Goal: Task Accomplishment & Management: Manage account settings

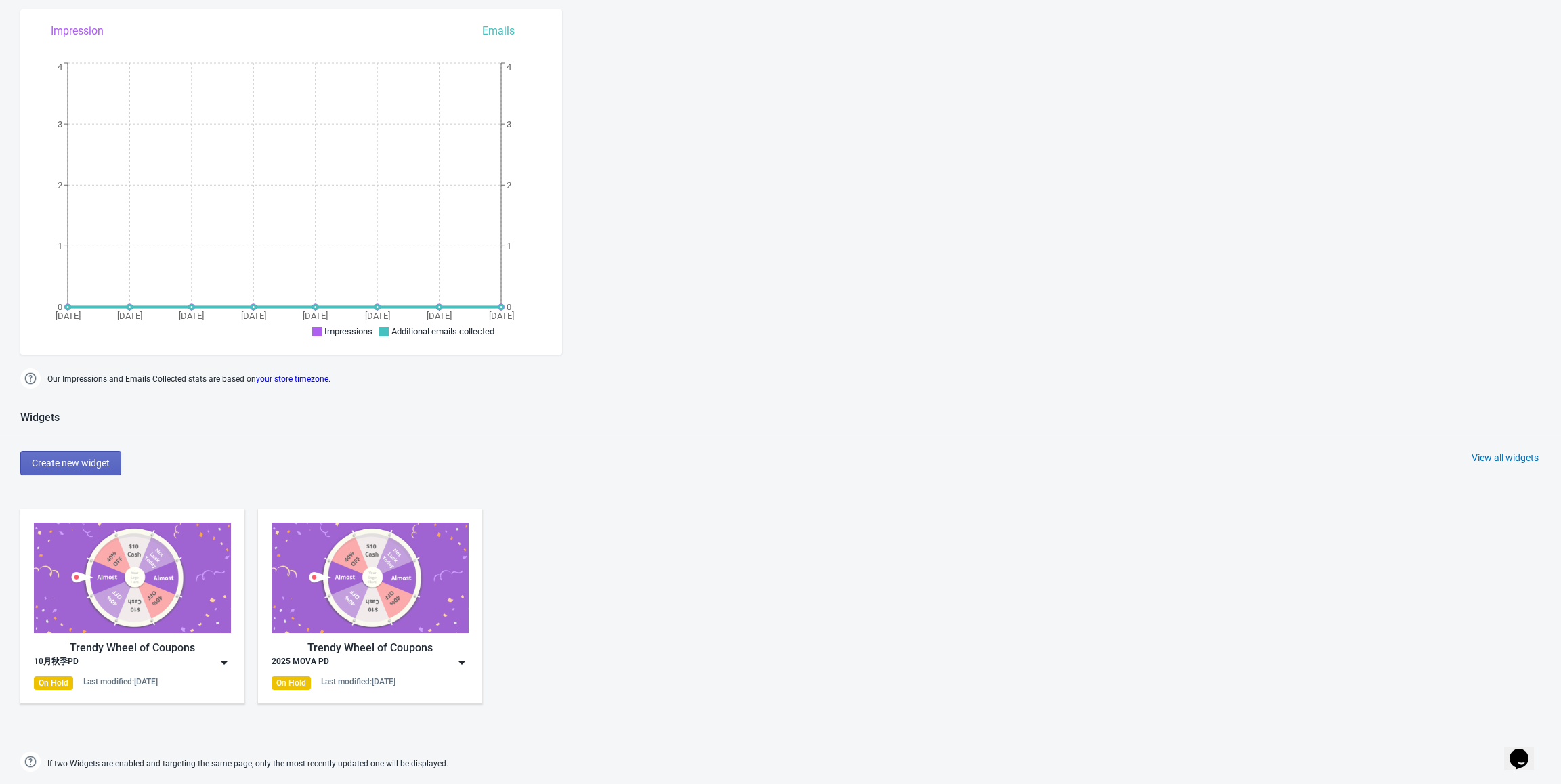
scroll to position [338, 0]
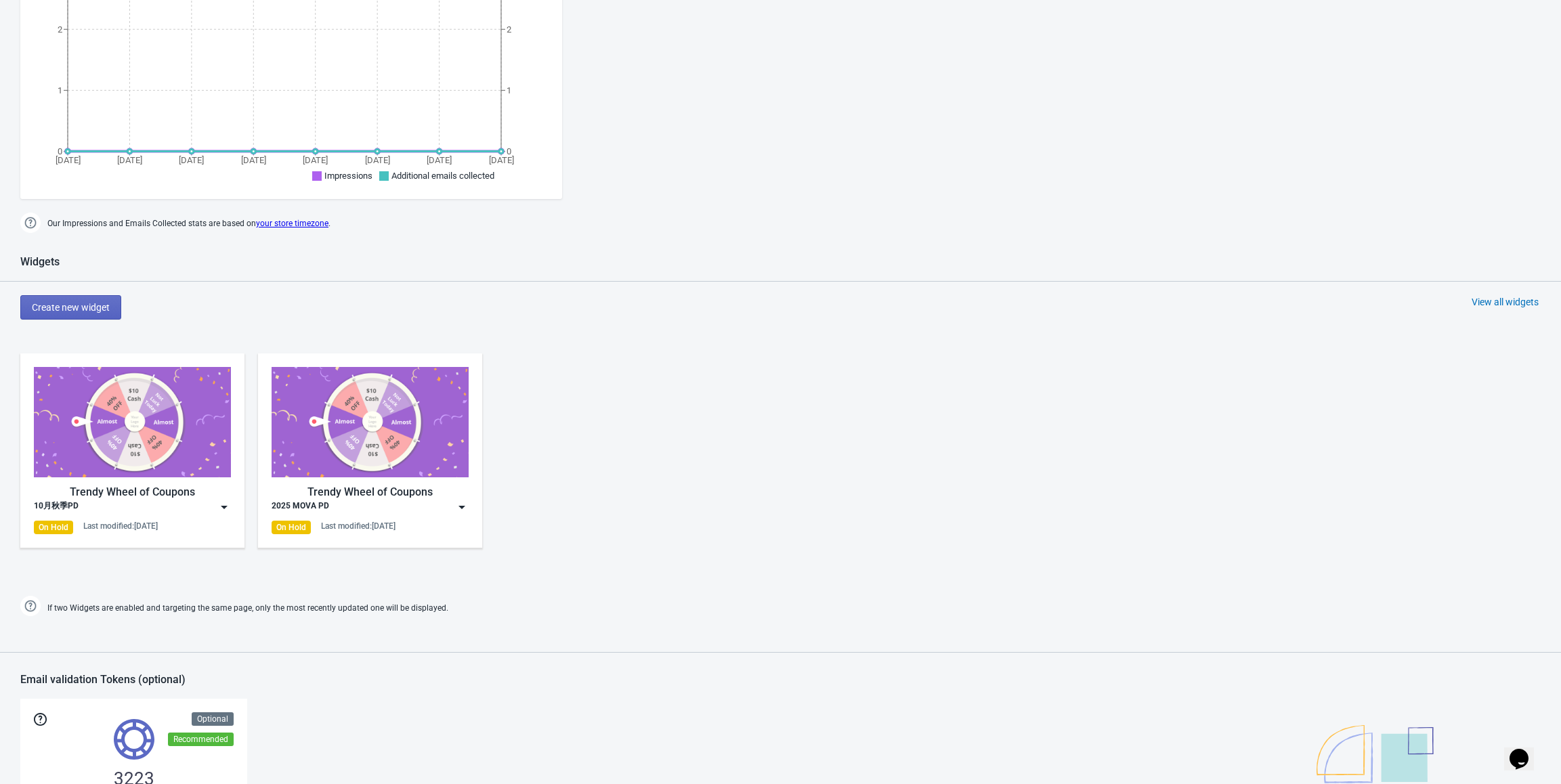
click at [221, 511] on img at bounding box center [225, 507] width 14 height 14
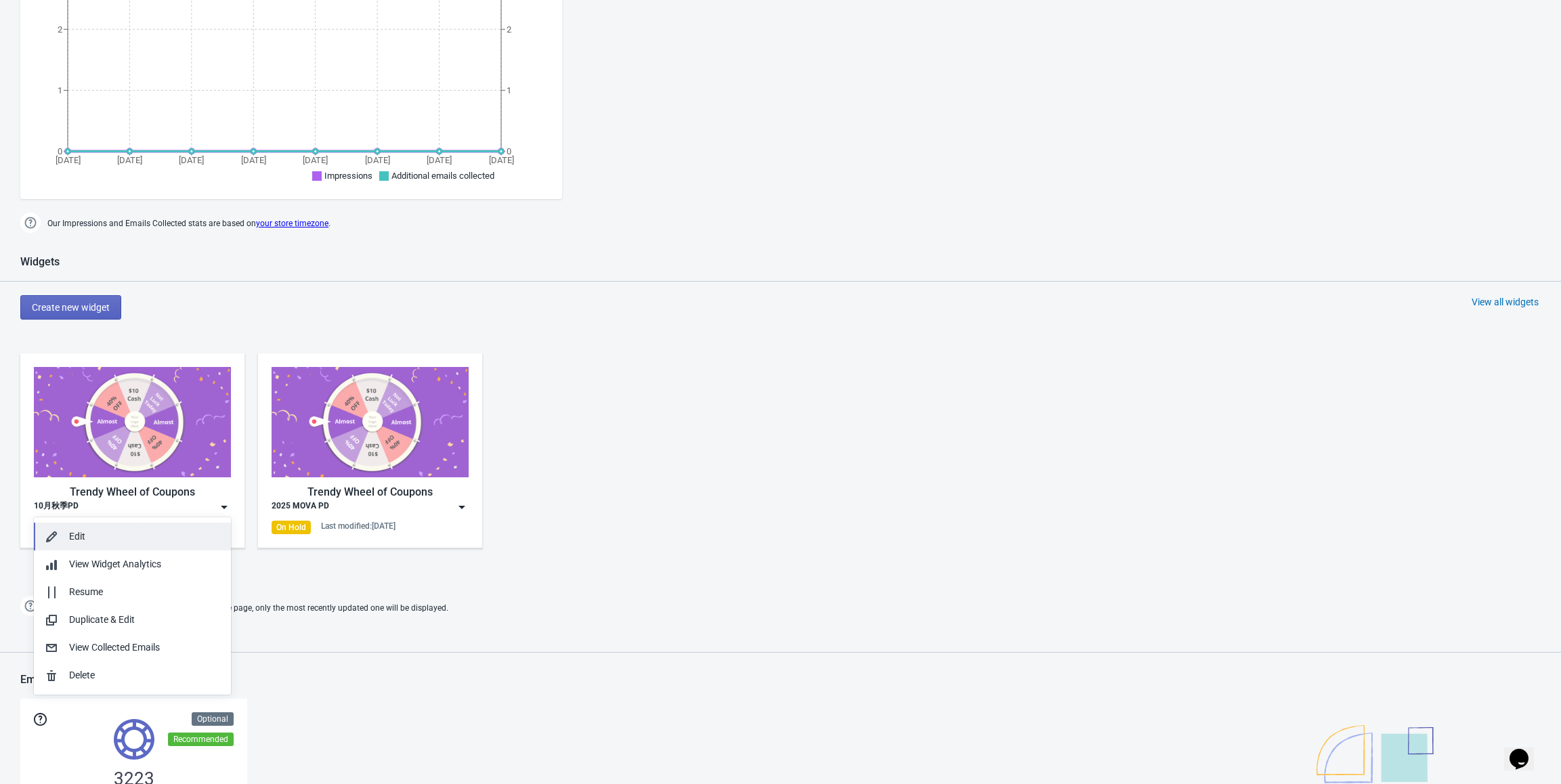
click at [159, 536] on div "Edit" at bounding box center [144, 536] width 151 height 15
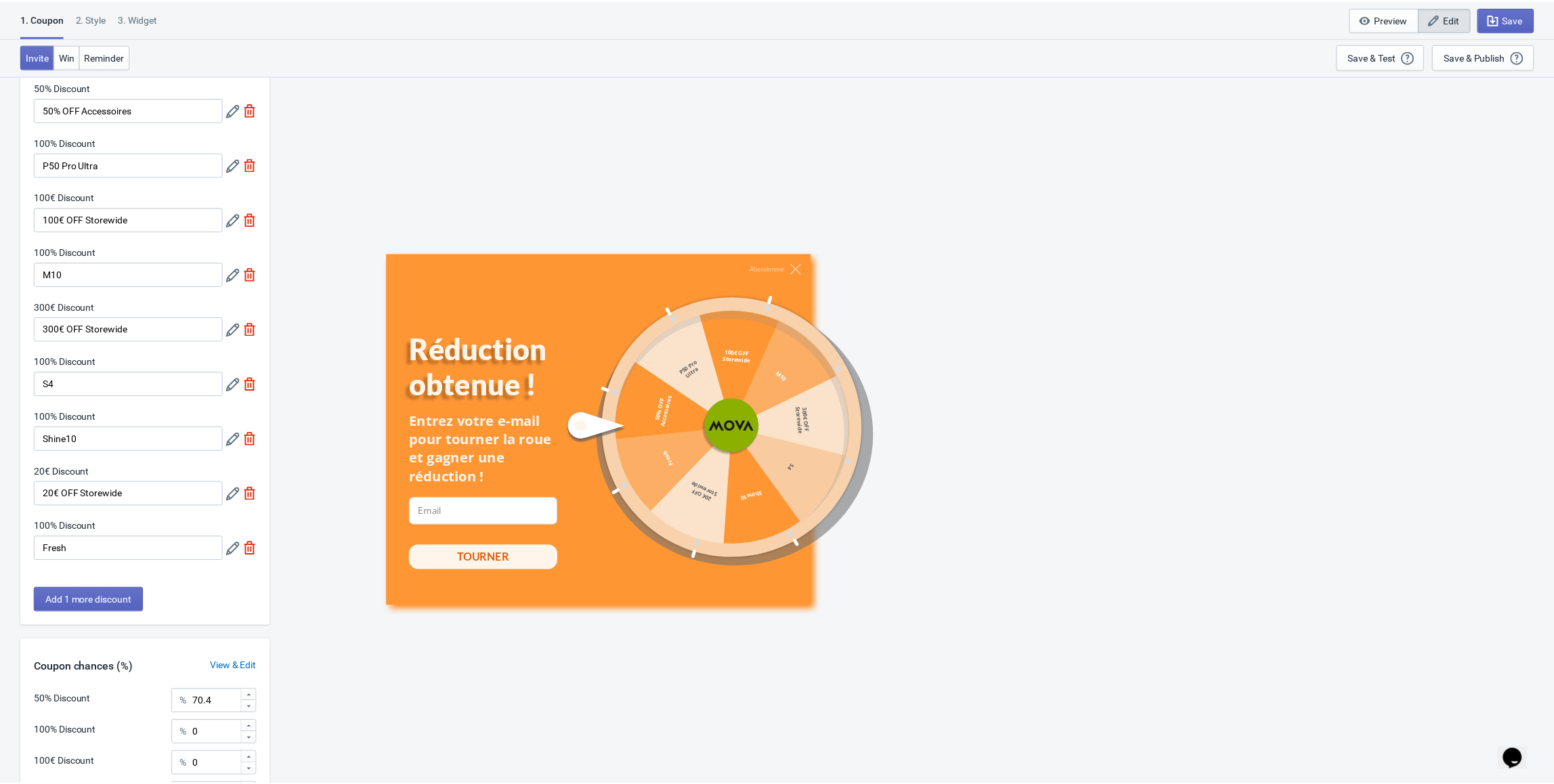
scroll to position [68, 0]
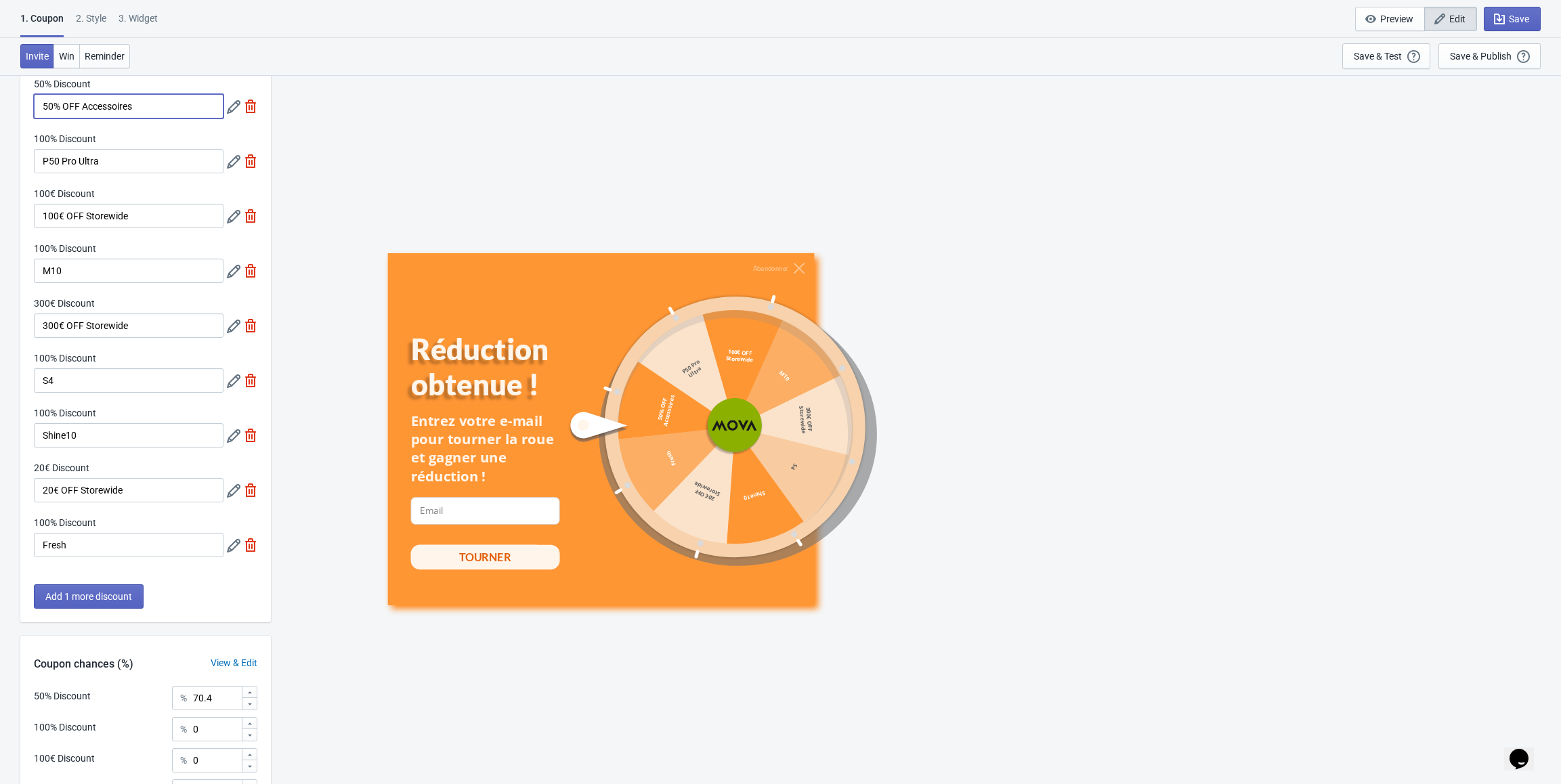
drag, startPoint x: 160, startPoint y: 103, endPoint x: 35, endPoint y: 106, distance: 125.0
click at [35, 106] on input "50% OFF Accessoires" at bounding box center [128, 106] width 189 height 24
drag, startPoint x: 150, startPoint y: 220, endPoint x: 25, endPoint y: 213, distance: 125.2
click at [25, 213] on div "50% Discount 50% OFF Accessoires 100% Discount P50 Pro Ultra 100€ Discount 100€…" at bounding box center [146, 324] width 251 height 494
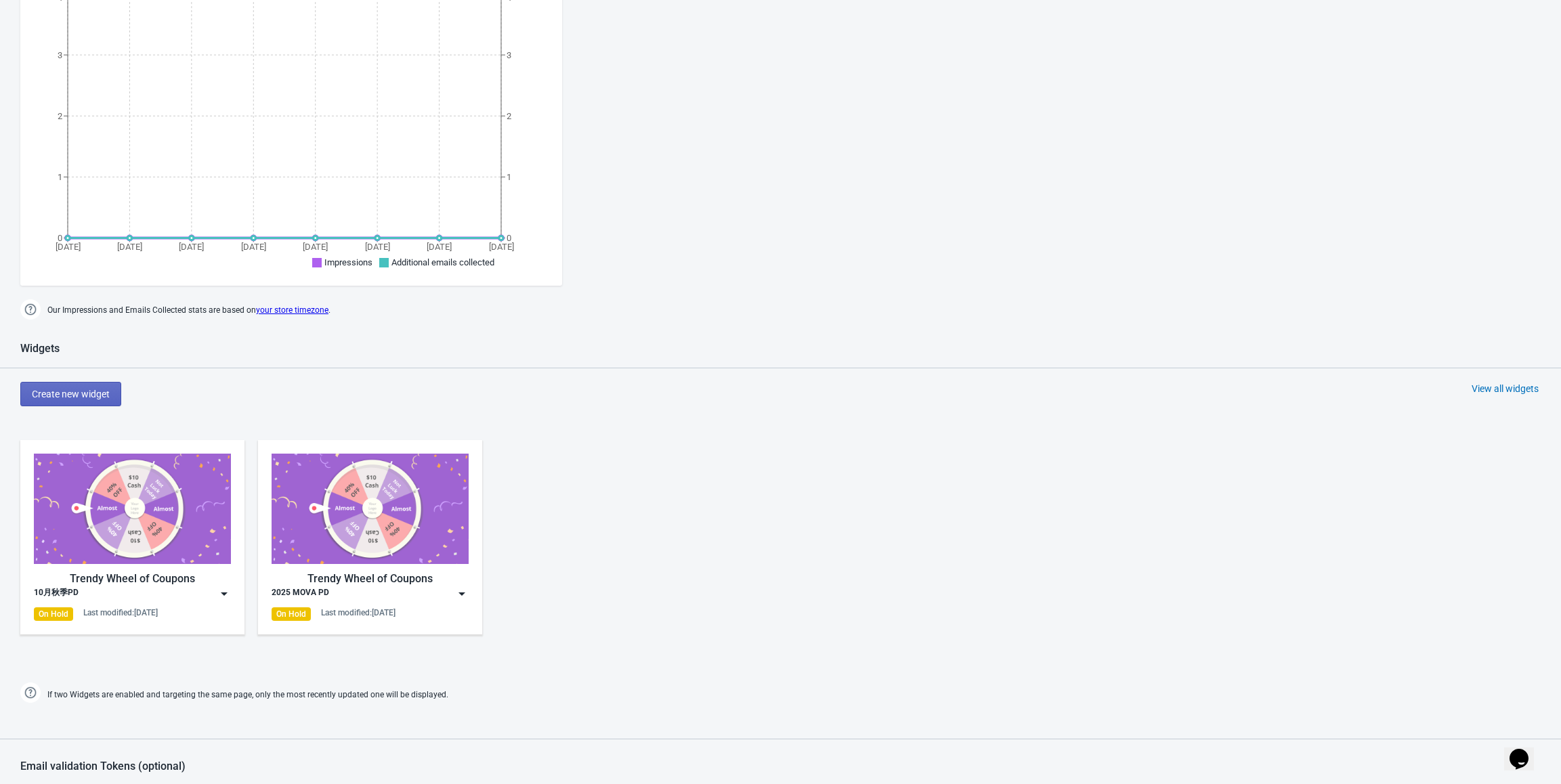
scroll to position [270, 0]
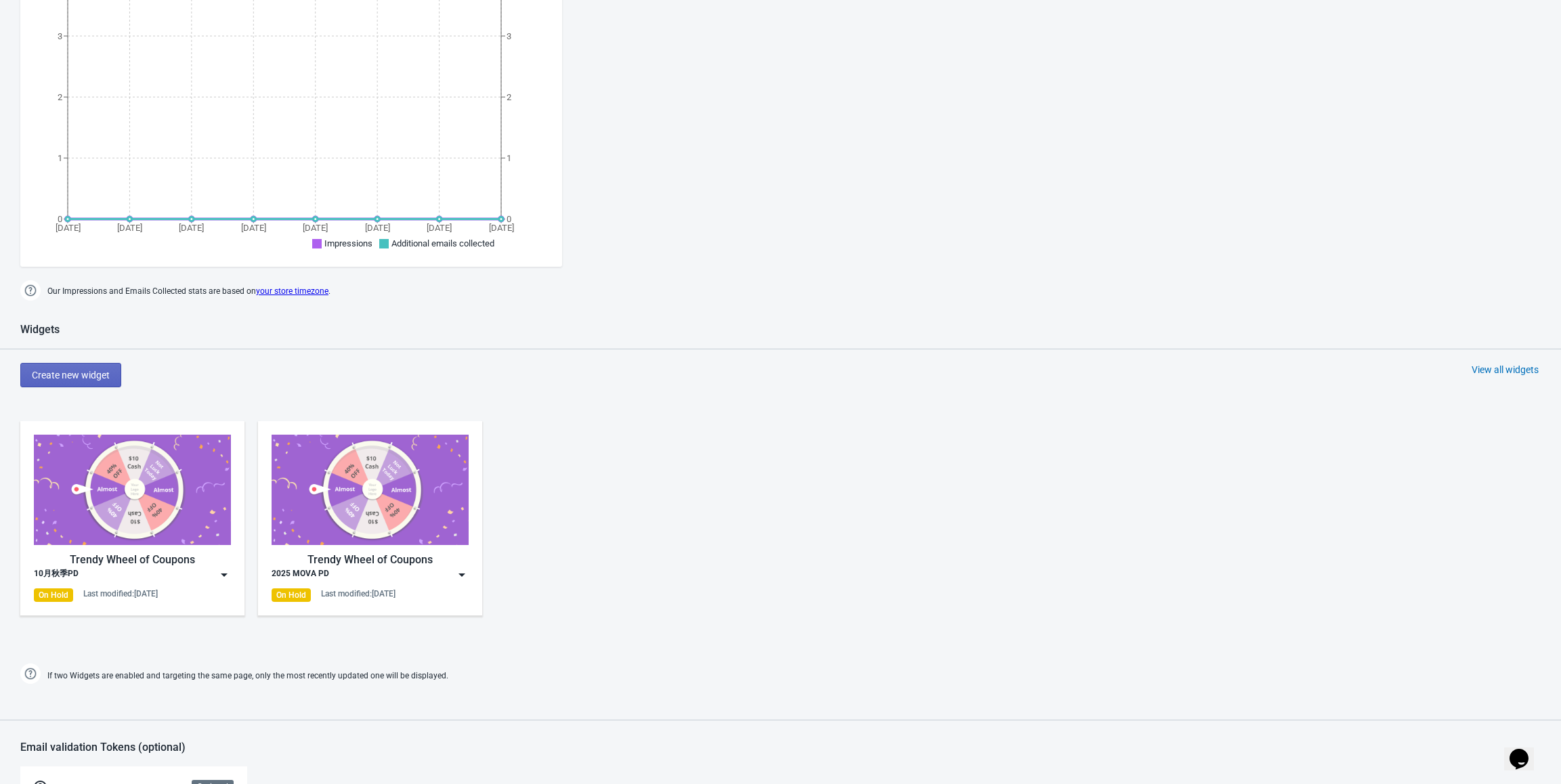
click at [227, 568] on img at bounding box center [225, 574] width 14 height 14
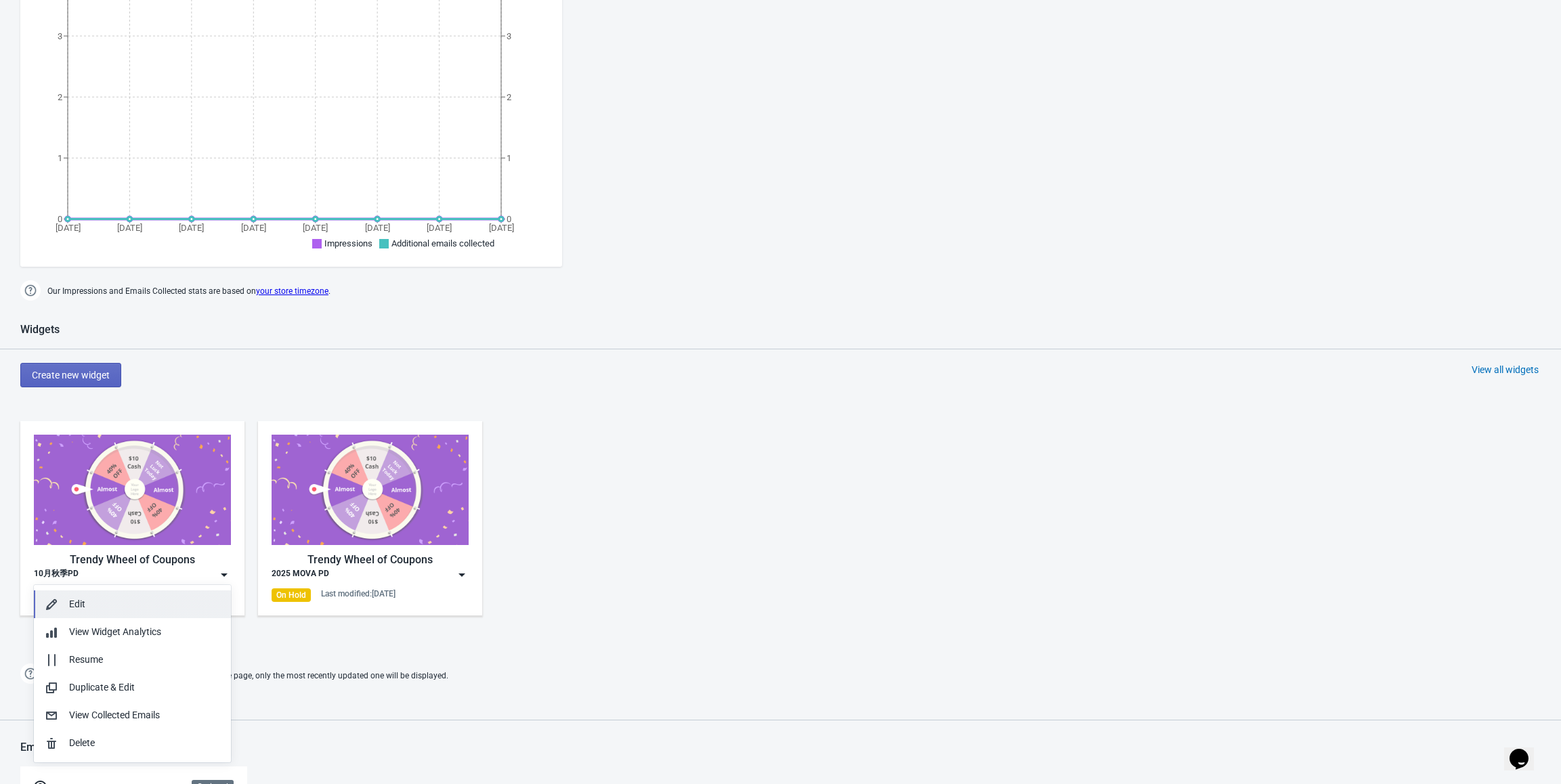
click at [139, 610] on div "Edit" at bounding box center [144, 604] width 151 height 15
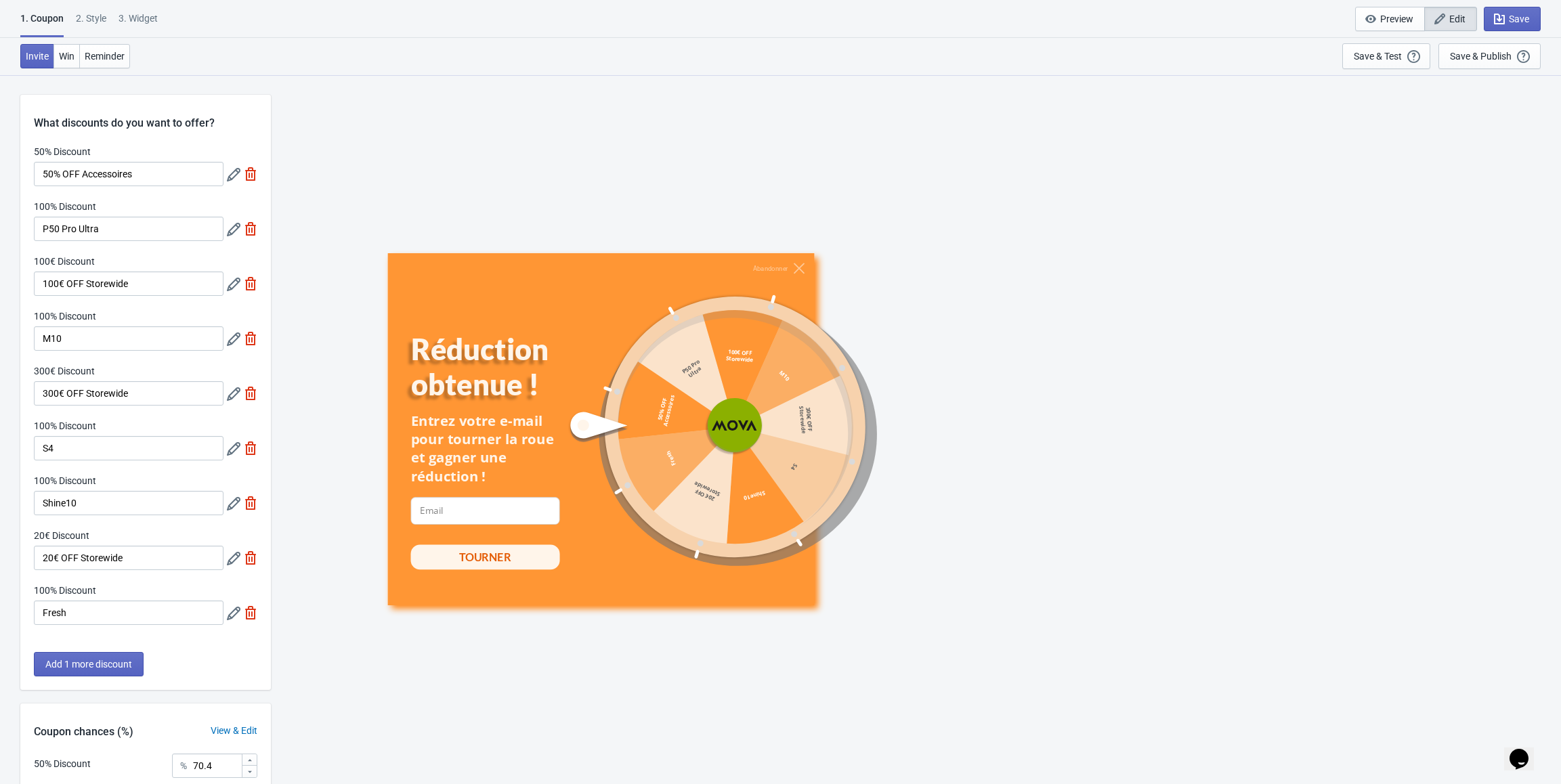
click at [231, 228] on icon at bounding box center [233, 229] width 14 height 14
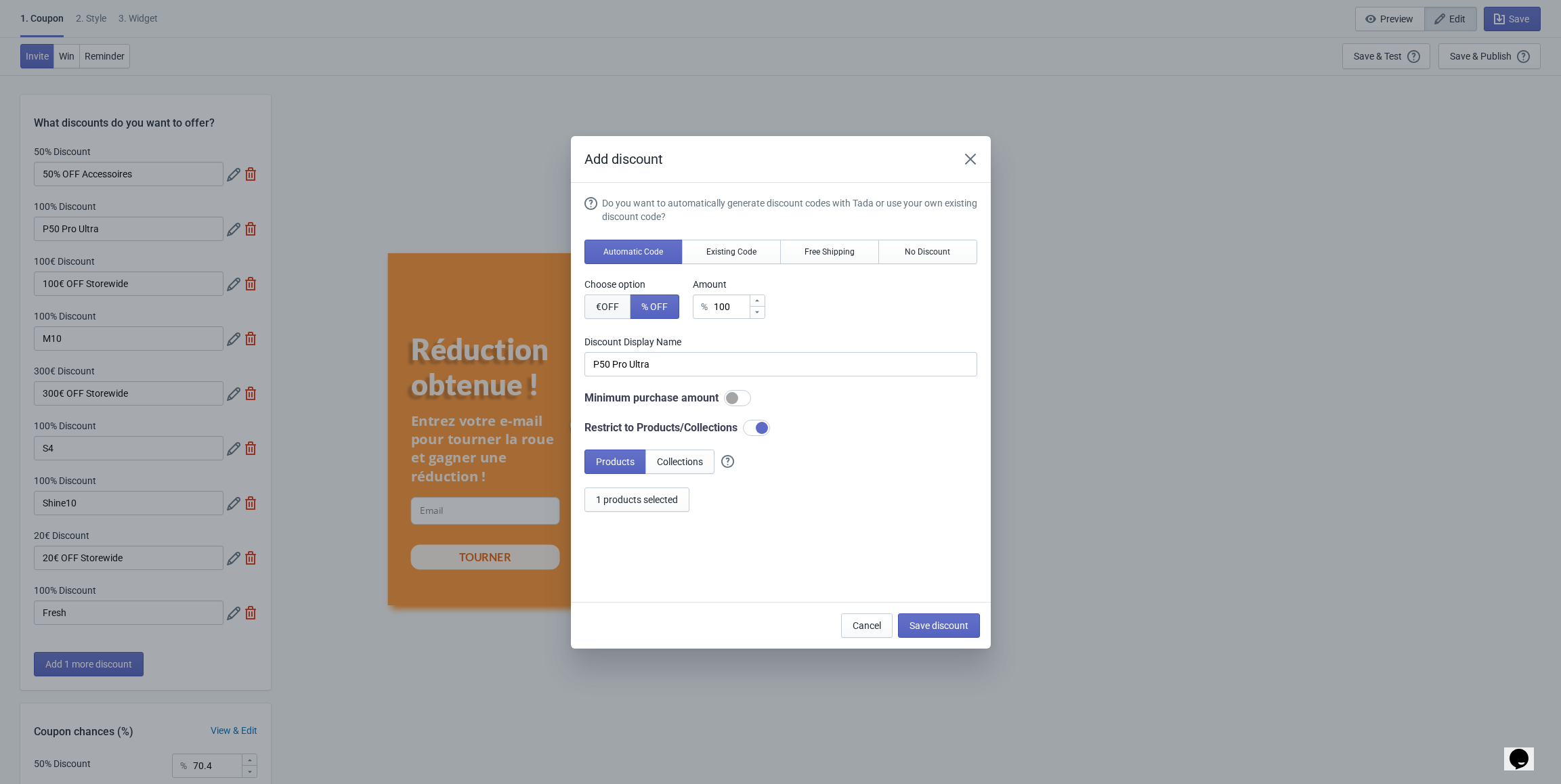
click at [619, 306] on span "€ OFF" at bounding box center [607, 306] width 23 height 11
type input "100€ Discount"
drag, startPoint x: 737, startPoint y: 305, endPoint x: 691, endPoint y: 303, distance: 46.0
click at [691, 303] on div "Choose option € OFF % OFF Amount € 100" at bounding box center [780, 298] width 393 height 41
type input "6"
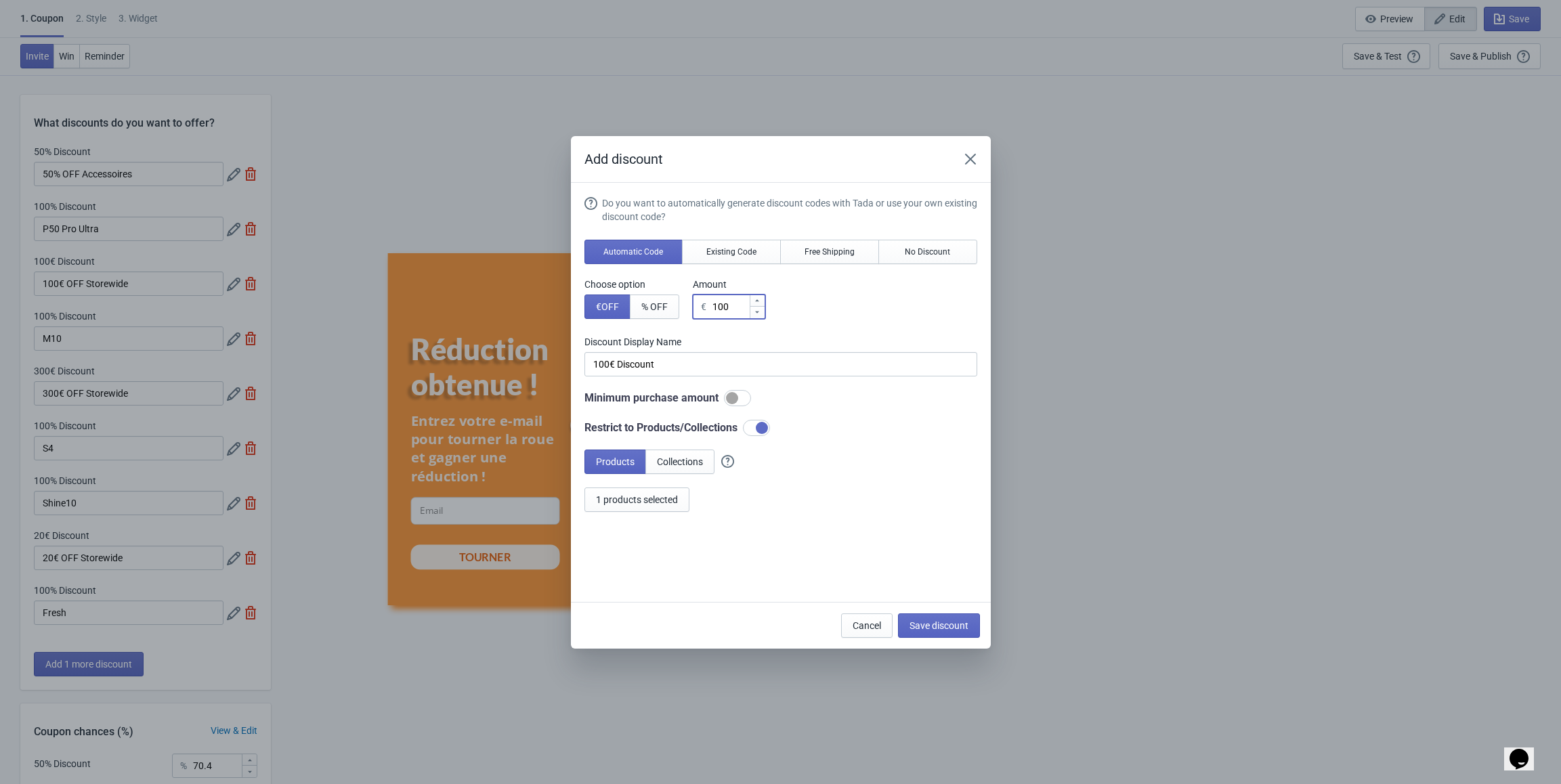
type input "6€ Discount"
type input "69"
type input "69€ Discount"
type input "699"
type input "699€ Discount"
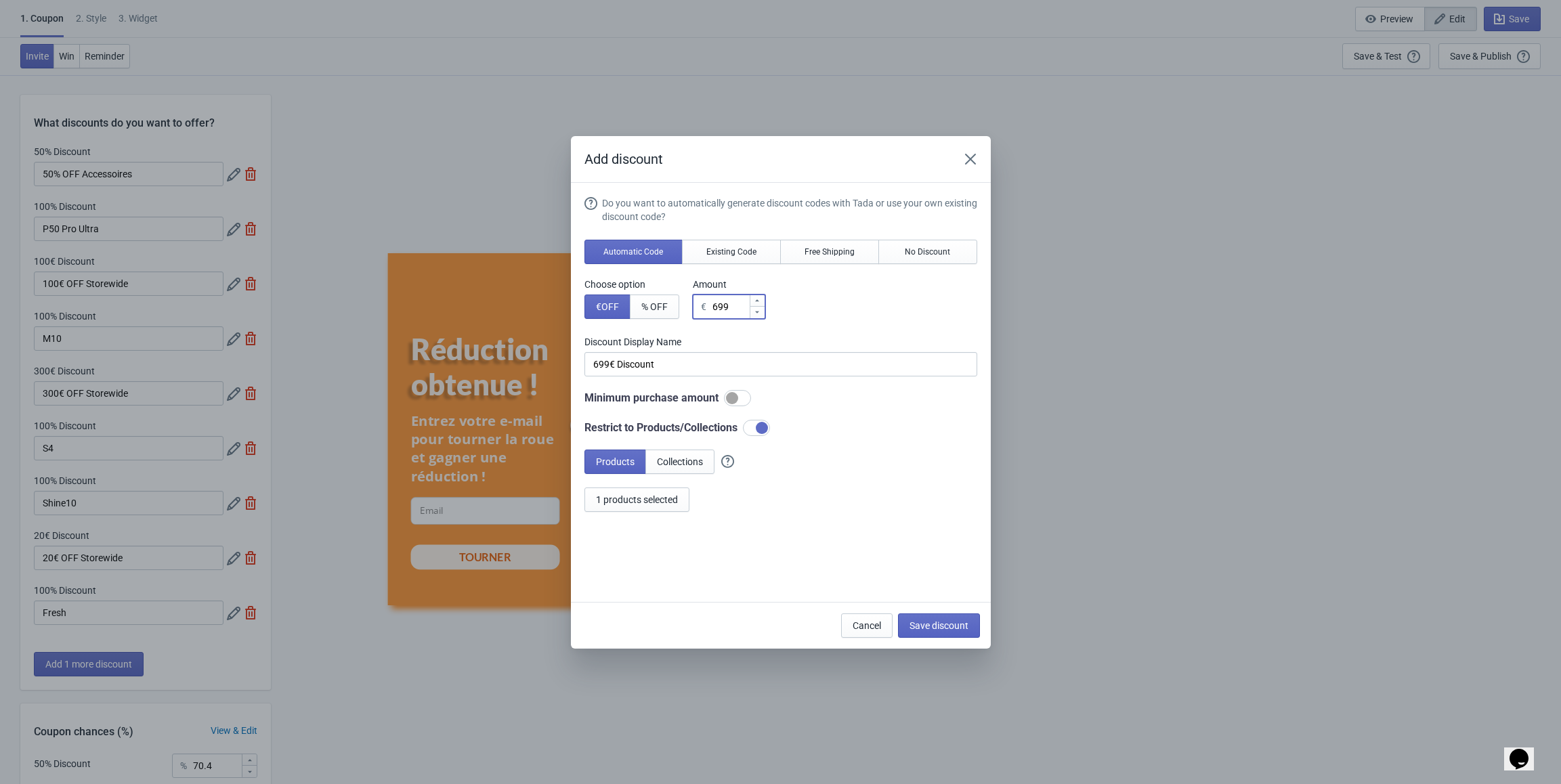
type input "699"
drag, startPoint x: 669, startPoint y: 362, endPoint x: 478, endPoint y: 373, distance: 191.3
click at [478, 373] on div "Add discount Do you want to automatically generate discount codes with Tada or …" at bounding box center [780, 392] width 1561 height 513
type input "P50 Pro Ultra"
click at [933, 627] on span "Save discount" at bounding box center [939, 625] width 59 height 11
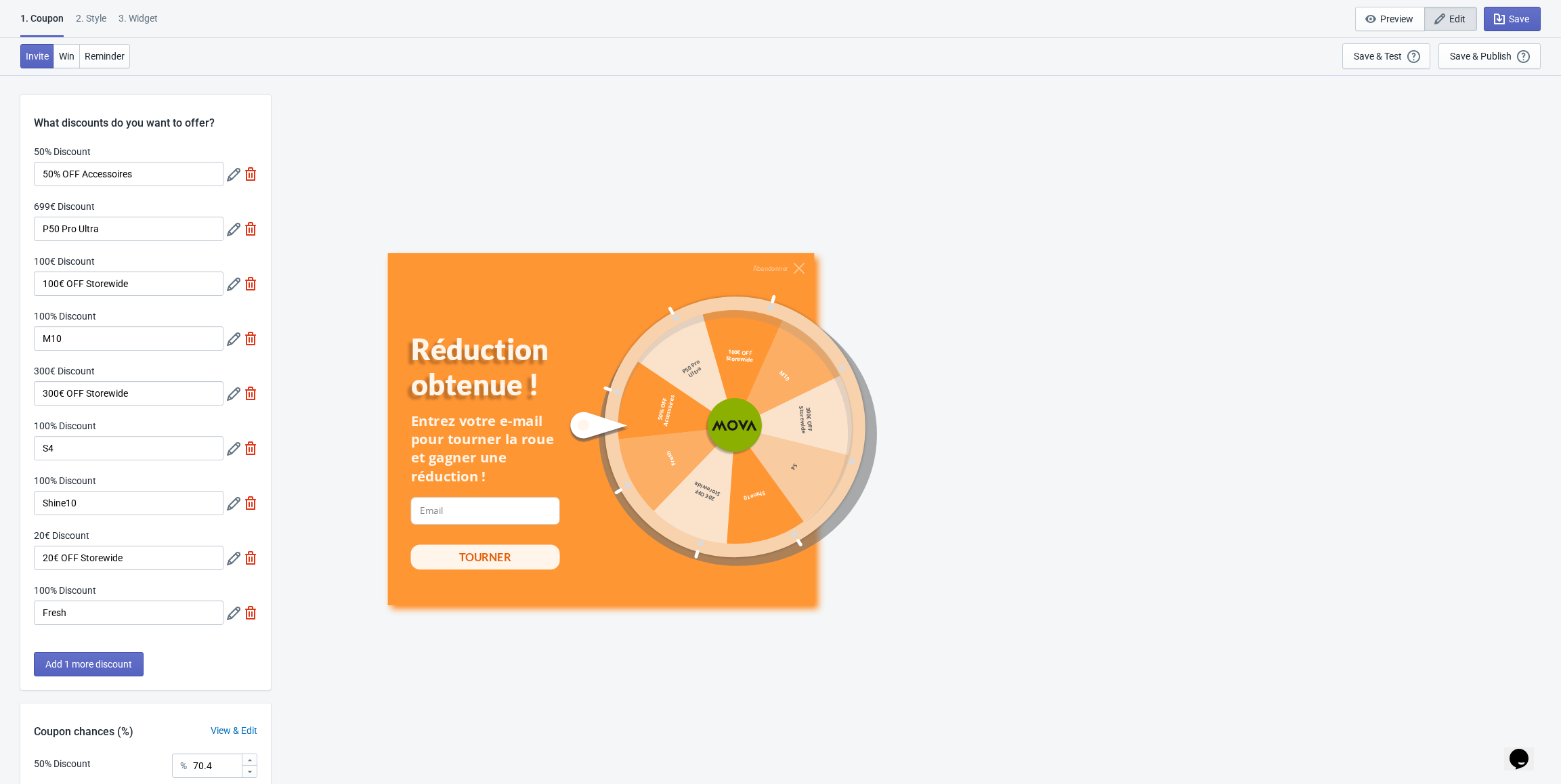
click at [231, 341] on icon at bounding box center [233, 339] width 14 height 14
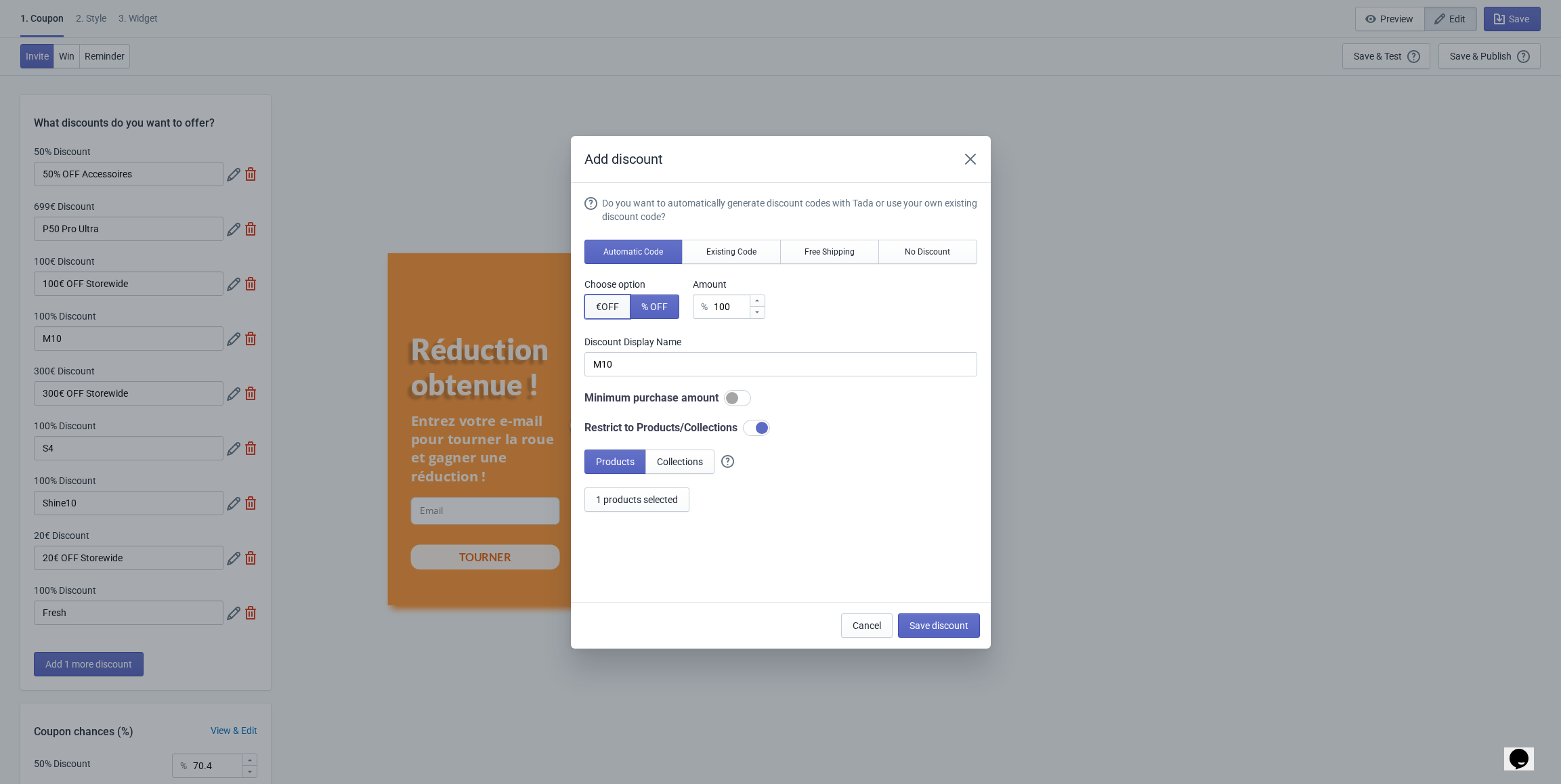
click at [610, 308] on span "€ OFF" at bounding box center [607, 306] width 23 height 11
type input "100€ Discount"
drag, startPoint x: 733, startPoint y: 308, endPoint x: 687, endPoint y: 308, distance: 46.0
click at [687, 308] on div "Choose option € OFF % OFF Amount € 100" at bounding box center [780, 298] width 393 height 41
type input "3"
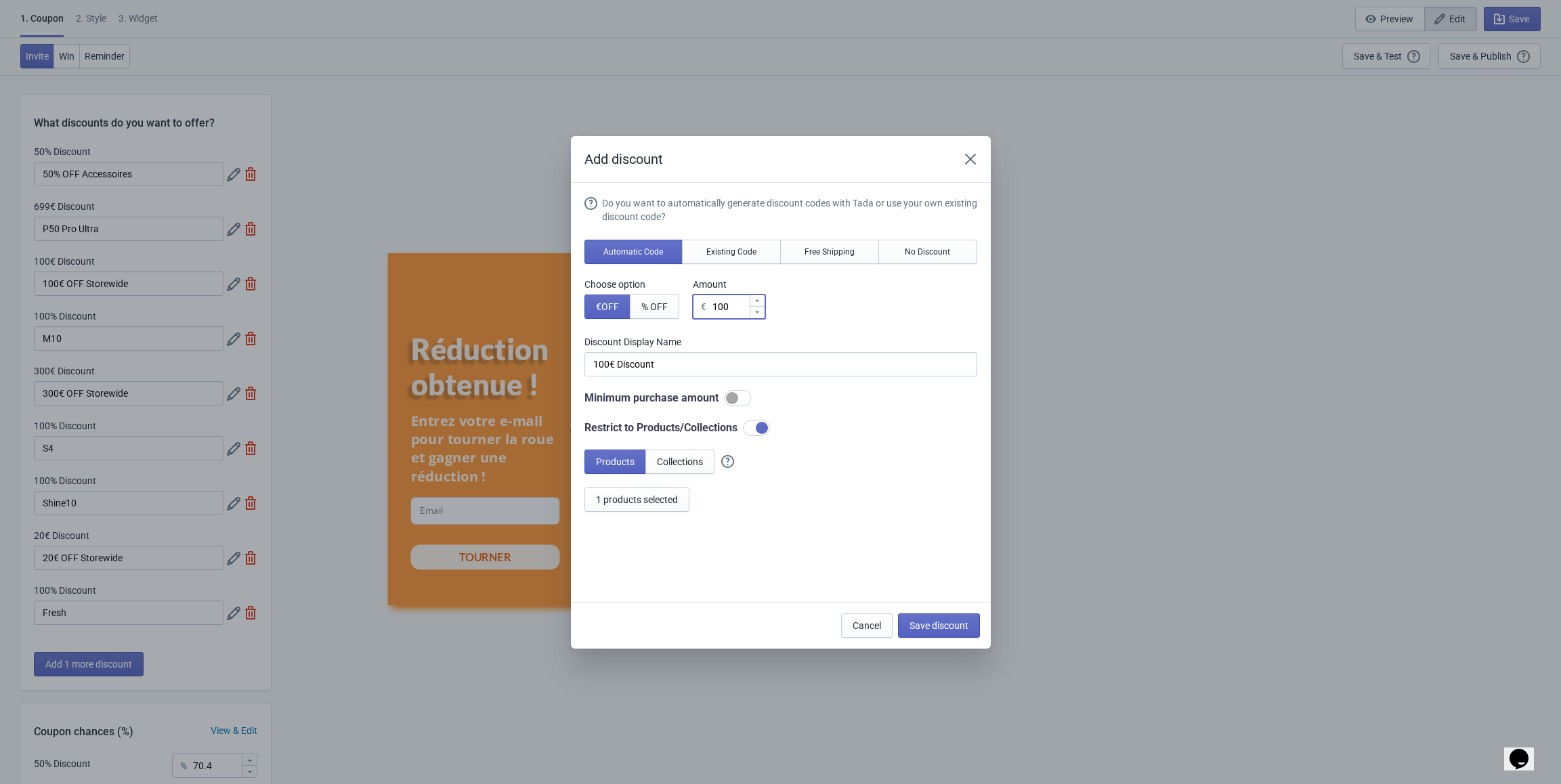
type input "3€ Discount"
type input "34"
type input "34€ Discount"
type input "349"
type input "349€ Discount"
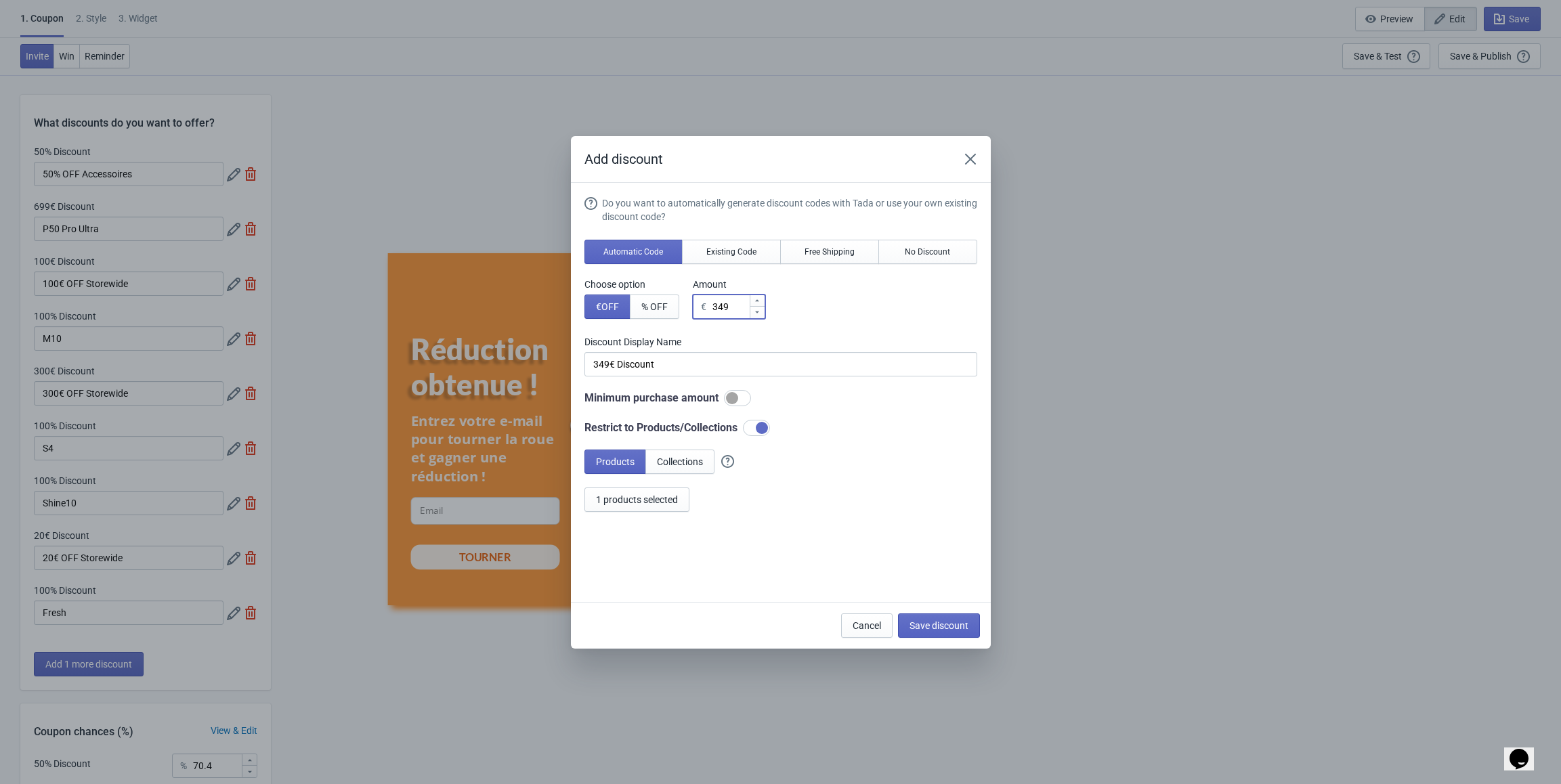
type input "349"
drag, startPoint x: 666, startPoint y: 363, endPoint x: 529, endPoint y: 358, distance: 137.1
click at [529, 358] on div "Add discount Do you want to automatically generate discount codes with Tada or …" at bounding box center [780, 392] width 1561 height 513
type input "M10"
click at [955, 628] on span "Save discount" at bounding box center [939, 625] width 59 height 11
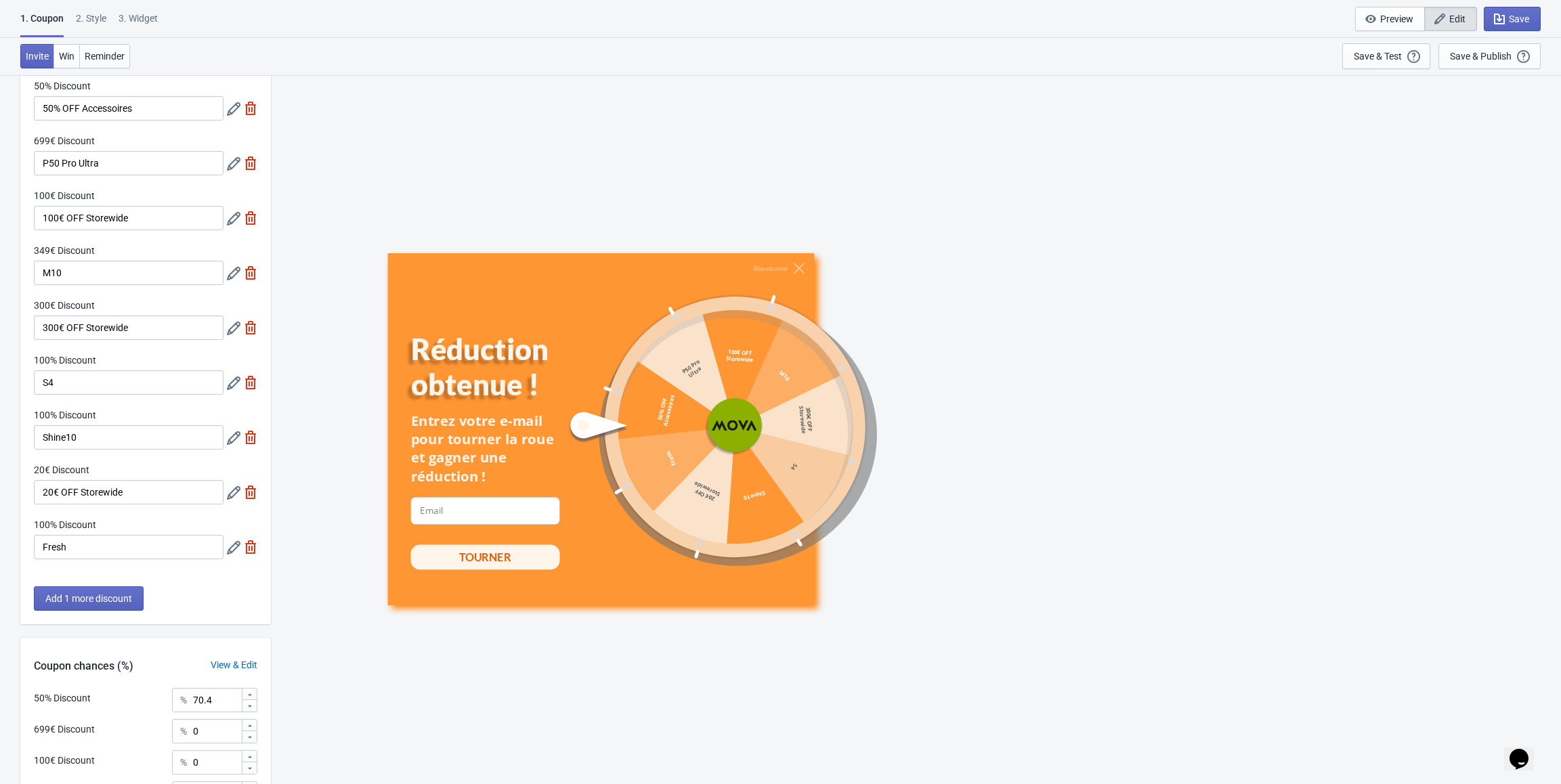
scroll to position [68, 0]
click at [228, 375] on icon at bounding box center [233, 381] width 14 height 14
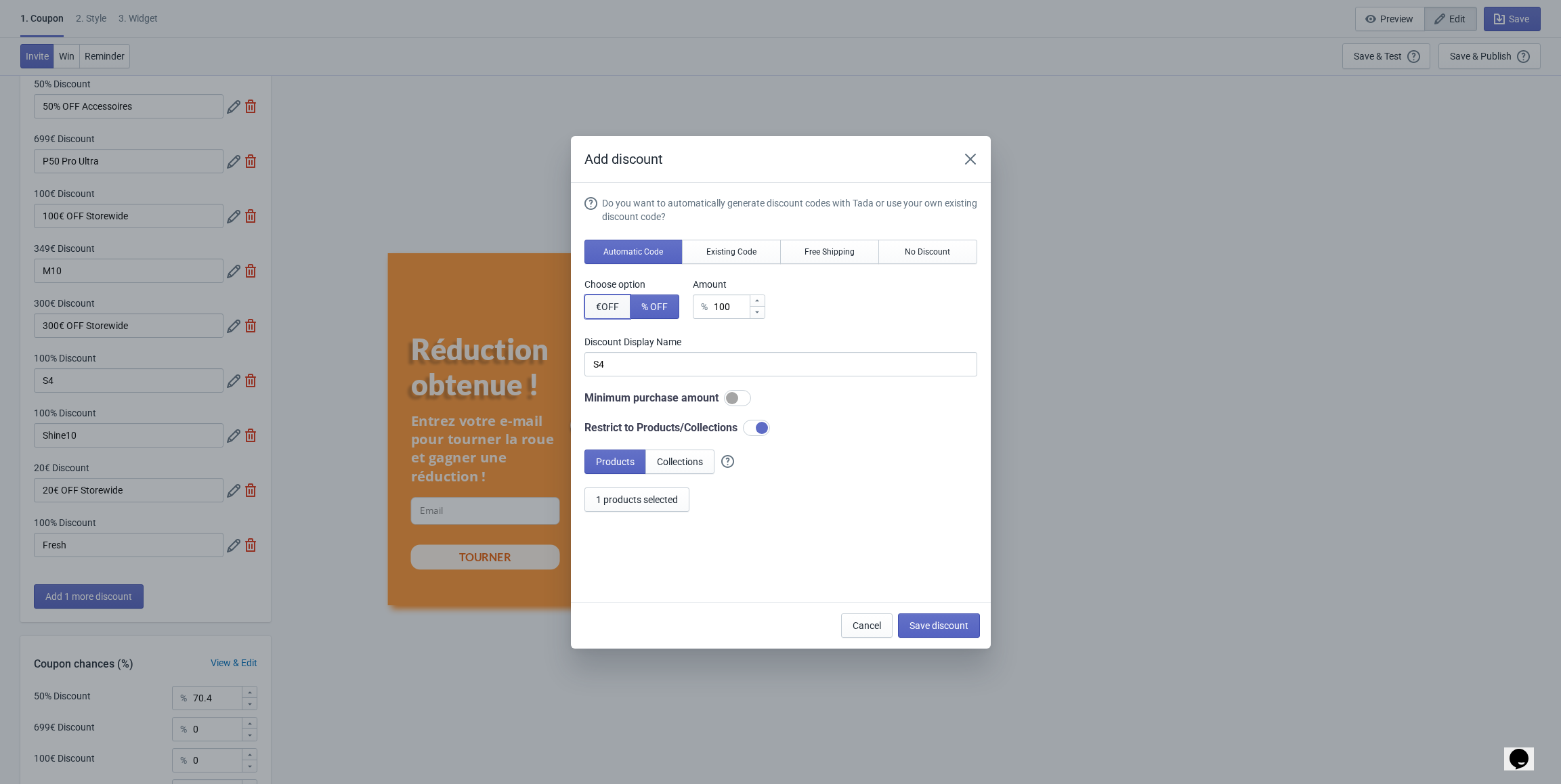
click at [617, 305] on span "€ OFF" at bounding box center [607, 306] width 23 height 11
type input "100€ Discount"
drag, startPoint x: 734, startPoint y: 304, endPoint x: 689, endPoint y: 306, distance: 45.0
click at [689, 306] on div "Choose option € OFF % OFF Amount € 100" at bounding box center [780, 298] width 393 height 41
type input "2"
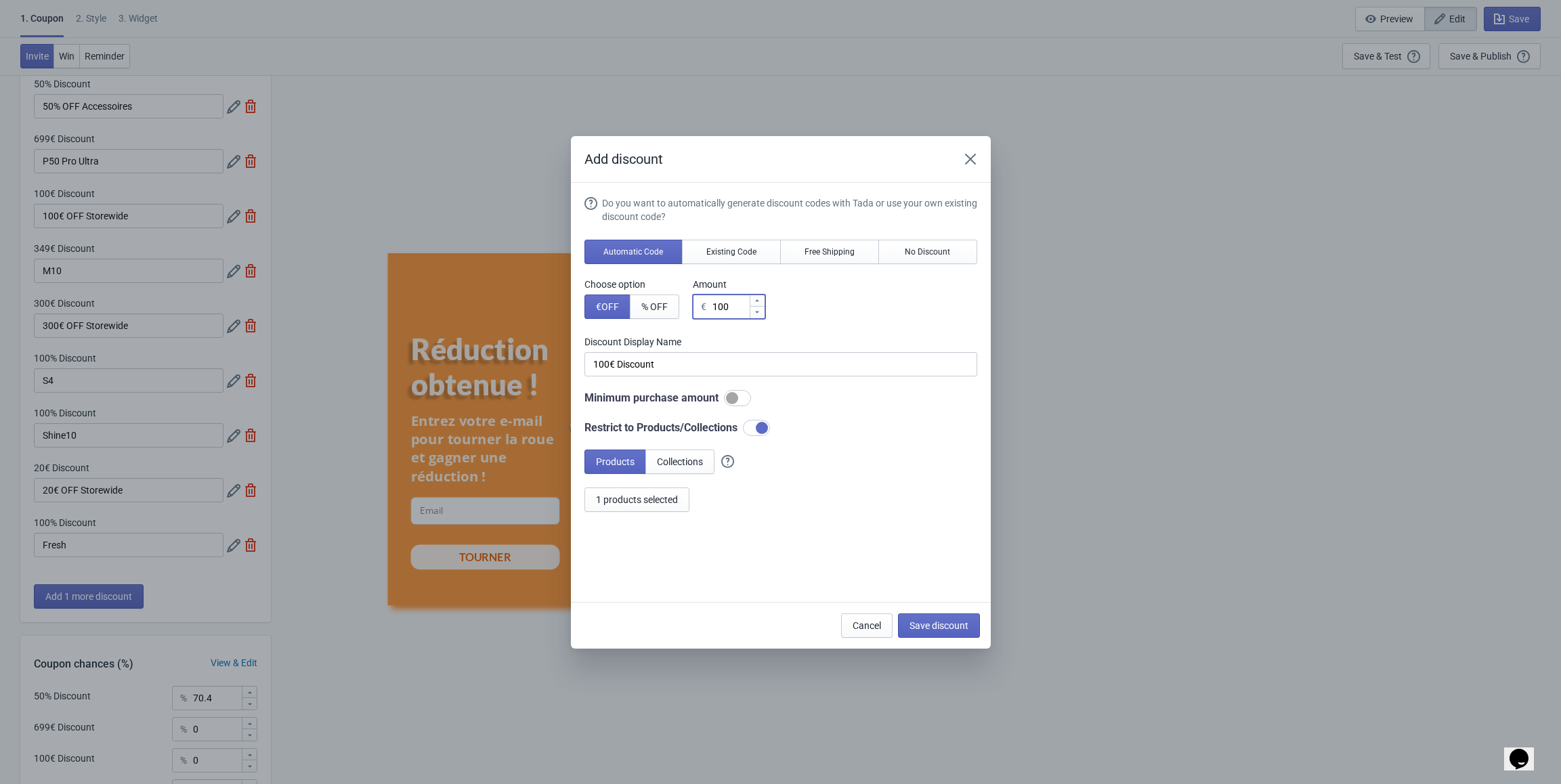
type input "2€ Discount"
type input "24"
type input "24€ Discount"
type input "249"
type input "249€ Discount"
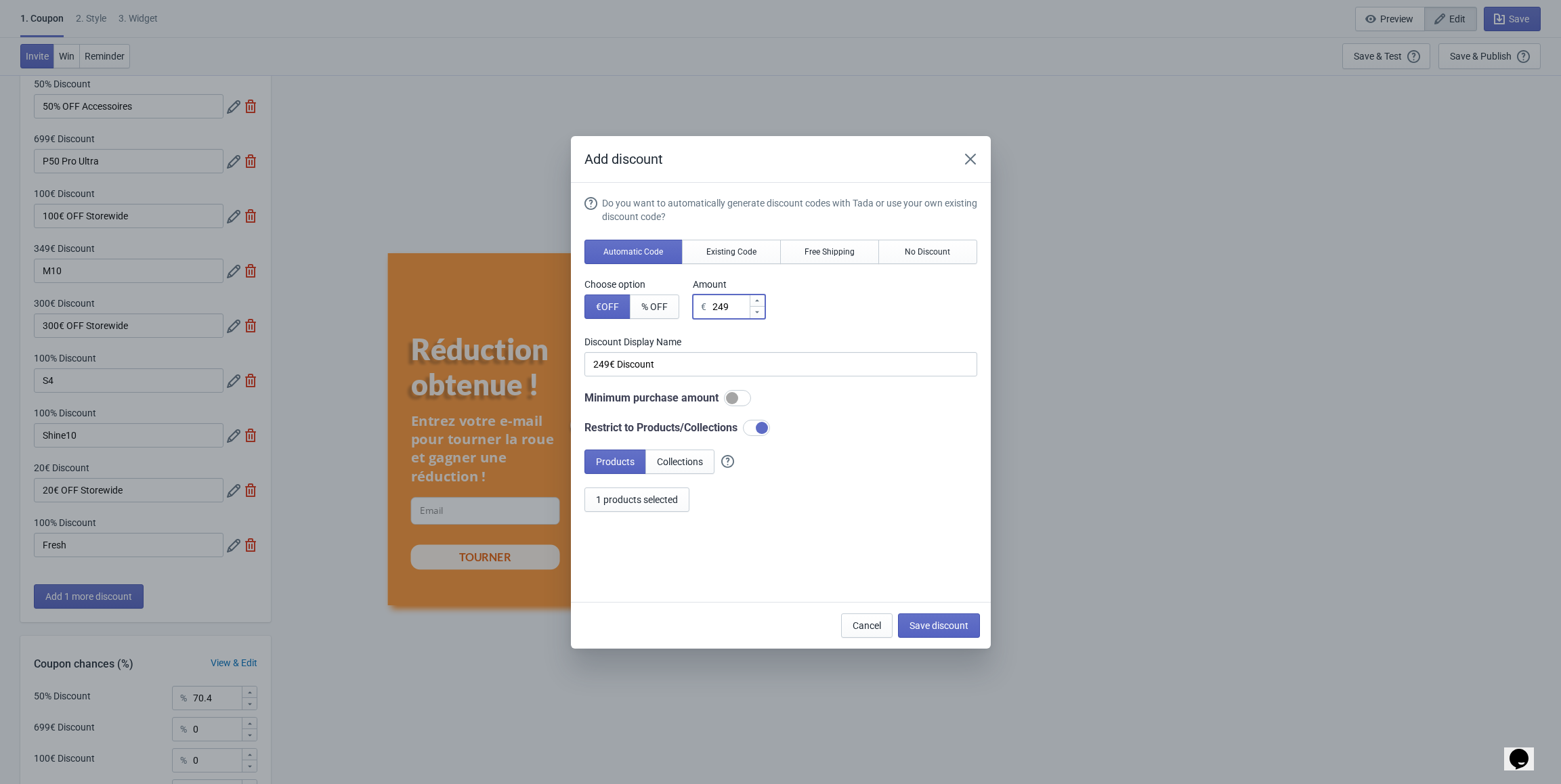
type input "249"
drag, startPoint x: 675, startPoint y: 361, endPoint x: 567, endPoint y: 361, distance: 108.0
click at [567, 361] on div "Add discount Do you want to automatically generate discount codes with Tada or …" at bounding box center [780, 392] width 1561 height 513
type input "S4"
click at [927, 625] on span "Save discount" at bounding box center [939, 625] width 59 height 11
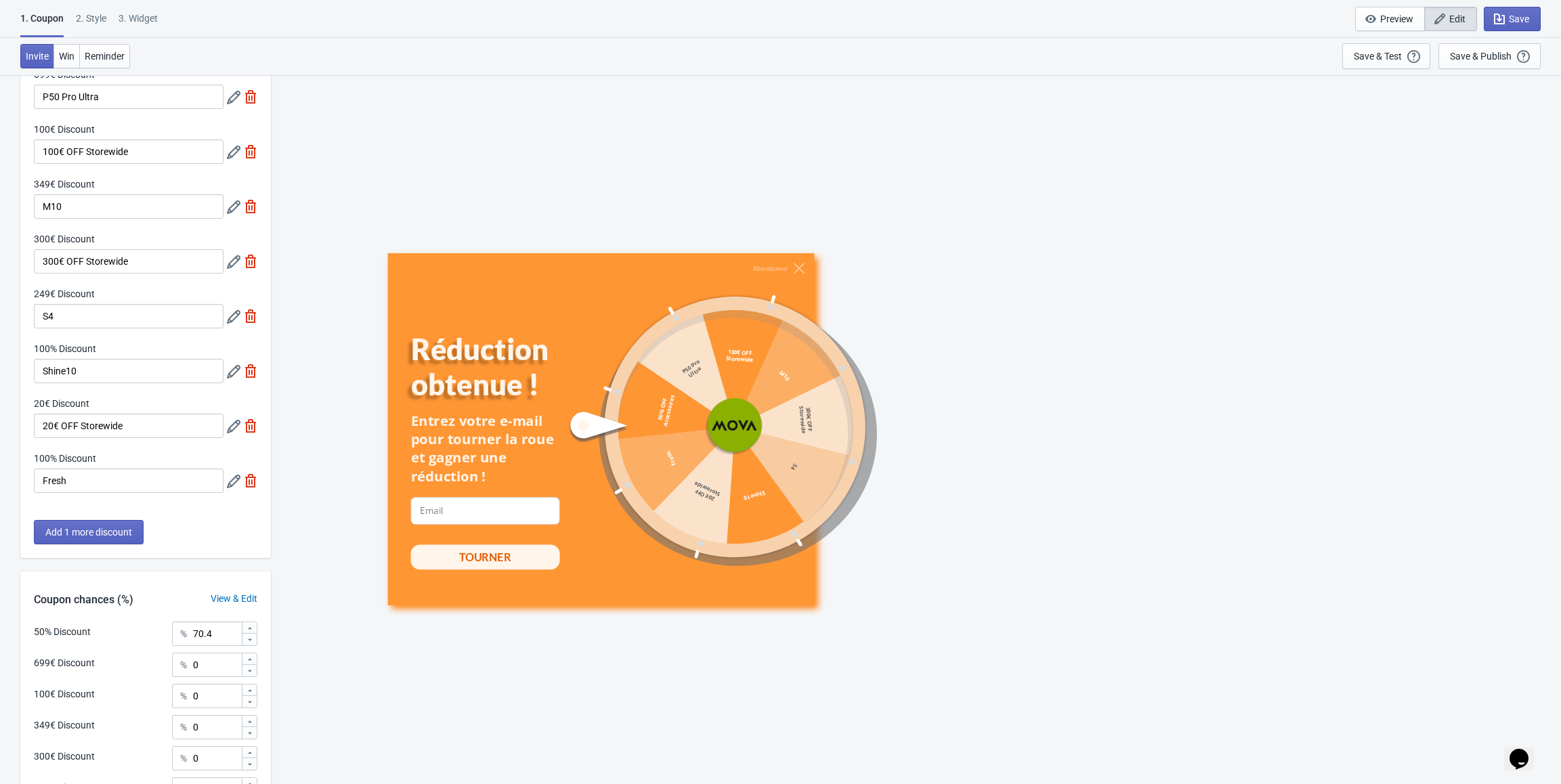
scroll to position [135, 0]
click at [233, 371] on icon at bounding box center [233, 368] width 14 height 14
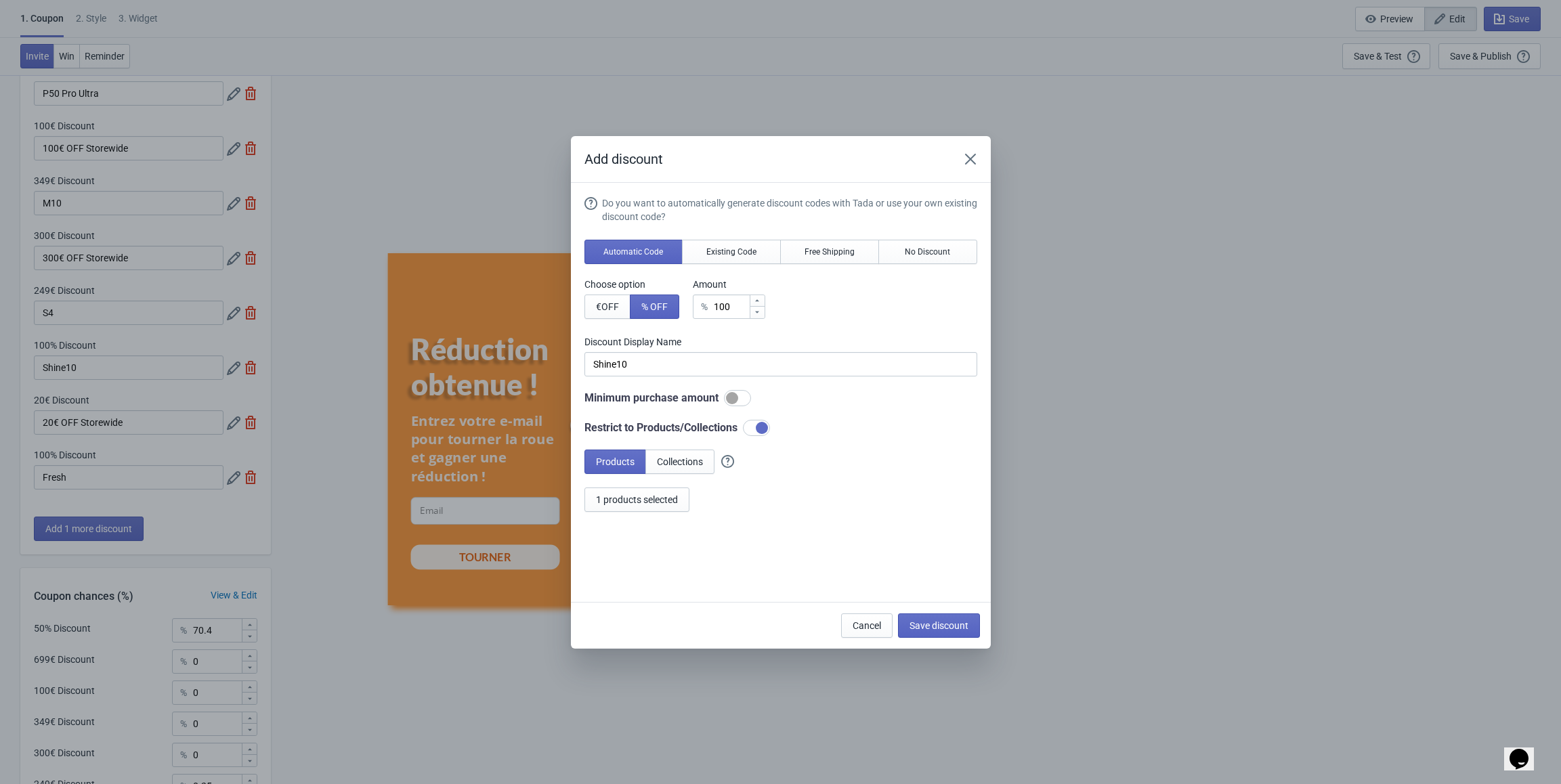
drag, startPoint x: 334, startPoint y: 134, endPoint x: 601, endPoint y: 309, distance: 319.2
click at [601, 309] on span "€ OFF" at bounding box center [607, 306] width 23 height 11
type input "100€ Discount"
click at [734, 304] on input "100" at bounding box center [730, 306] width 37 height 24
click at [970, 157] on icon "Close" at bounding box center [971, 159] width 14 height 14
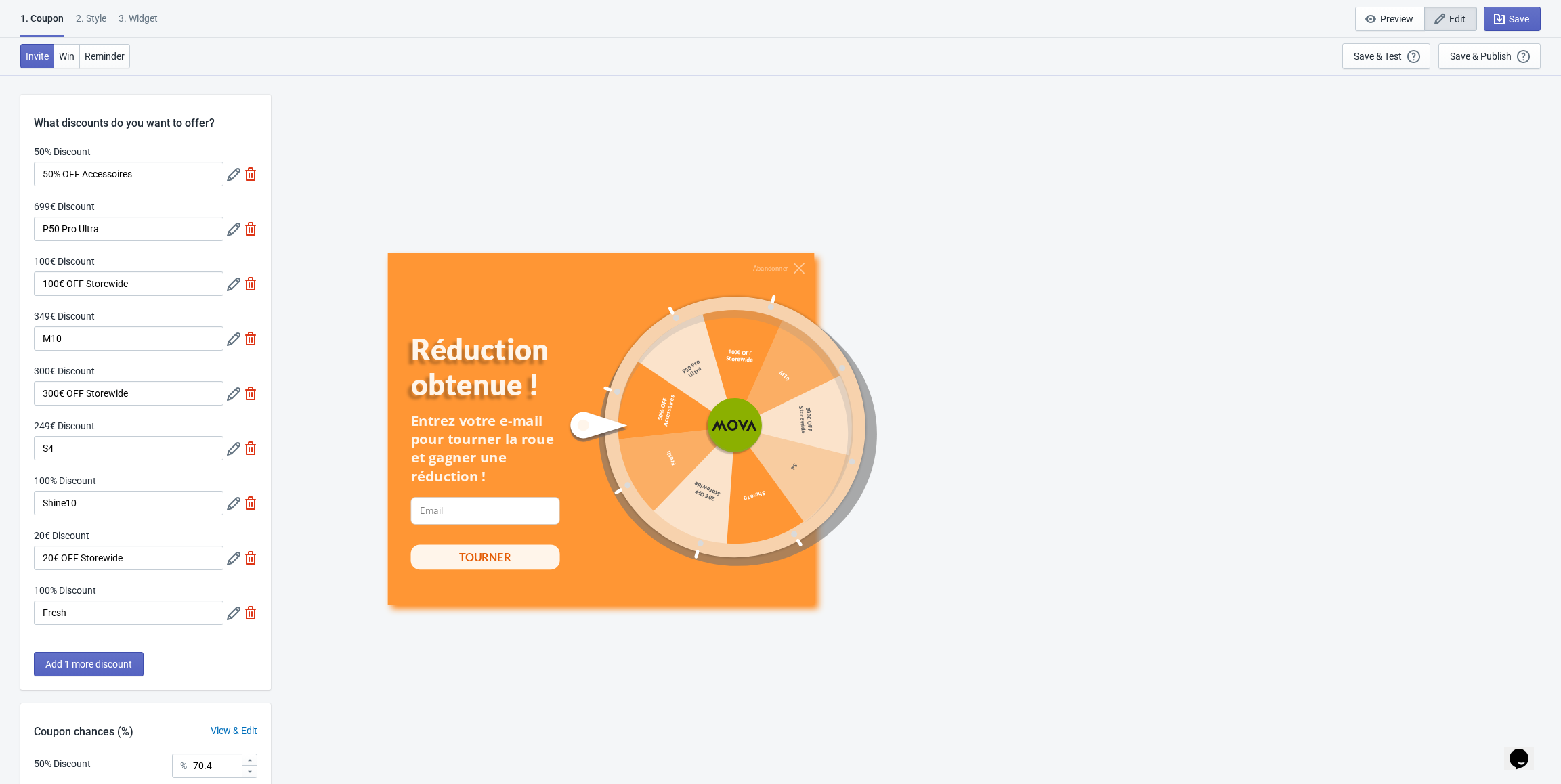
scroll to position [135, 0]
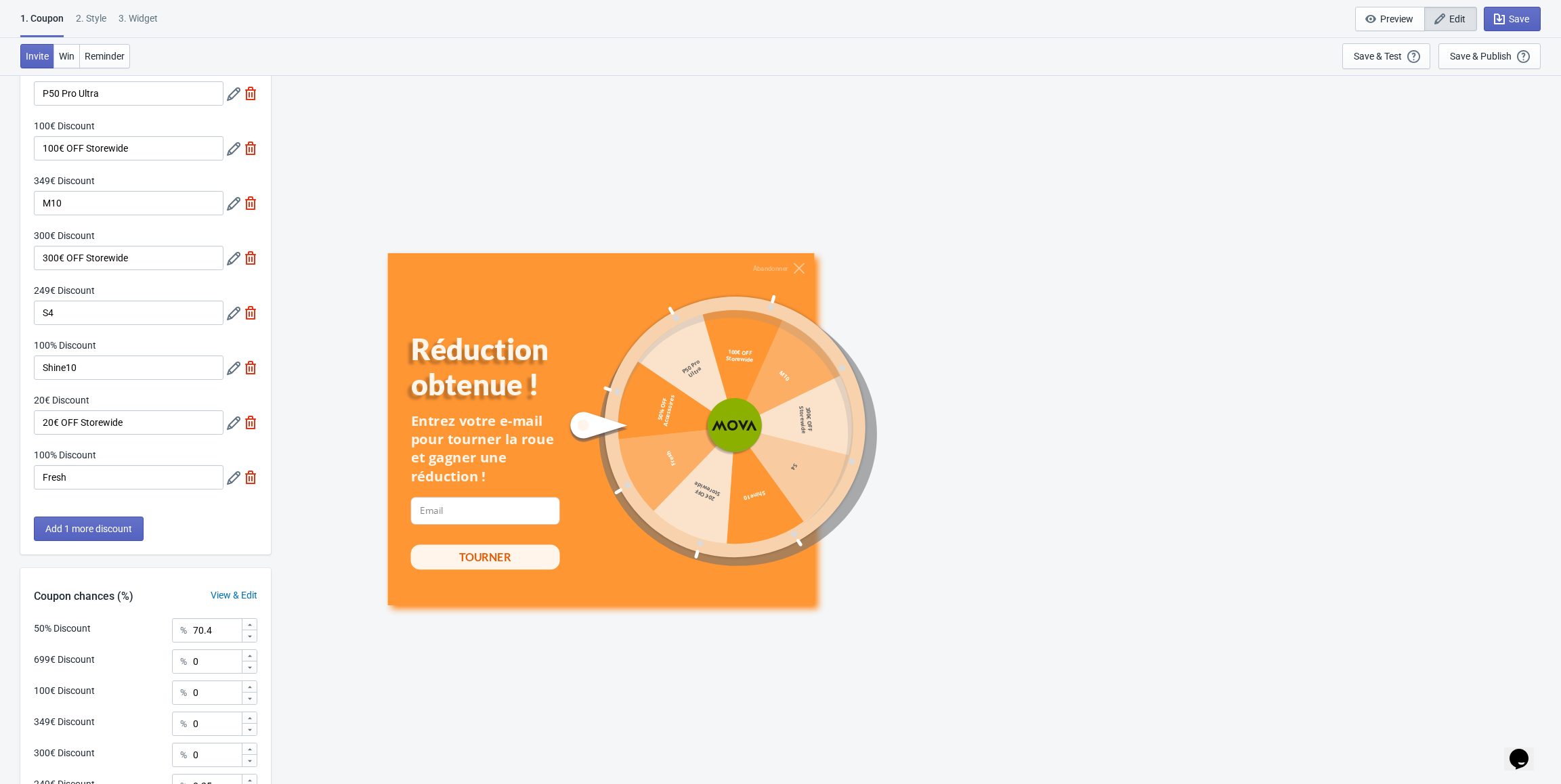
click at [227, 370] on icon at bounding box center [233, 368] width 14 height 14
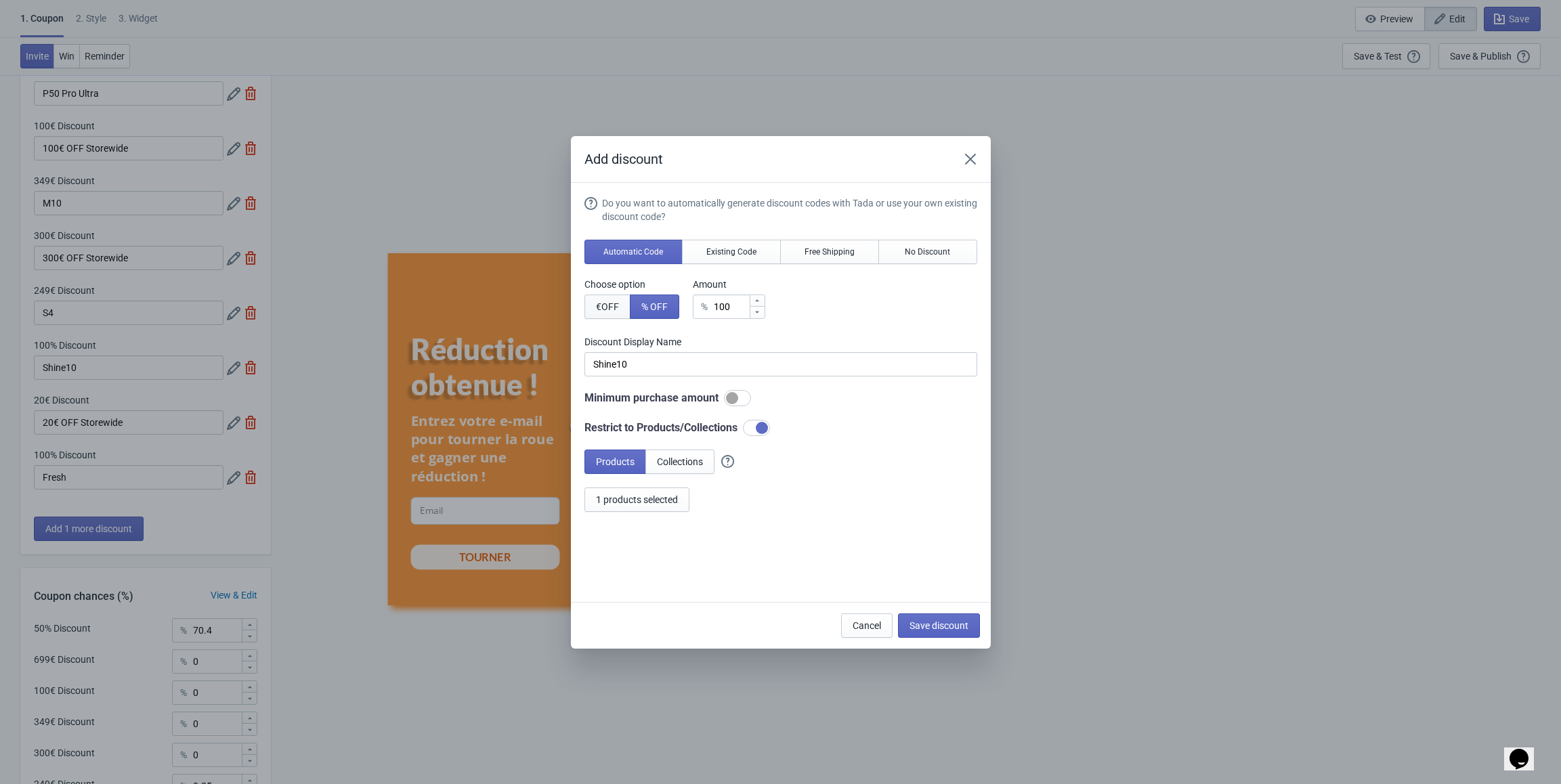
click at [606, 306] on span "€ OFF" at bounding box center [607, 306] width 23 height 11
type input "100€ Discount"
drag, startPoint x: 737, startPoint y: 306, endPoint x: 674, endPoint y: 306, distance: 63.0
click at [674, 306] on div "Choose option € OFF % OFF Amount € 100" at bounding box center [780, 298] width 393 height 41
type input "8"
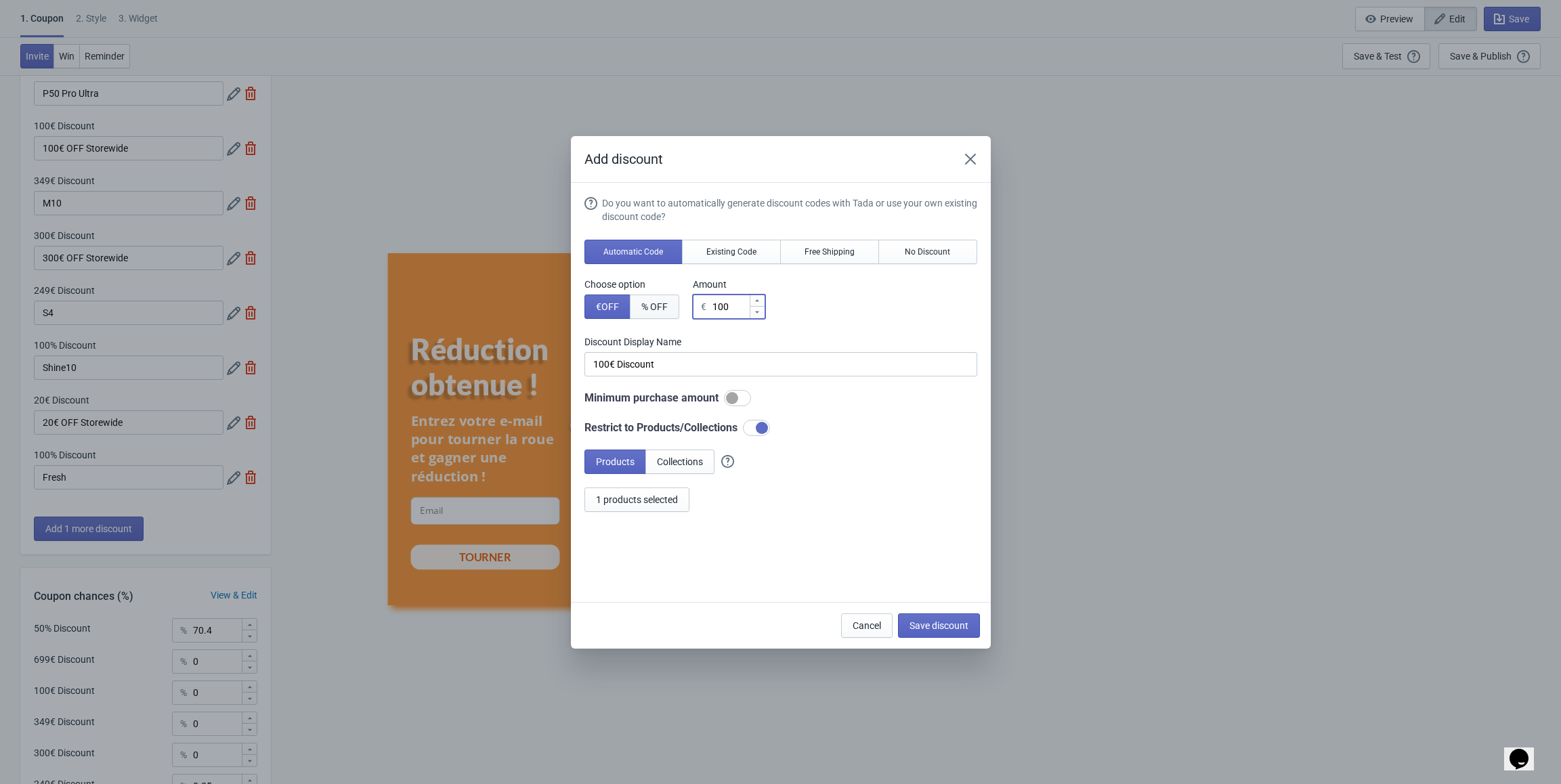
type input "8€ Discount"
type input "89"
type input "89€ Discount"
type input "89"
drag, startPoint x: 660, startPoint y: 364, endPoint x: 503, endPoint y: 360, distance: 157.1
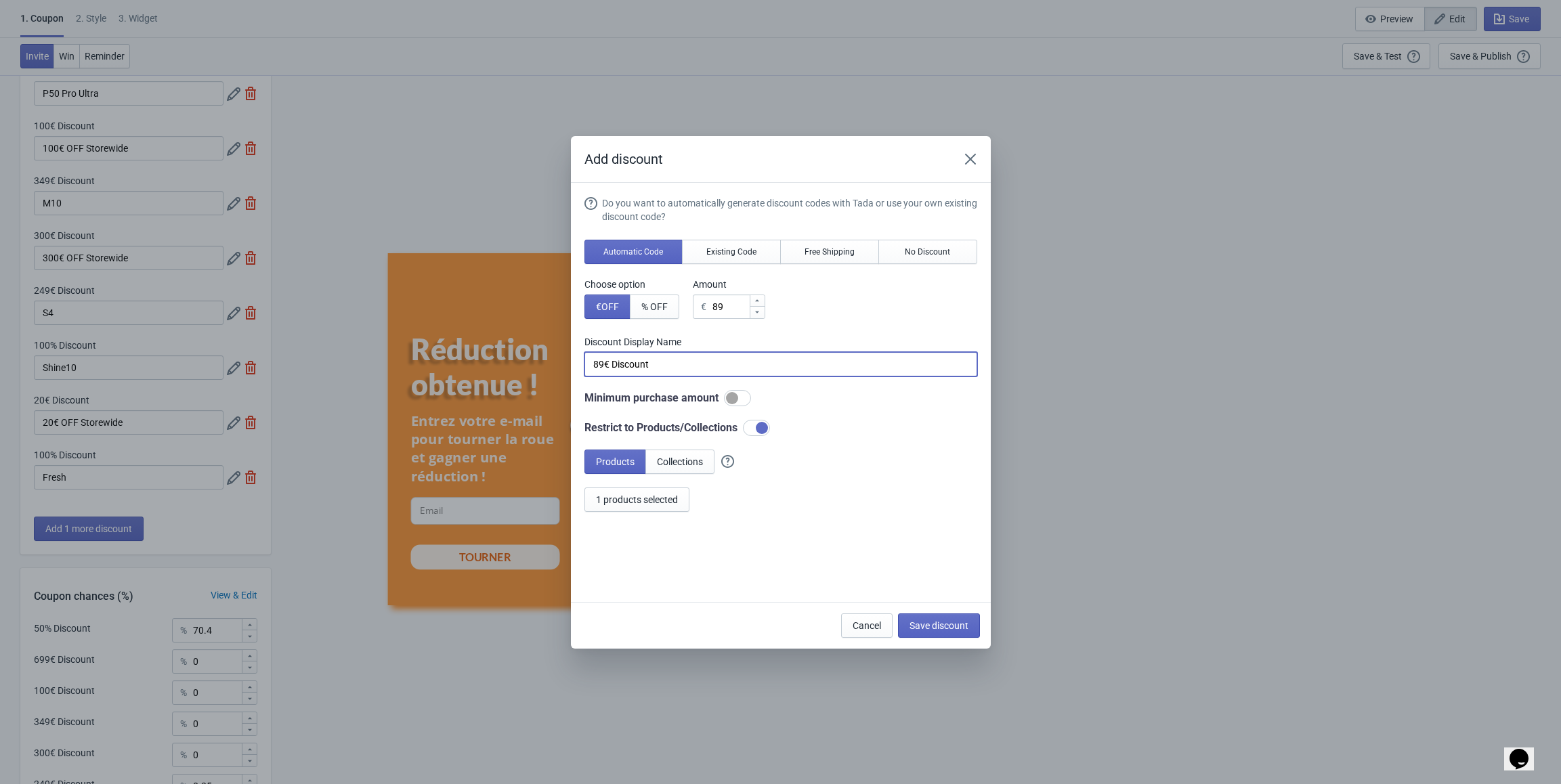
click at [503, 360] on div "Add discount Do you want to automatically generate discount codes with Tada or …" at bounding box center [780, 392] width 1561 height 513
type input "Shine 10"
click at [944, 628] on span "Save discount" at bounding box center [939, 625] width 59 height 11
type input "Shine 10"
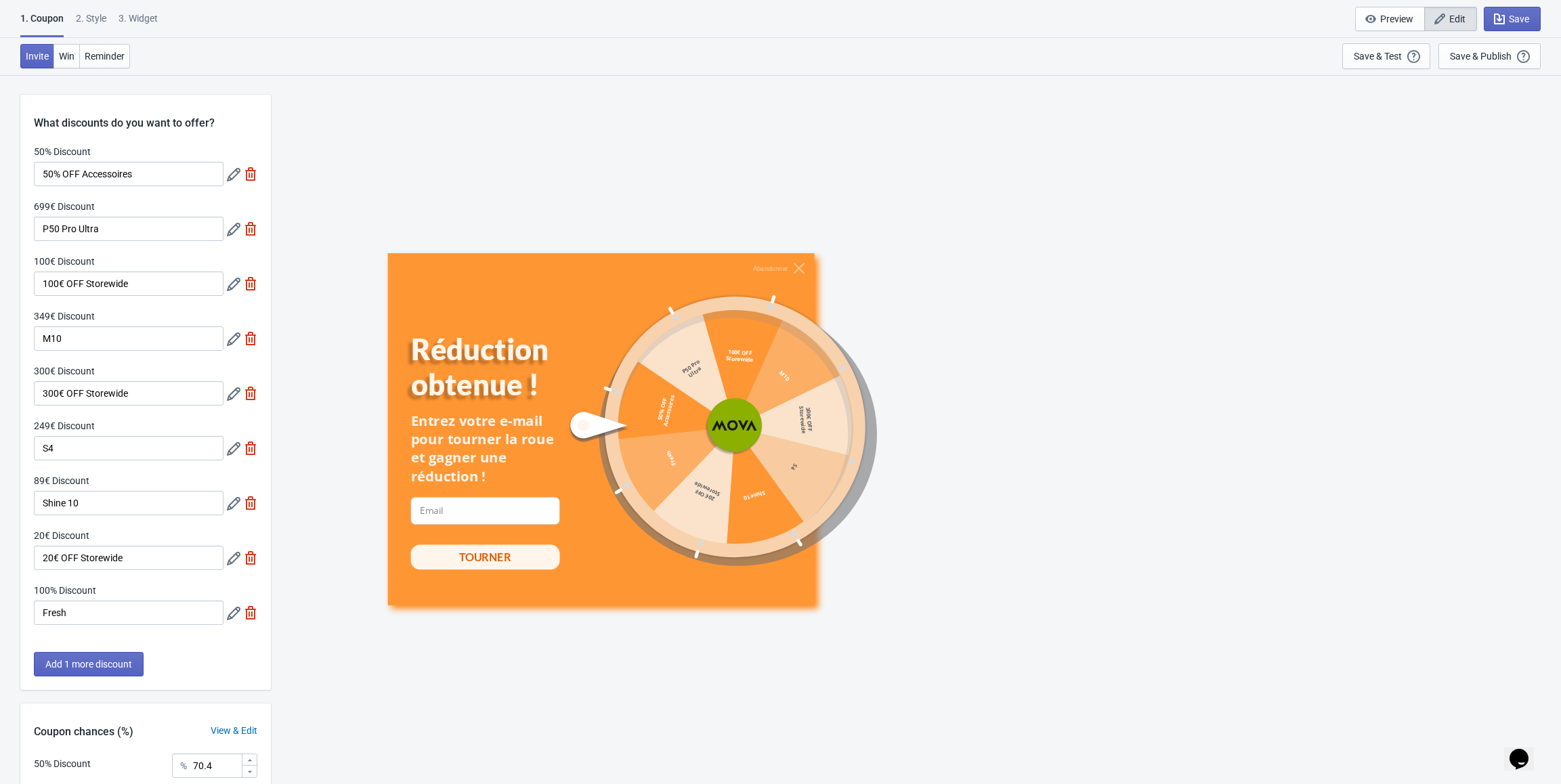
scroll to position [135, 0]
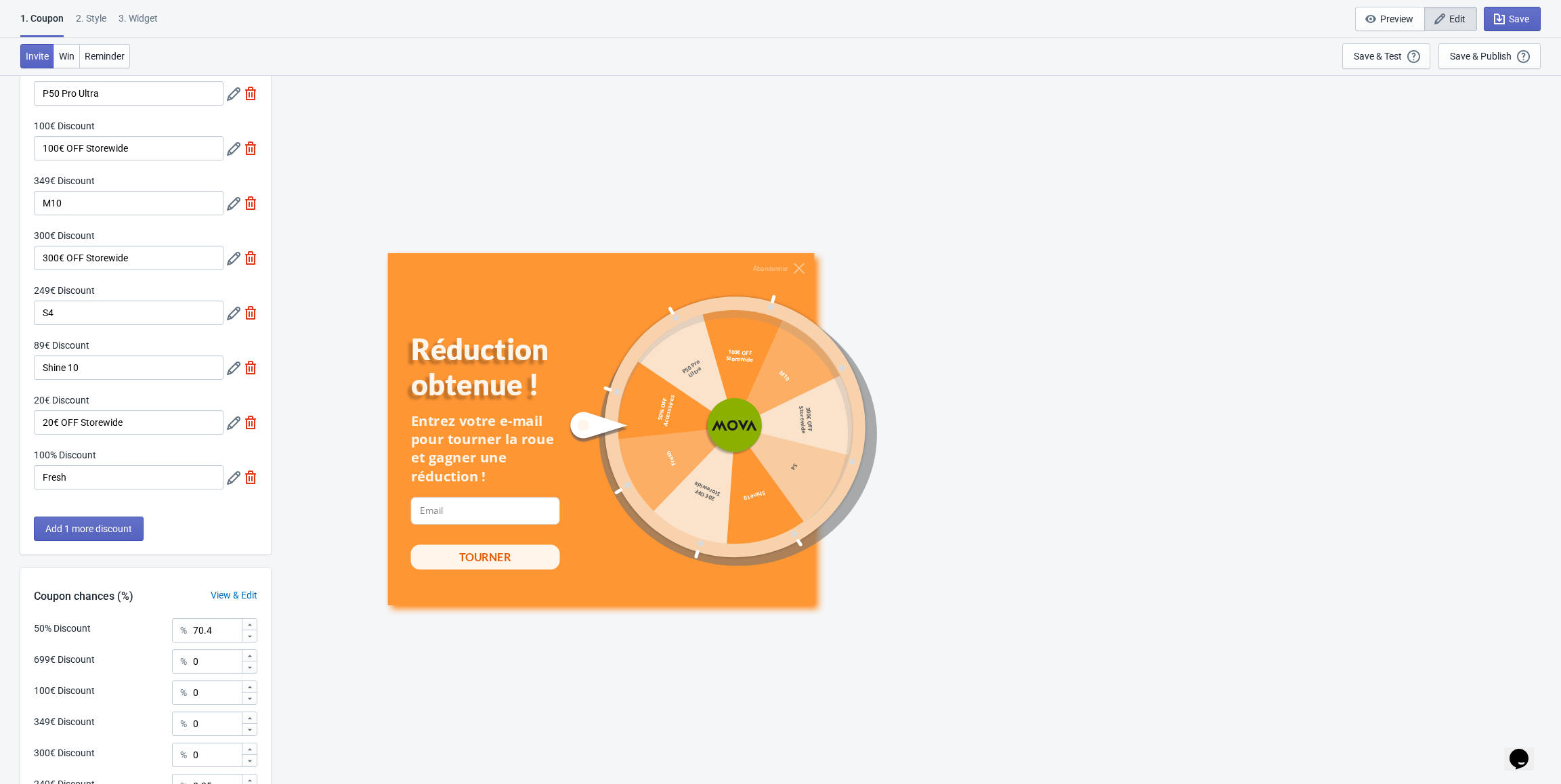
click at [228, 477] on icon at bounding box center [233, 478] width 14 height 14
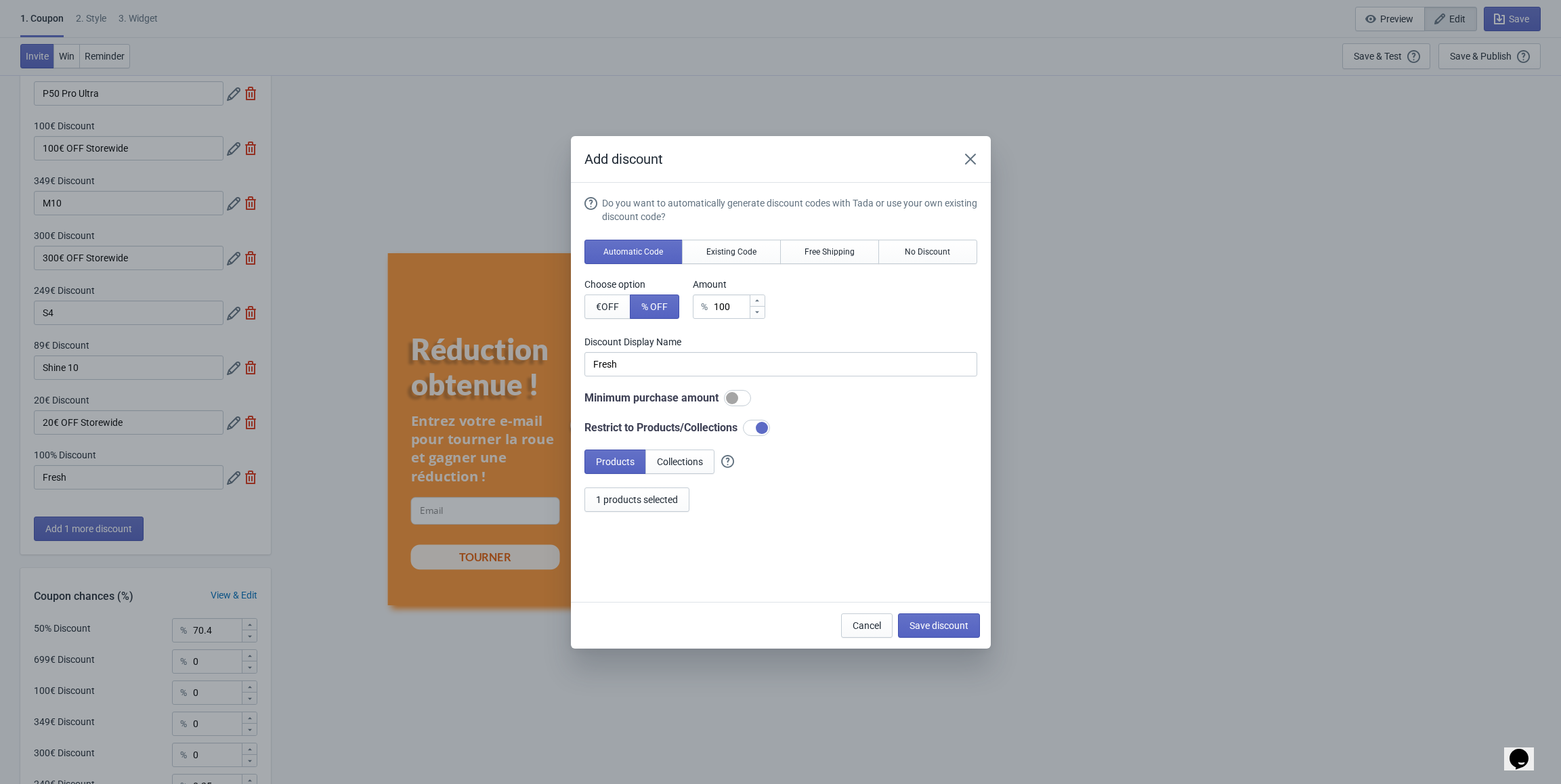
scroll to position [0, 0]
click at [603, 306] on span "€ OFF" at bounding box center [607, 306] width 23 height 11
type input "100€ Discount"
drag, startPoint x: 736, startPoint y: 311, endPoint x: 688, endPoint y: 311, distance: 48.0
click at [688, 311] on div "Choose option € OFF % OFF Amount € 100" at bounding box center [780, 298] width 393 height 41
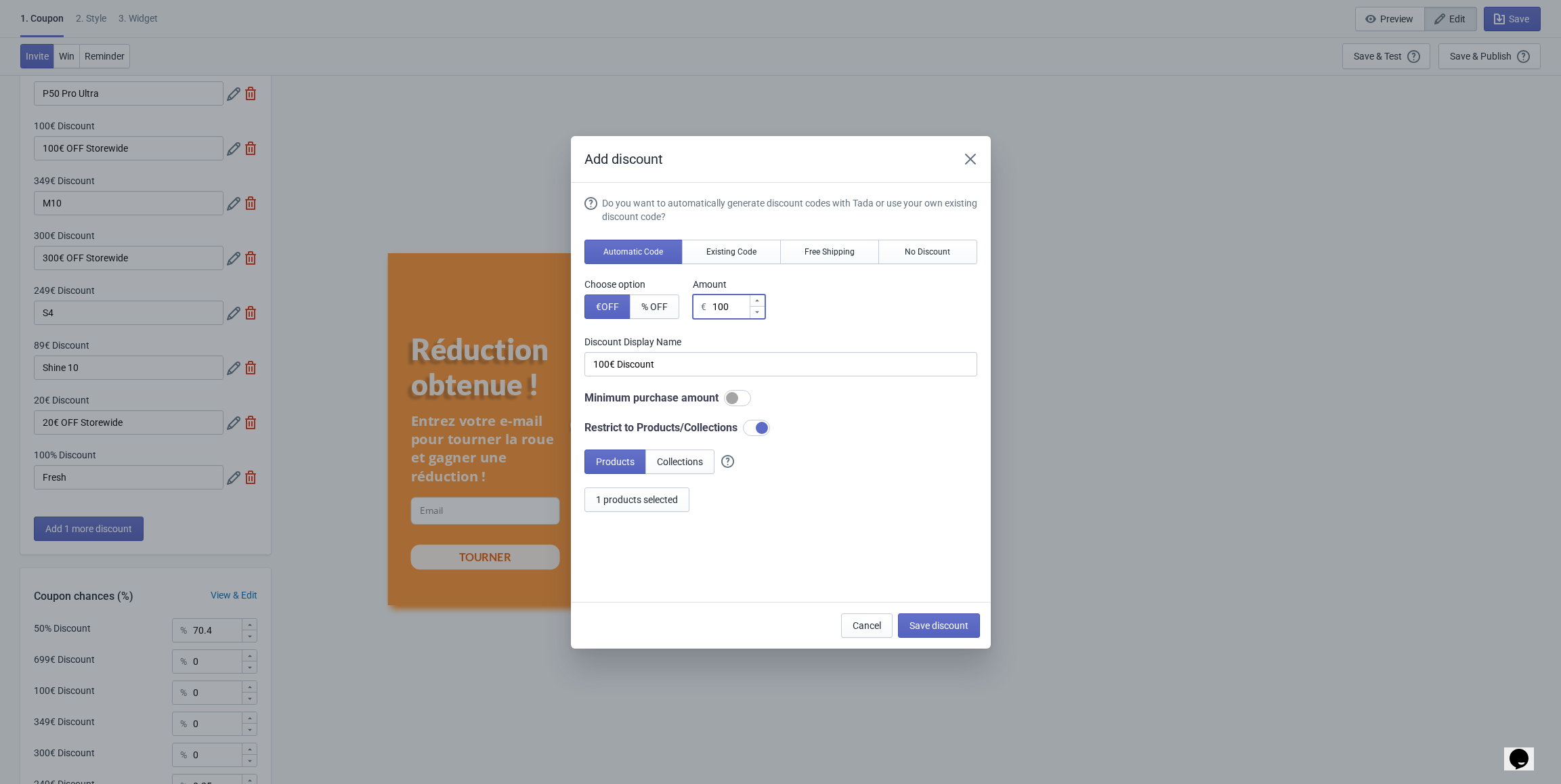
type input "7"
type input "7€ Discount"
type input "79"
type input "79€ Discount"
type input "79"
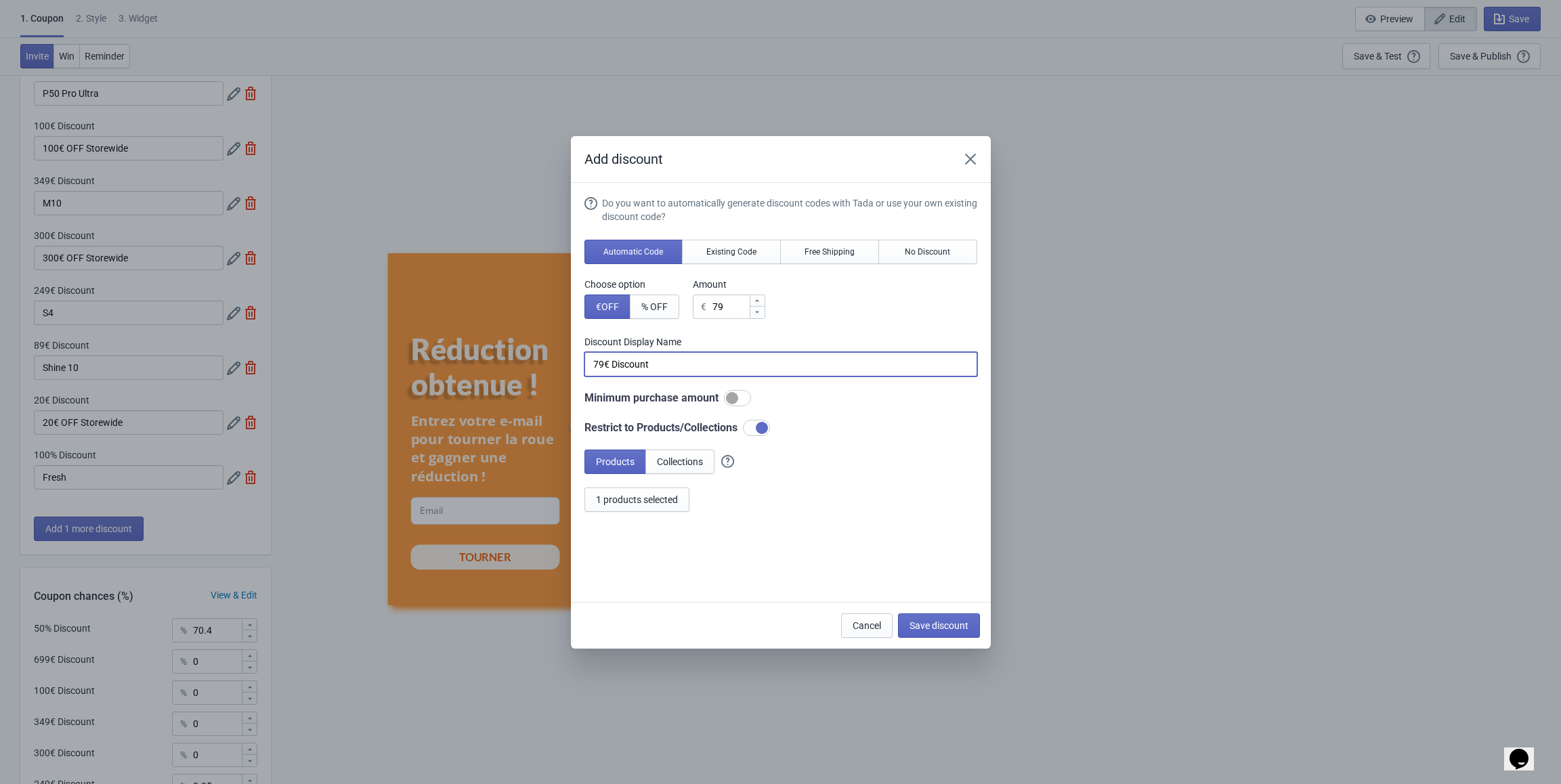
drag, startPoint x: 676, startPoint y: 360, endPoint x: 537, endPoint y: 356, distance: 139.1
click at [537, 356] on div "Add discount Do you want to automatically generate discount codes with Tada or …" at bounding box center [780, 392] width 1561 height 513
type input "Fresh"
click at [949, 627] on span "Save discount" at bounding box center [939, 625] width 59 height 11
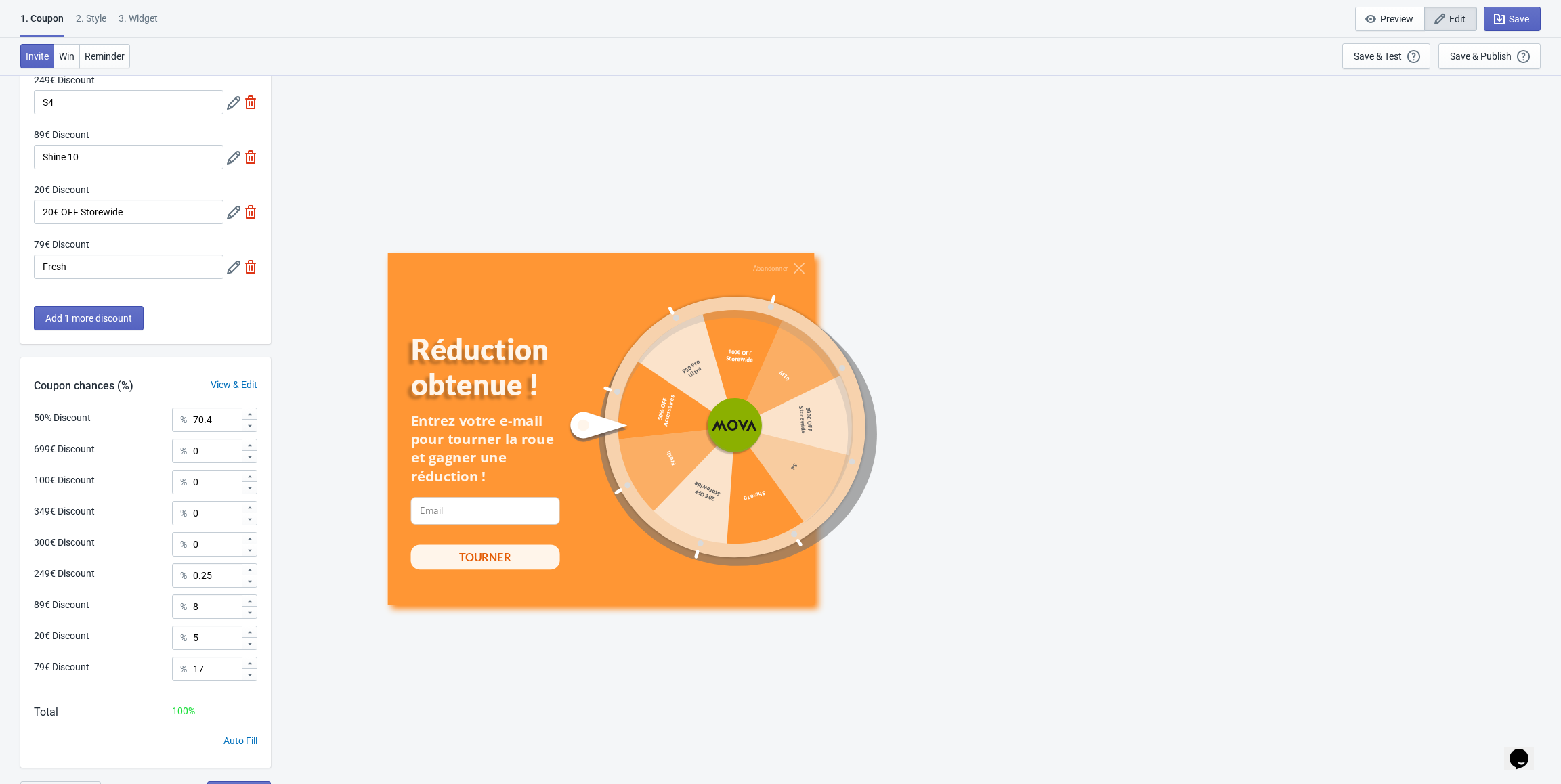
scroll to position [368, 0]
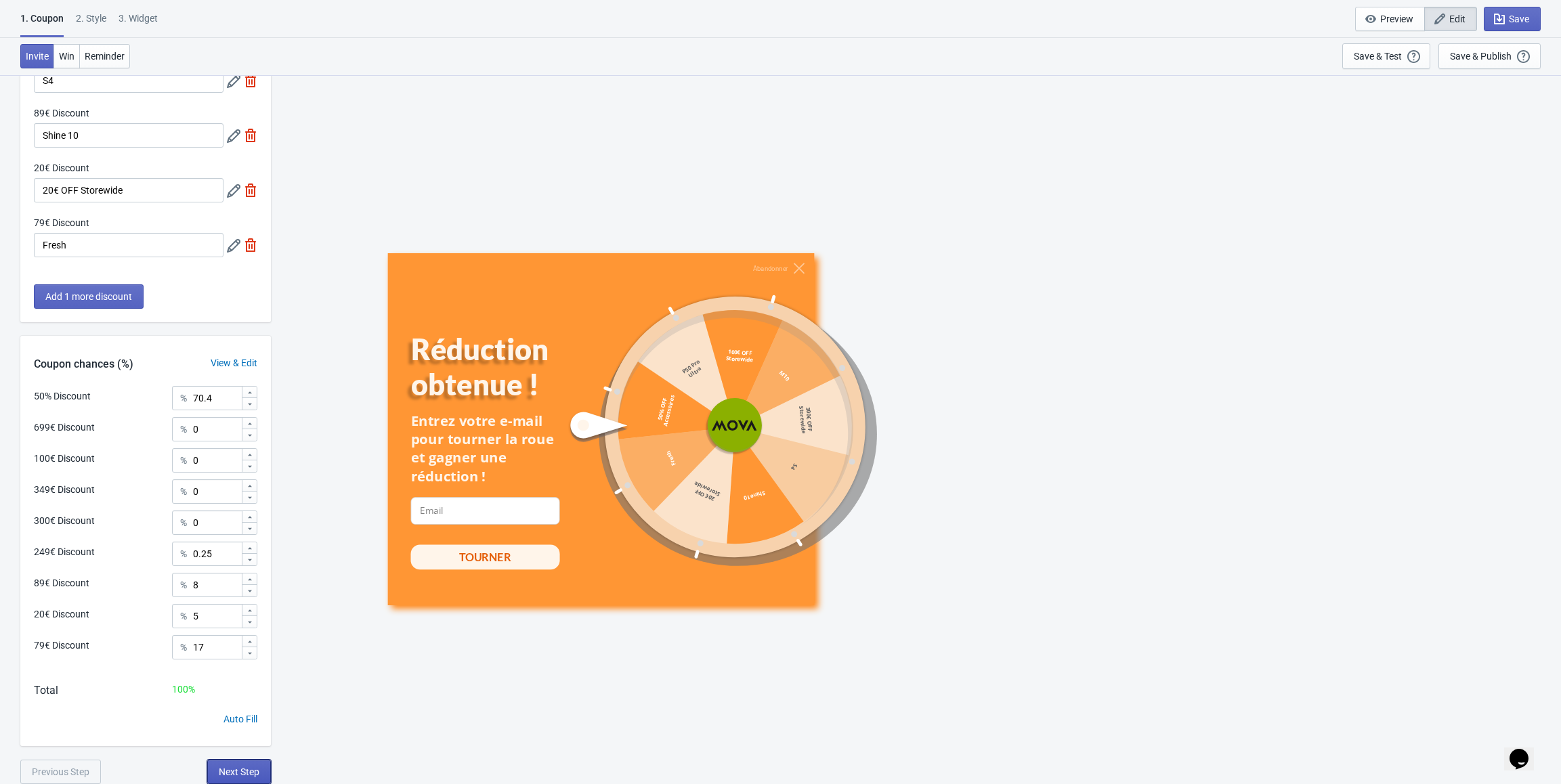
click at [244, 766] on span "Next Step" at bounding box center [238, 771] width 40 height 11
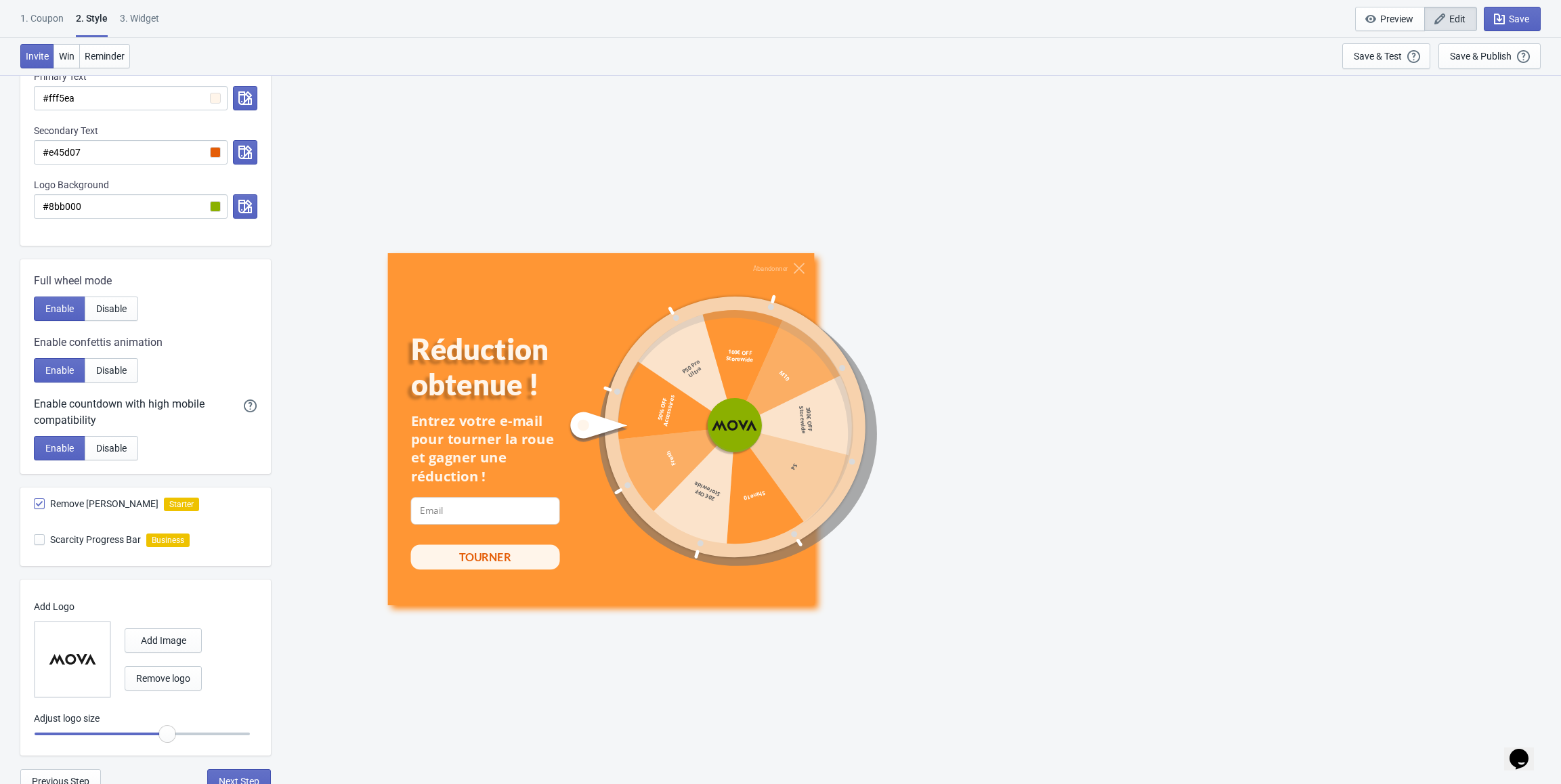
scroll to position [415, 0]
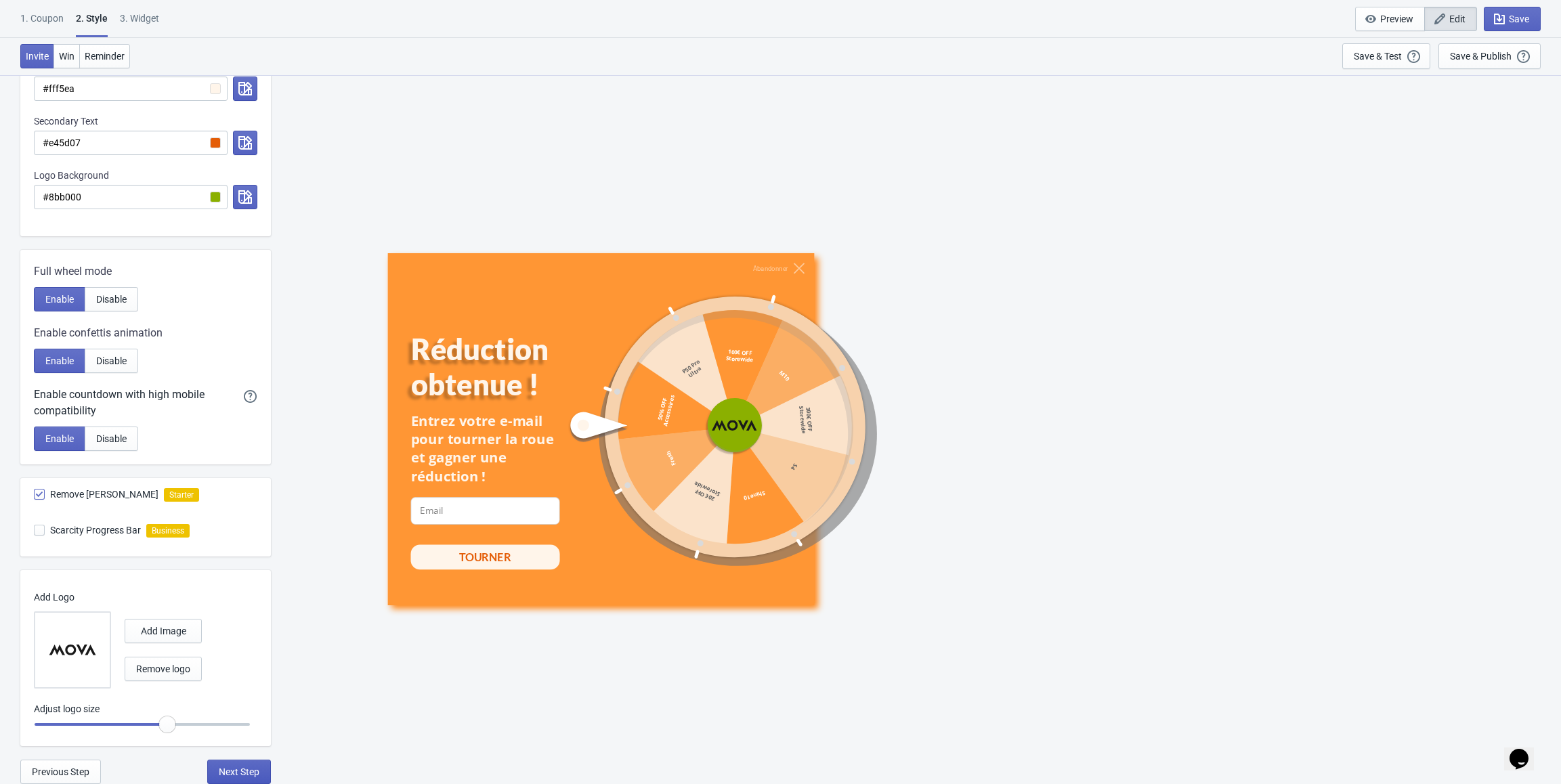
click at [254, 771] on span "Next Step" at bounding box center [238, 771] width 40 height 11
select select "specificURL"
select select "once"
select select "1"
select select "left"
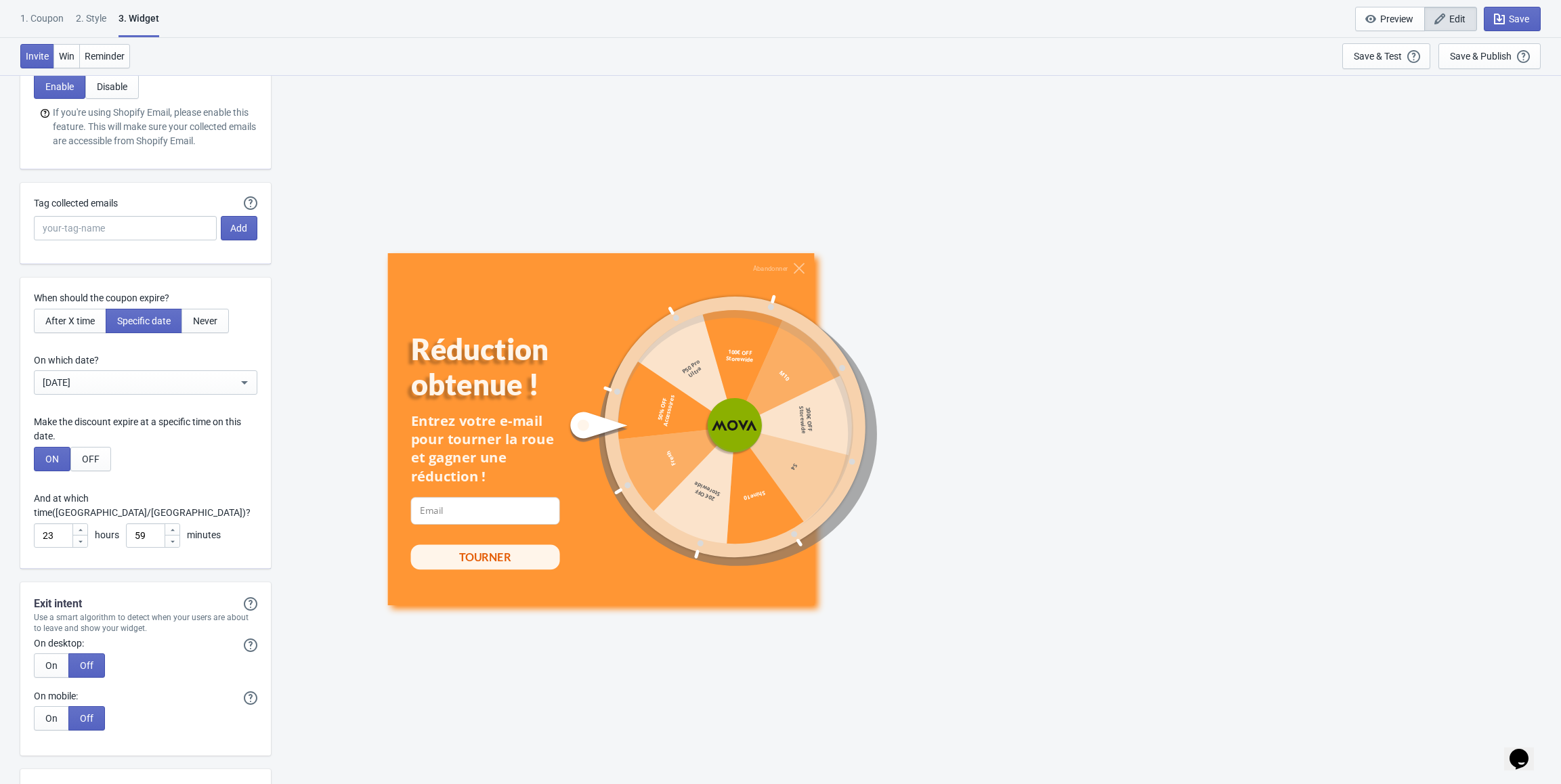
scroll to position [3277, 0]
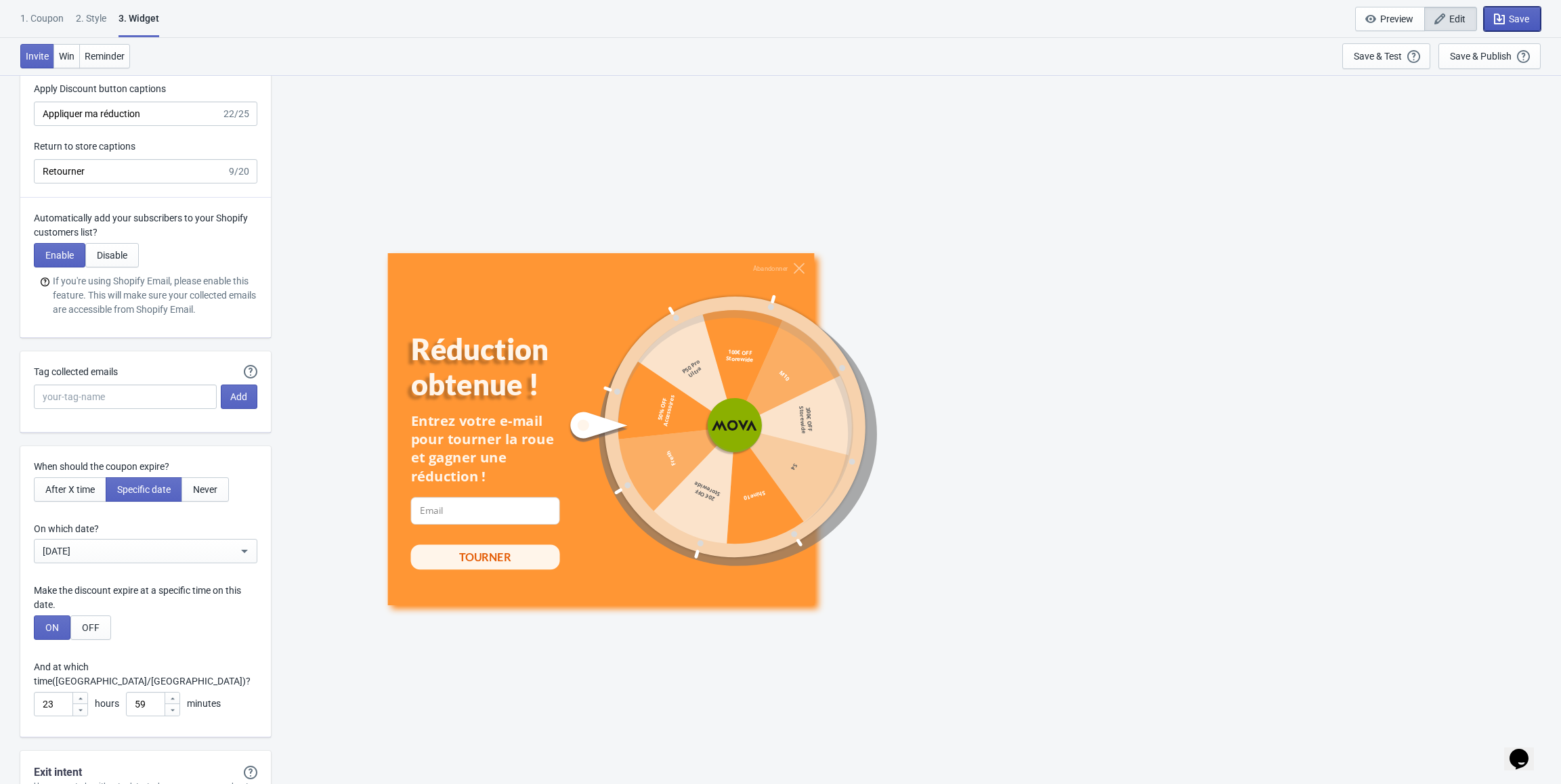
click at [1507, 19] on span "Save" at bounding box center [1512, 19] width 34 height 14
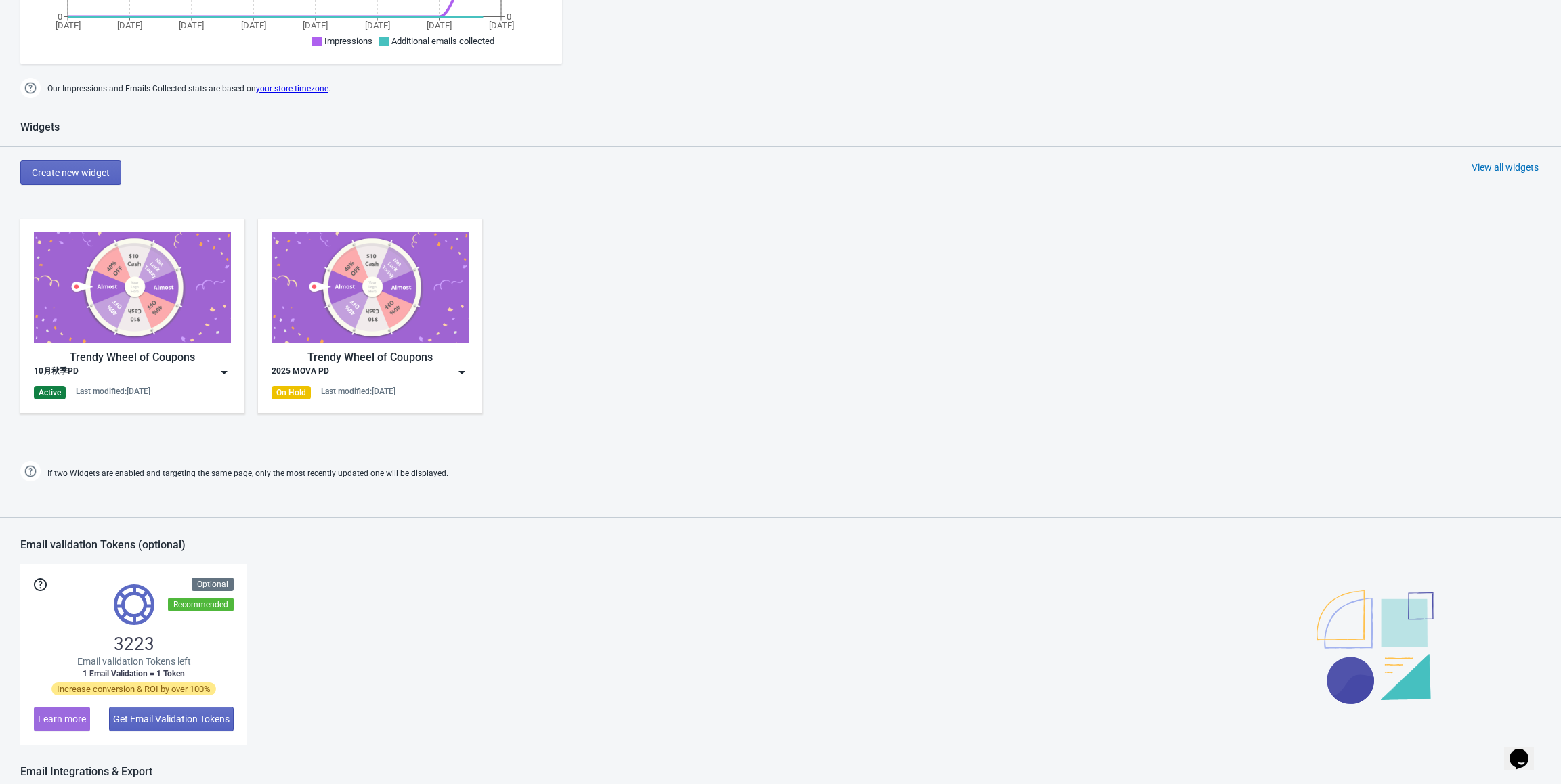
scroll to position [473, 0]
click at [221, 370] on img at bounding box center [225, 371] width 14 height 14
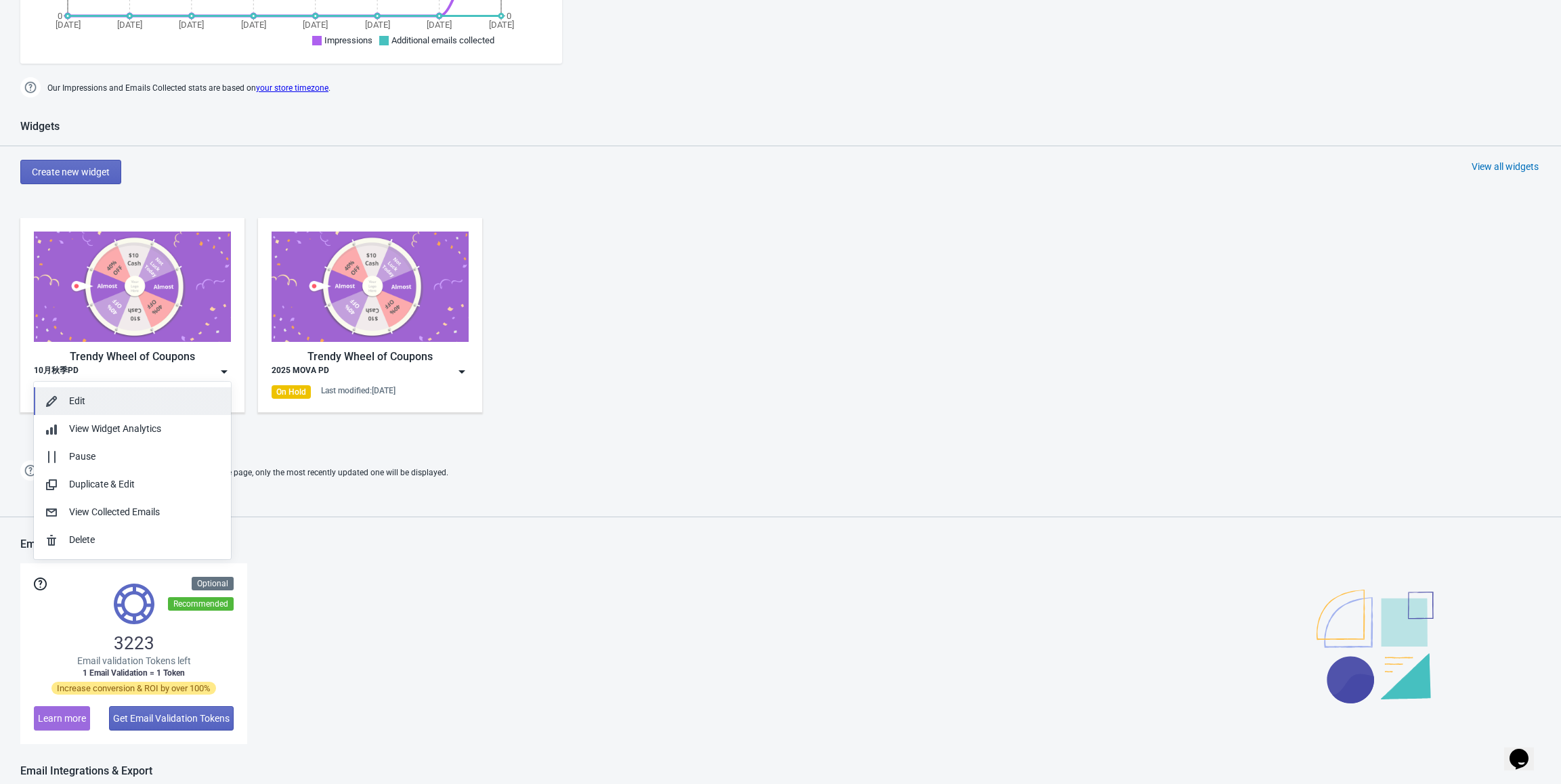
click at [146, 397] on div "Edit" at bounding box center [144, 401] width 151 height 15
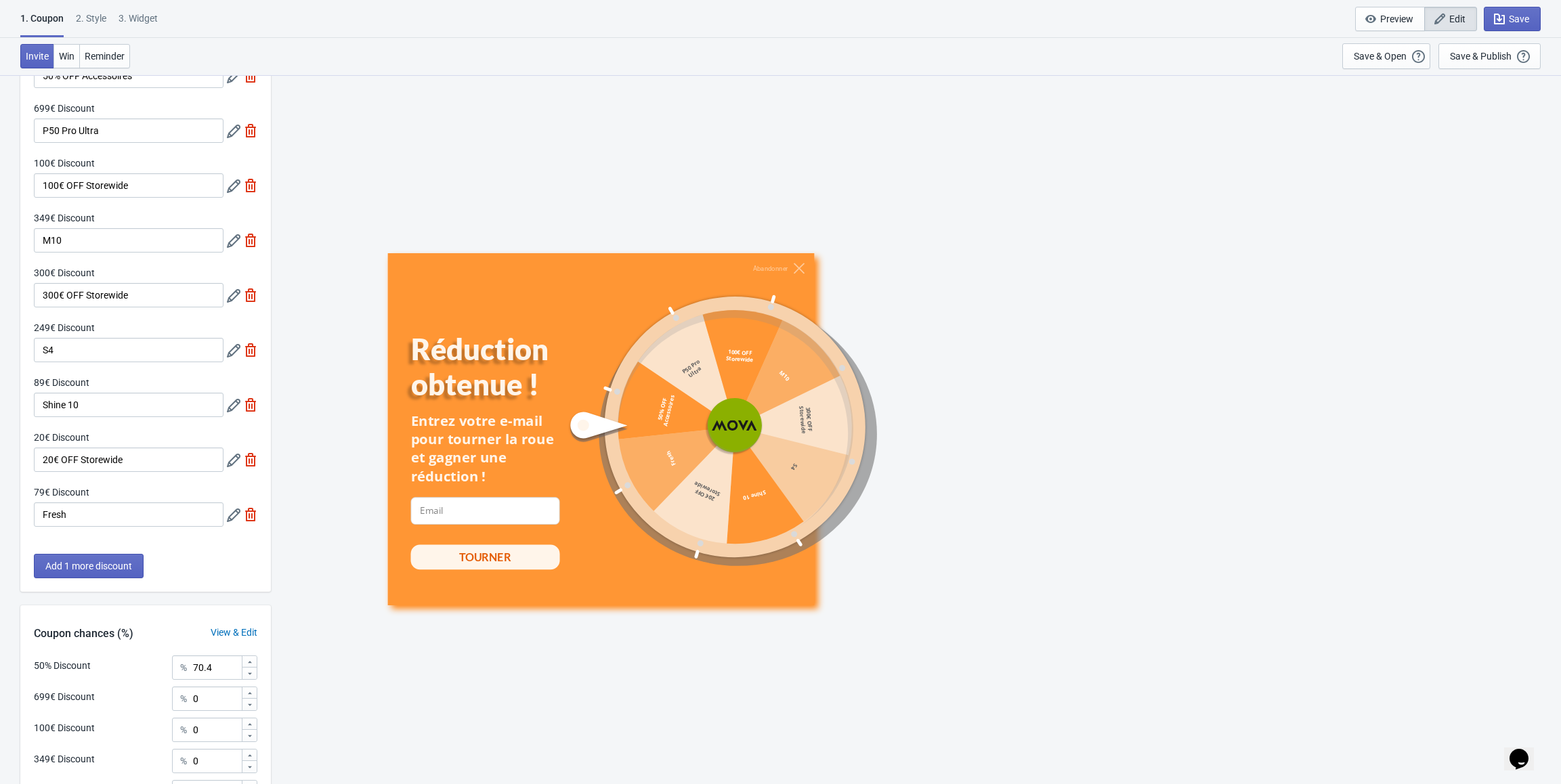
scroll to position [135, 0]
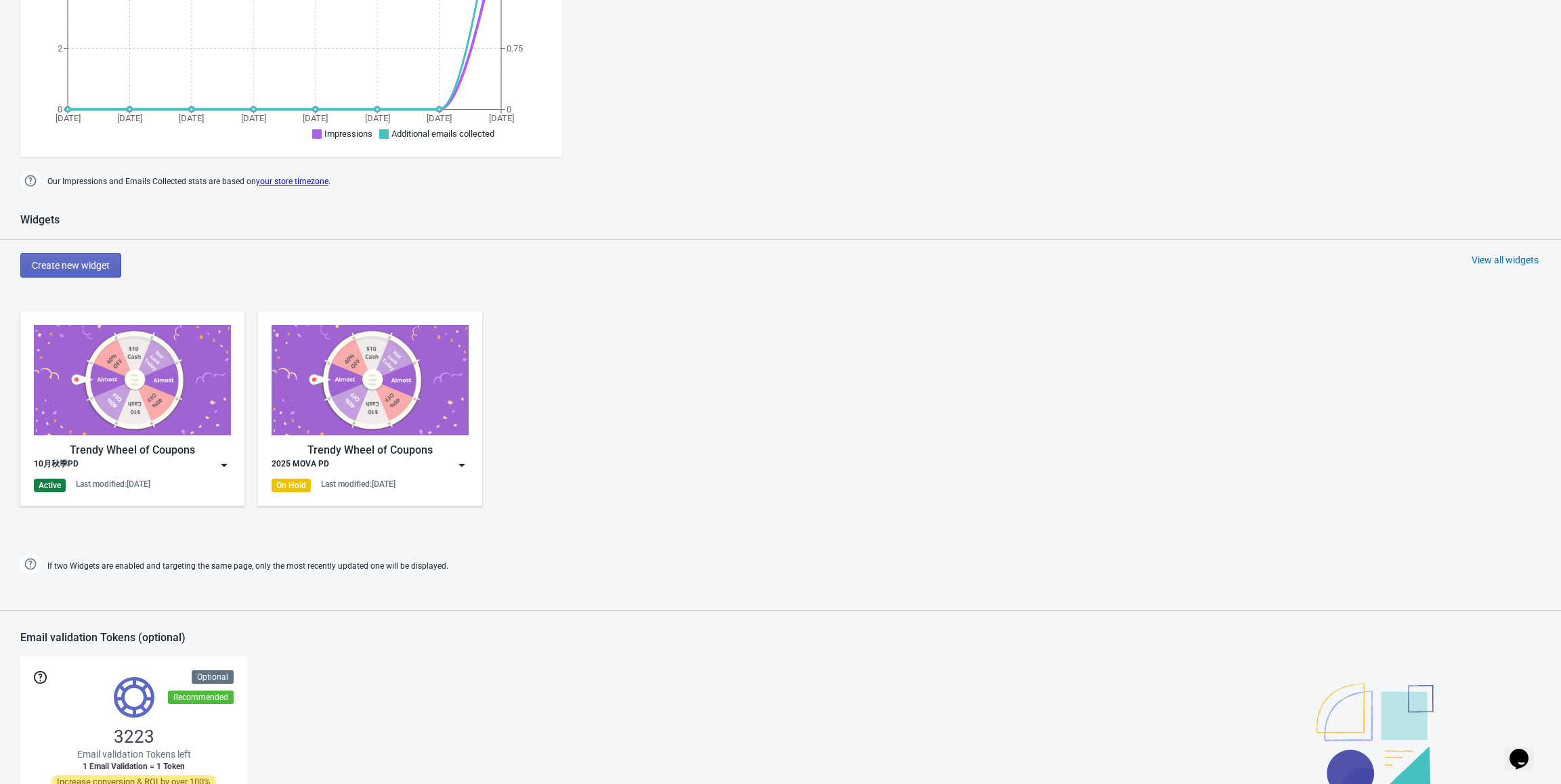
scroll to position [473, 0]
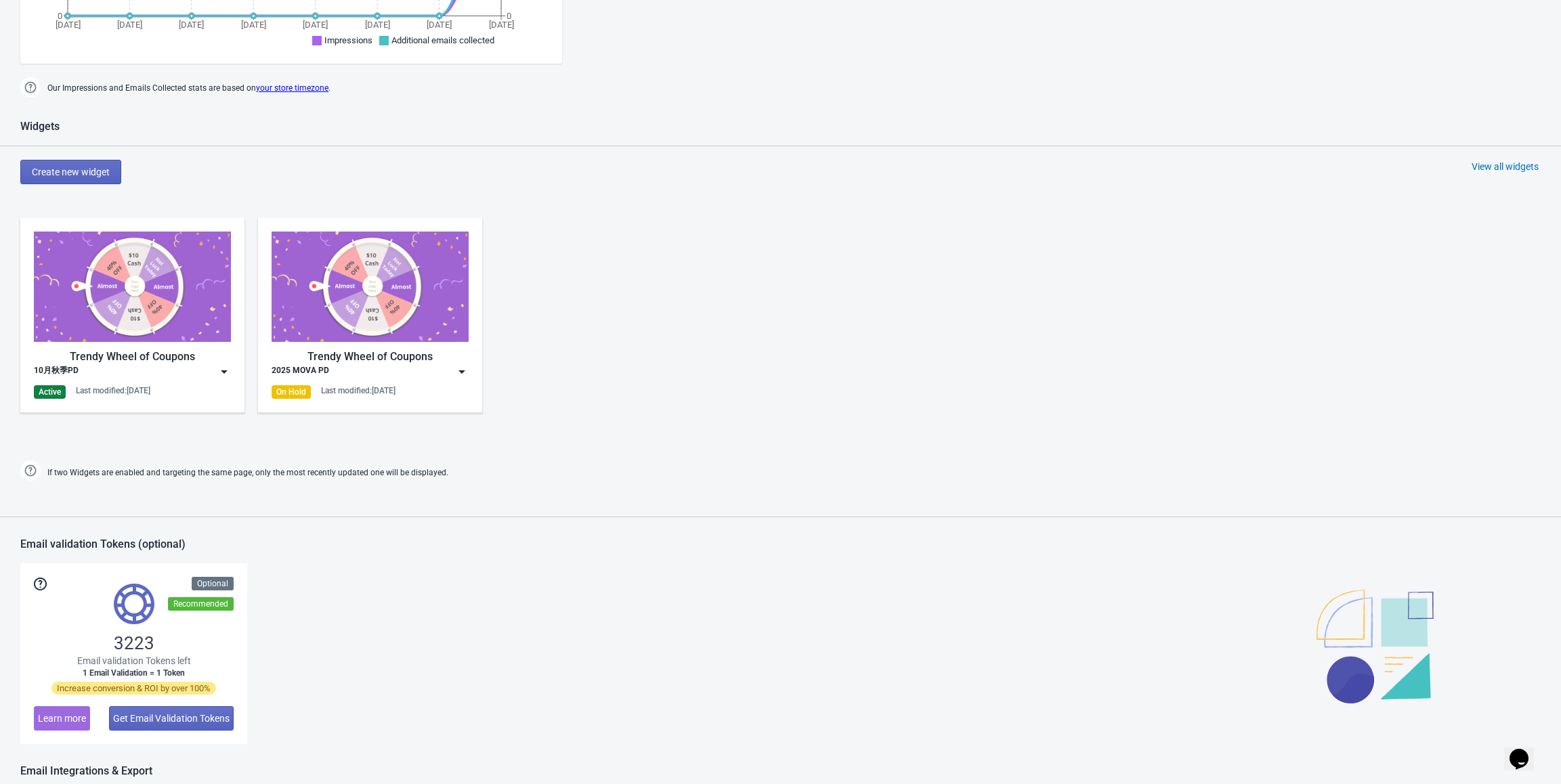
click at [225, 371] on img at bounding box center [225, 371] width 14 height 14
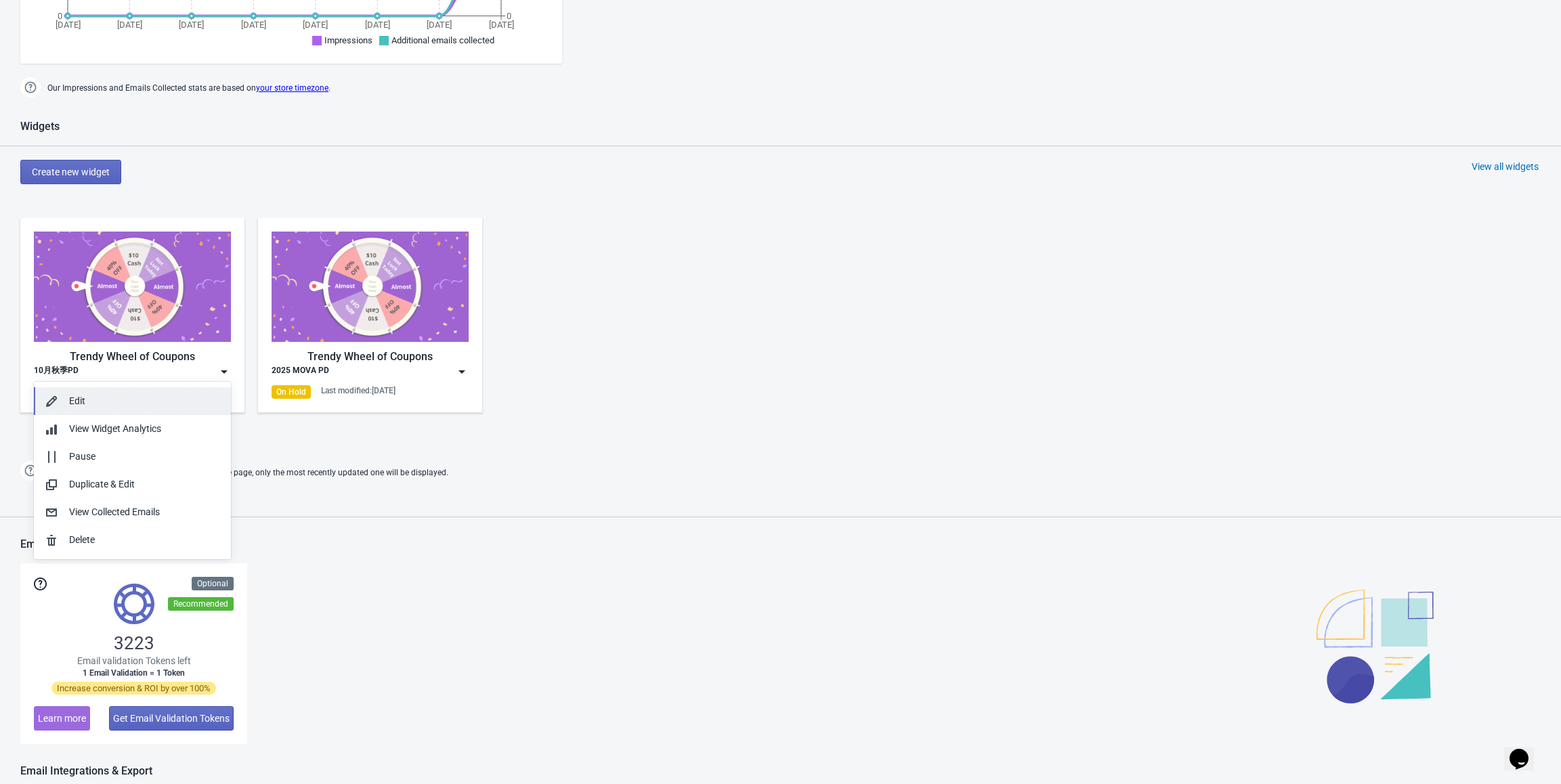
click at [167, 405] on div "Edit" at bounding box center [144, 401] width 151 height 15
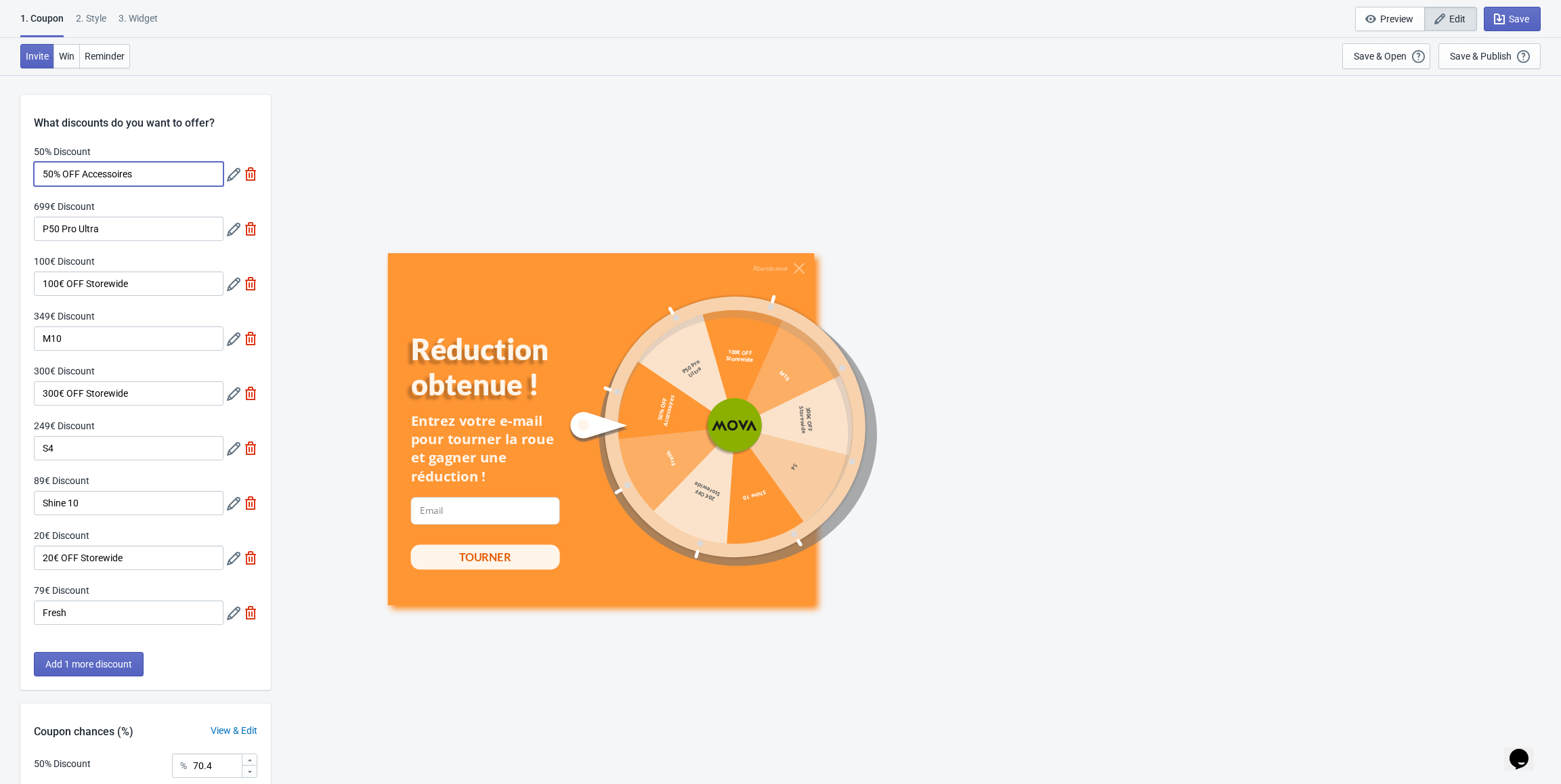
drag, startPoint x: 62, startPoint y: 174, endPoint x: 79, endPoint y: 172, distance: 17.1
click at [79, 172] on input "50% OFF Accessoires" at bounding box center [128, 173] width 189 height 24
paste input "50 % de"
drag, startPoint x: 81, startPoint y: 171, endPoint x: 62, endPoint y: 171, distance: 19.0
click at [62, 171] on input "50% 50 % de Accessoires" at bounding box center [128, 173] width 189 height 24
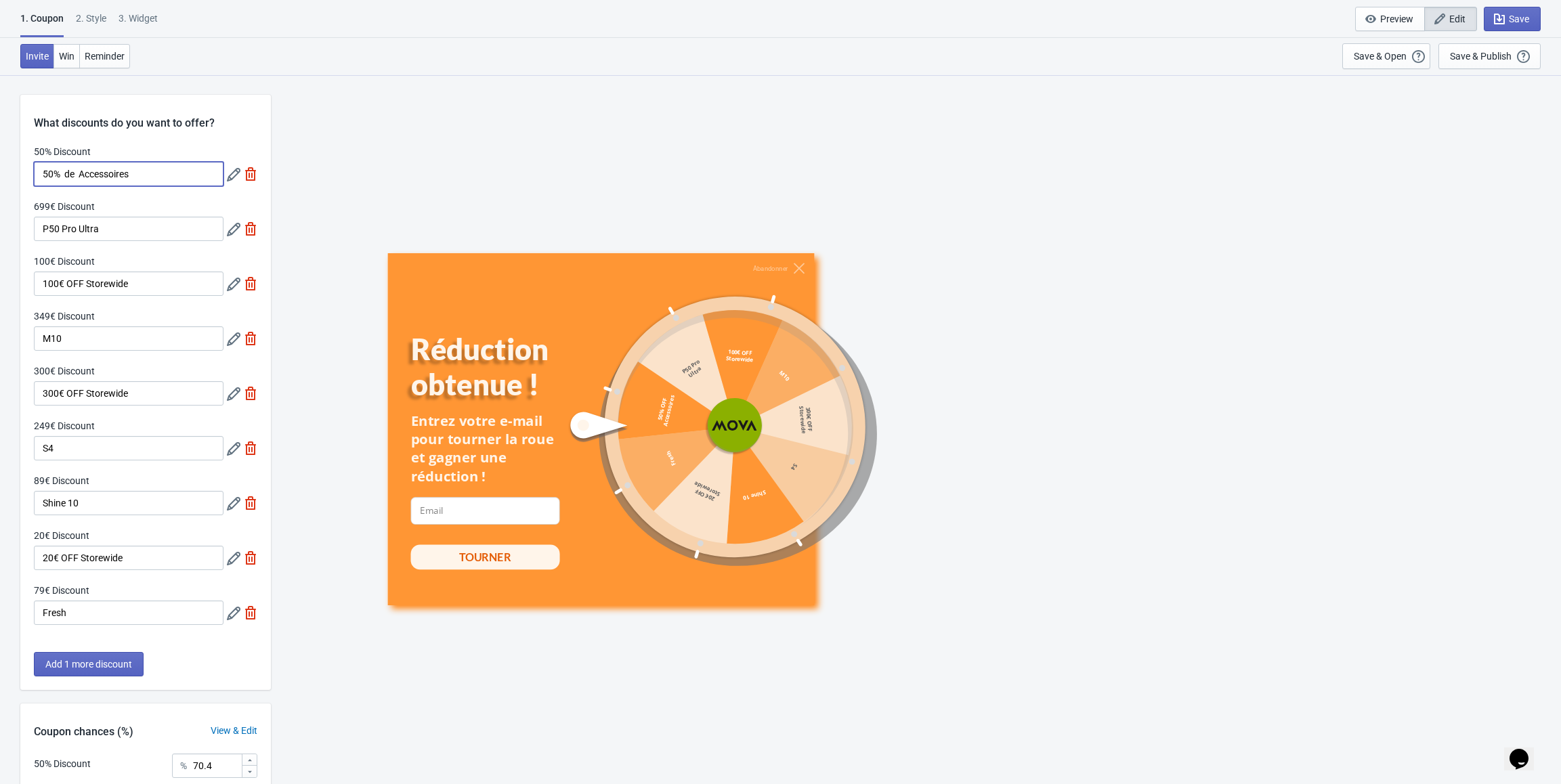
click at [65, 172] on input "50% de Accessoires" at bounding box center [128, 173] width 189 height 24
click at [78, 178] on input "50% de Accessoires" at bounding box center [128, 173] width 189 height 24
paste input "50 % d"
drag, startPoint x: 63, startPoint y: 172, endPoint x: 95, endPoint y: 170, distance: 32.1
click at [95, 170] on input "50% de 50 % dAccessoires" at bounding box center [128, 173] width 189 height 24
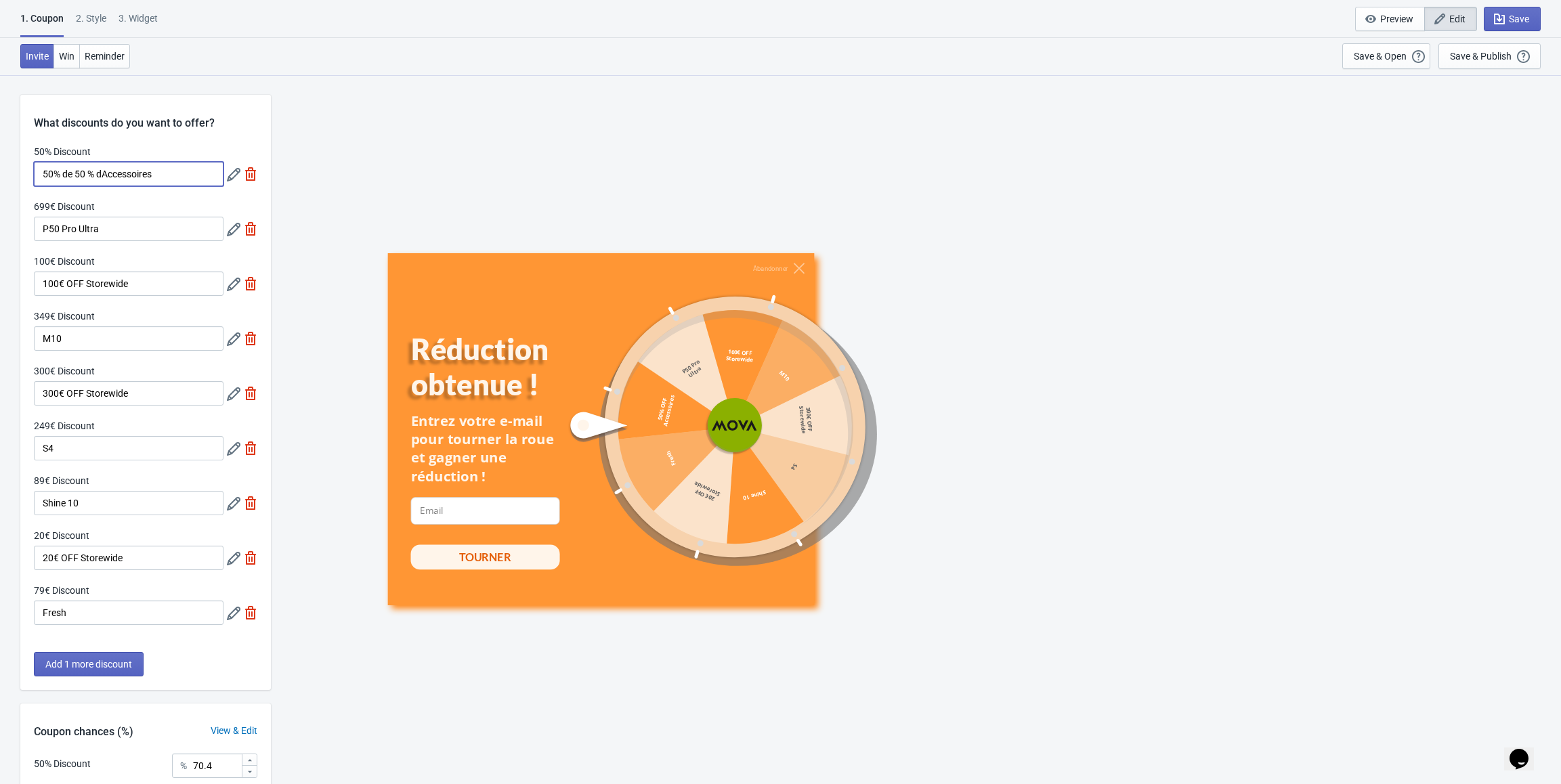
paste input "réducti"
drag, startPoint x: 98, startPoint y: 172, endPoint x: 63, endPoint y: 172, distance: 35.0
click at [63, 172] on input "50% réducti dAccessoires" at bounding box center [128, 173] width 189 height 24
type input "50% OFF Accessoires"
click at [134, 272] on input "100€ OFF Storewide" at bounding box center [128, 283] width 189 height 24
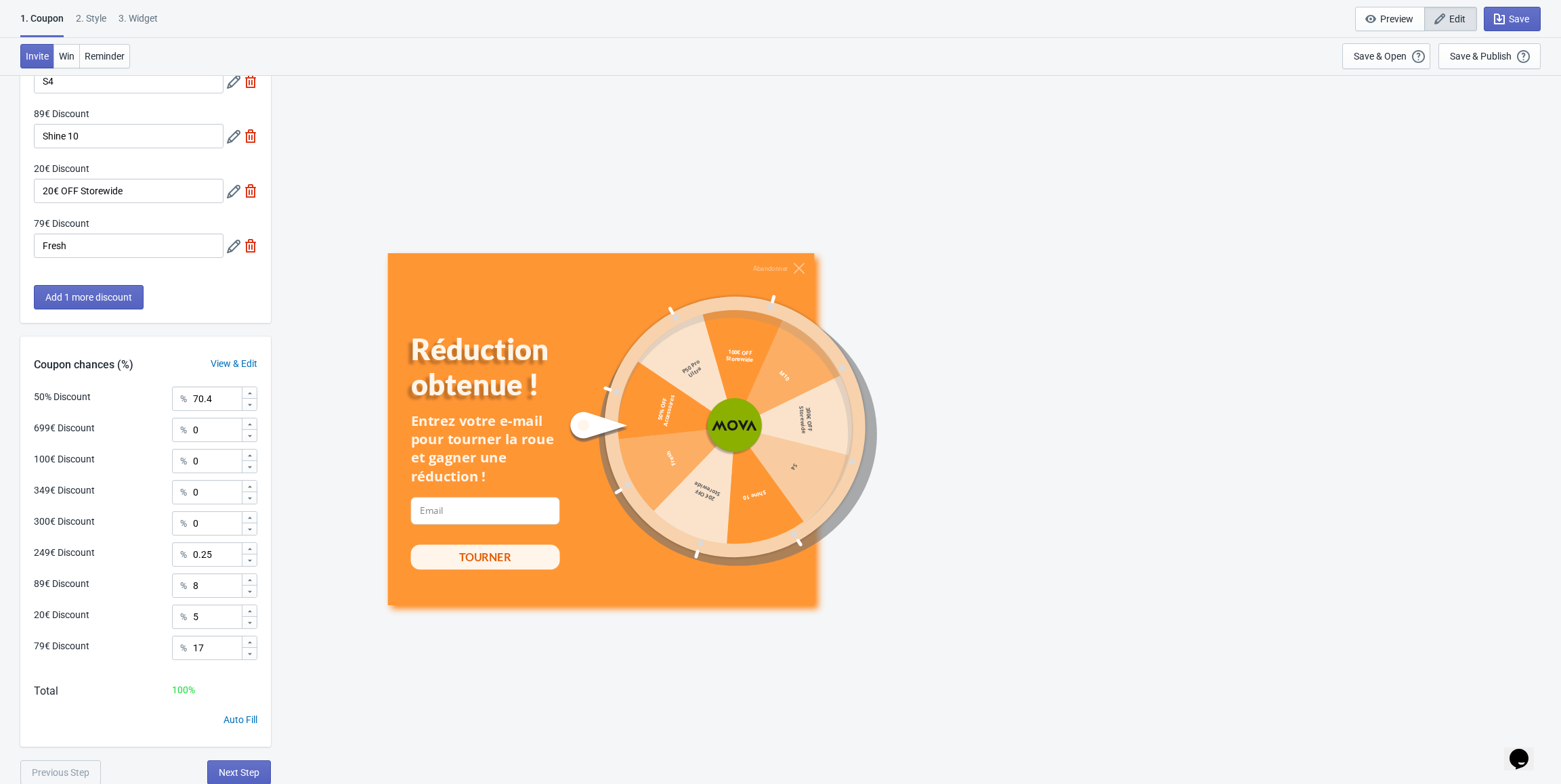
scroll to position [368, 0]
click at [238, 772] on span "Next Step" at bounding box center [238, 771] width 40 height 11
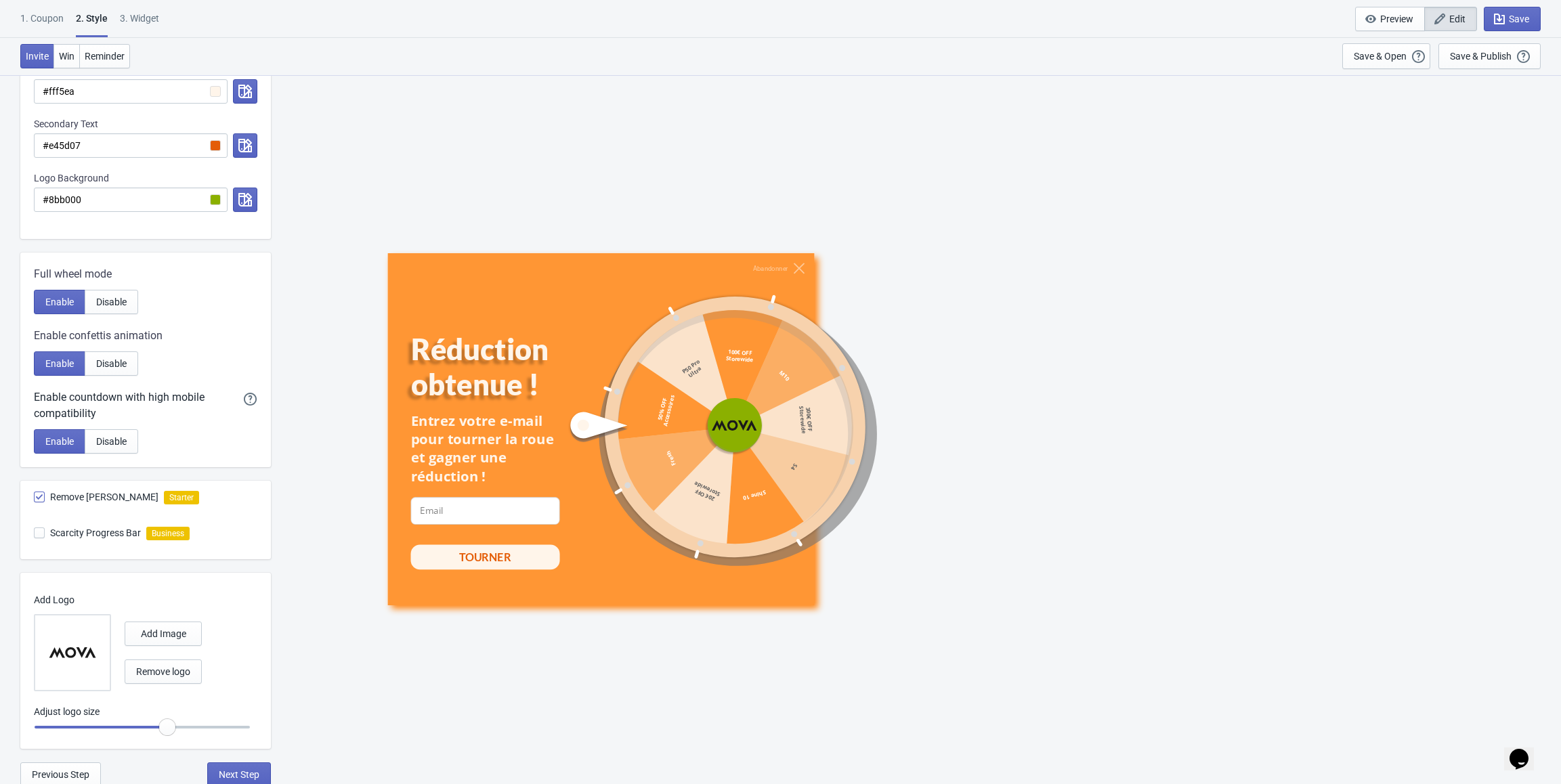
scroll to position [415, 0]
click at [246, 769] on span "Next Step" at bounding box center [238, 771] width 40 height 11
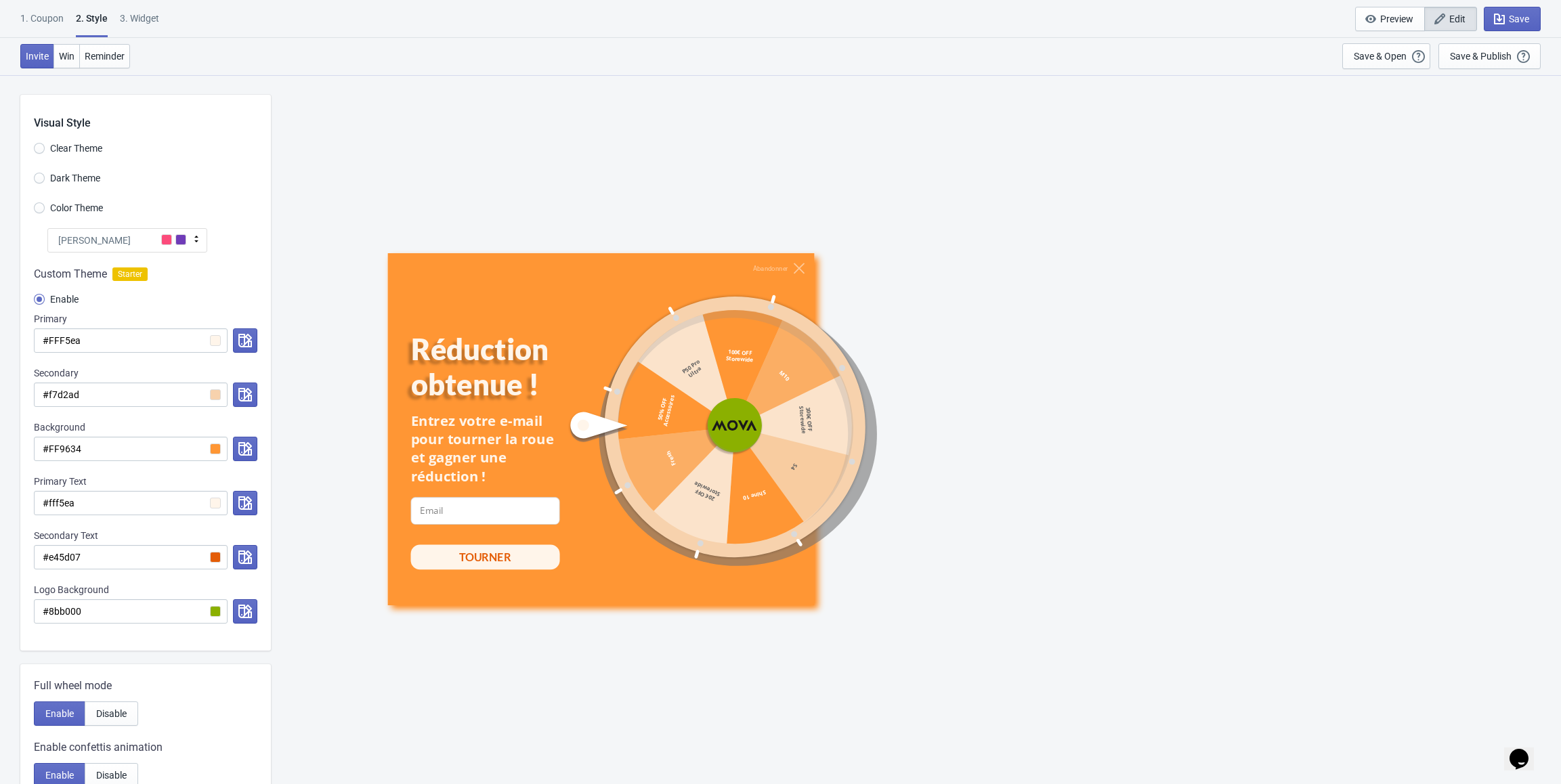
select select "specificURL"
select select "once"
select select "1"
select select "left"
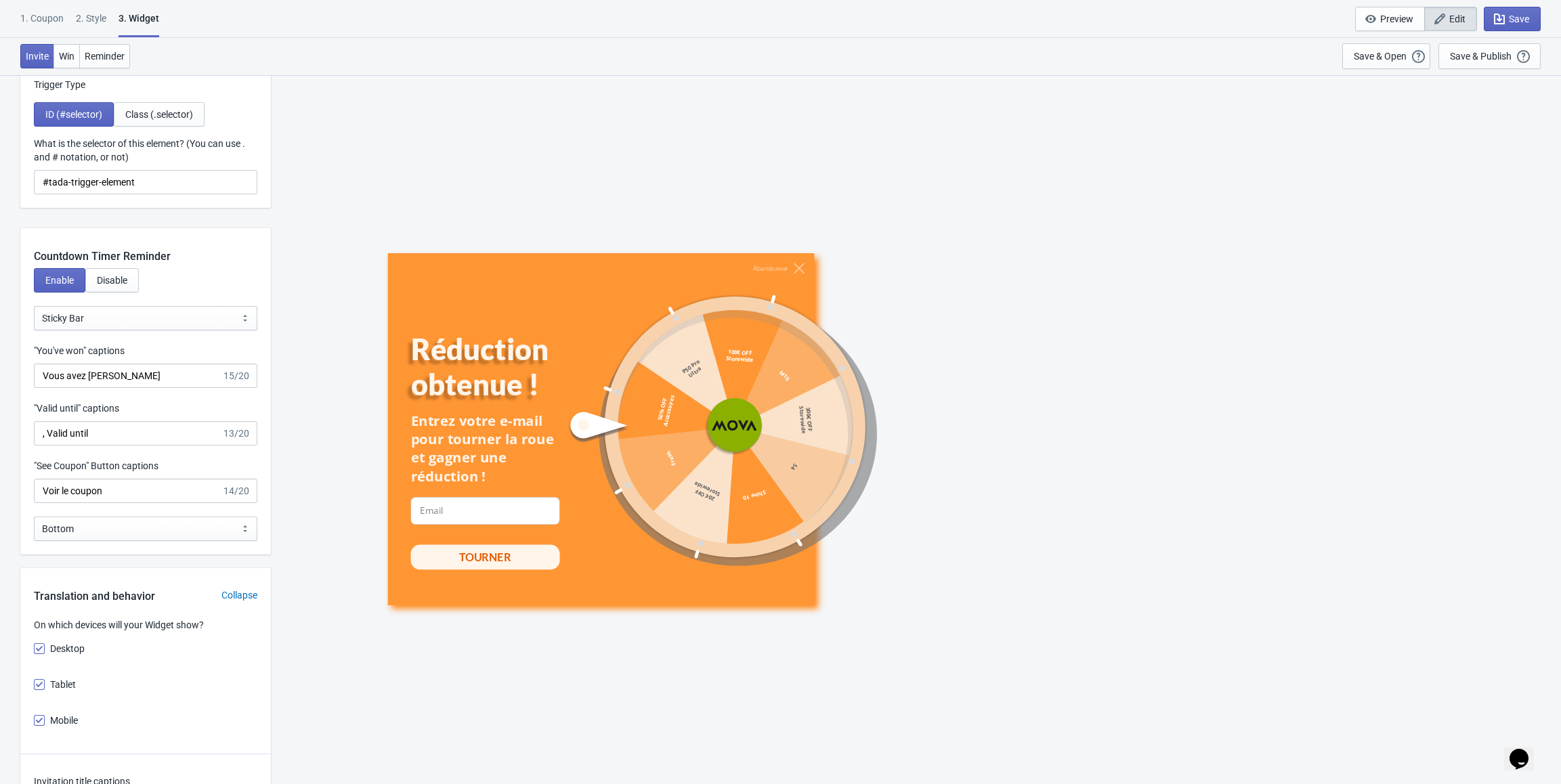
scroll to position [1557, 0]
click at [145, 373] on input "Vous avez gagné" at bounding box center [127, 372] width 187 height 24
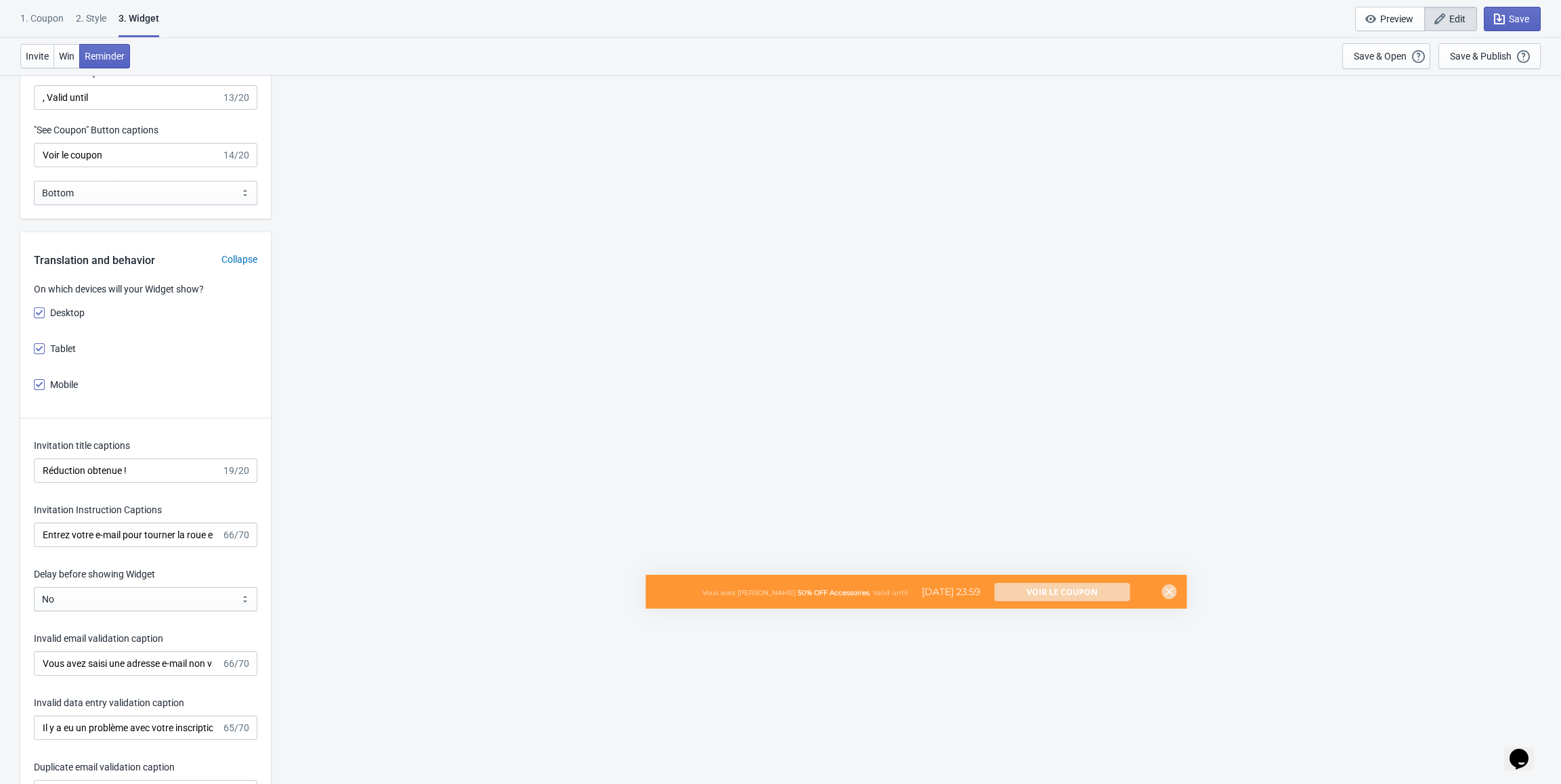
scroll to position [1895, 0]
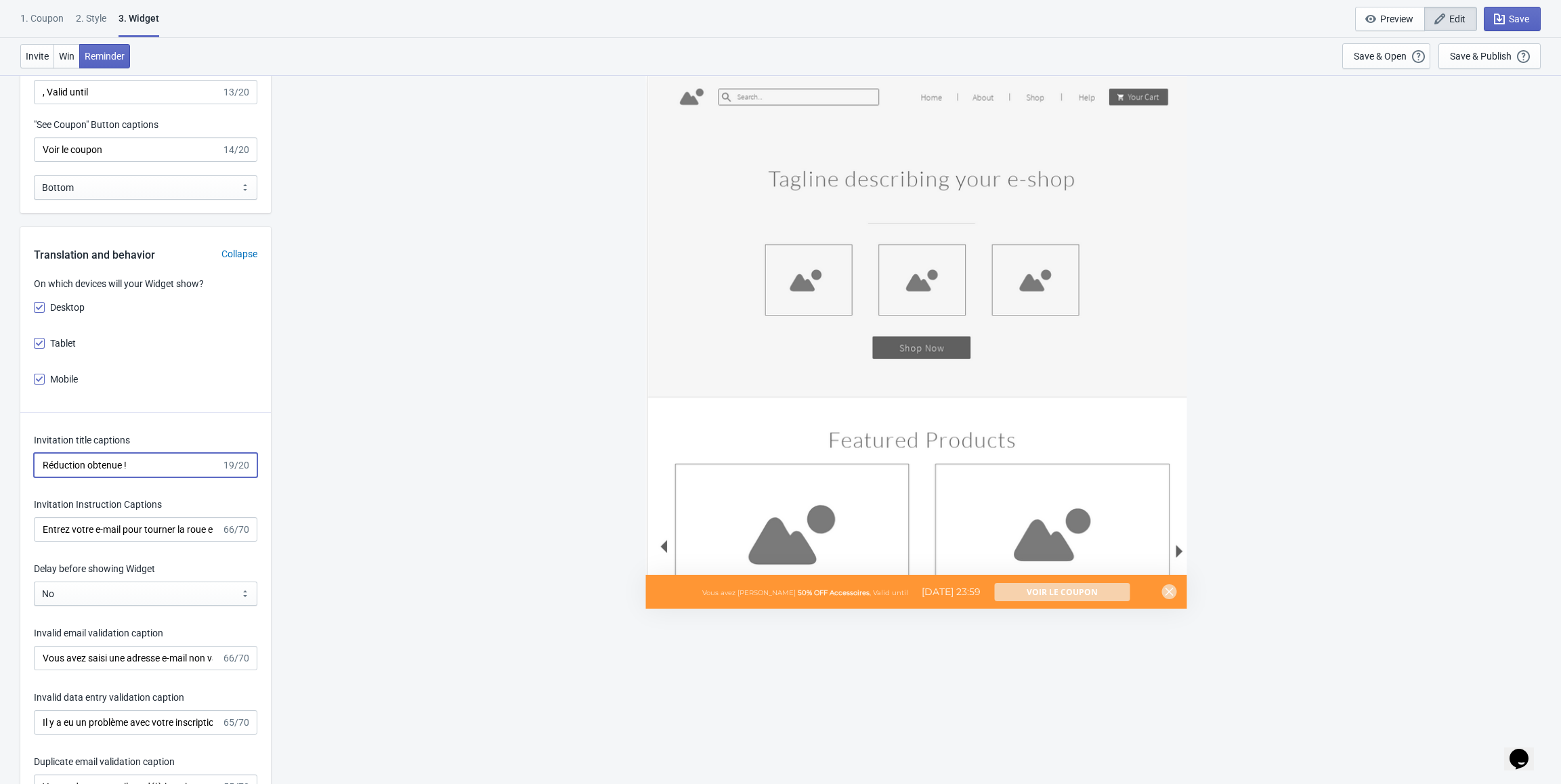
click at [132, 463] on input "Réduction obtenue !" at bounding box center [127, 465] width 187 height 24
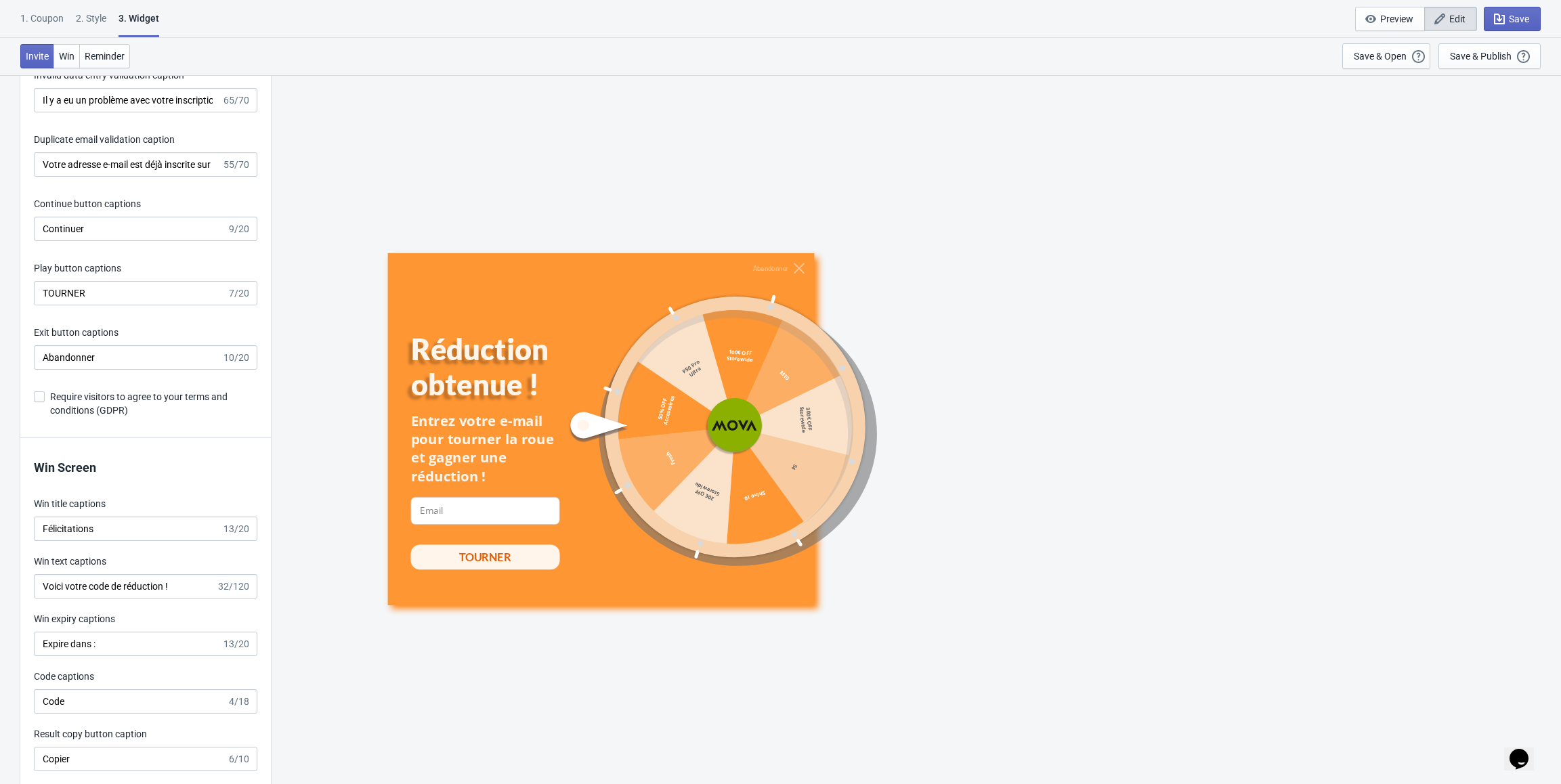
scroll to position [2572, 0]
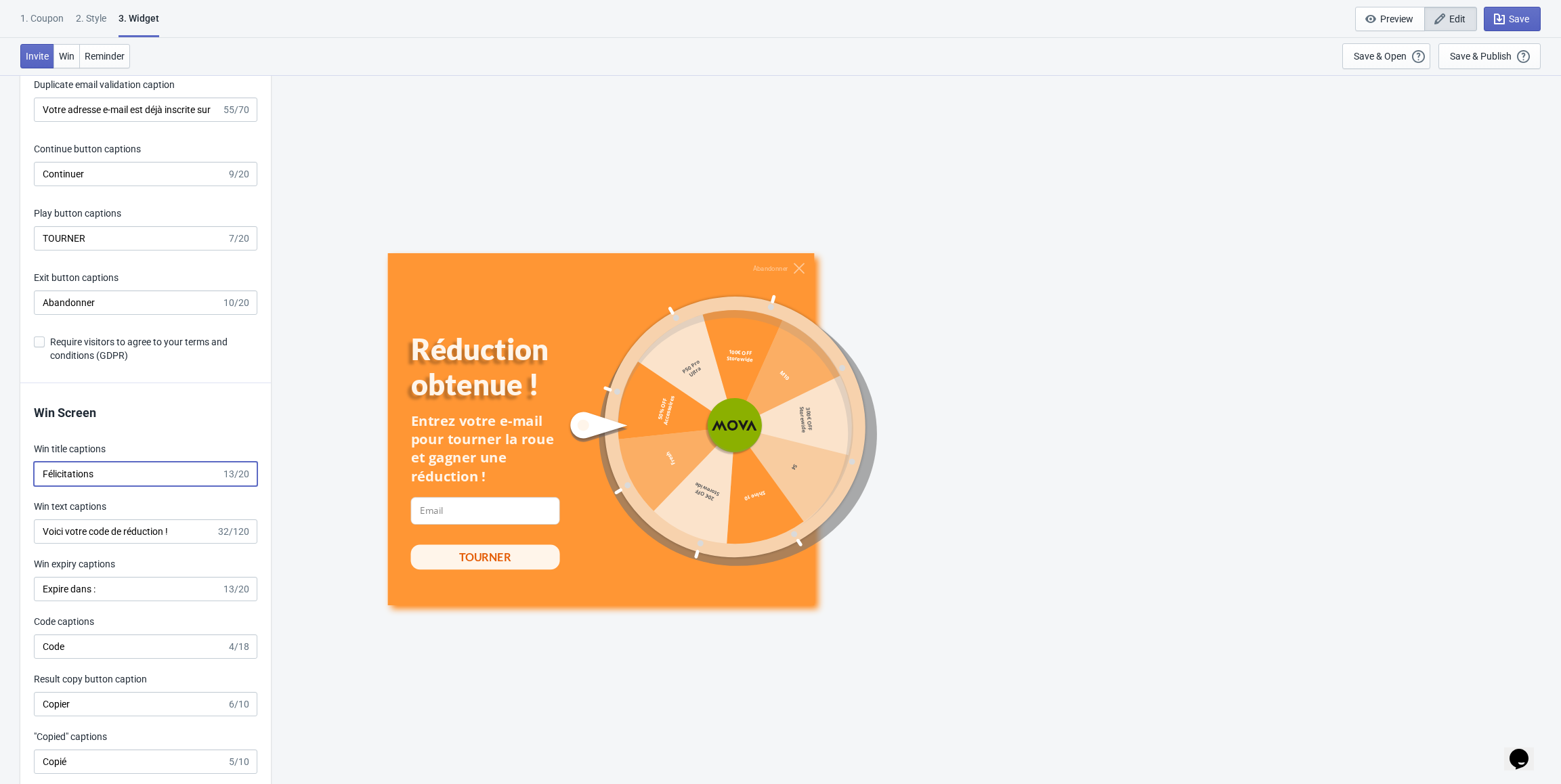
click at [137, 470] on input "Félicitations" at bounding box center [127, 473] width 187 height 24
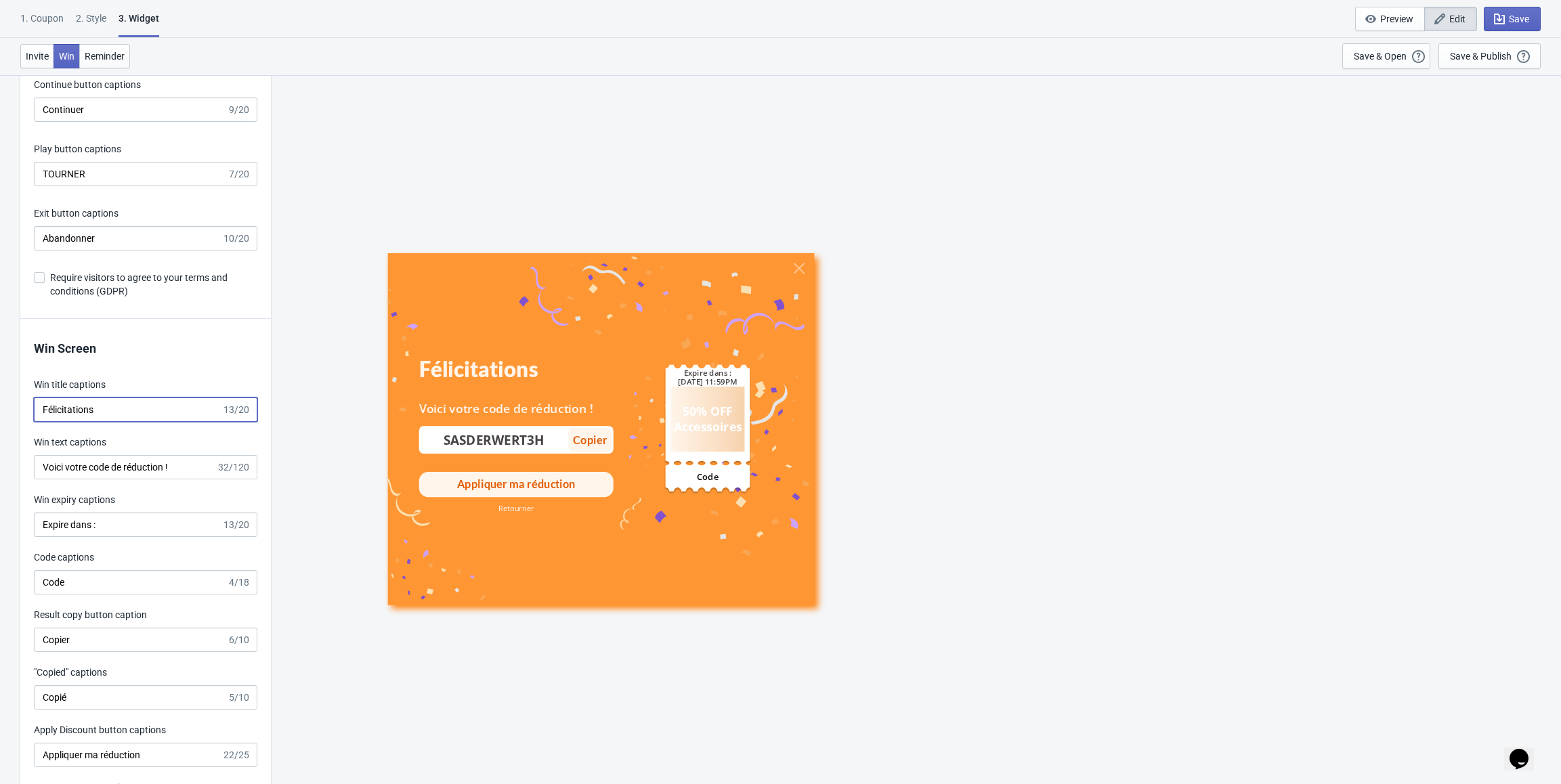
scroll to position [2640, 0]
drag, startPoint x: 115, startPoint y: 518, endPoint x: 22, endPoint y: 525, distance: 93.3
click at [22, 525] on div "Win Screen Win title captions Félicitations 13/20 Win text captions Voici votre…" at bounding box center [146, 575] width 251 height 519
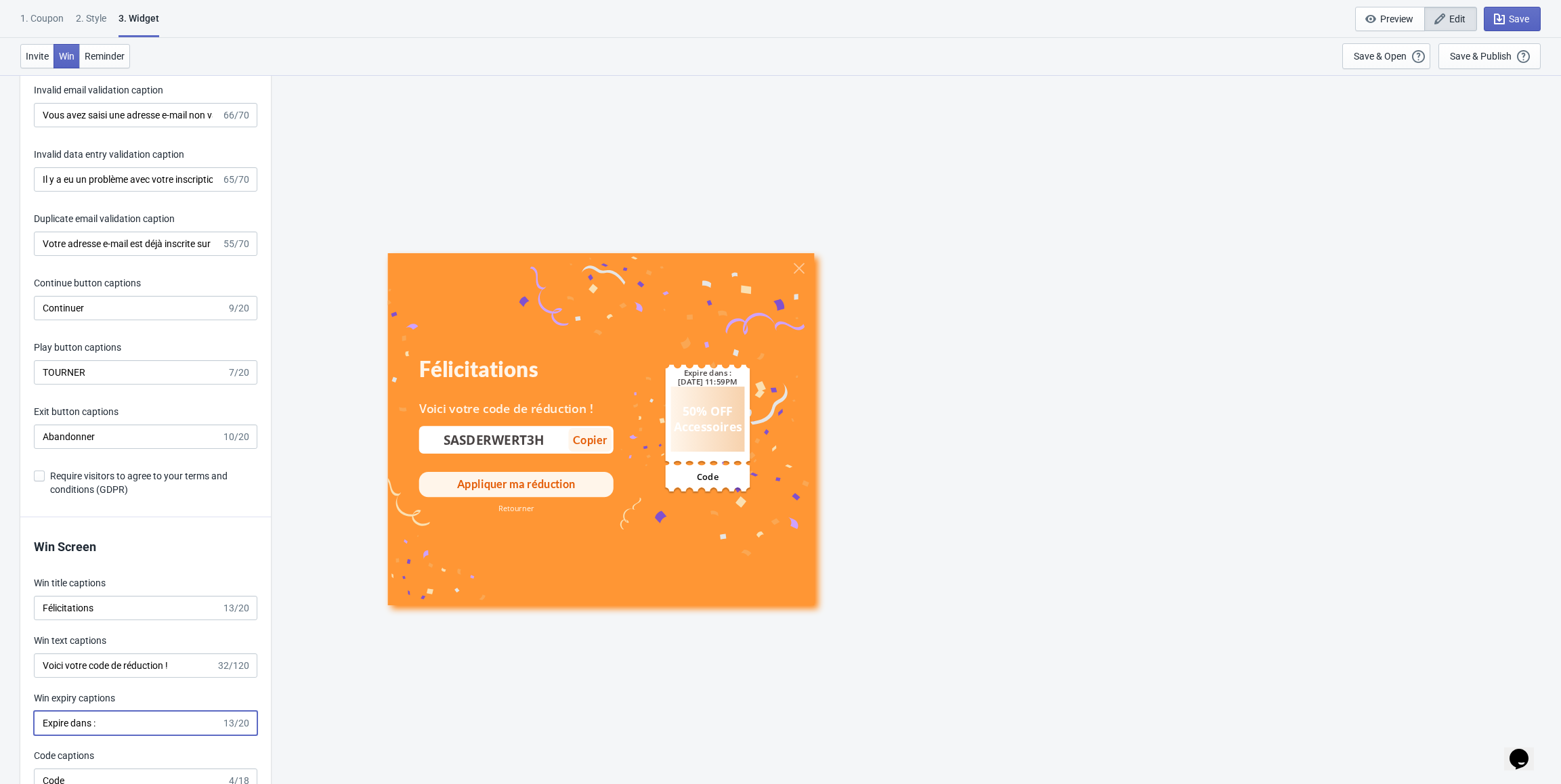
scroll to position [2437, 0]
click at [158, 365] on input "TOURNER" at bounding box center [130, 373] width 193 height 24
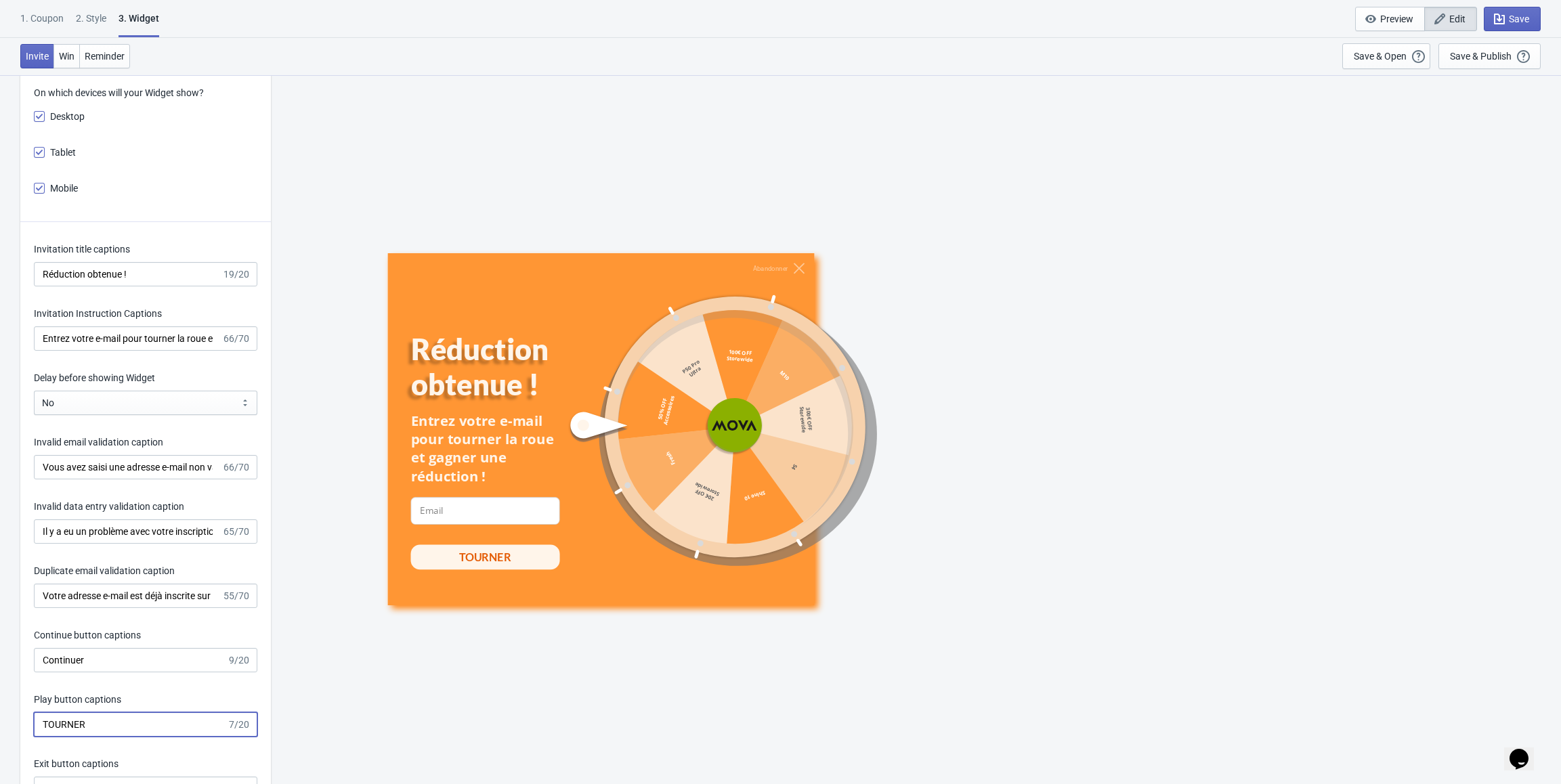
scroll to position [2082, 0]
click at [146, 283] on input "Réduction obtenue !" at bounding box center [127, 277] width 187 height 24
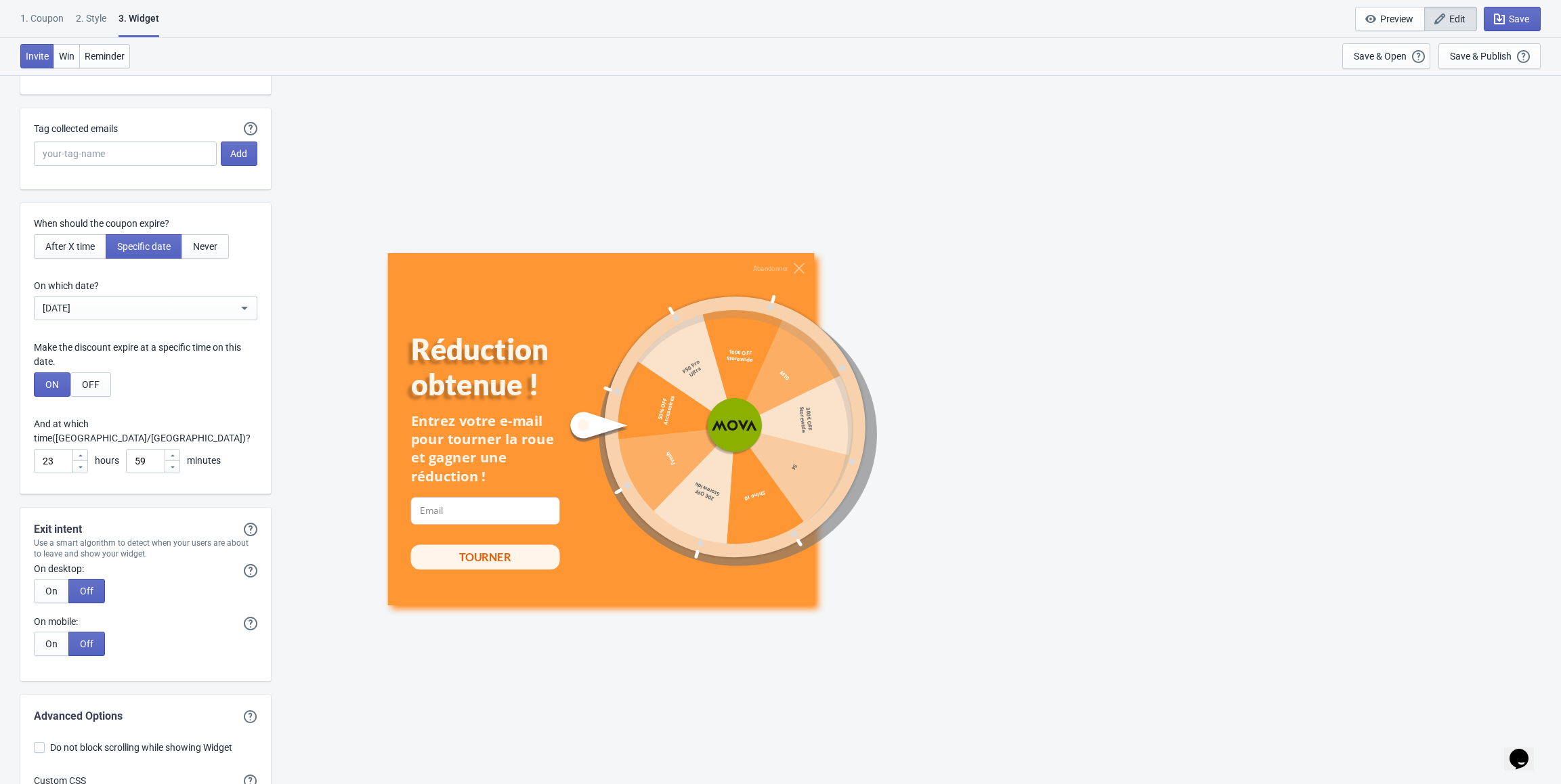
scroll to position [3607, 0]
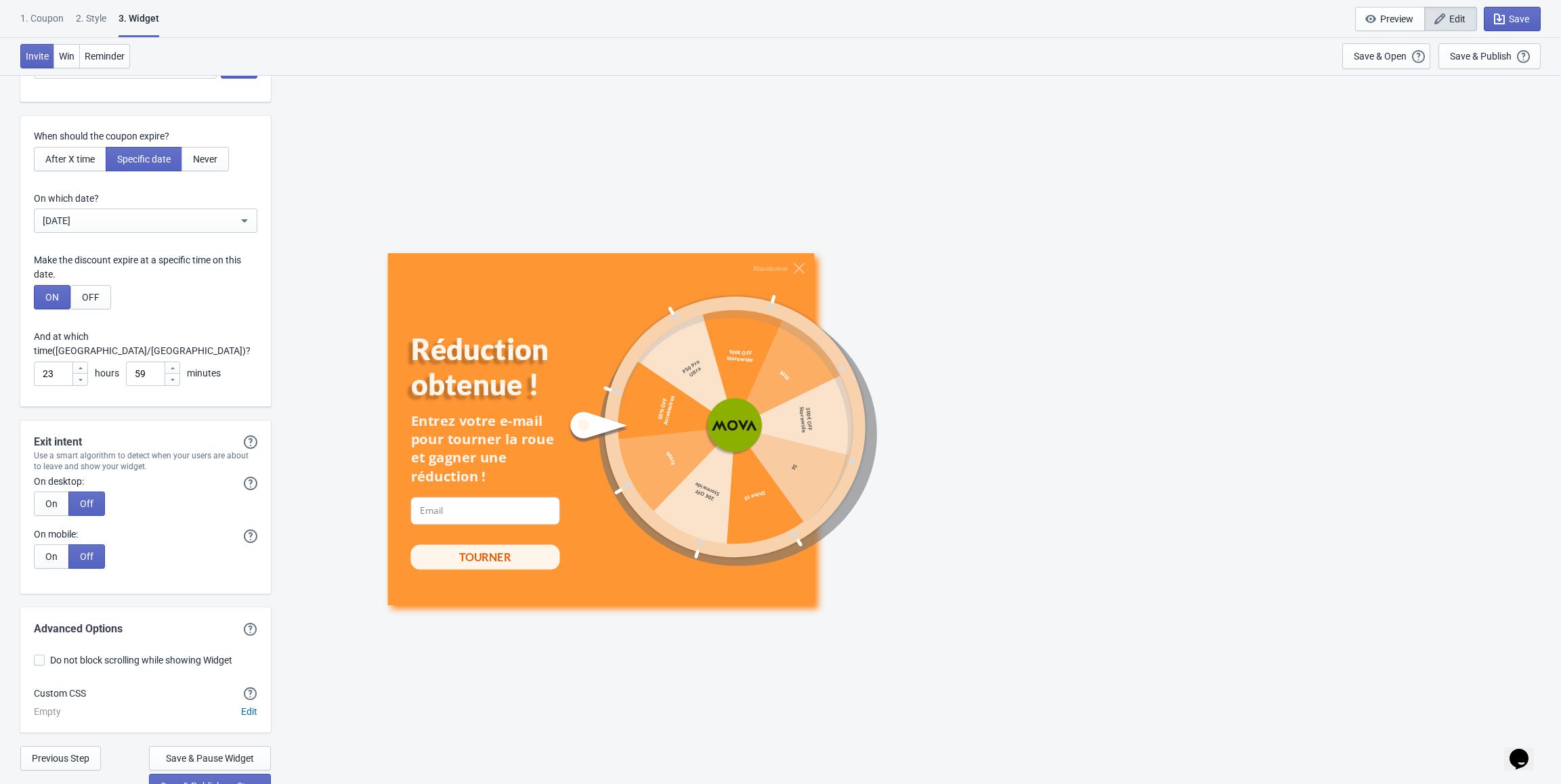
click at [408, 191] on div "Abandonner Réduction obtenue ! Entrez votre e-mail pour tourner la roue et gagn…" at bounding box center [916, 428] width 1277 height 709
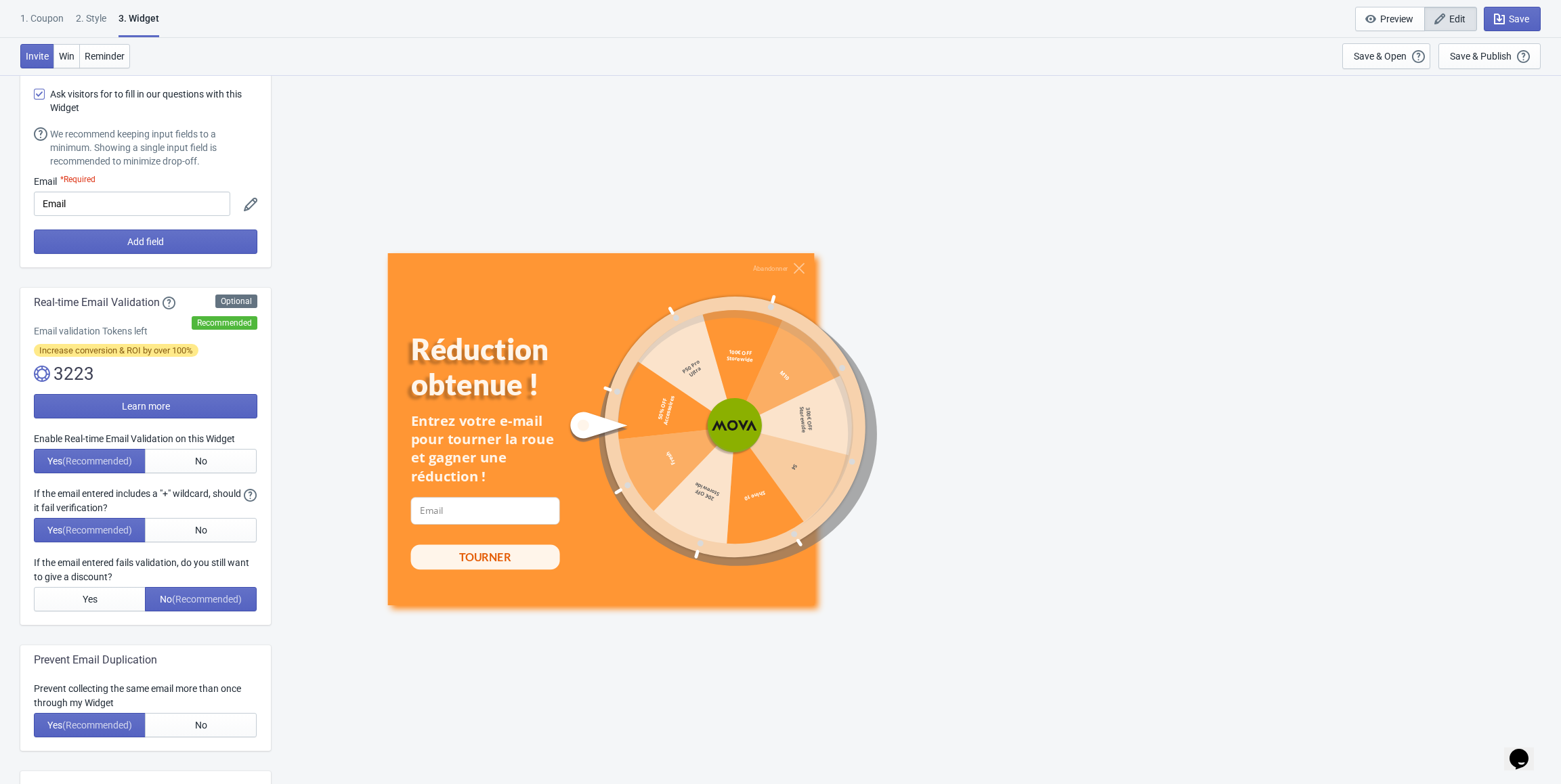
scroll to position [0, 0]
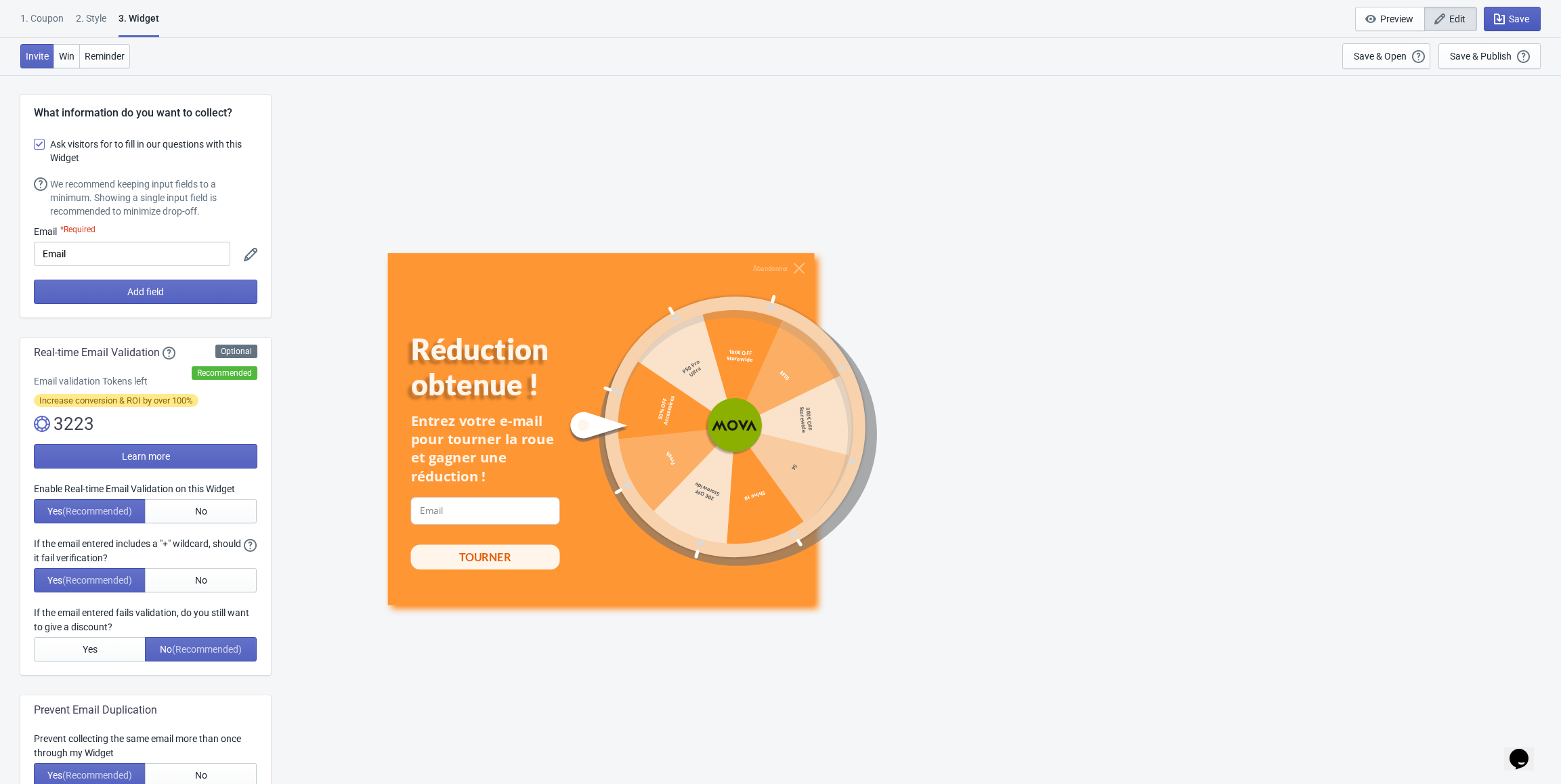
click at [1527, 22] on span "Save" at bounding box center [1519, 19] width 21 height 11
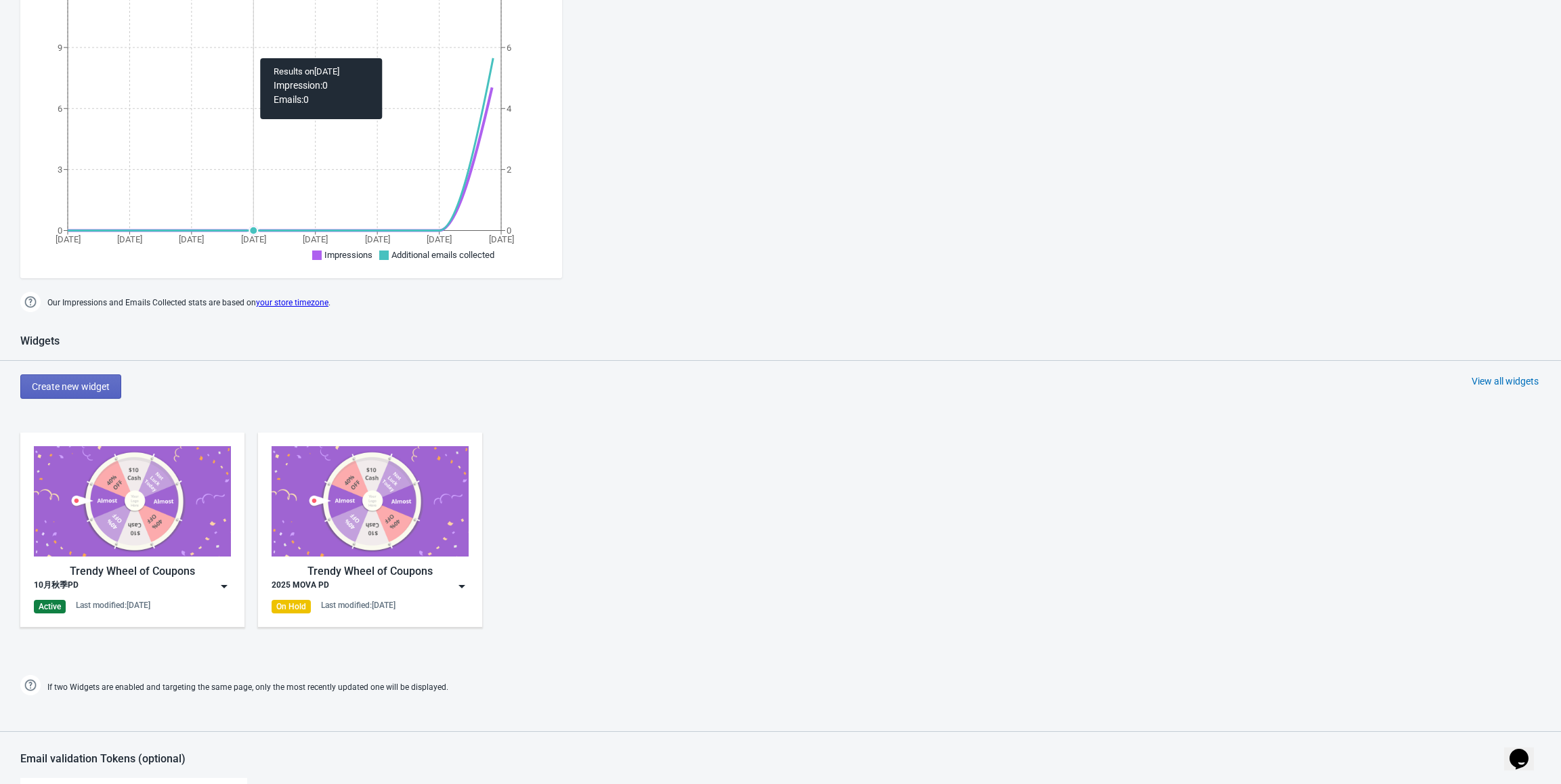
scroll to position [270, 0]
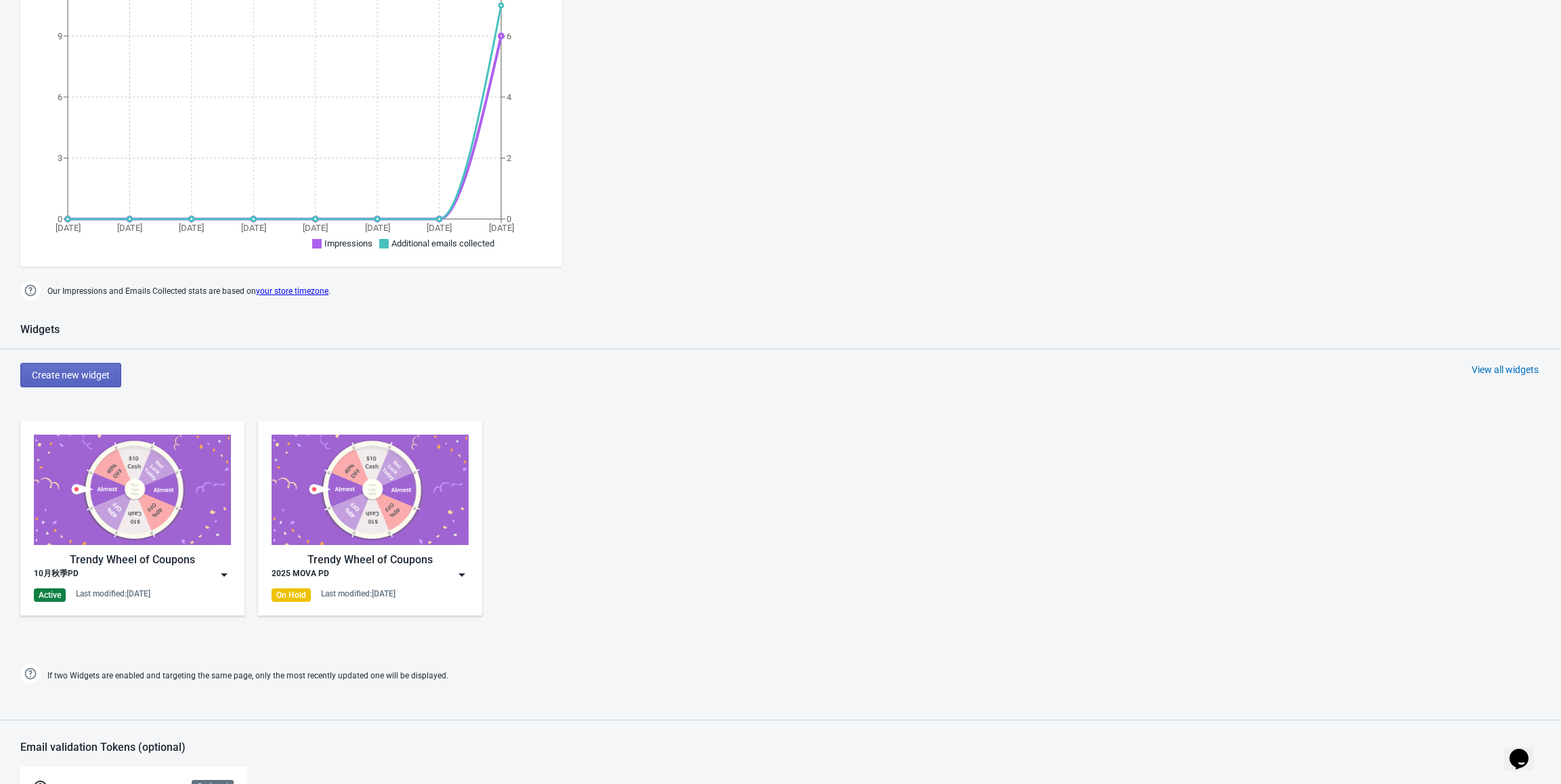
click at [228, 574] on img at bounding box center [225, 574] width 14 height 14
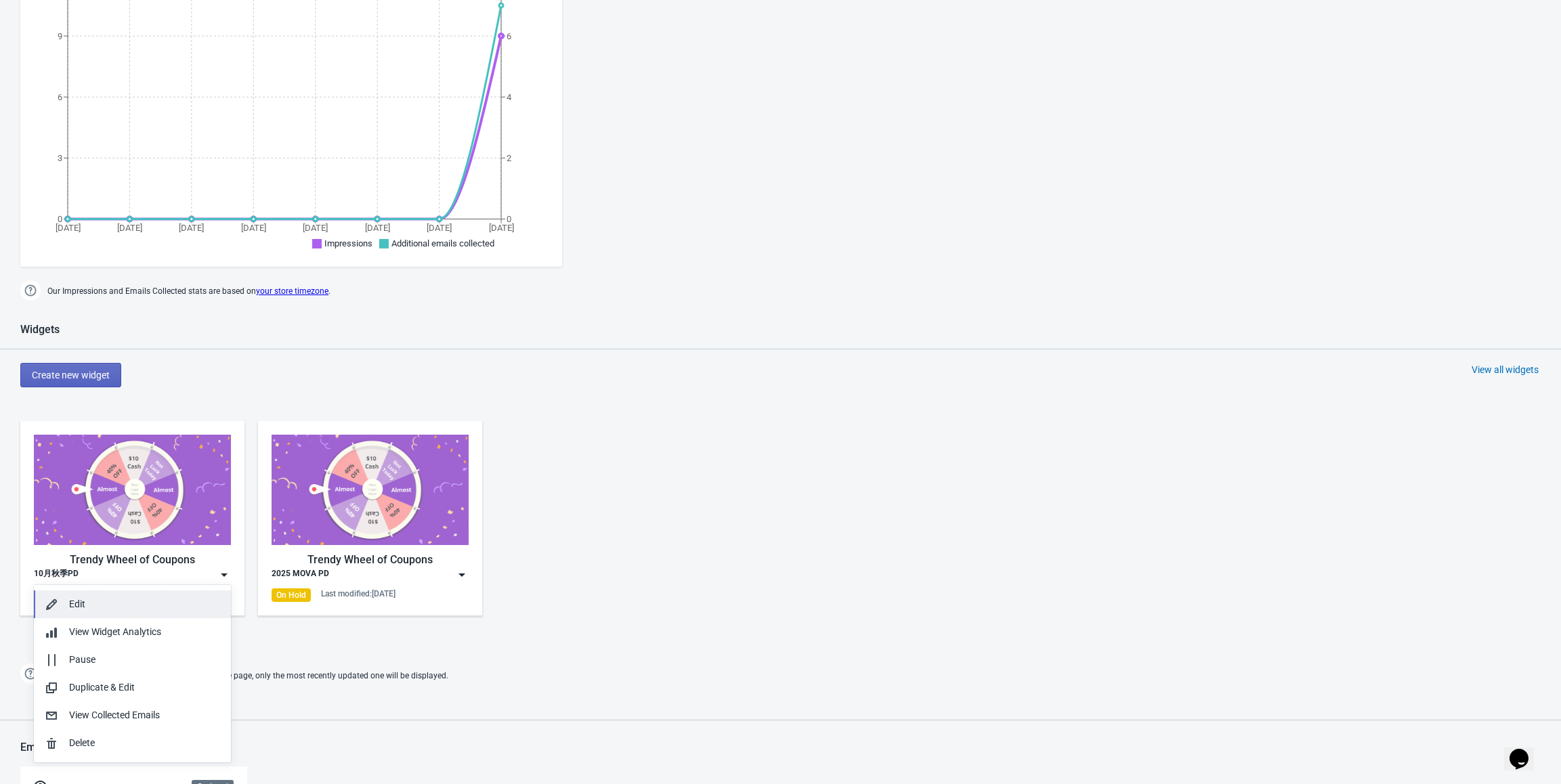
click at [143, 601] on div "Edit" at bounding box center [144, 604] width 151 height 15
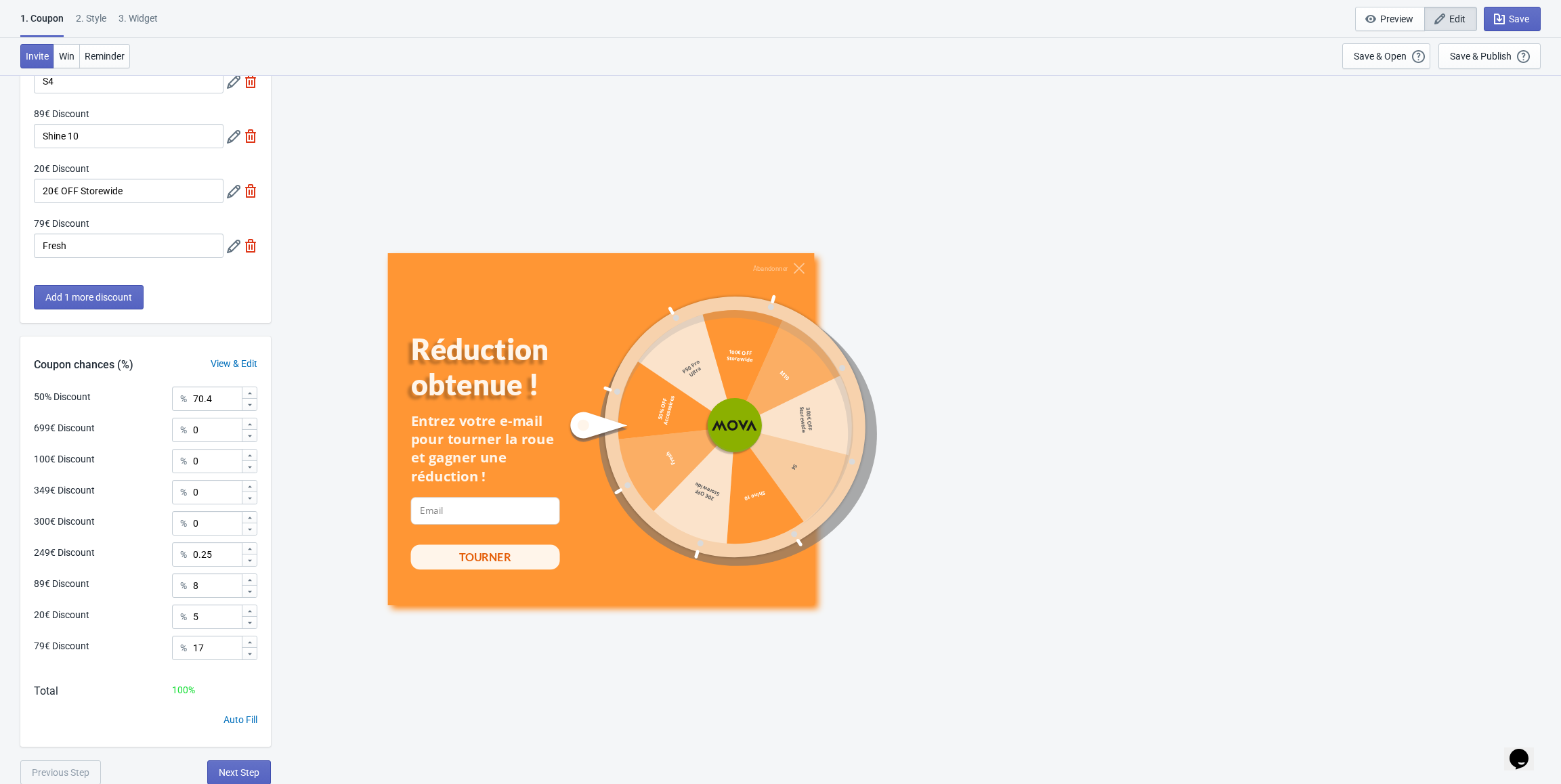
scroll to position [368, 0]
click at [233, 766] on span "Next Step" at bounding box center [238, 771] width 40 height 11
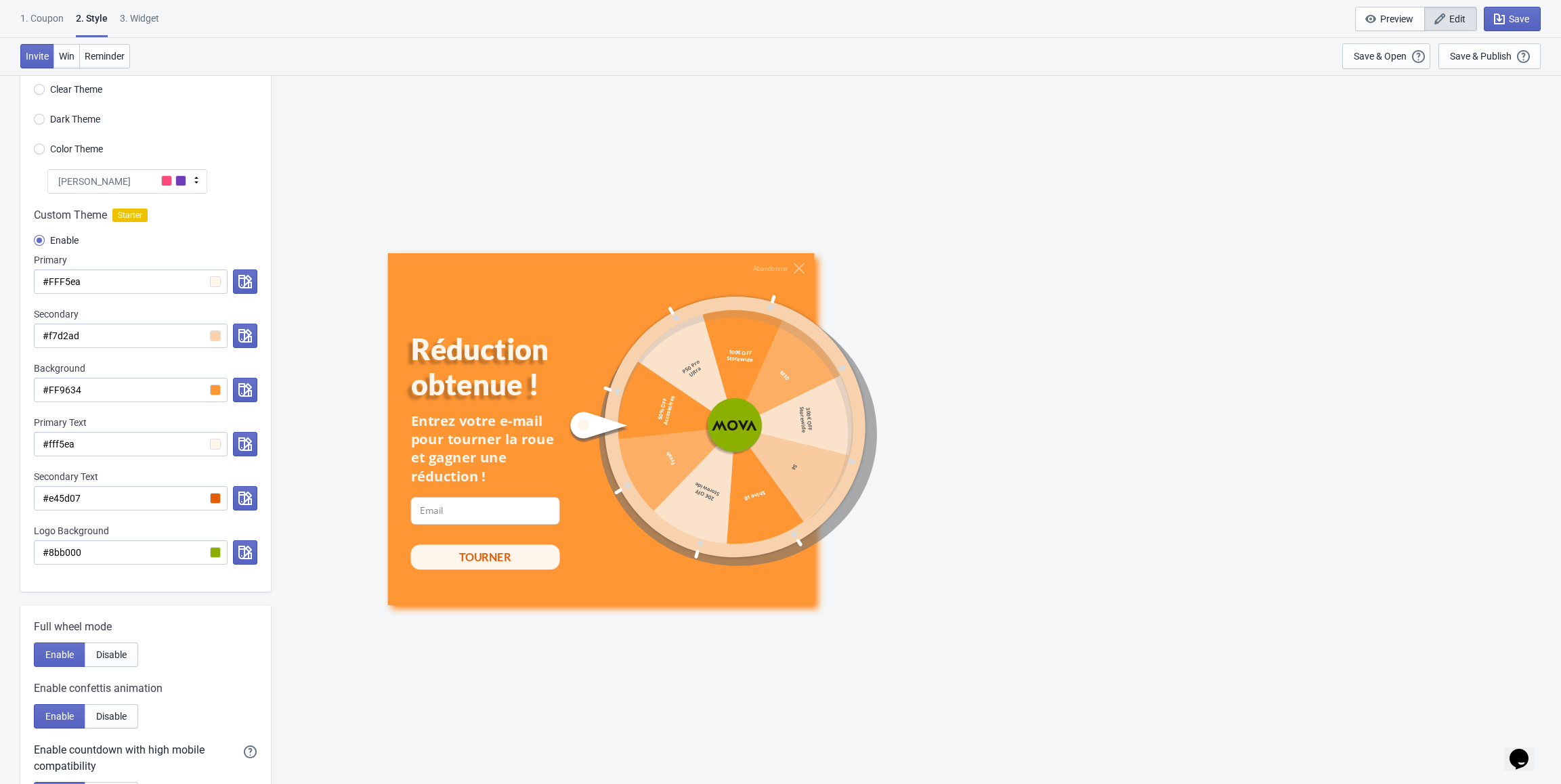
scroll to position [415, 0]
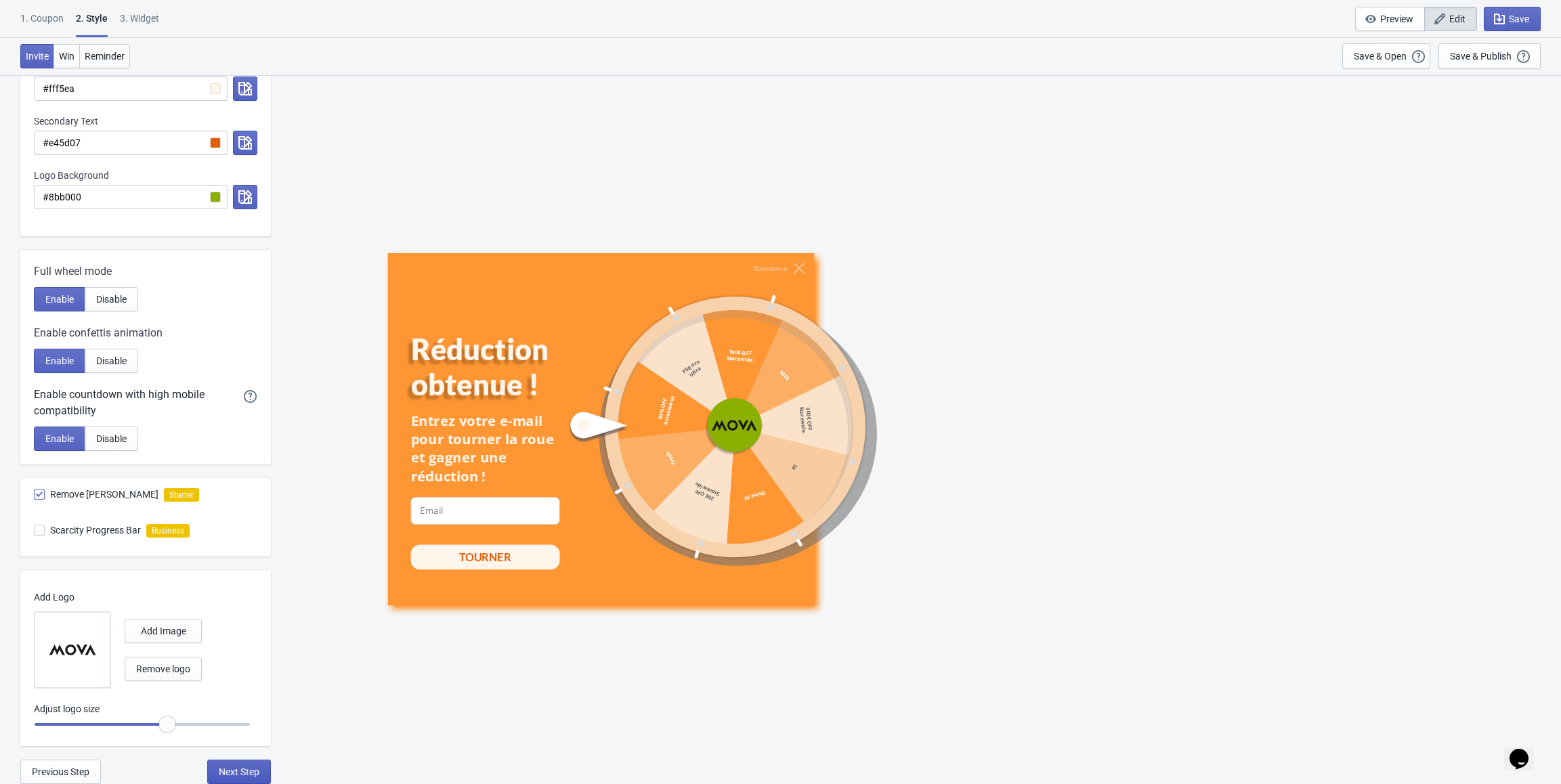
click at [233, 771] on span "Next Step" at bounding box center [238, 771] width 40 height 11
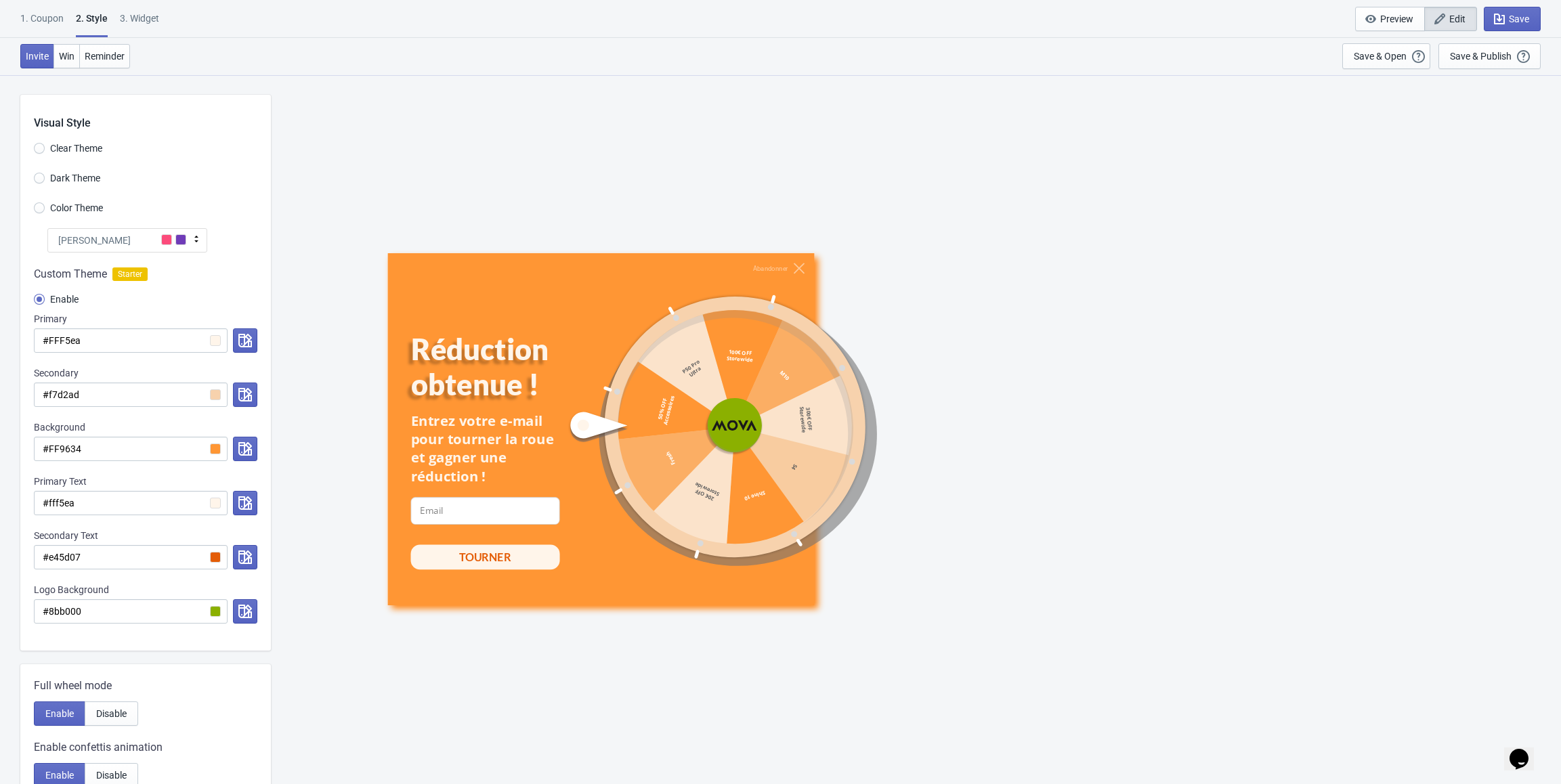
select select "specificURL"
select select "once"
select select "1"
select select "left"
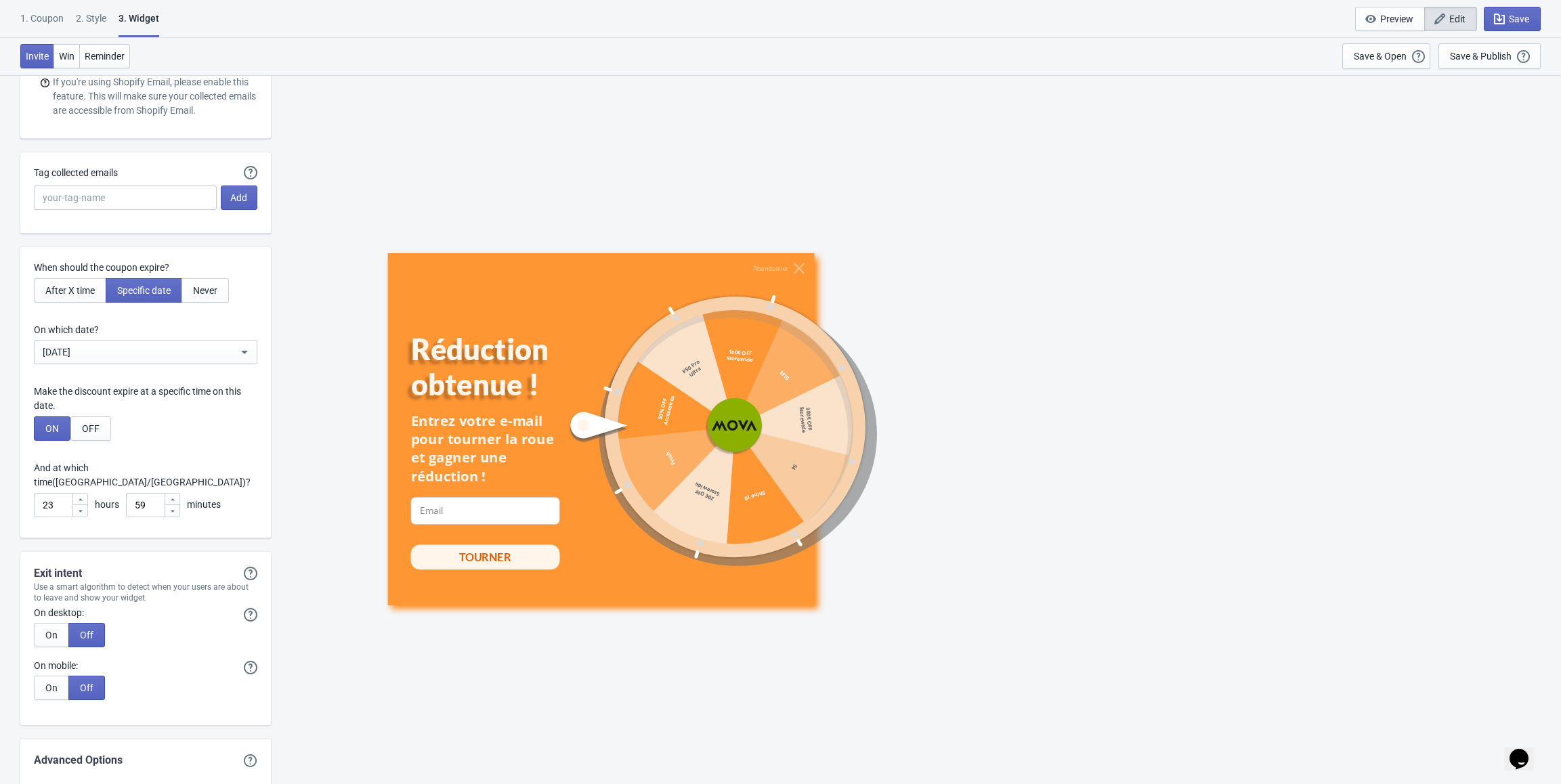
scroll to position [3520, 0]
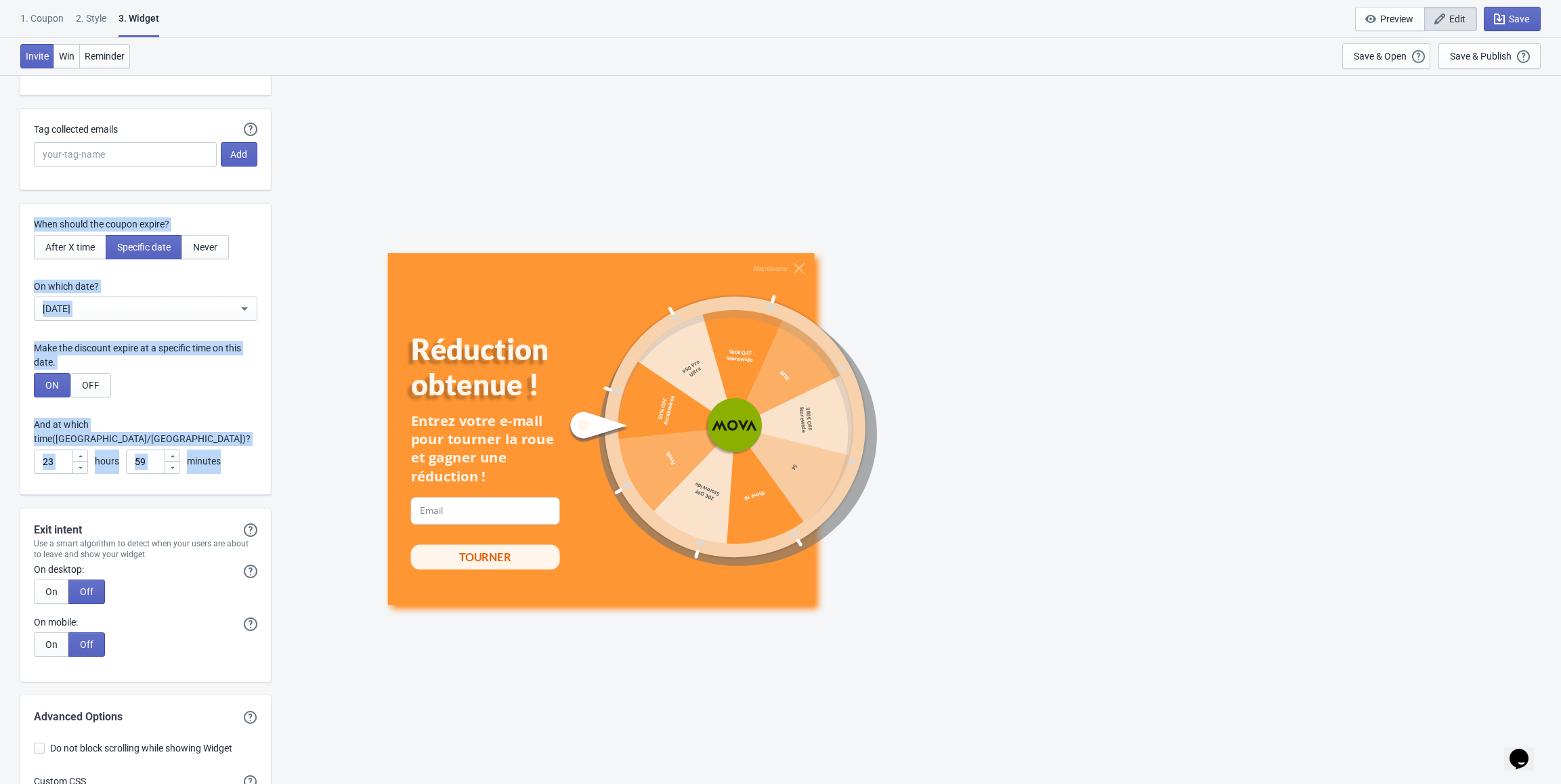
drag, startPoint x: 29, startPoint y: 221, endPoint x: 231, endPoint y: 455, distance: 309.1
click at [231, 455] on div "When should the coupon expire? After X time Specific date Never On which date? …" at bounding box center [146, 349] width 251 height 291
copy div "When should the coupon expire? After X time Specific date Never On which date? …"
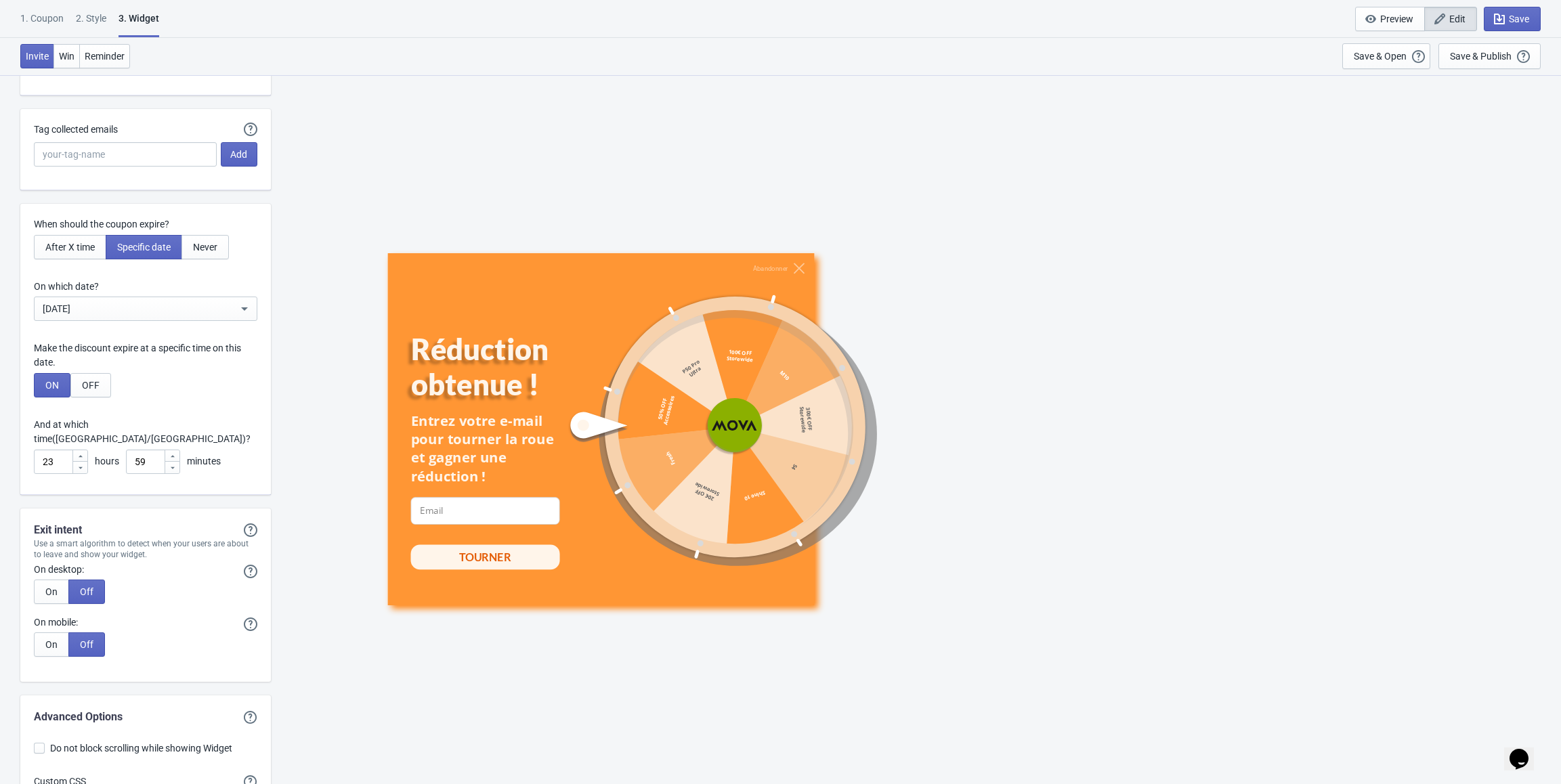
click at [312, 288] on div "Abandonner Réduction obtenue ! Entrez votre e-mail pour tourner la roue et gagn…" at bounding box center [916, 428] width 1277 height 709
click at [65, 246] on span "After X time" at bounding box center [70, 247] width 49 height 11
type input ", Valid for"
type input "Expires in:"
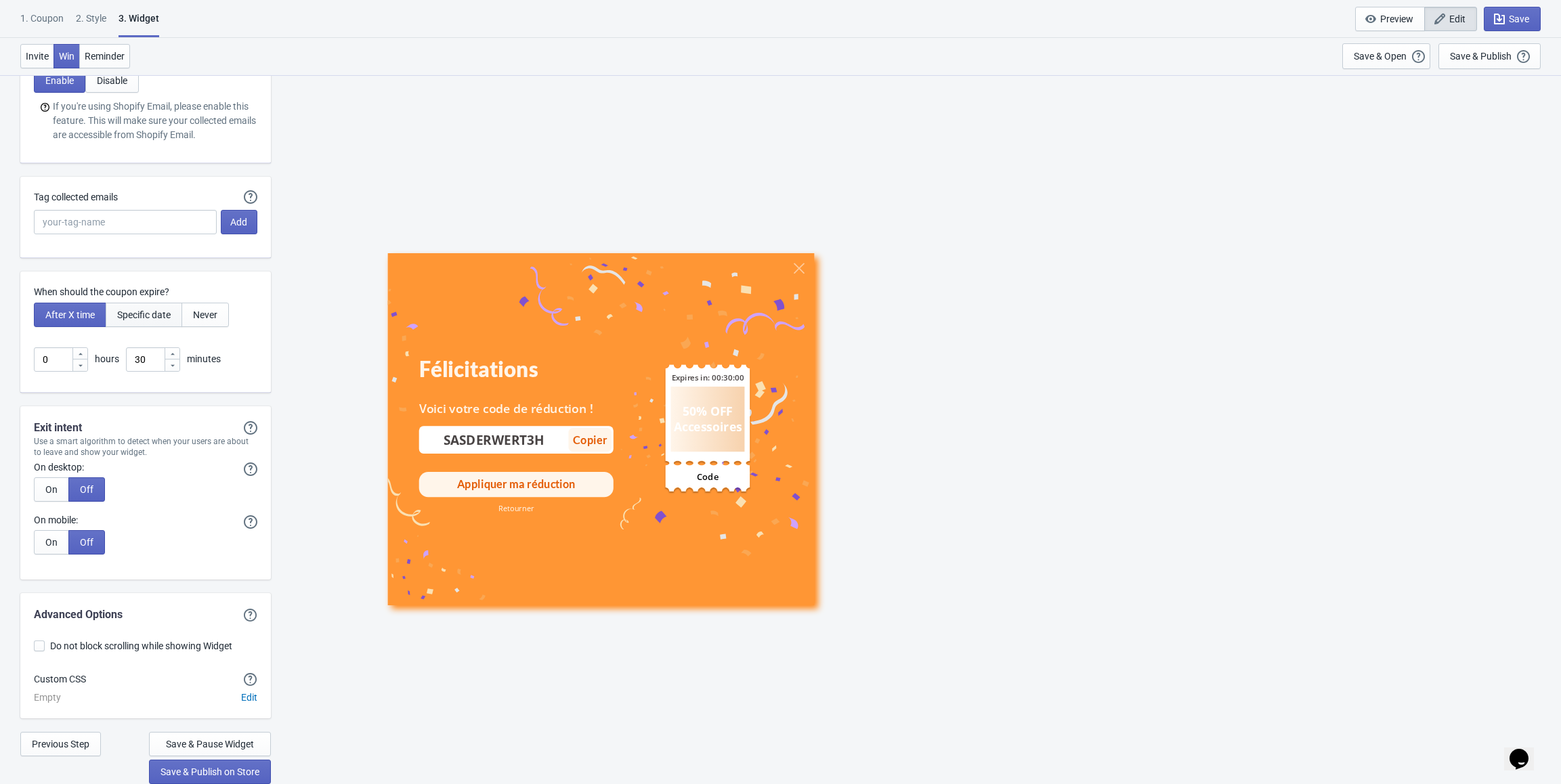
click at [147, 320] on span "Specific date" at bounding box center [143, 315] width 54 height 11
type input ", Valid until"
type input "Expires on"
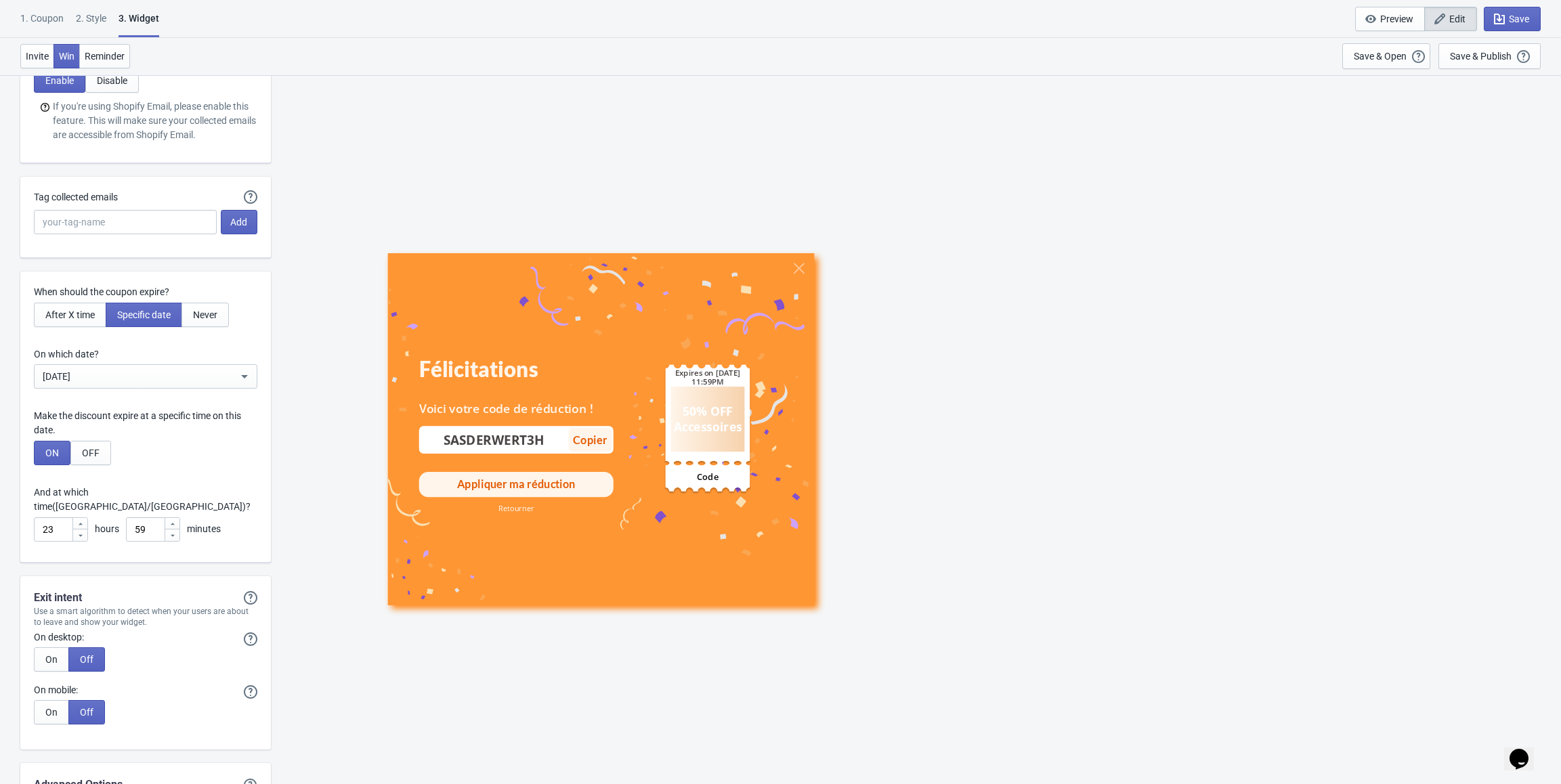
click at [126, 373] on div "Sep 20, 2025" at bounding box center [140, 376] width 195 height 17
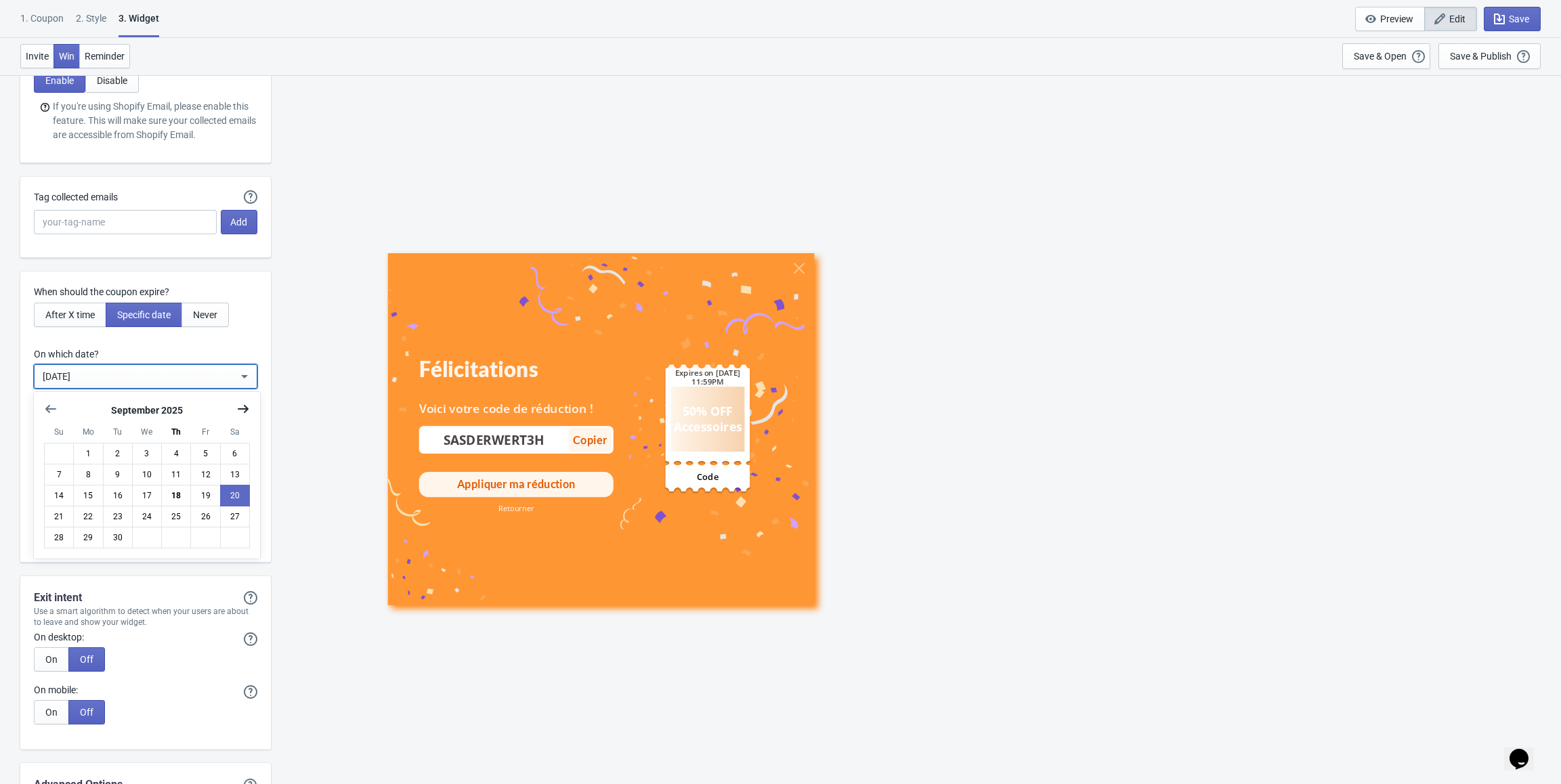
click at [242, 408] on icon "Show next month, October 2025" at bounding box center [243, 409] width 14 height 14
click at [151, 480] on button "8" at bounding box center [147, 474] width 29 height 22
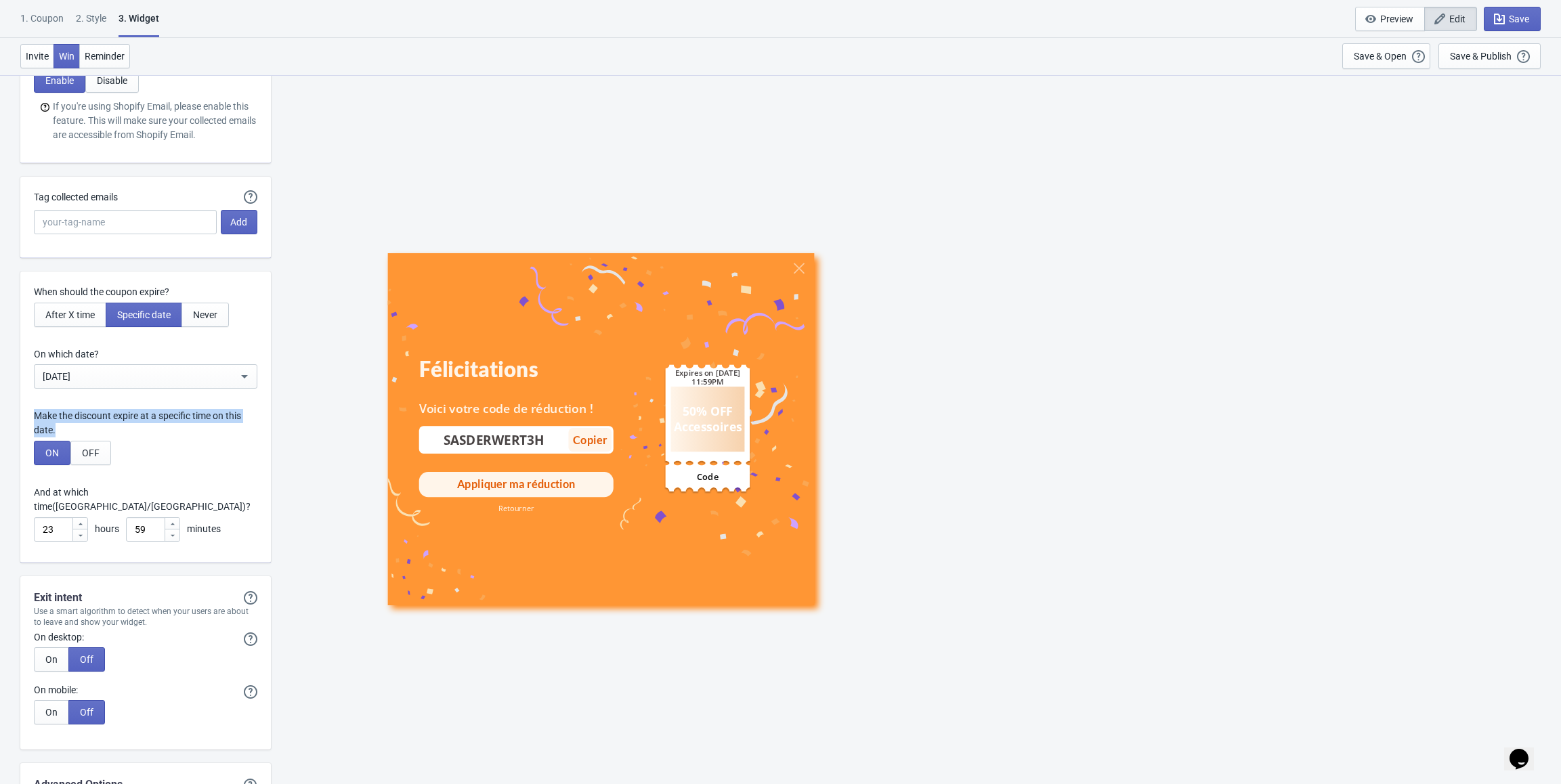
drag, startPoint x: 72, startPoint y: 430, endPoint x: 34, endPoint y: 417, distance: 40.2
click at [34, 417] on p "Make the discount expire at a specific time on this date." at bounding box center [146, 422] width 224 height 28
copy p "Make the discount expire at a specific time on this date."
click at [170, 336] on div "When should the coupon expire? After X time Specific date Never On which date? …" at bounding box center [146, 416] width 251 height 291
click at [86, 318] on span "After X time" at bounding box center [70, 315] width 49 height 11
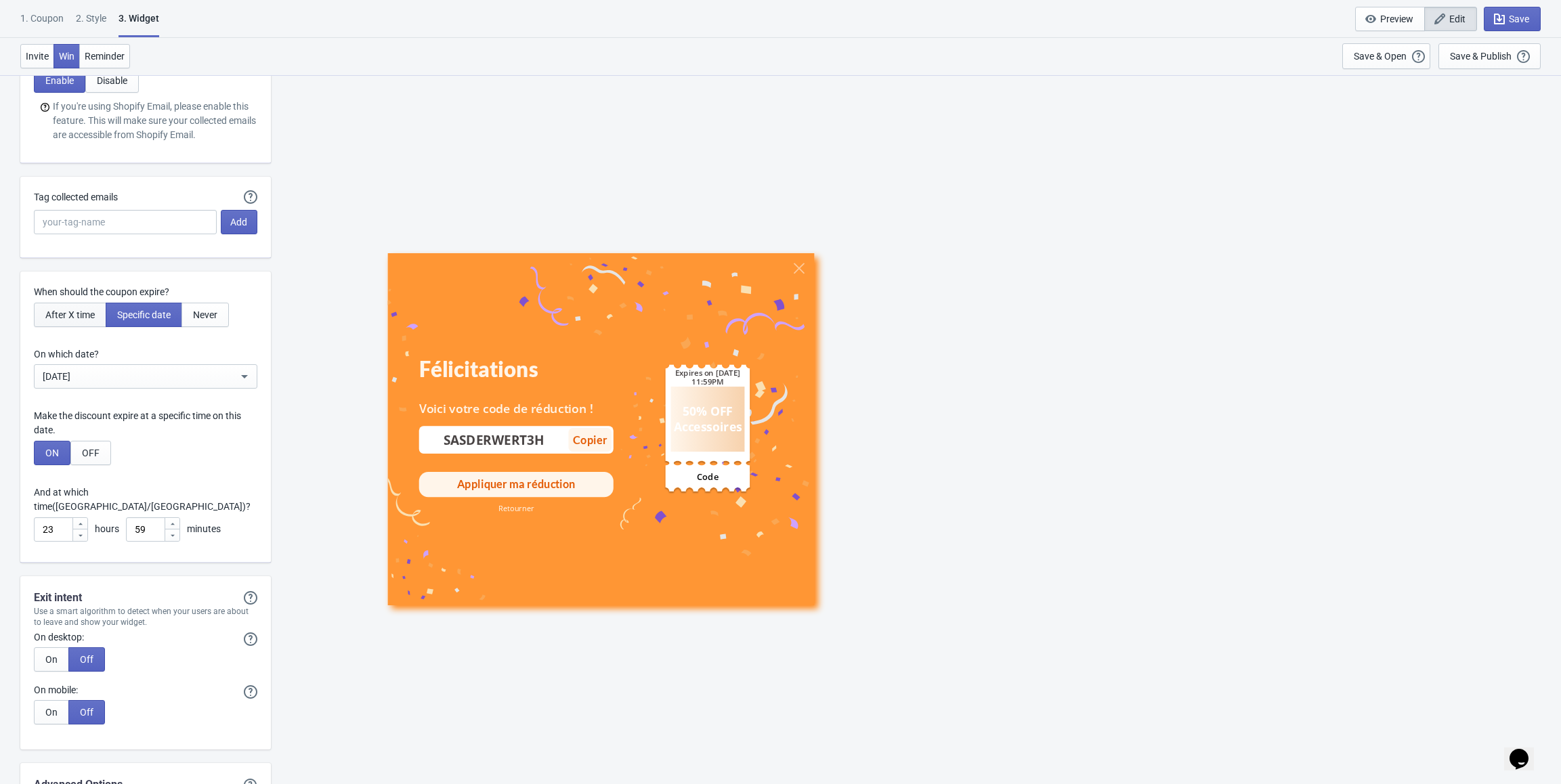
type input ", Valid for"
type input "Expires in:"
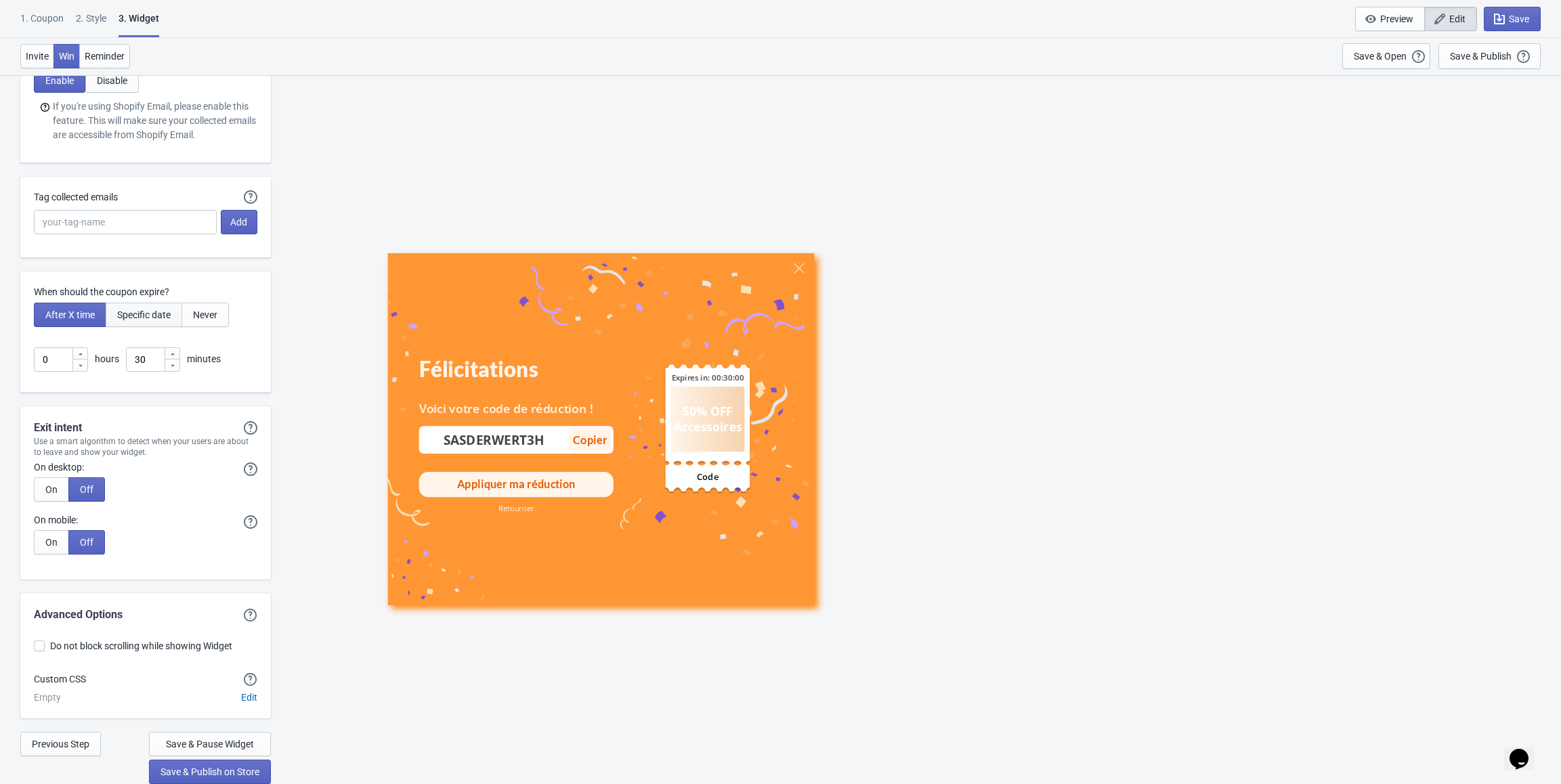
click at [165, 317] on span "Specific date" at bounding box center [143, 315] width 54 height 11
type input ", Valid until"
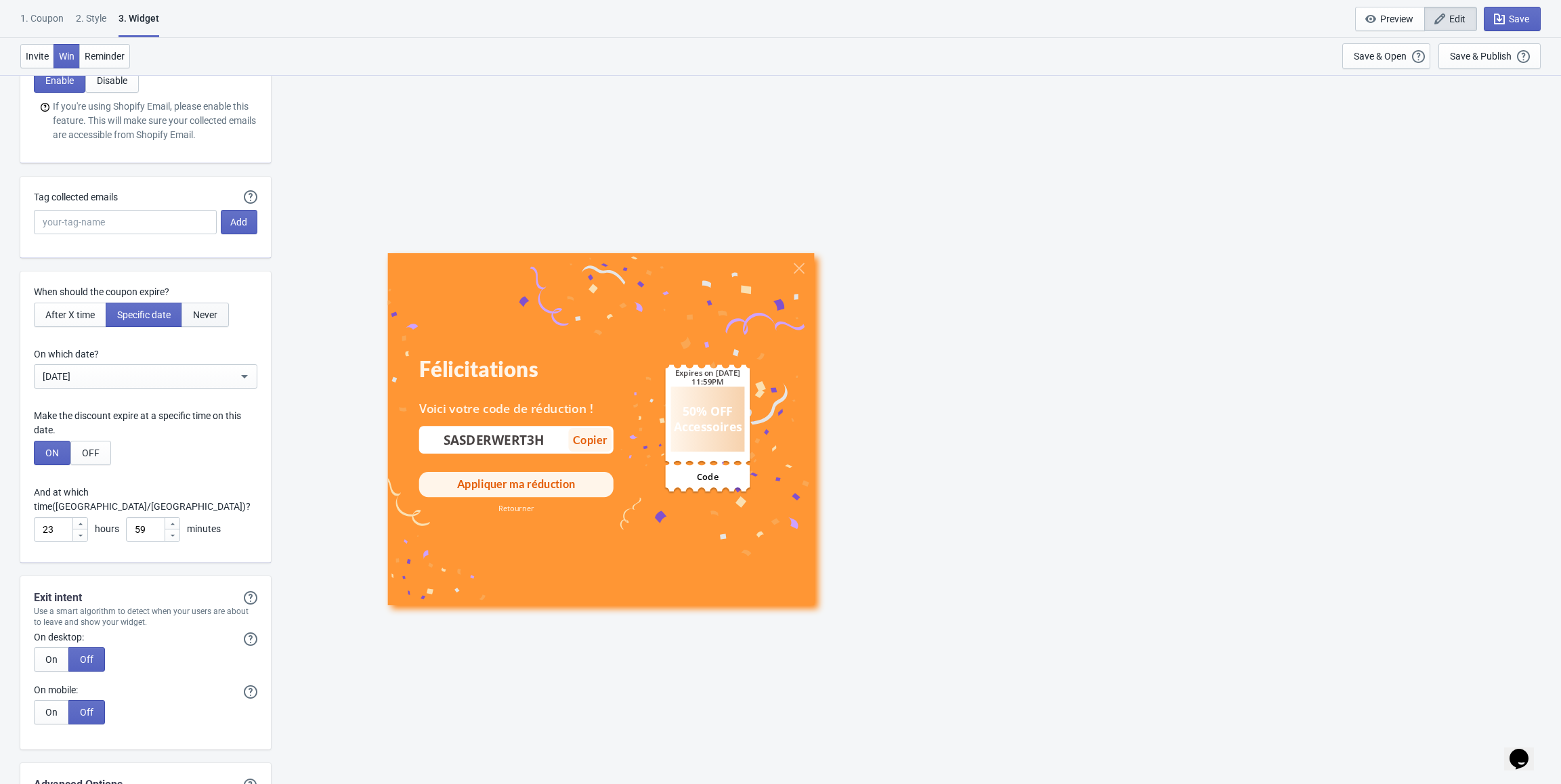
click at [199, 312] on span "Never" at bounding box center [205, 315] width 25 height 11
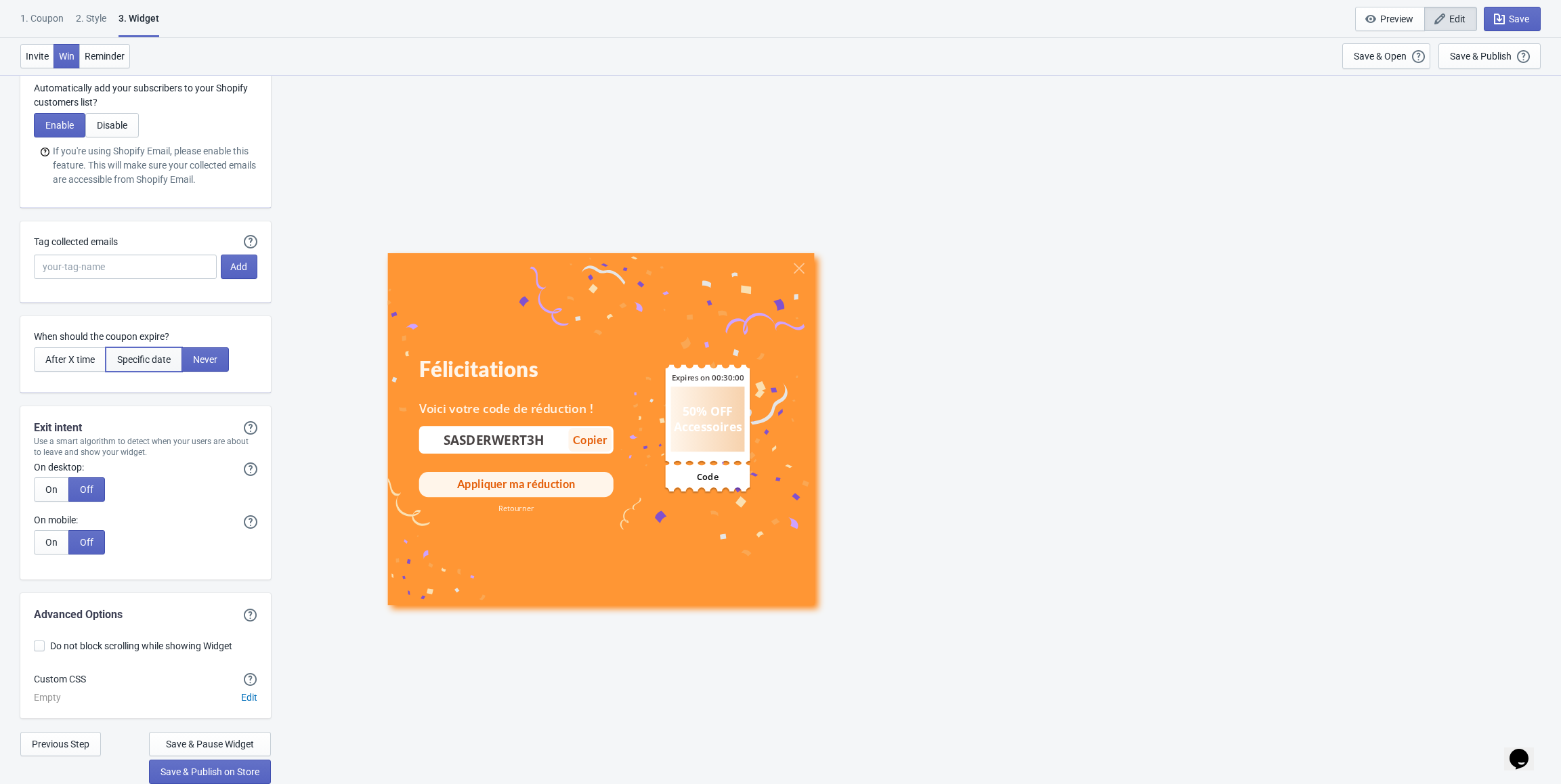
click at [142, 358] on span "Specific date" at bounding box center [143, 359] width 54 height 11
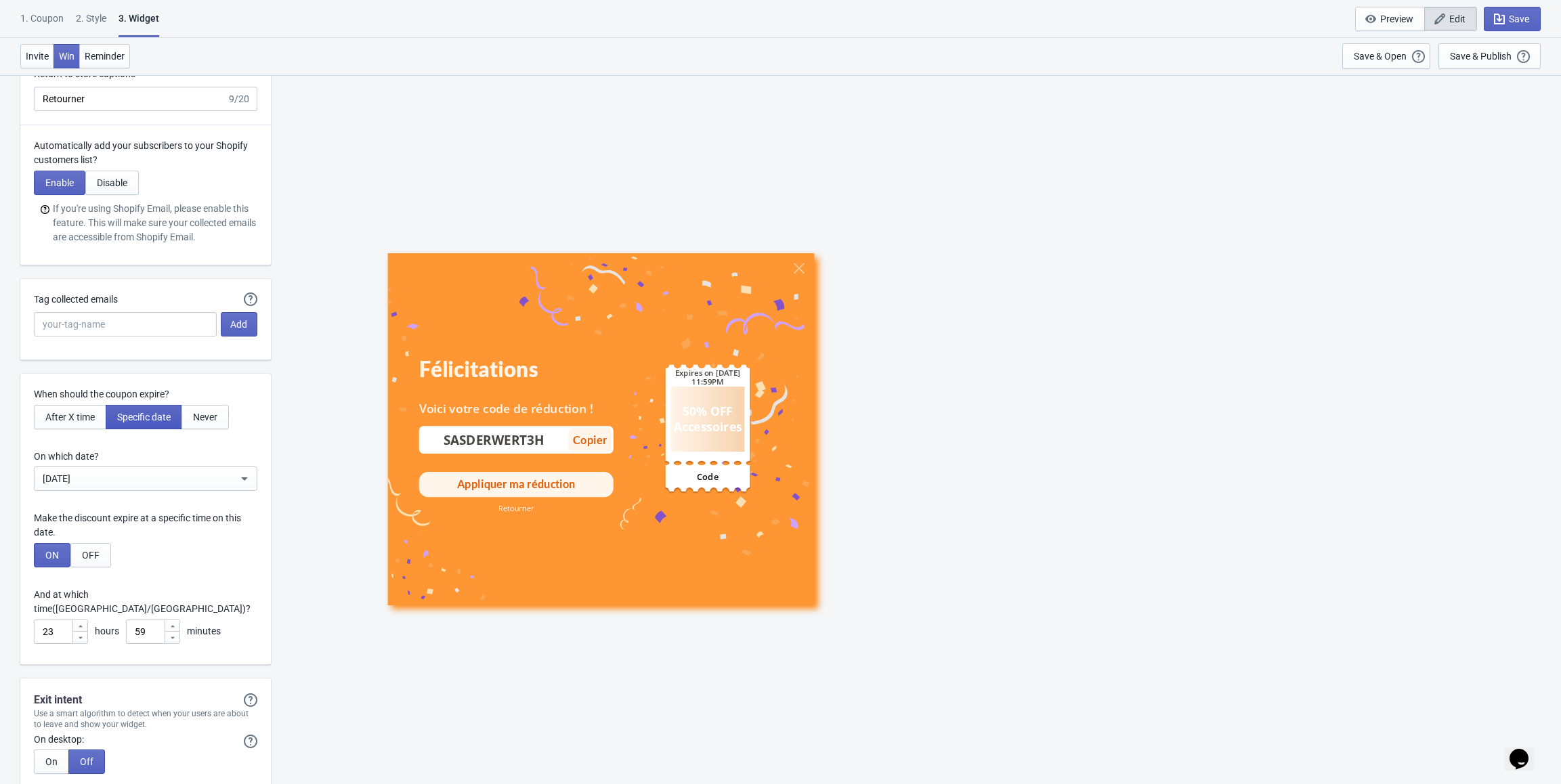
scroll to position [3407, 0]
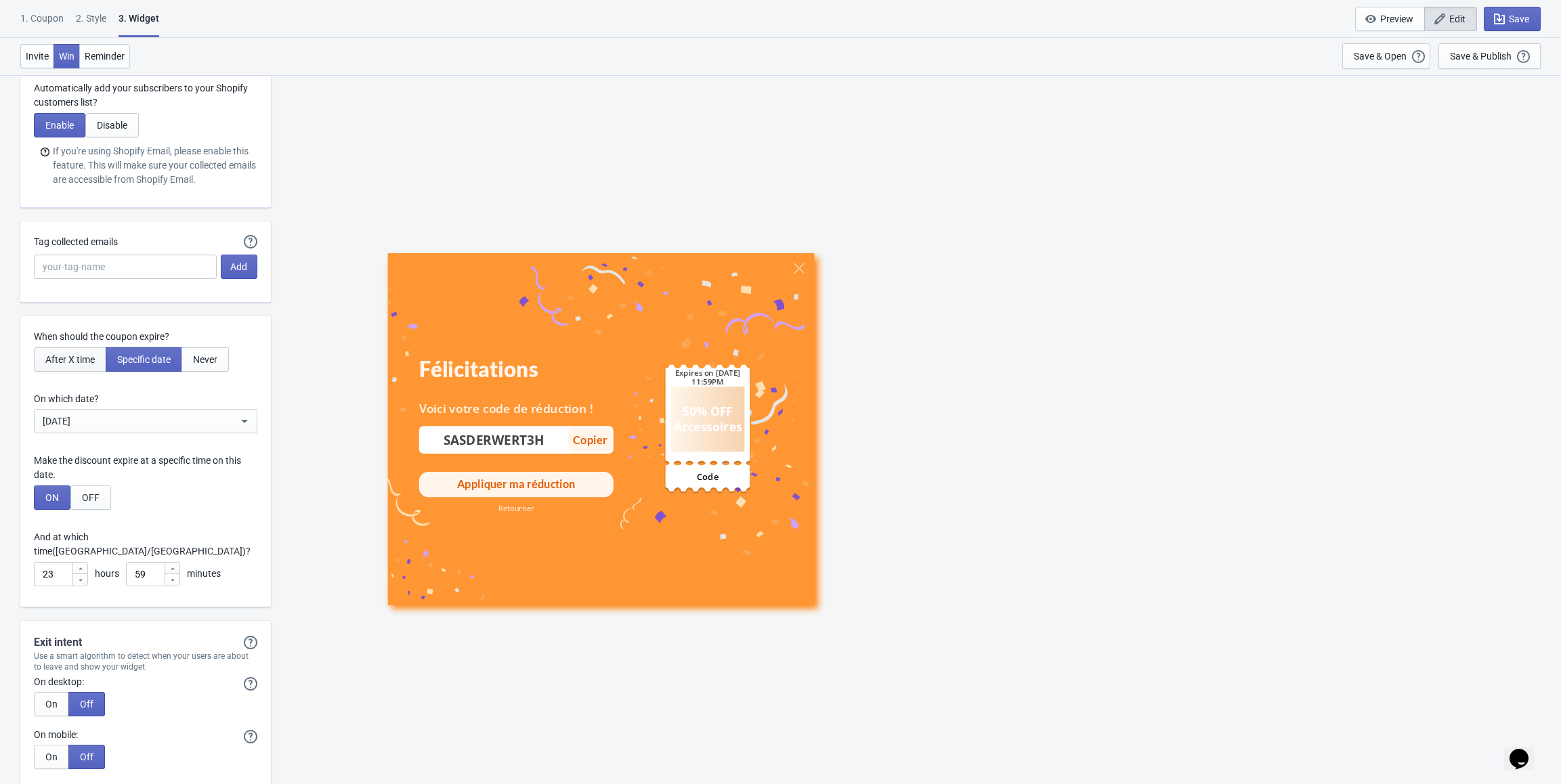
click at [82, 361] on span "After X time" at bounding box center [70, 359] width 49 height 11
type input "Expires in:"
type input ", Valid for"
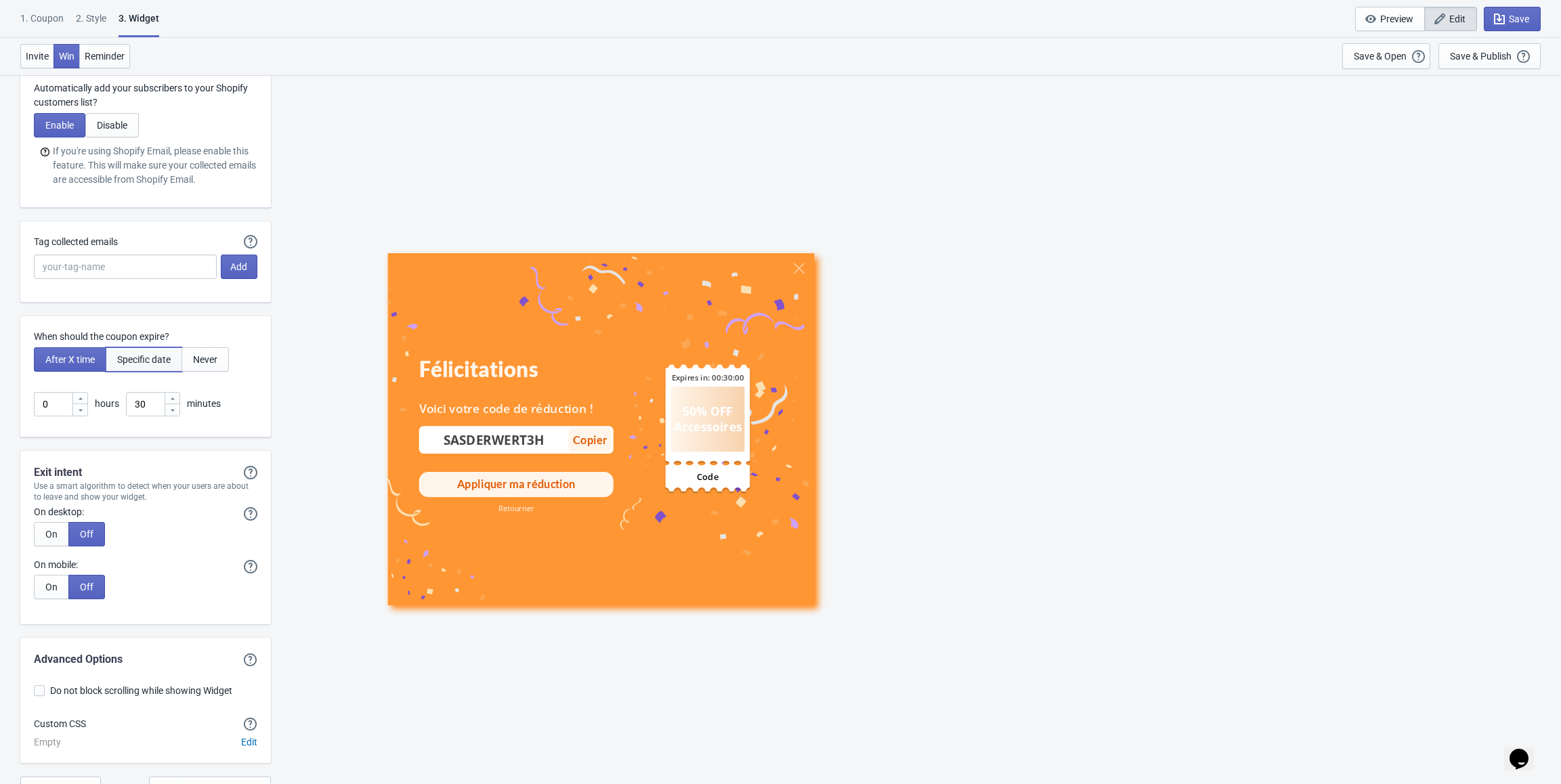
click at [145, 358] on span "Specific date" at bounding box center [143, 359] width 54 height 11
type input "Expires on"
type input ", Valid until"
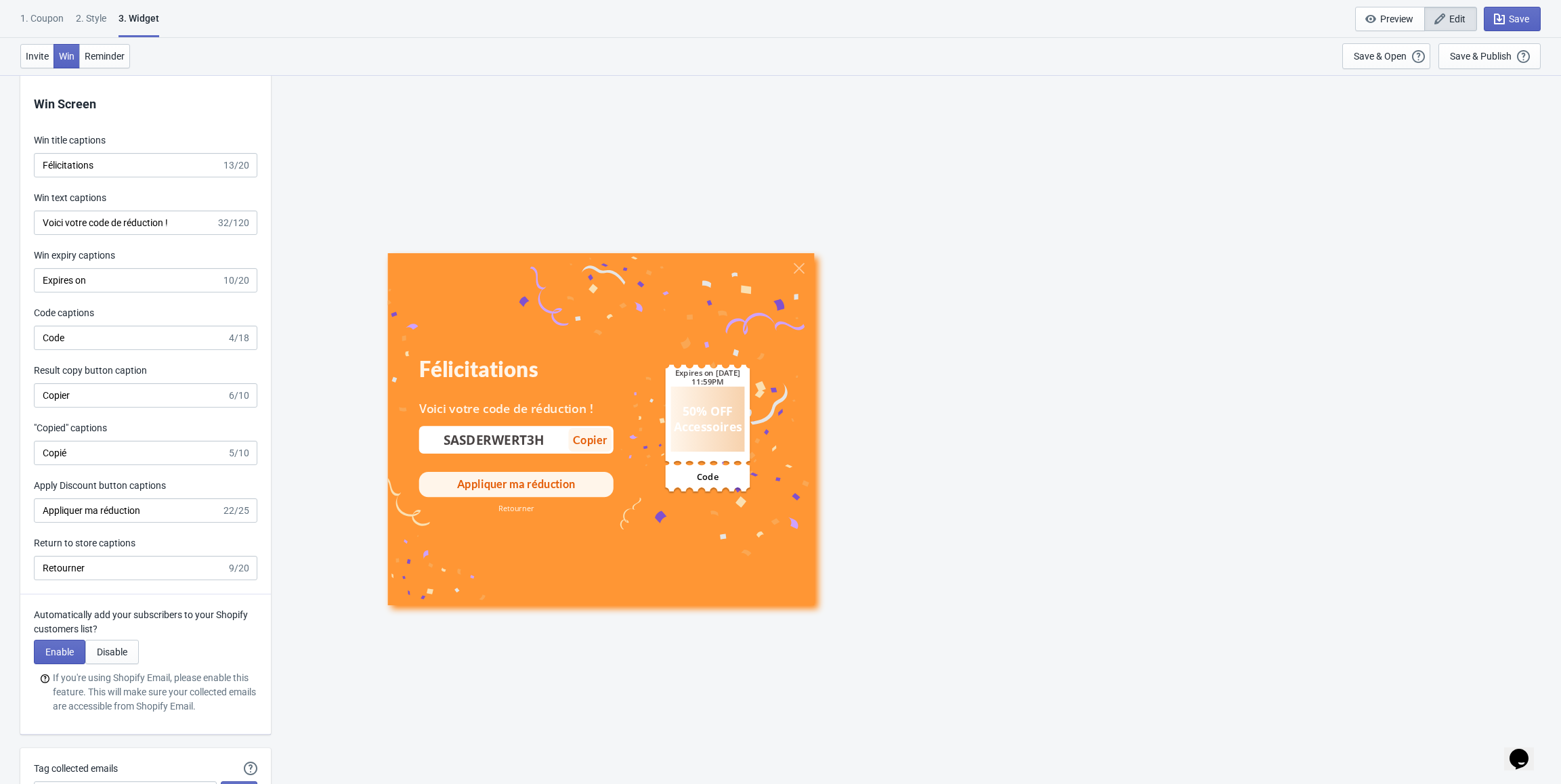
scroll to position [2864, 0]
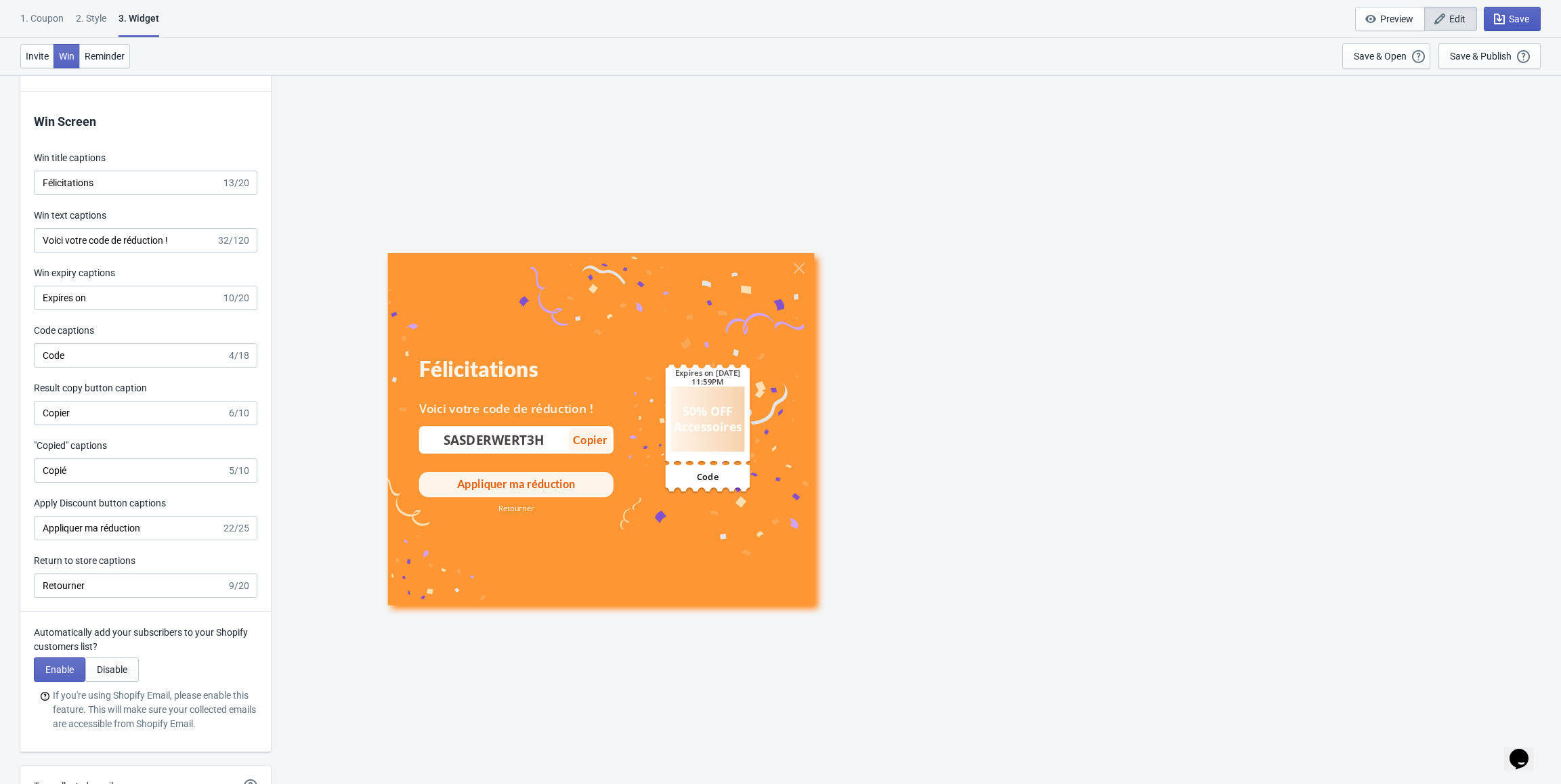
click at [1509, 17] on span "Save" at bounding box center [1519, 19] width 21 height 11
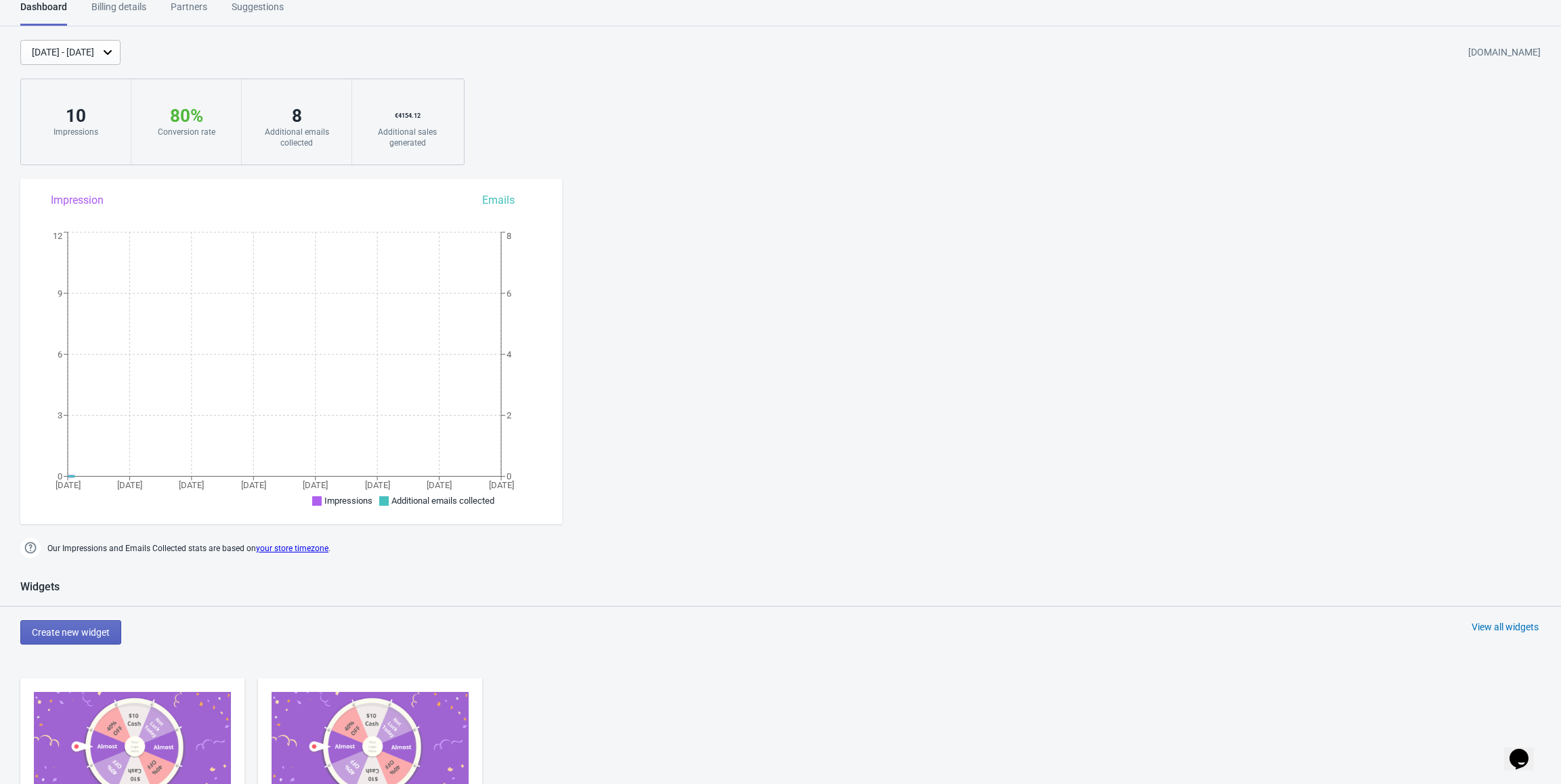
scroll to position [651, 0]
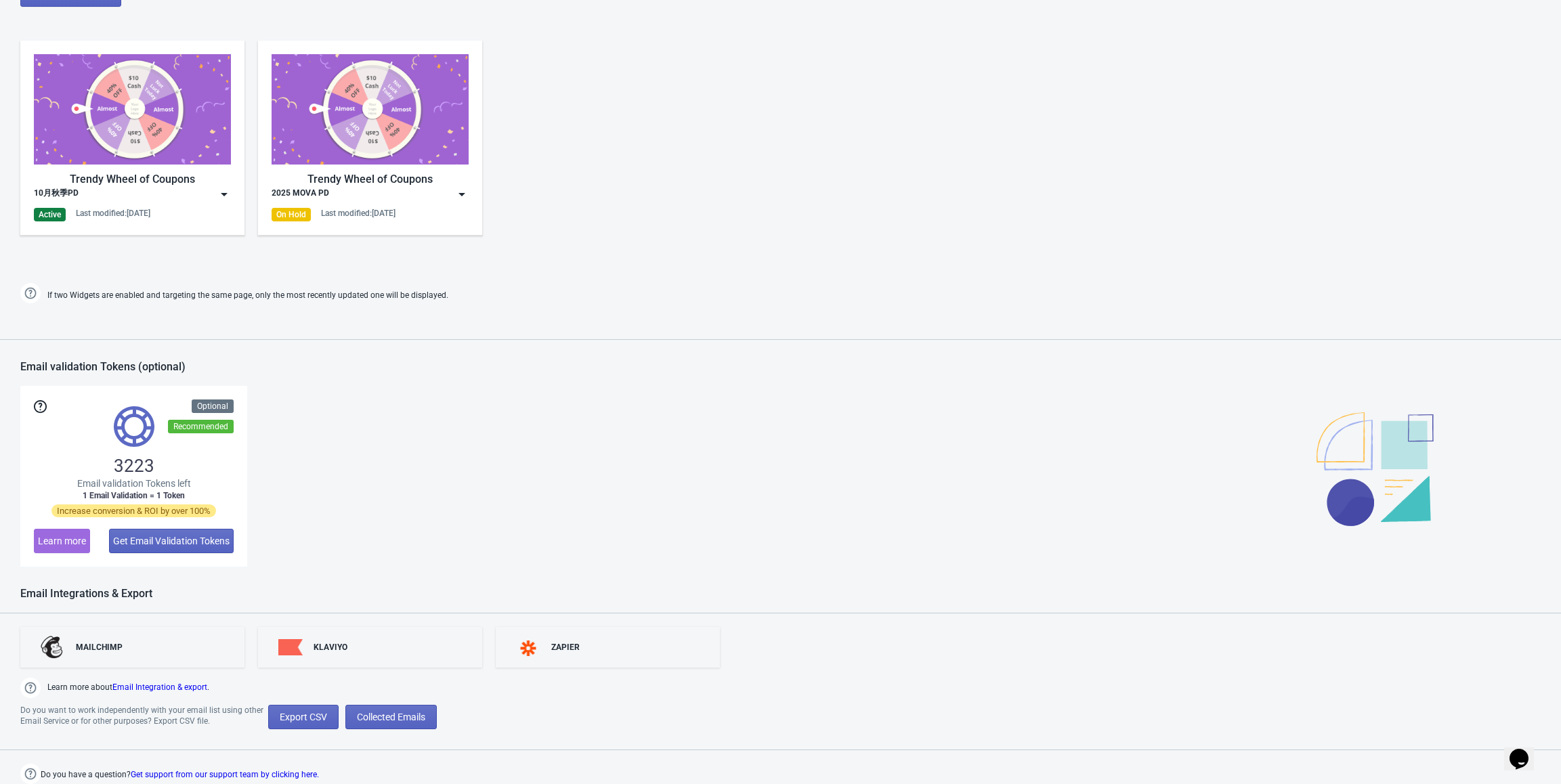
click at [464, 196] on img at bounding box center [462, 194] width 14 height 14
click at [364, 334] on div "View Collected Emails" at bounding box center [382, 334] width 151 height 15
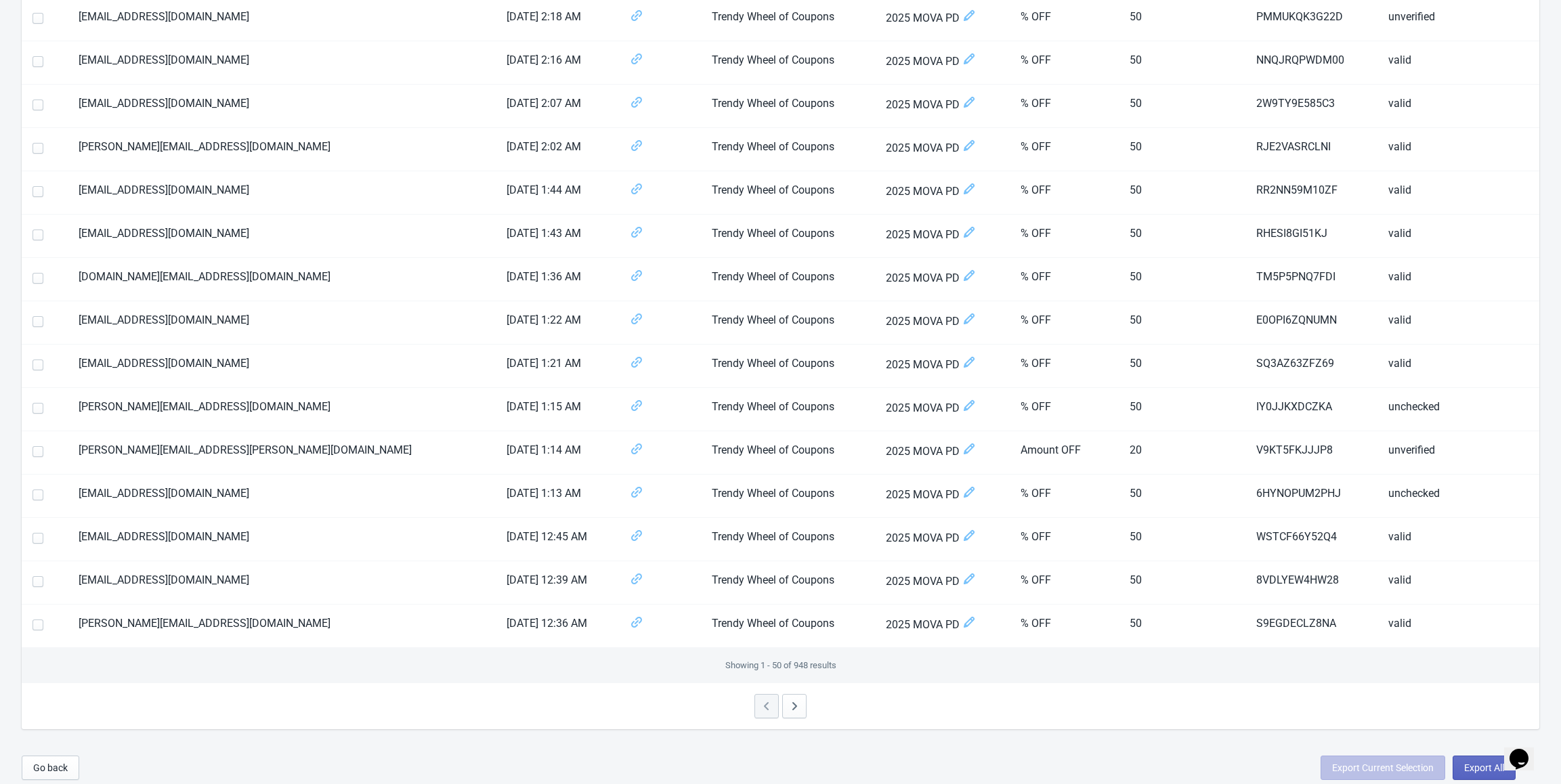
scroll to position [1735, 0]
click at [800, 702] on icon "button" at bounding box center [794, 706] width 14 height 14
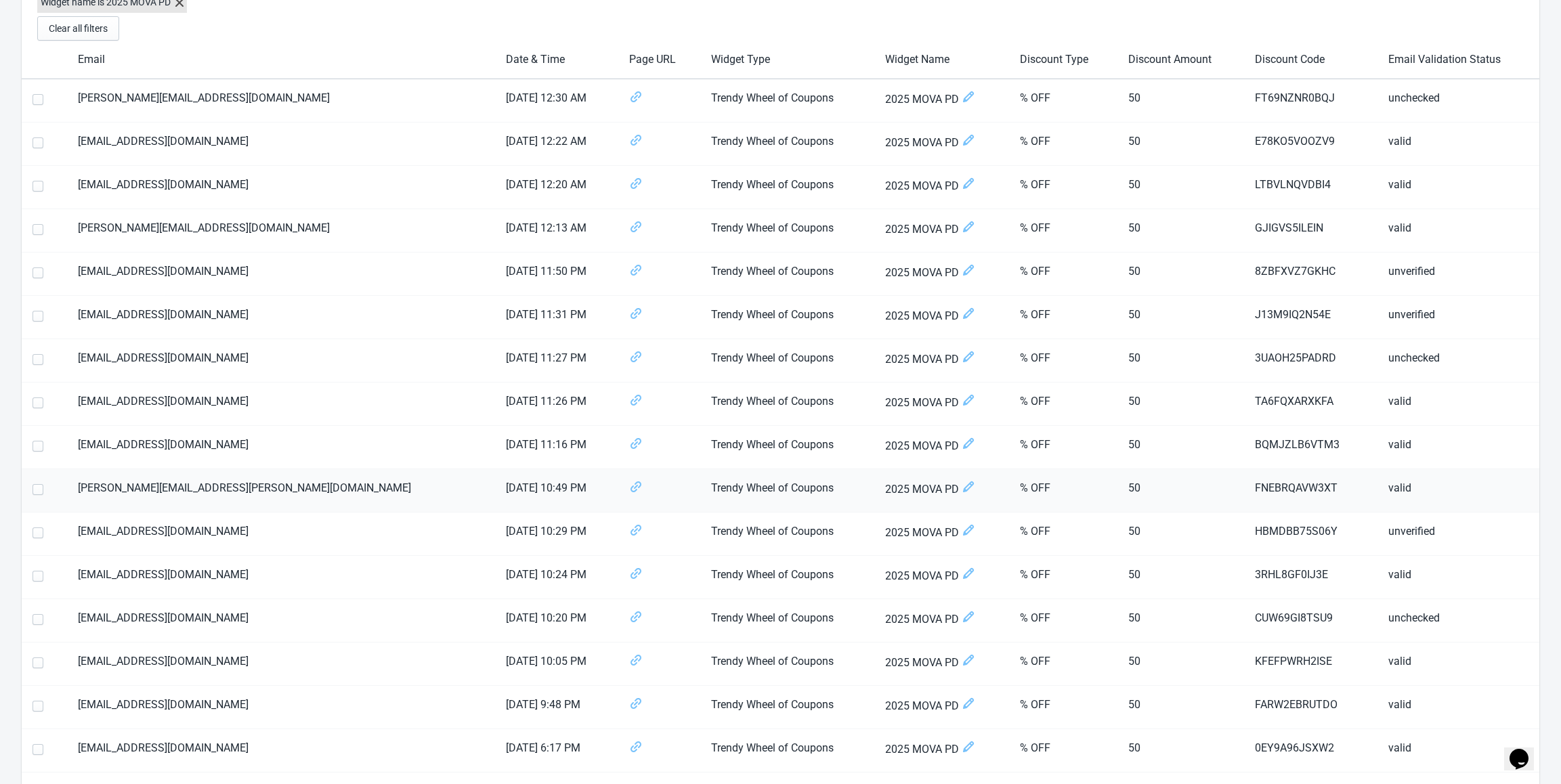
scroll to position [0, 0]
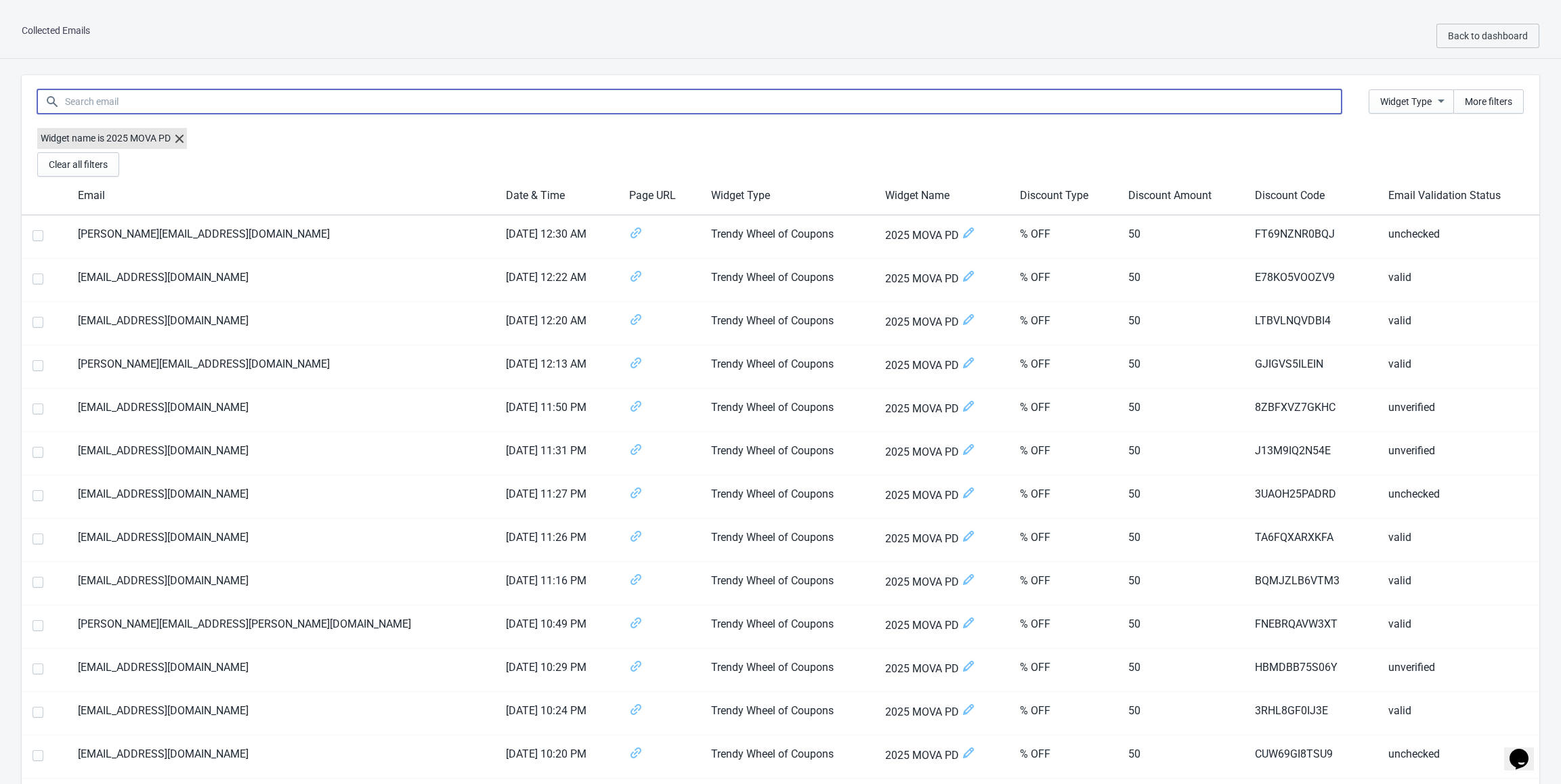
click at [323, 104] on input at bounding box center [703, 101] width 1278 height 24
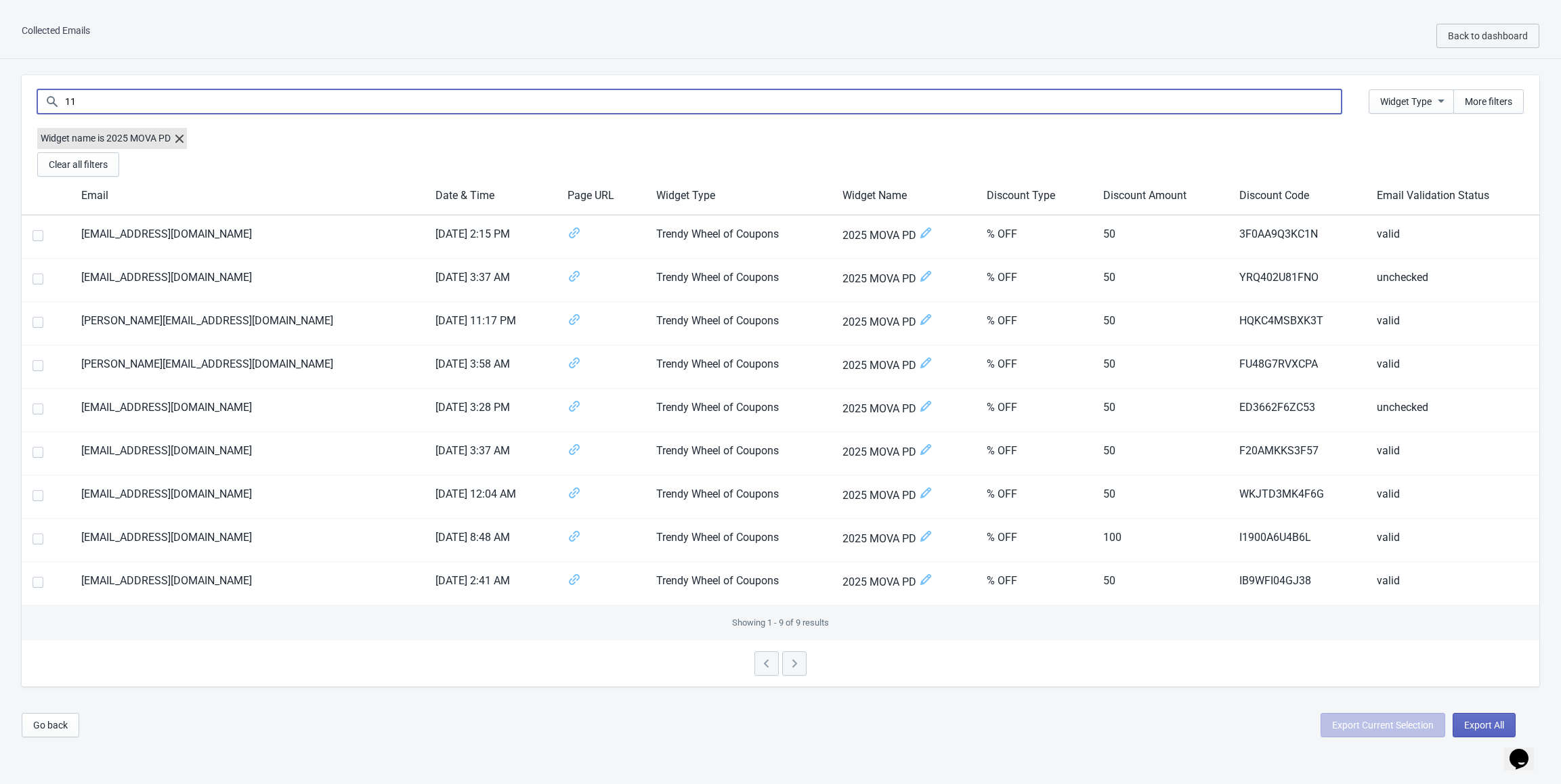
type input "1"
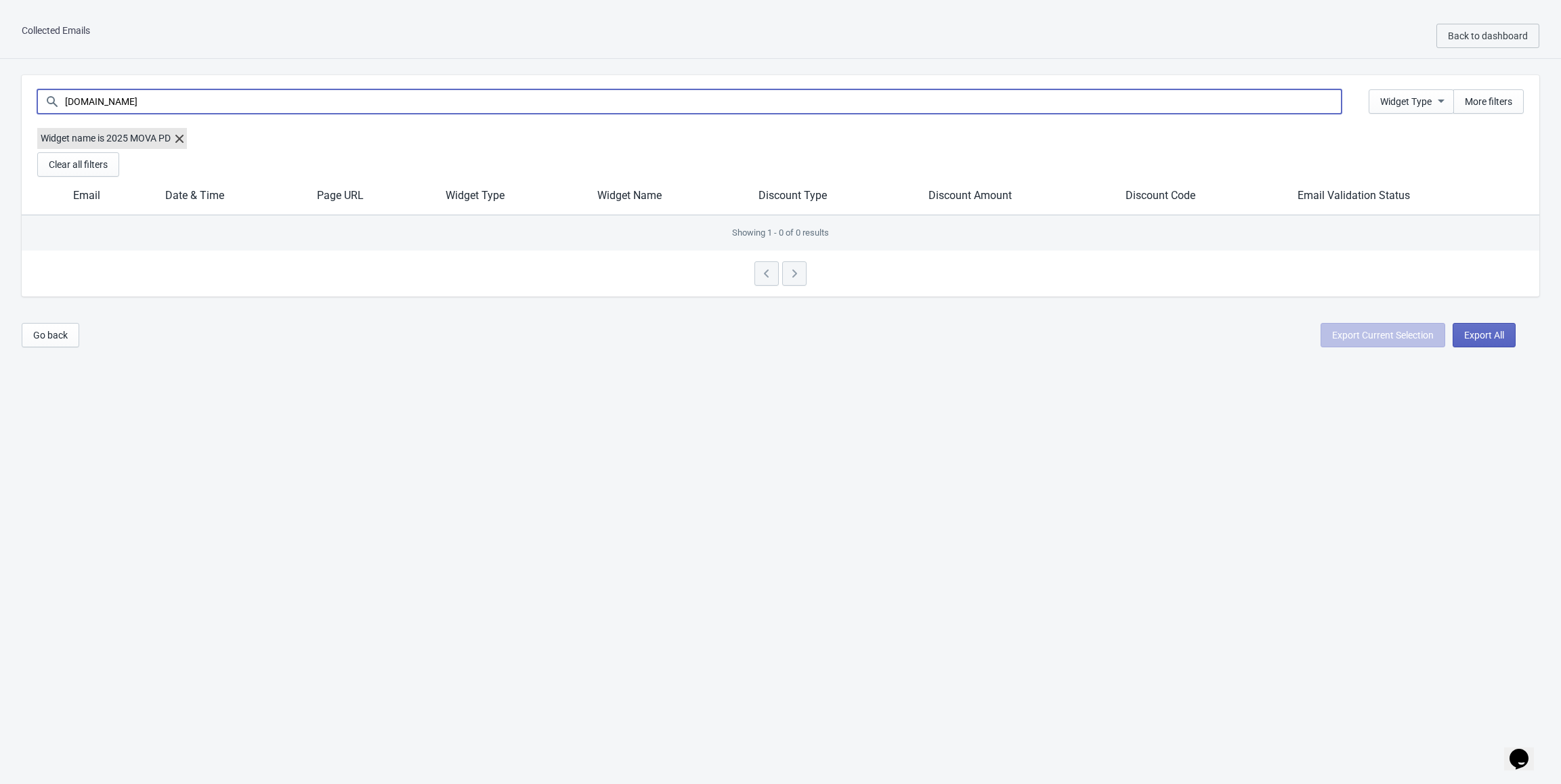
type input "qq.com"
drag, startPoint x: 113, startPoint y: 110, endPoint x: 12, endPoint y: 93, distance: 102.4
click at [12, 93] on div "qq.com Widget Type More filters Widget name is 2025 MOVA PD Clear all filters E…" at bounding box center [780, 185] width 1561 height 254
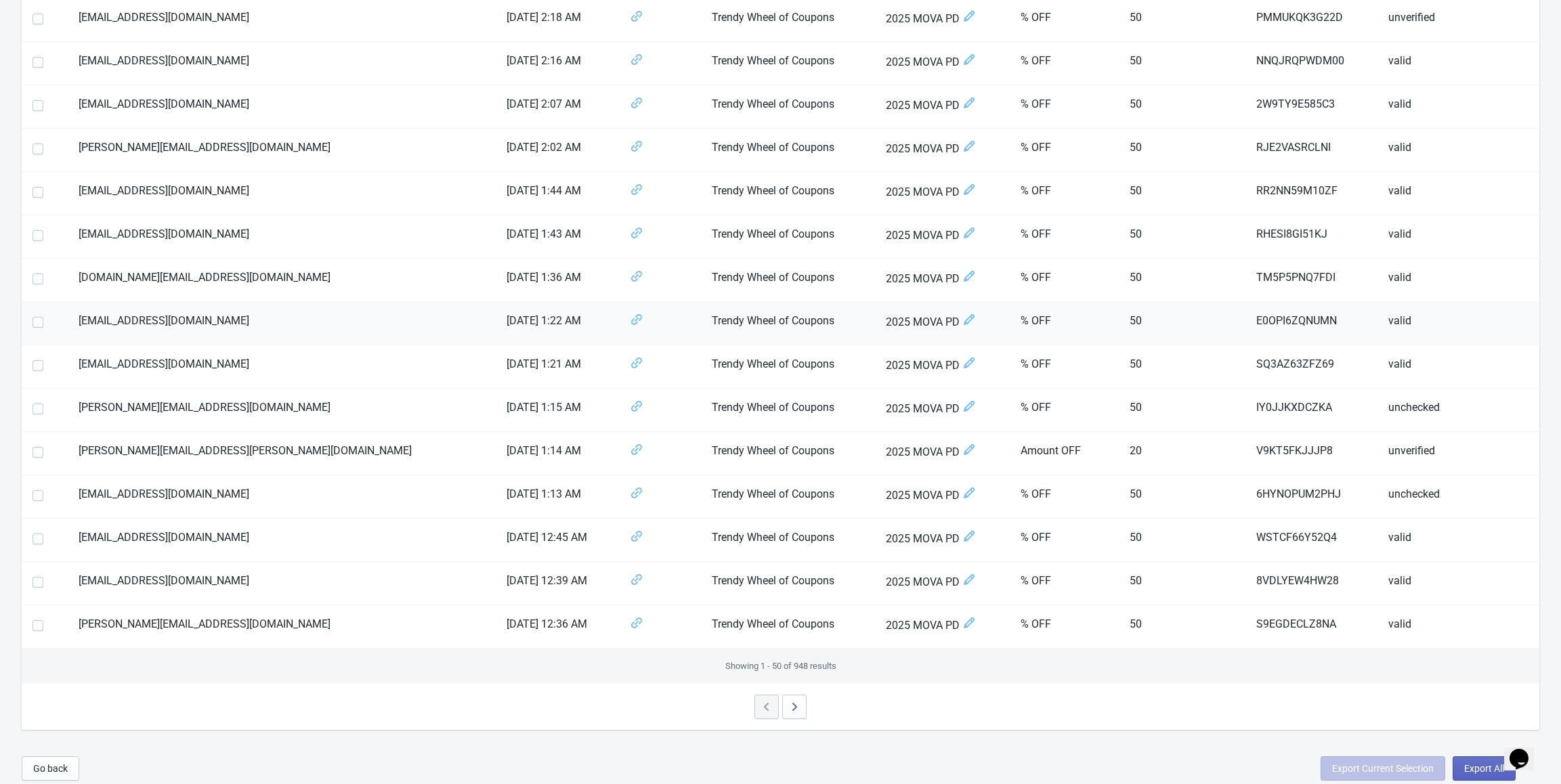
scroll to position [1740, 0]
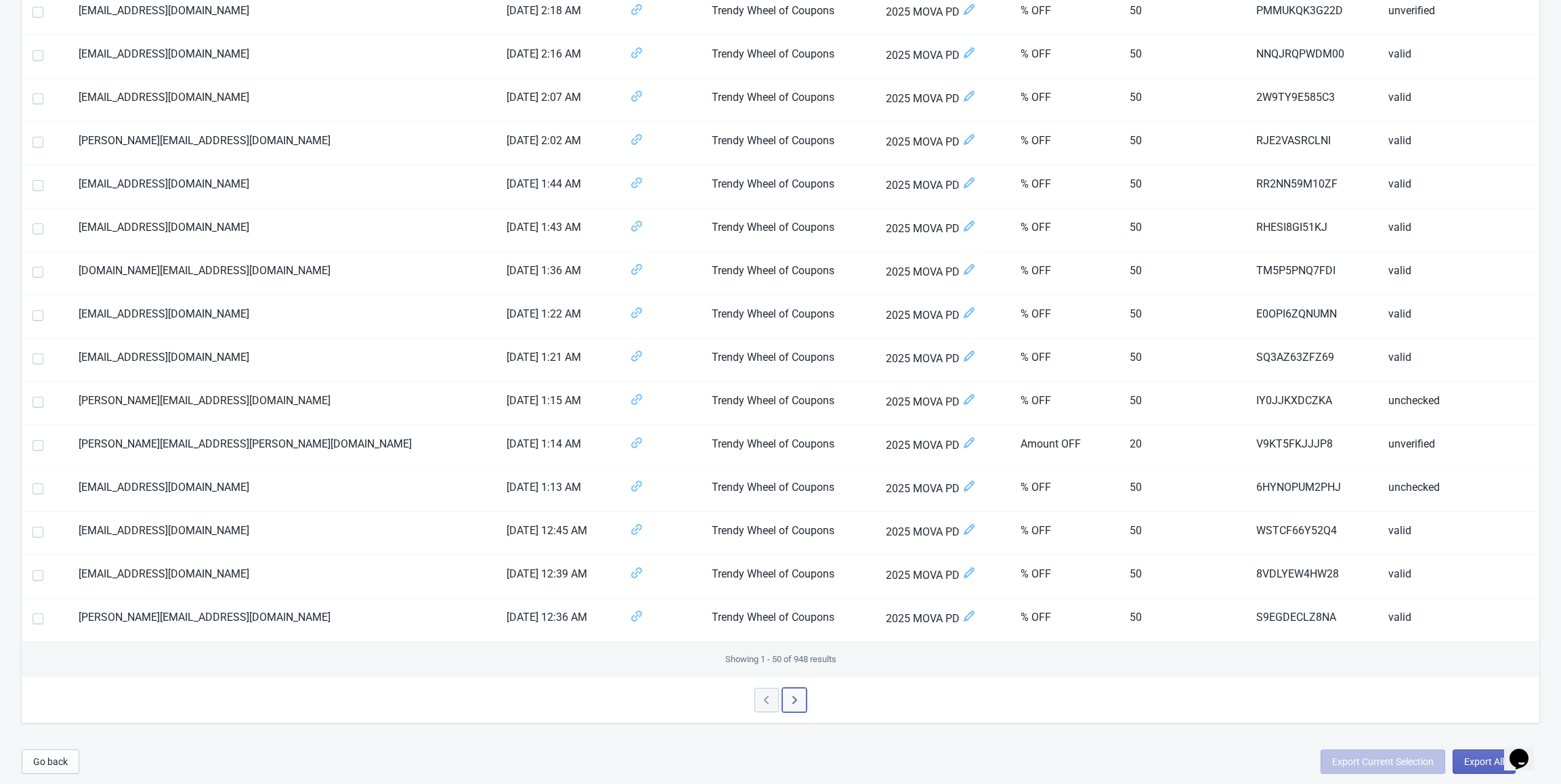
click at [792, 695] on icon "button" at bounding box center [794, 700] width 14 height 14
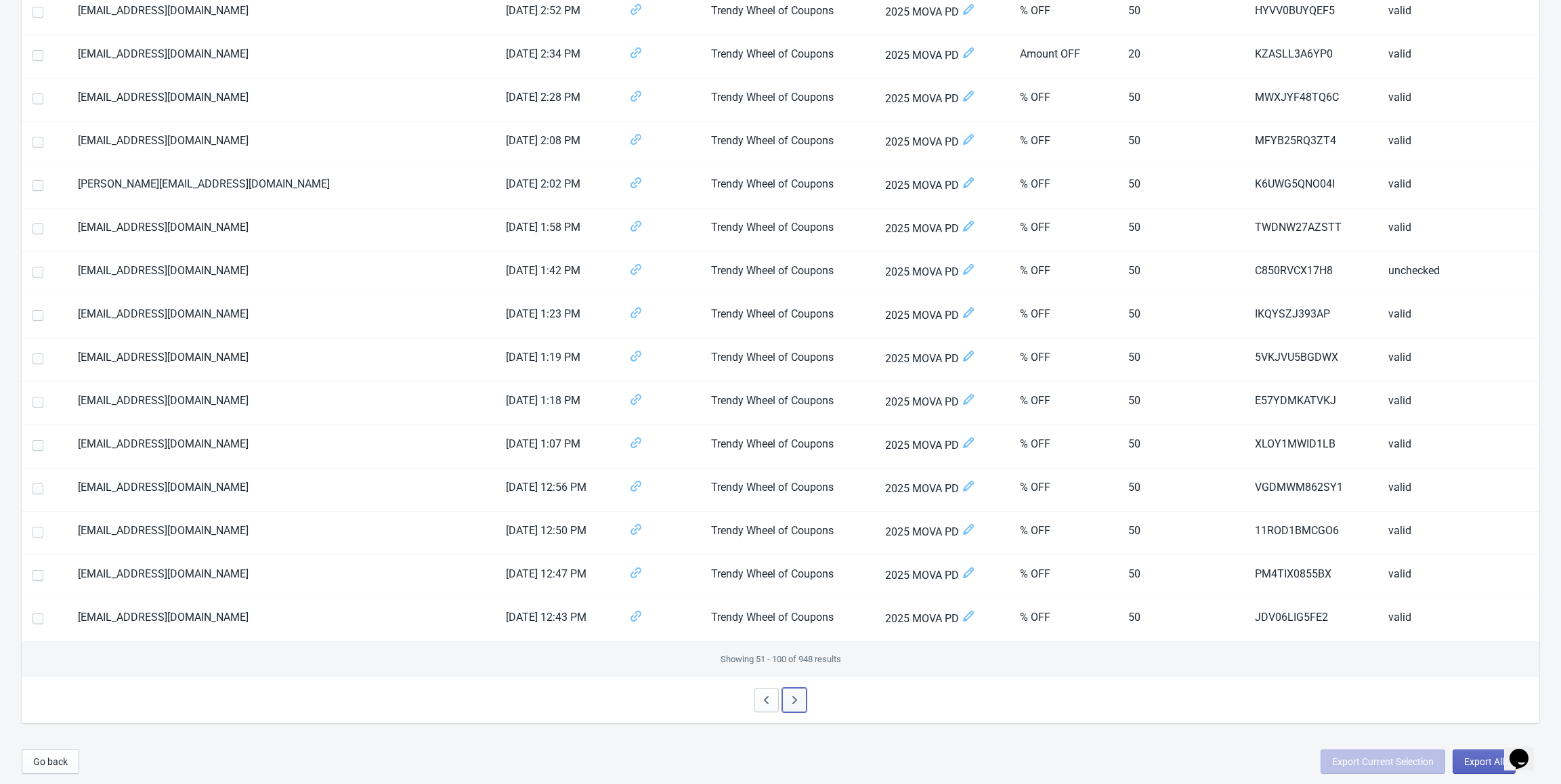
click at [800, 702] on icon "button" at bounding box center [794, 700] width 14 height 14
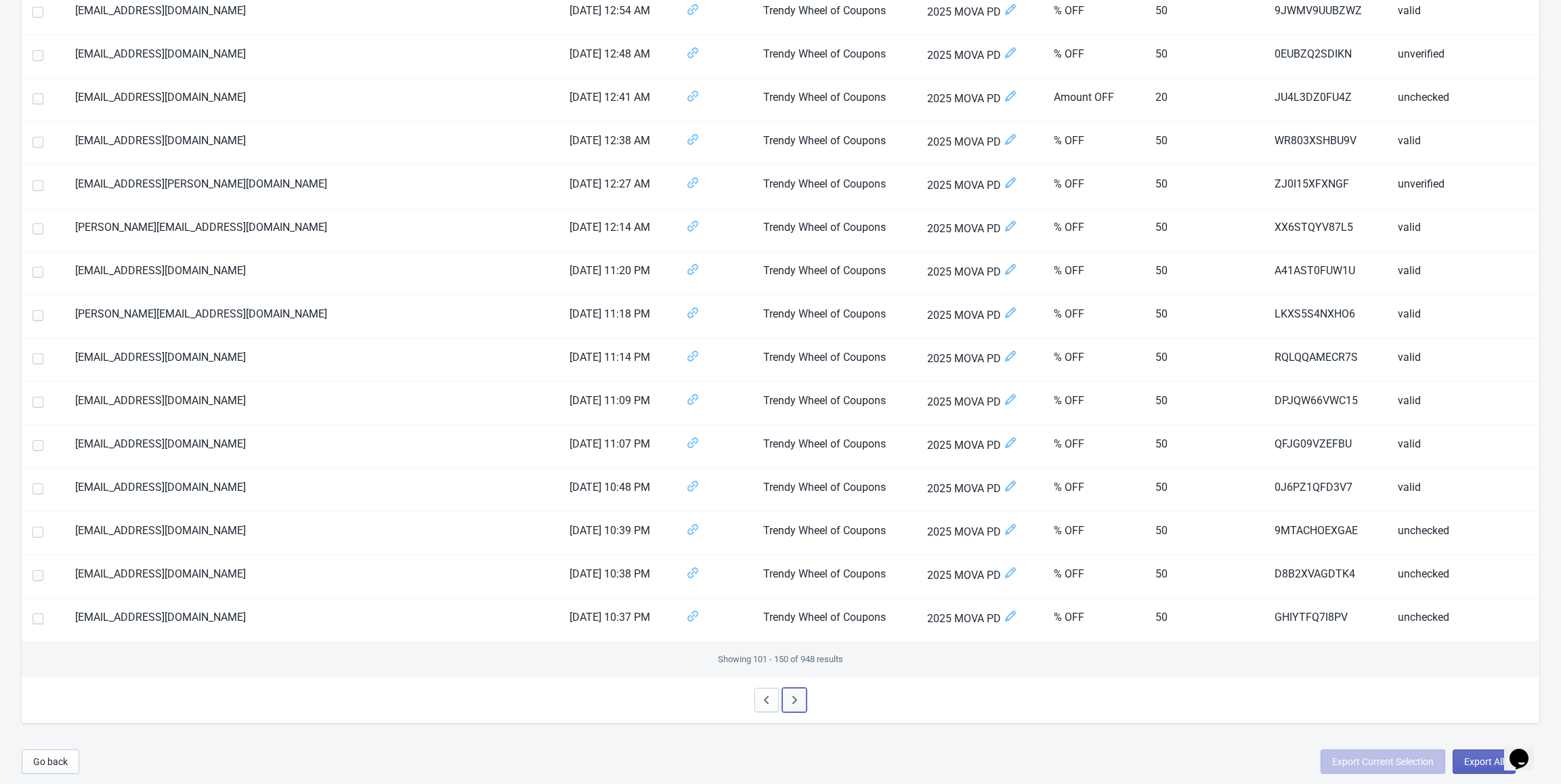
click at [801, 696] on button "button" at bounding box center [794, 700] width 25 height 24
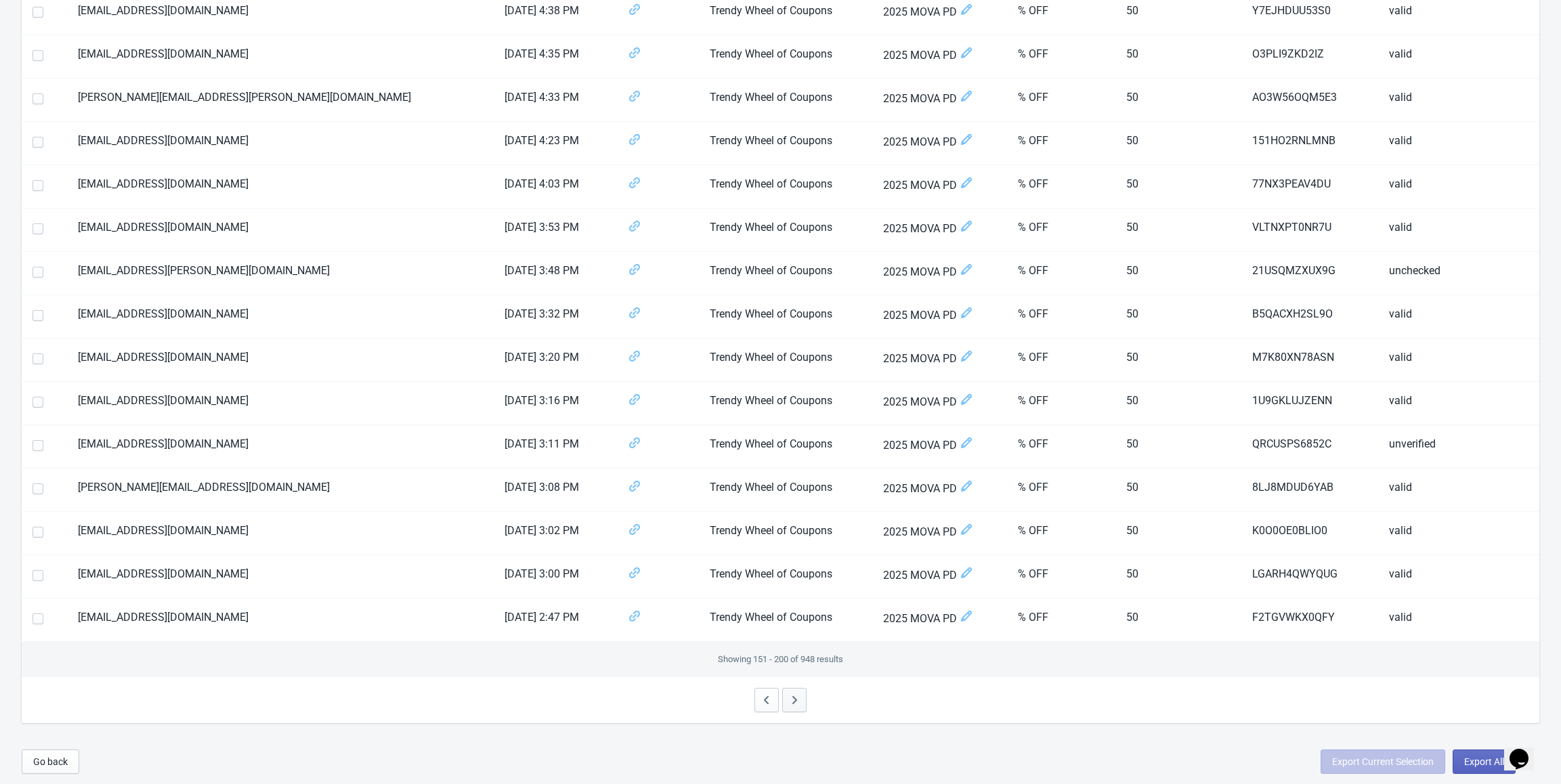
click at [797, 701] on icon "button" at bounding box center [794, 700] width 14 height 14
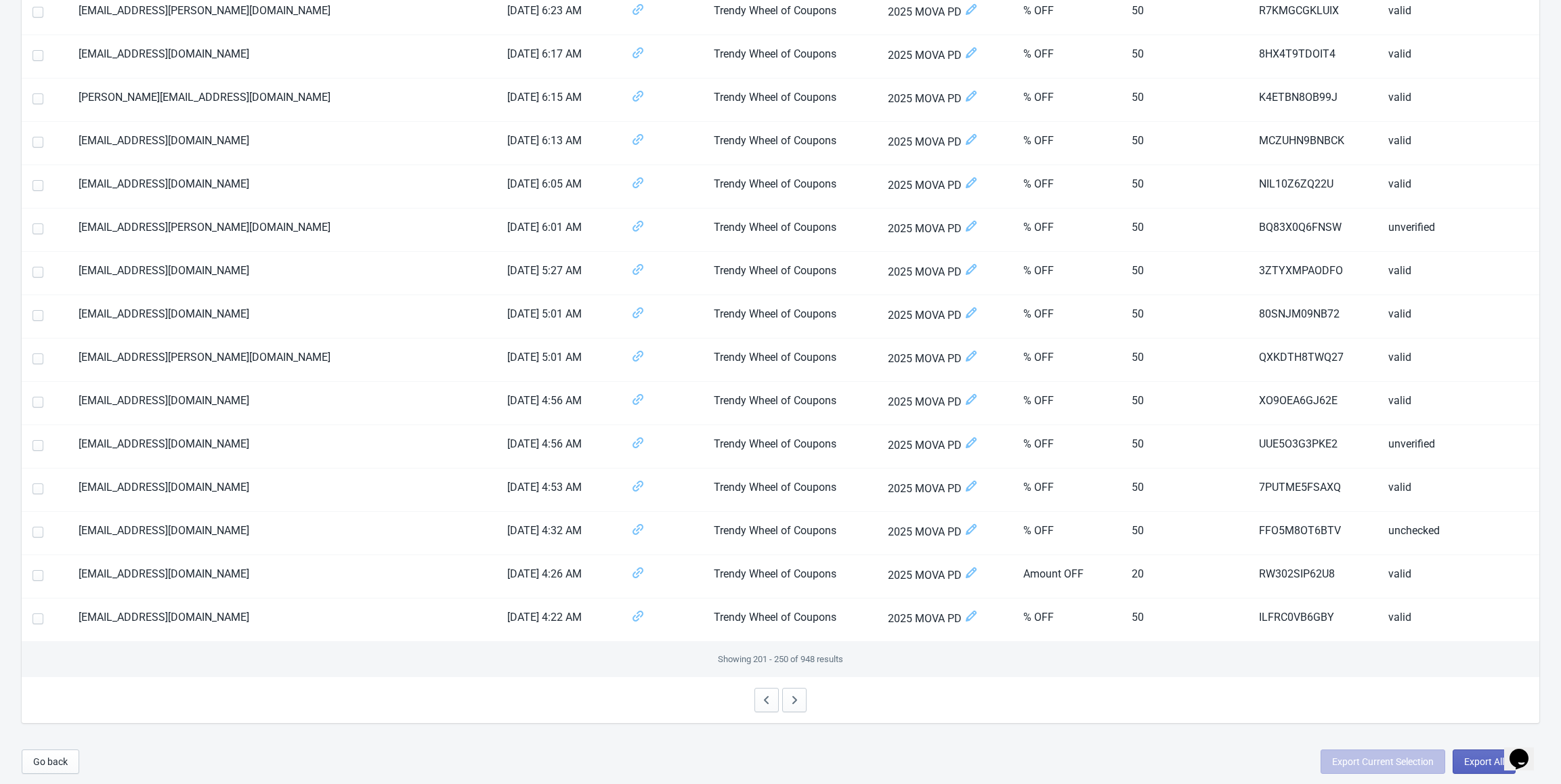
click at [794, 712] on div at bounding box center [780, 700] width 1518 height 46
click at [794, 706] on icon "button" at bounding box center [794, 700] width 14 height 14
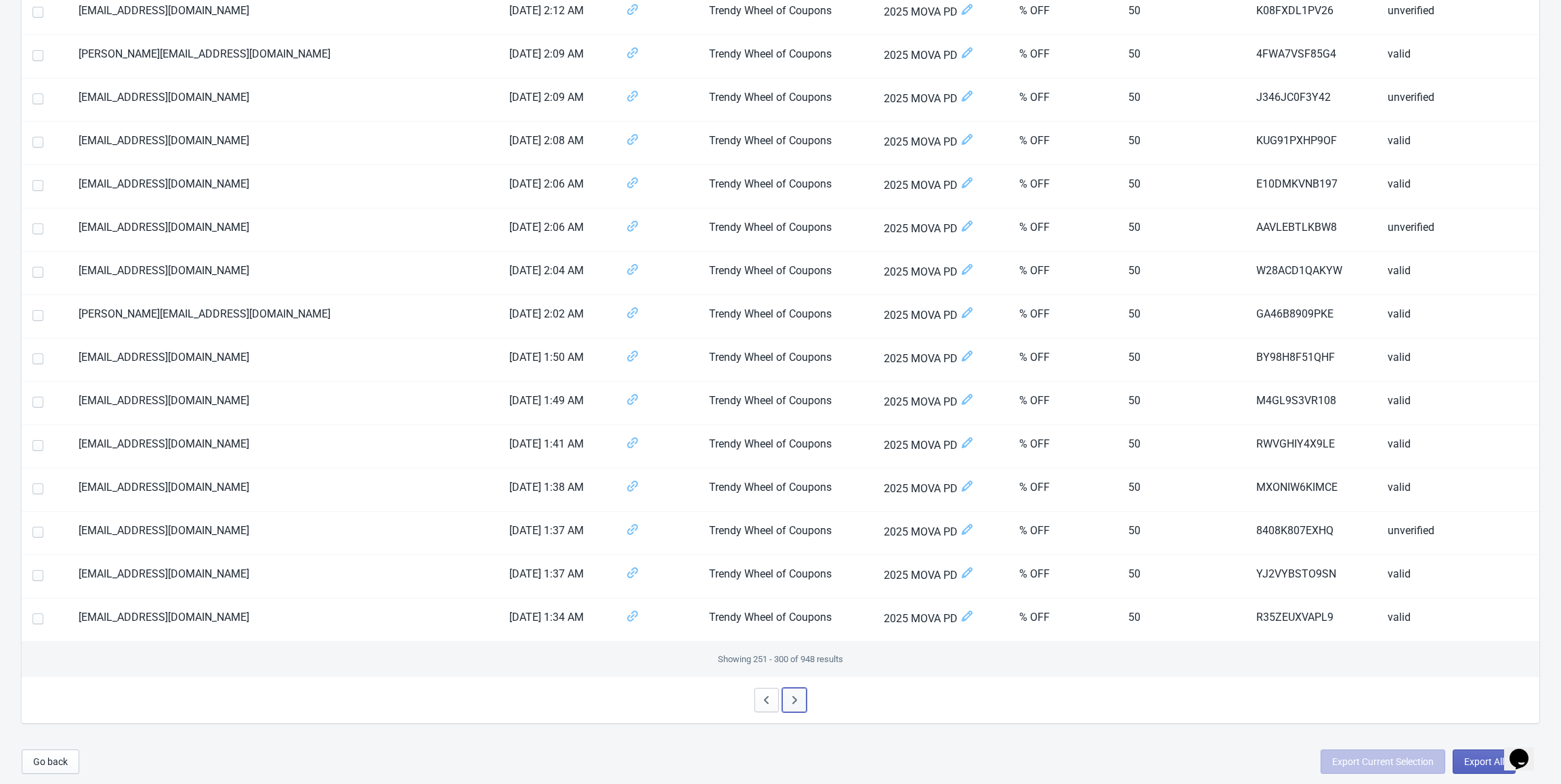
click at [789, 707] on span "button" at bounding box center [794, 701] width 14 height 16
click at [798, 701] on icon "button" at bounding box center [794, 700] width 14 height 14
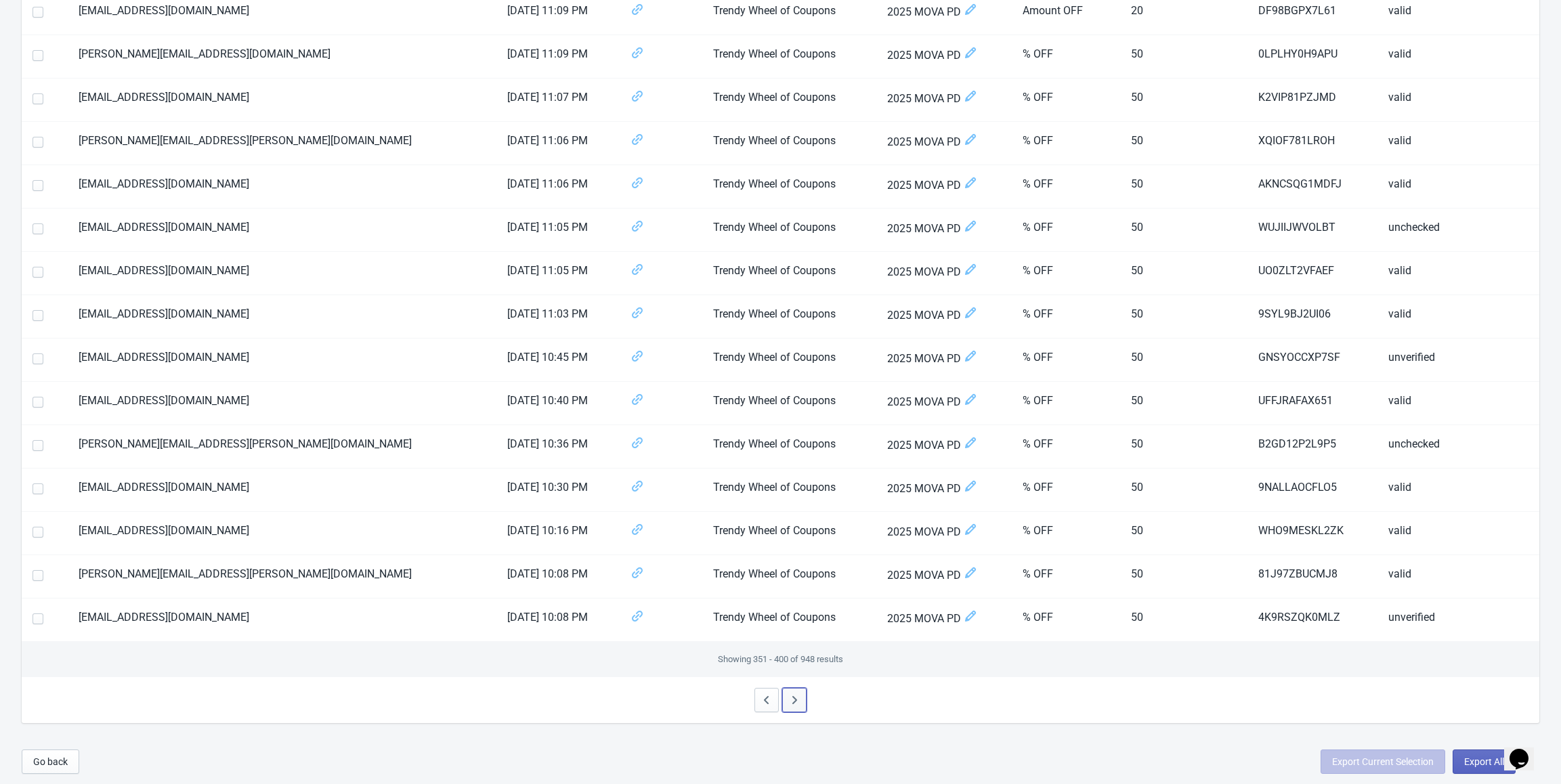
click at [799, 699] on icon "button" at bounding box center [794, 700] width 14 height 14
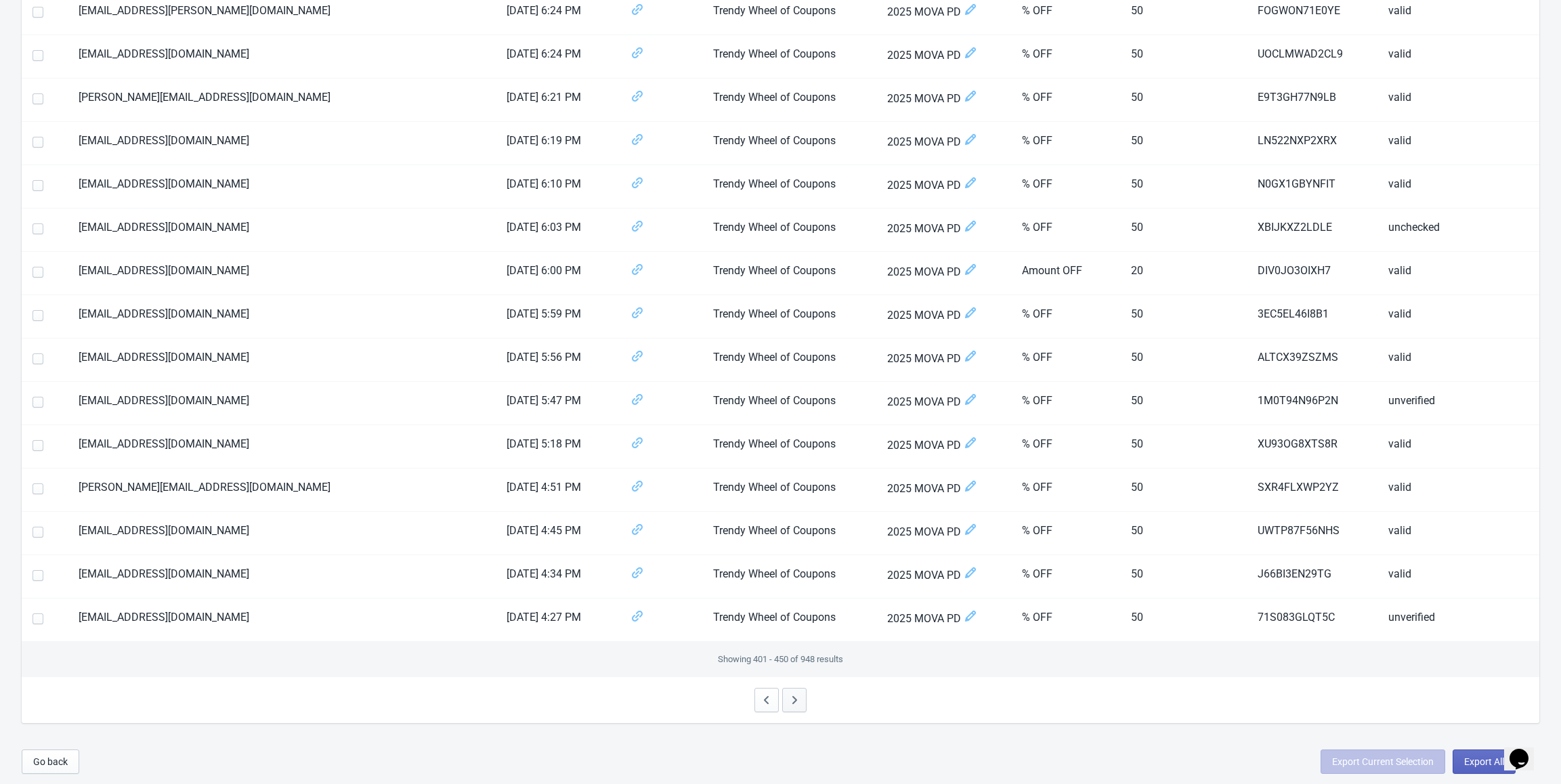
click at [799, 699] on icon "button" at bounding box center [794, 700] width 14 height 14
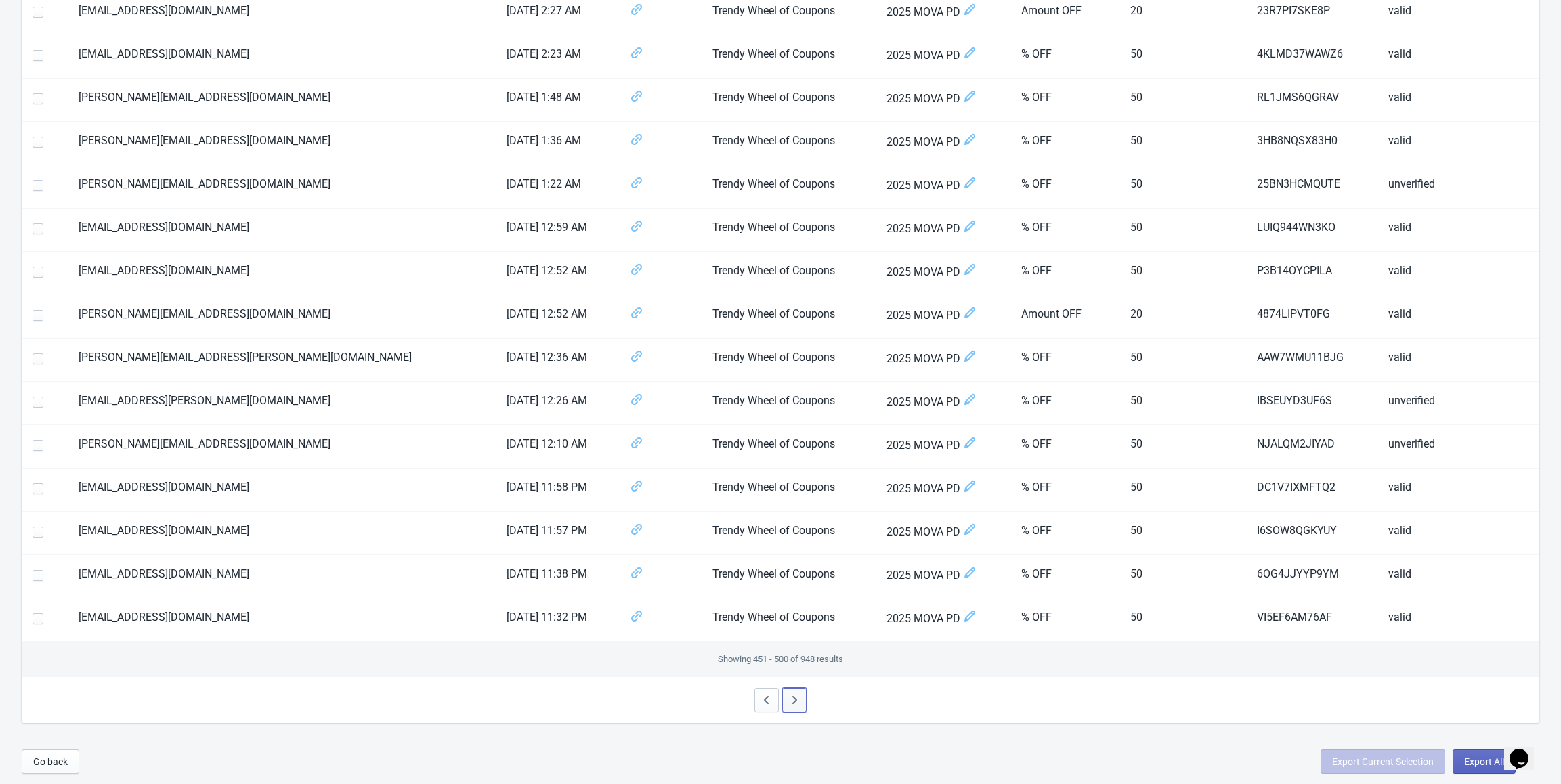
click at [799, 699] on icon "button" at bounding box center [794, 700] width 14 height 14
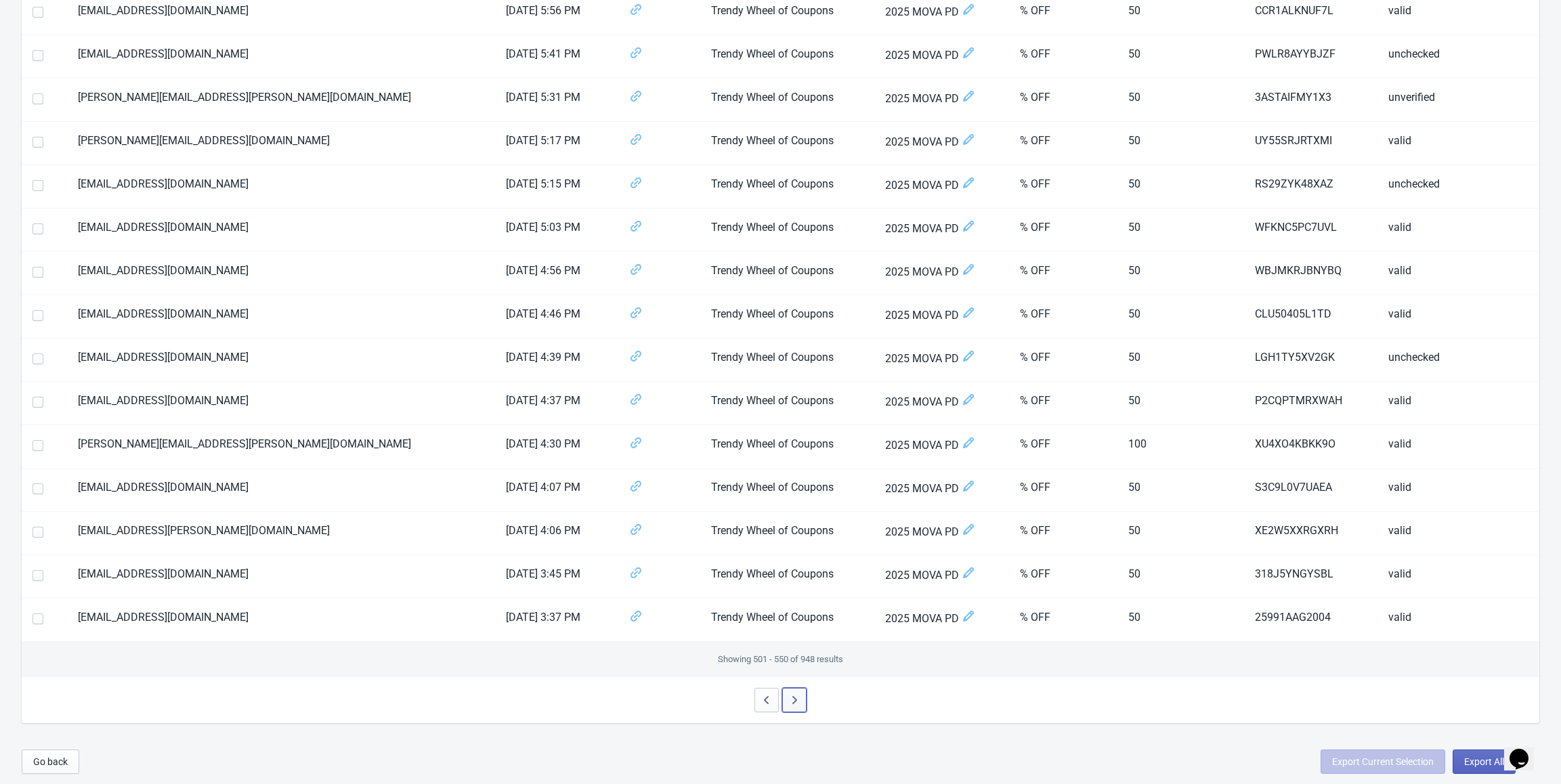
click at [799, 699] on icon "button" at bounding box center [794, 700] width 14 height 14
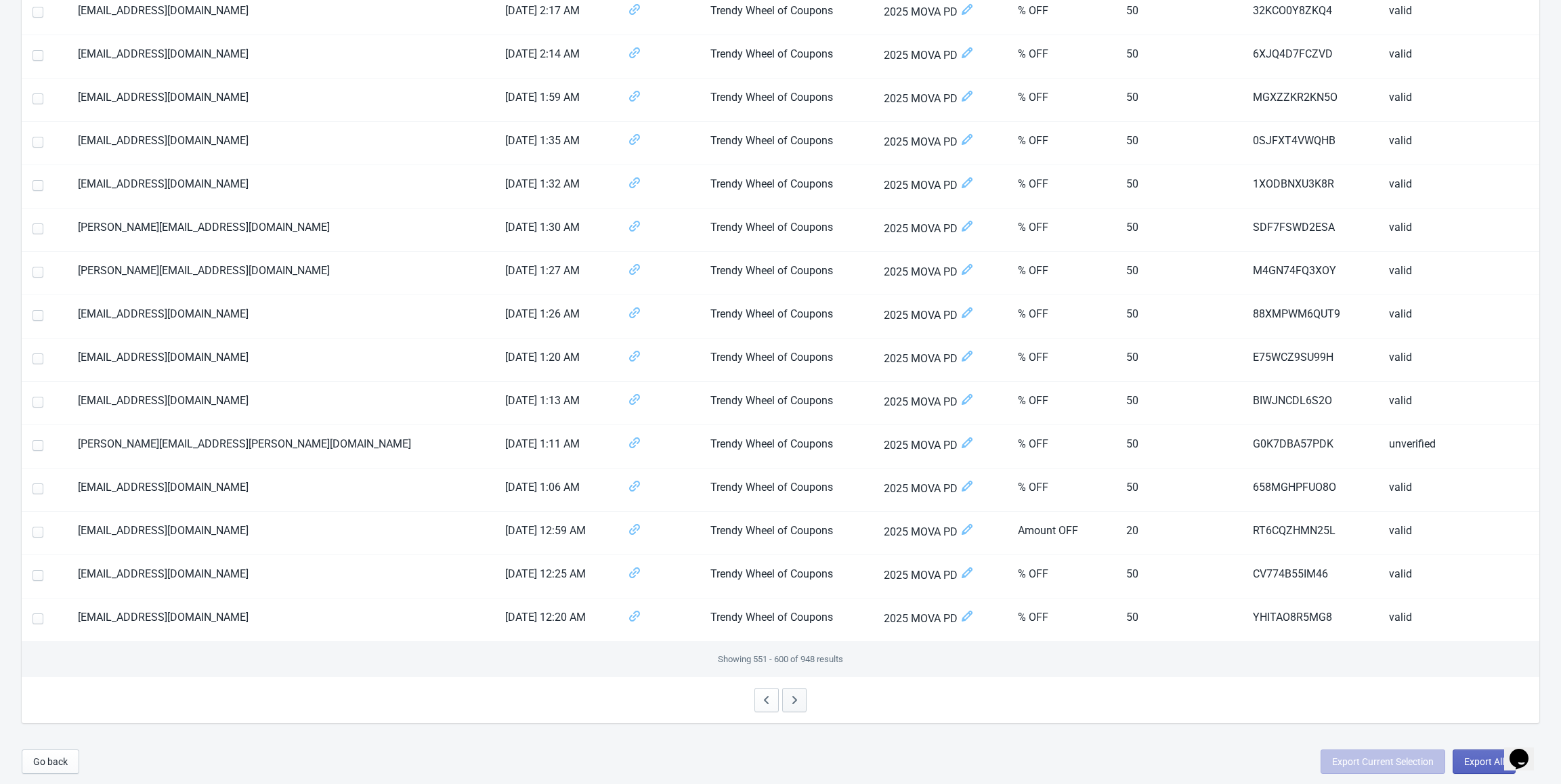
click at [799, 699] on icon "button" at bounding box center [794, 700] width 14 height 14
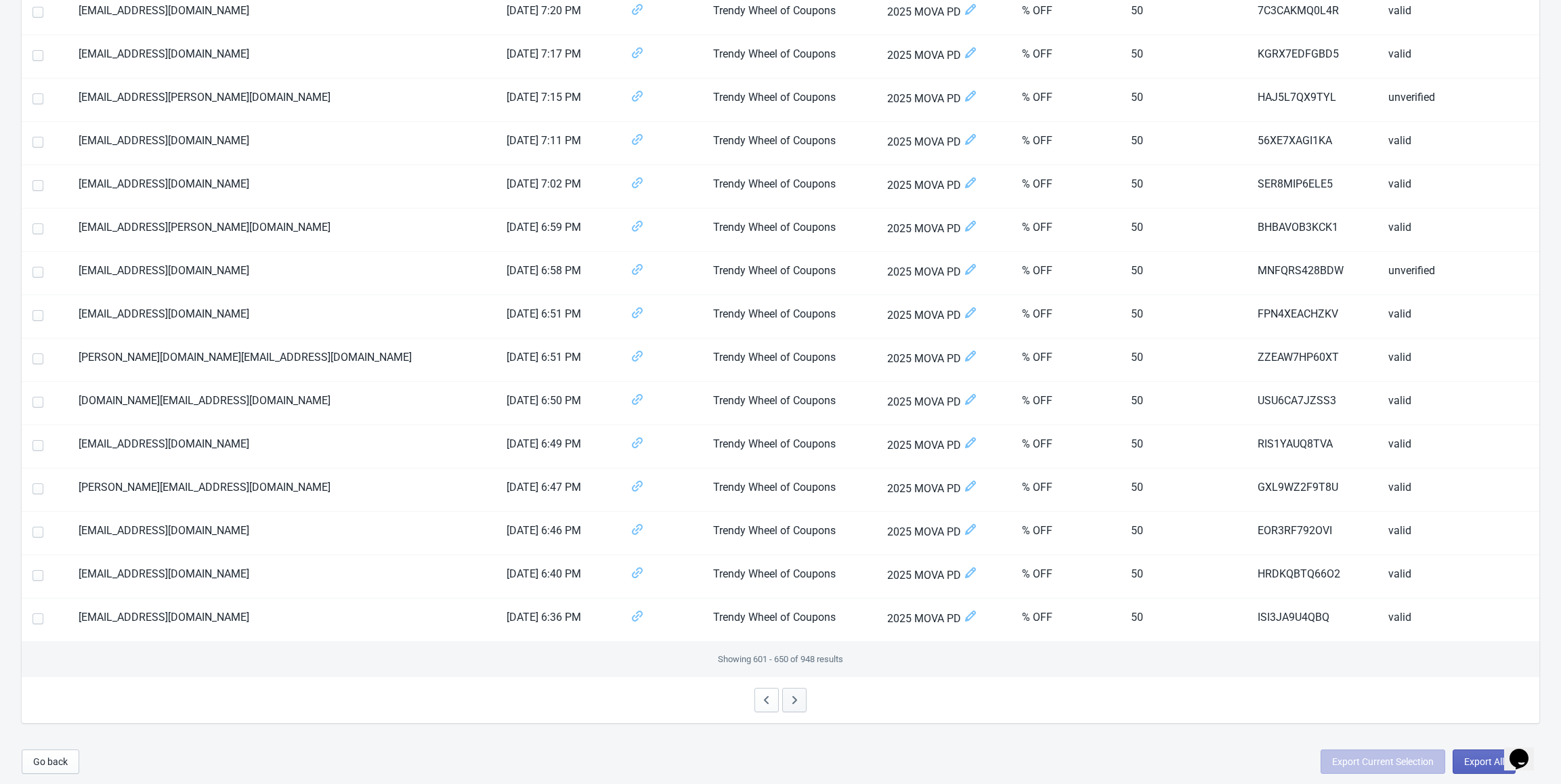
click at [799, 699] on icon "button" at bounding box center [794, 700] width 14 height 14
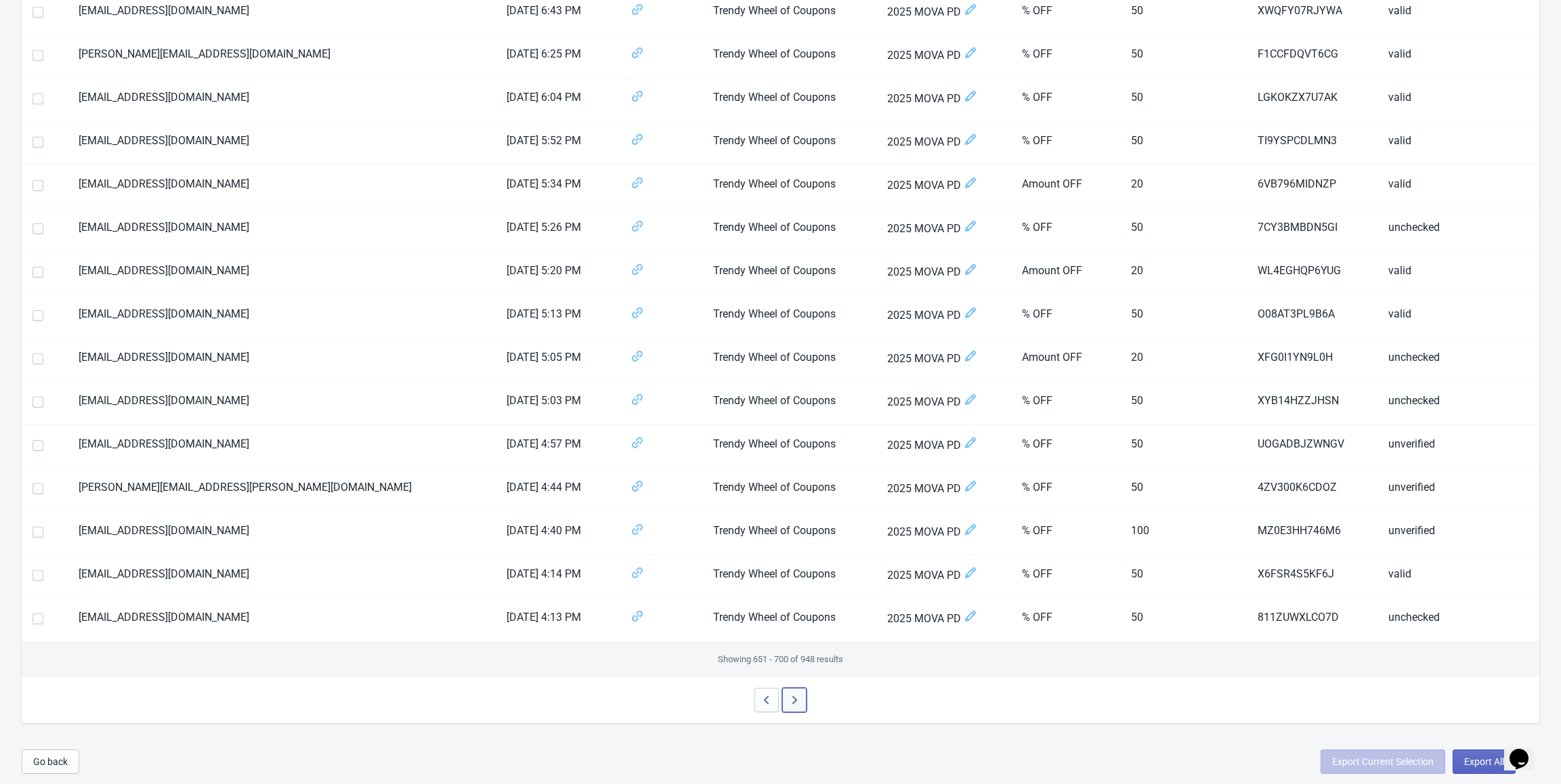
click at [799, 699] on icon "button" at bounding box center [794, 700] width 14 height 14
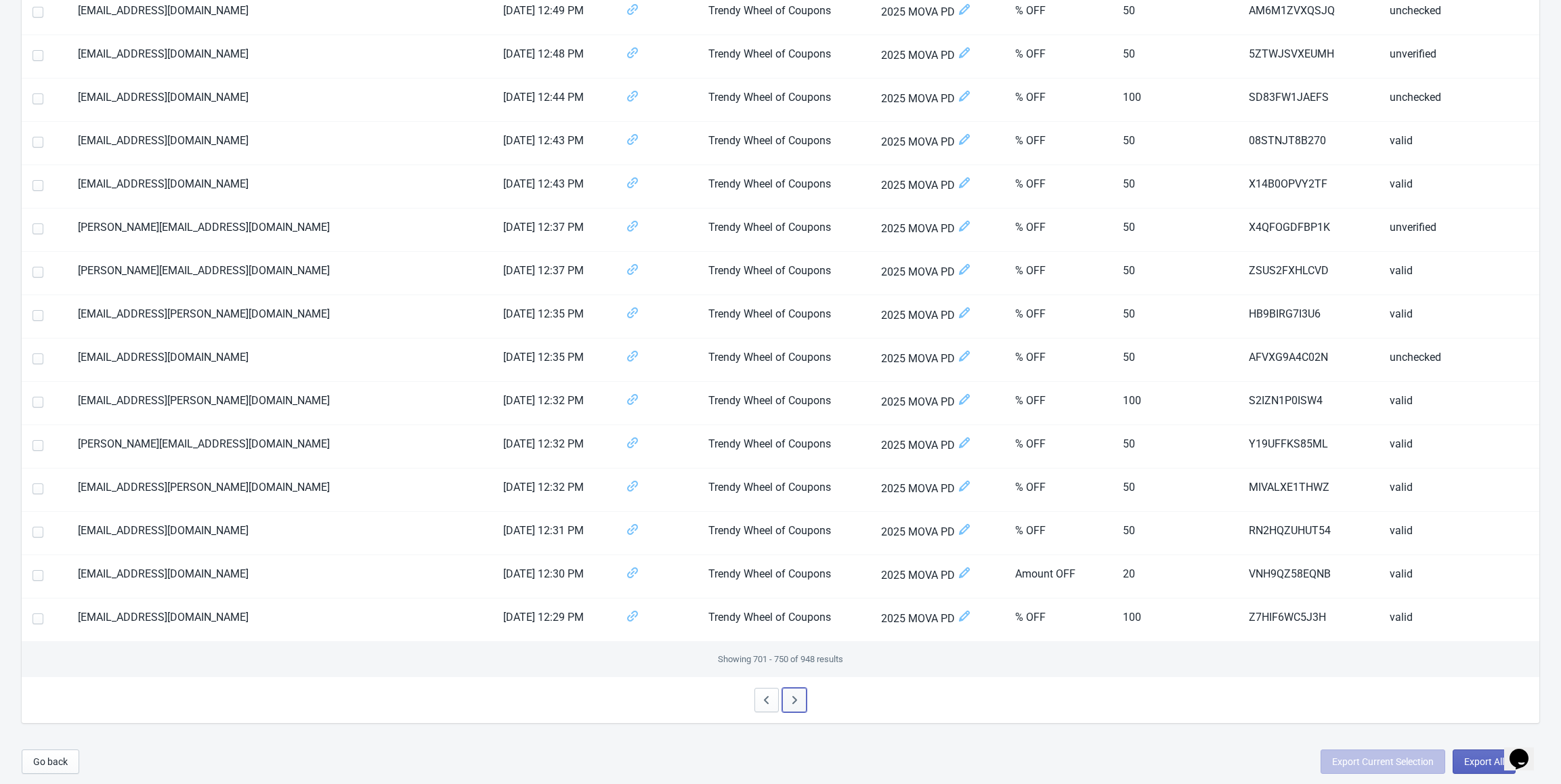
click at [799, 699] on icon "button" at bounding box center [794, 700] width 14 height 14
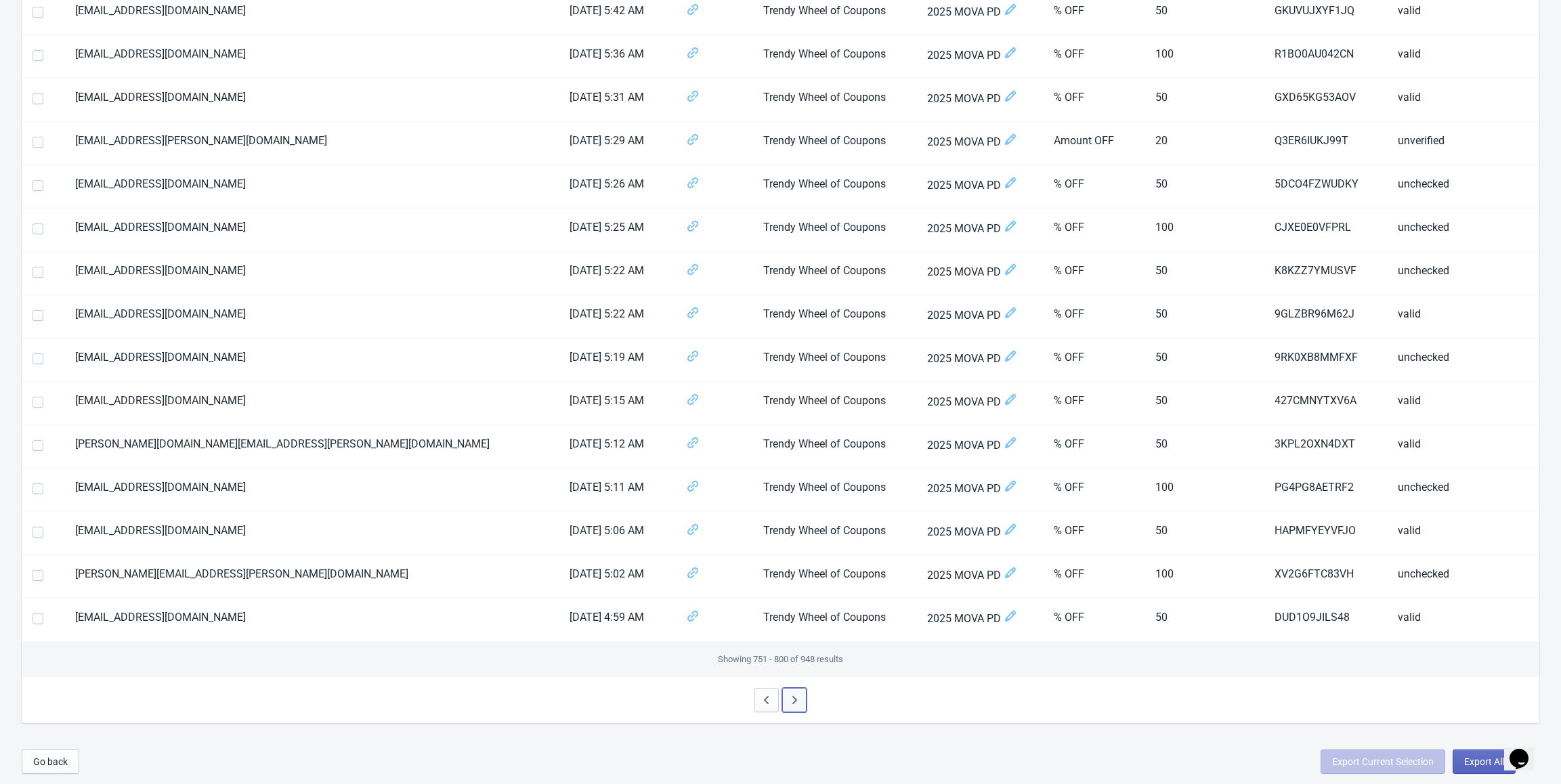
click at [799, 699] on icon "button" at bounding box center [794, 700] width 14 height 14
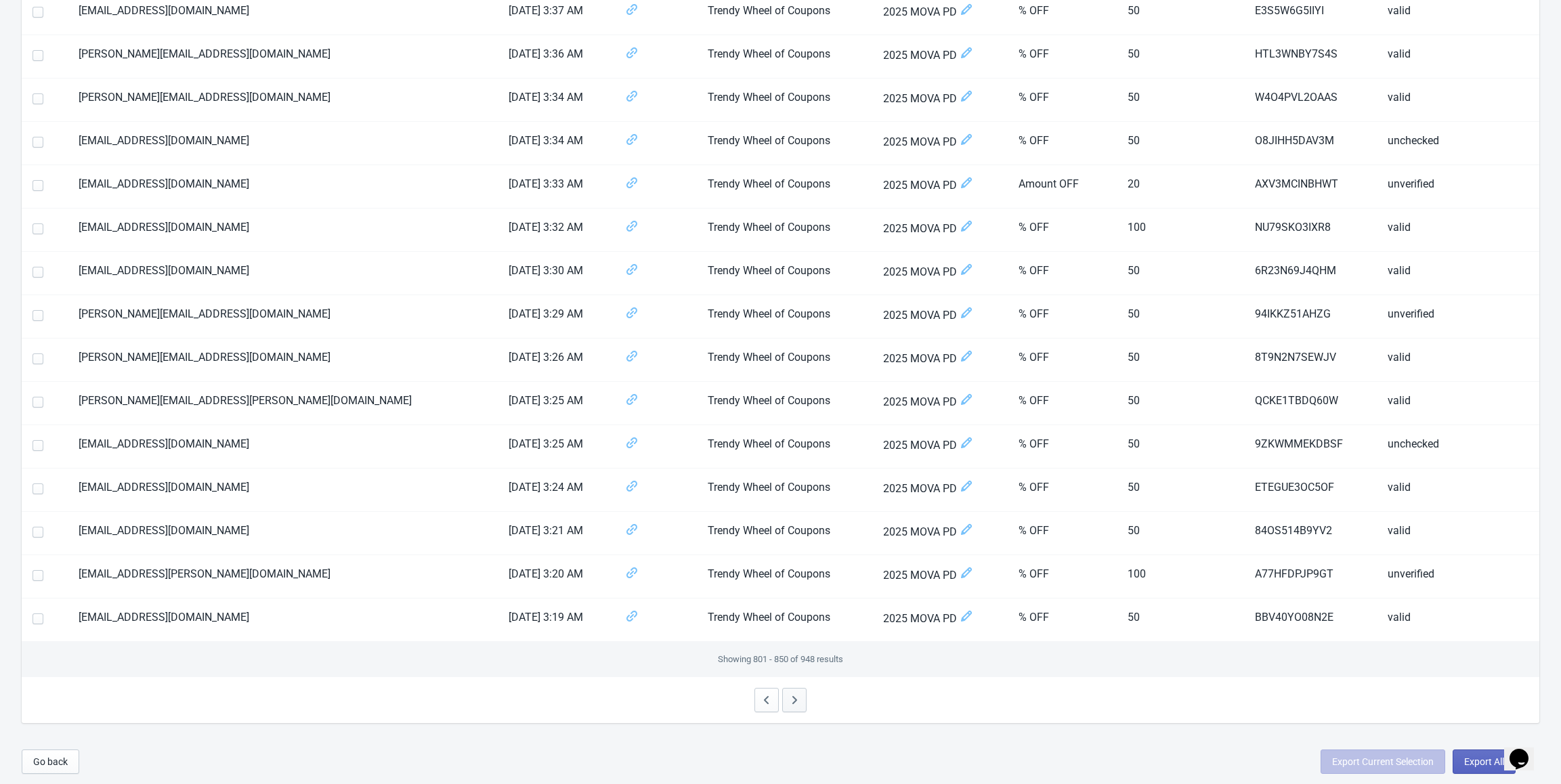
click at [799, 699] on icon "button" at bounding box center [794, 700] width 14 height 14
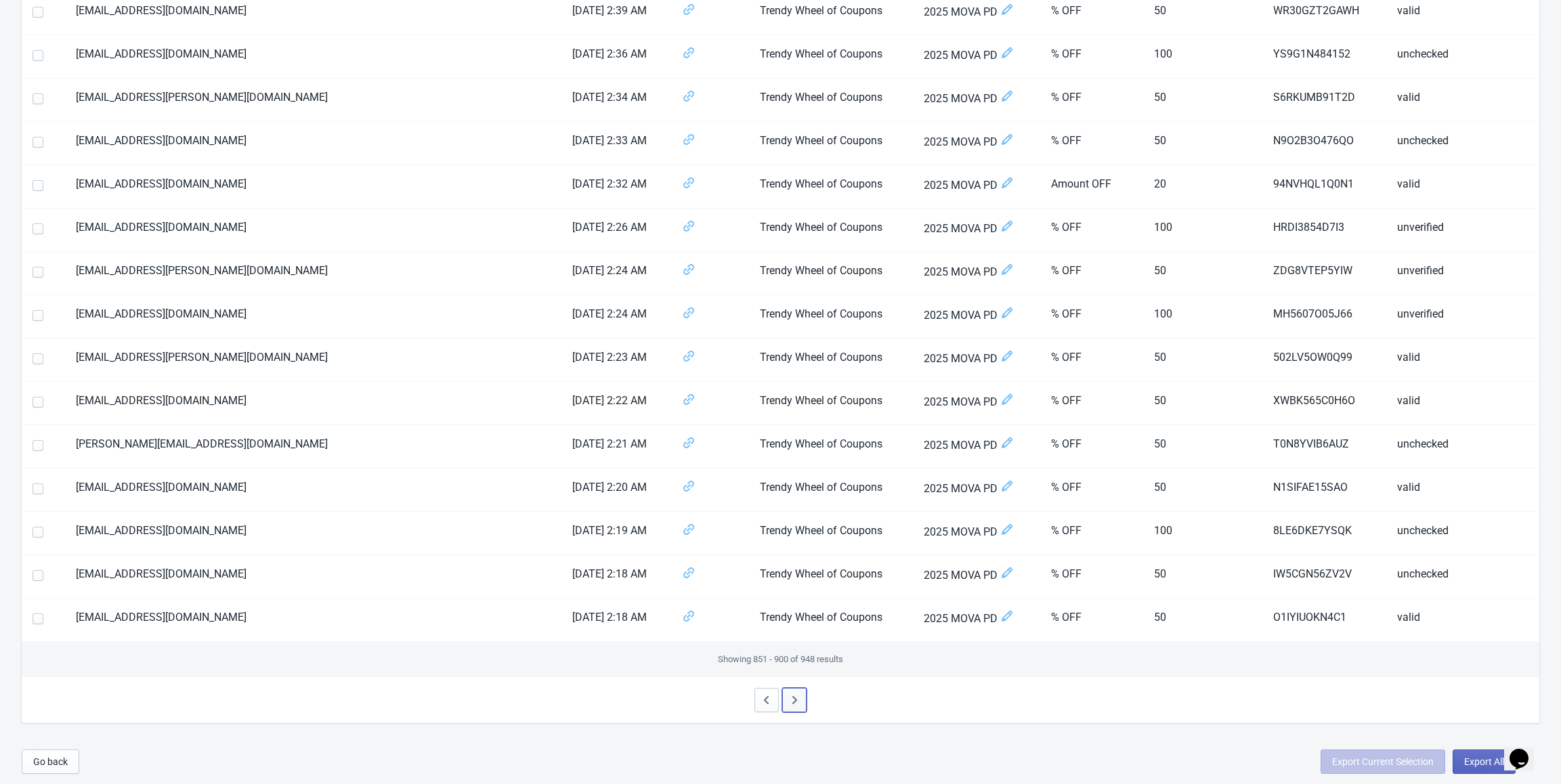
click at [799, 699] on icon "button" at bounding box center [794, 700] width 14 height 14
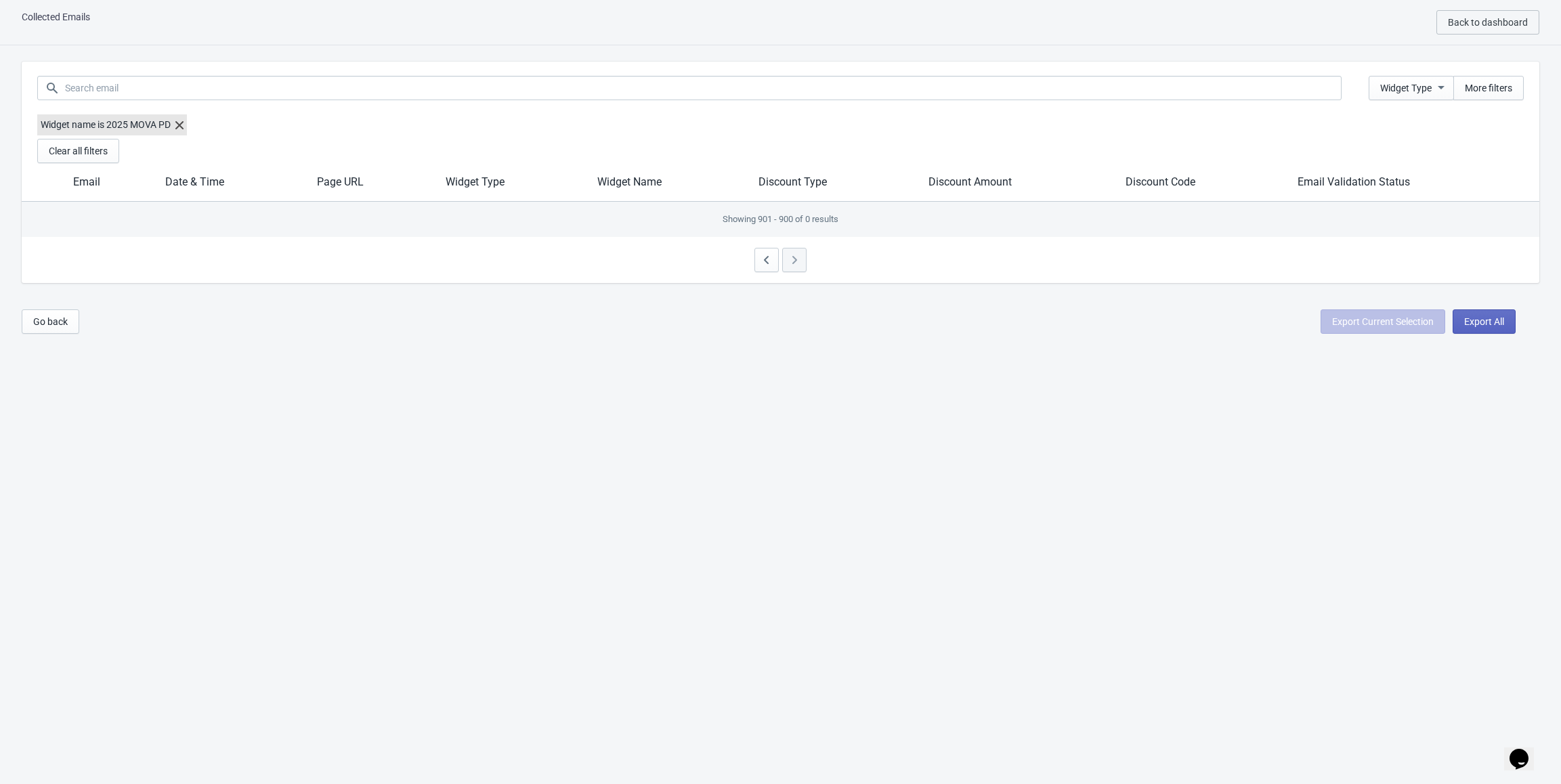
scroll to position [1653, 0]
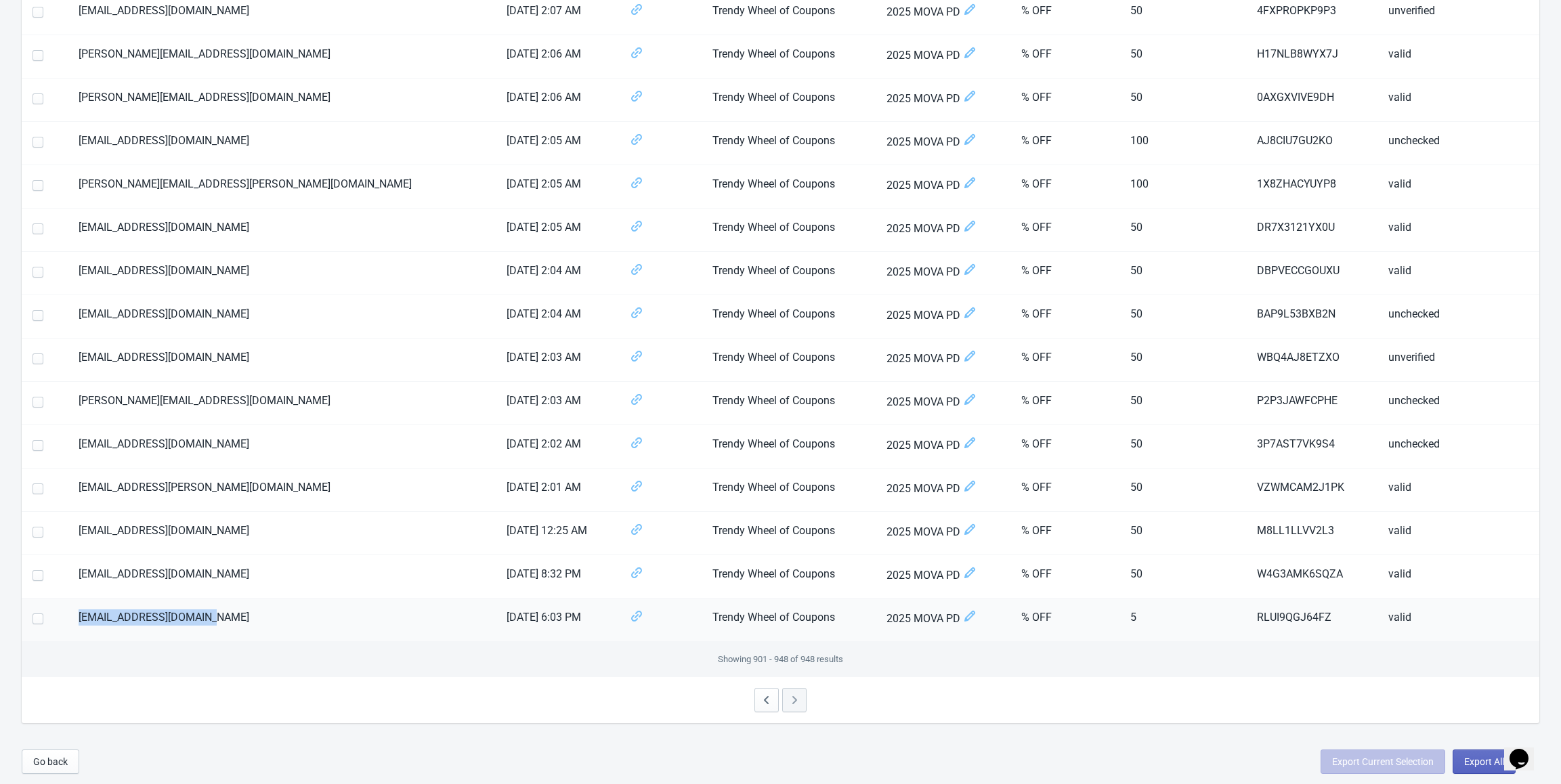
drag, startPoint x: 262, startPoint y: 618, endPoint x: 65, endPoint y: 616, distance: 197.0
click at [65, 616] on tr "qiuwanqi1@mova-tech.com 18/06/25 6:03 PM Trendy Wheel of Coupons 2025 MOVA PD %…" at bounding box center [780, 620] width 1518 height 43
copy tr "qiuwanqi1@mova-tech.com"
drag, startPoint x: 257, startPoint y: 572, endPoint x: 72, endPoint y: 570, distance: 185.0
click at [72, 570] on tr "jiangguangcui@dreame.tech 27/06/25 8:32 PM Trendy Wheel of Coupons 2025 MOVA PD…" at bounding box center [780, 576] width 1518 height 43
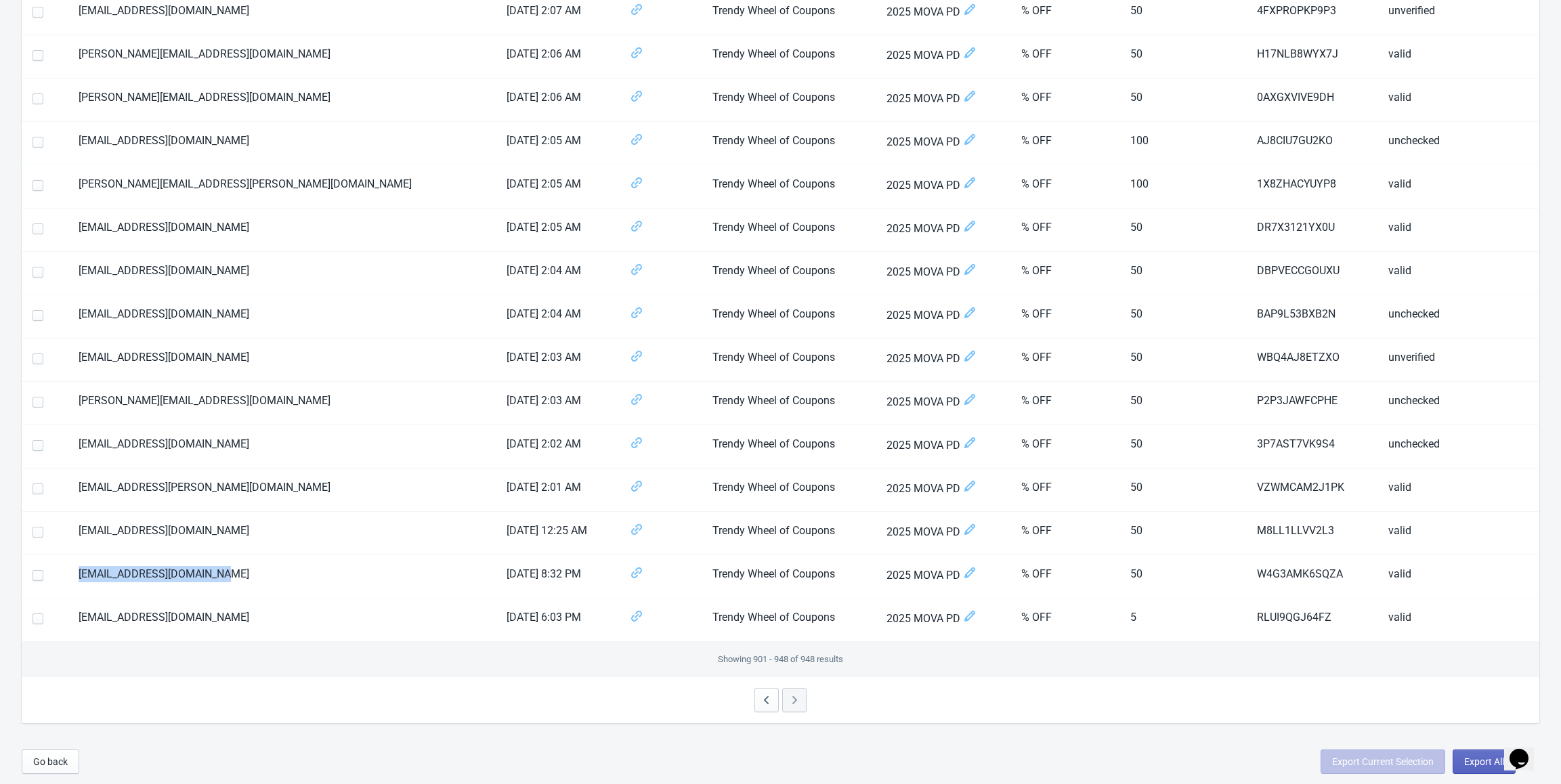
copy tr "jiangguangcui@dreame.tech"
click at [193, 658] on div "Showing 901 - 948 of 948 results" at bounding box center [780, 660] width 1518 height 35
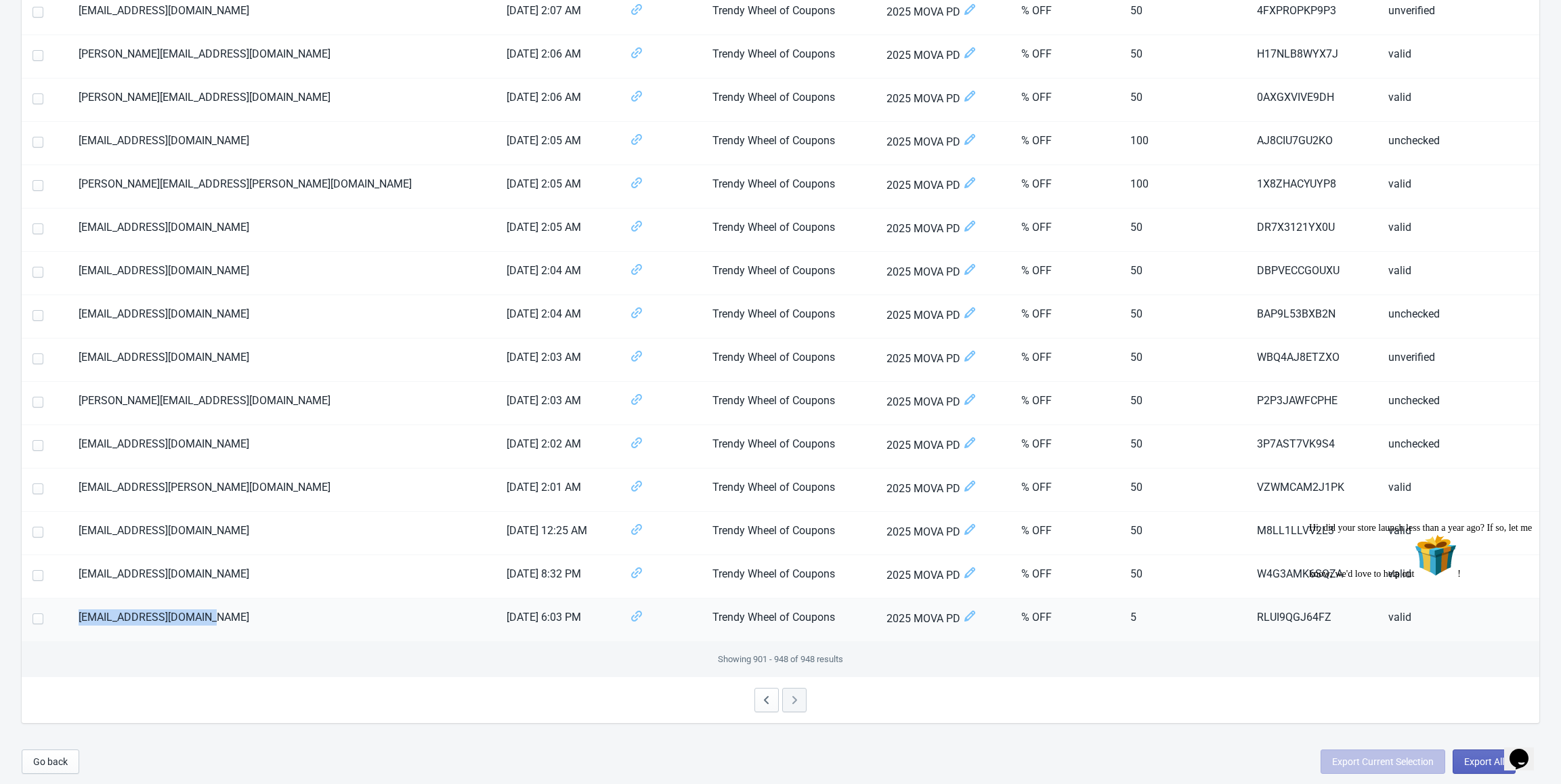
drag, startPoint x: 225, startPoint y: 613, endPoint x: 80, endPoint y: 620, distance: 145.2
click at [80, 620] on td "qiuwanqi1@mova-tech.com" at bounding box center [281, 620] width 428 height 43
copy td "qiuwanqi1@mova-tech.com"
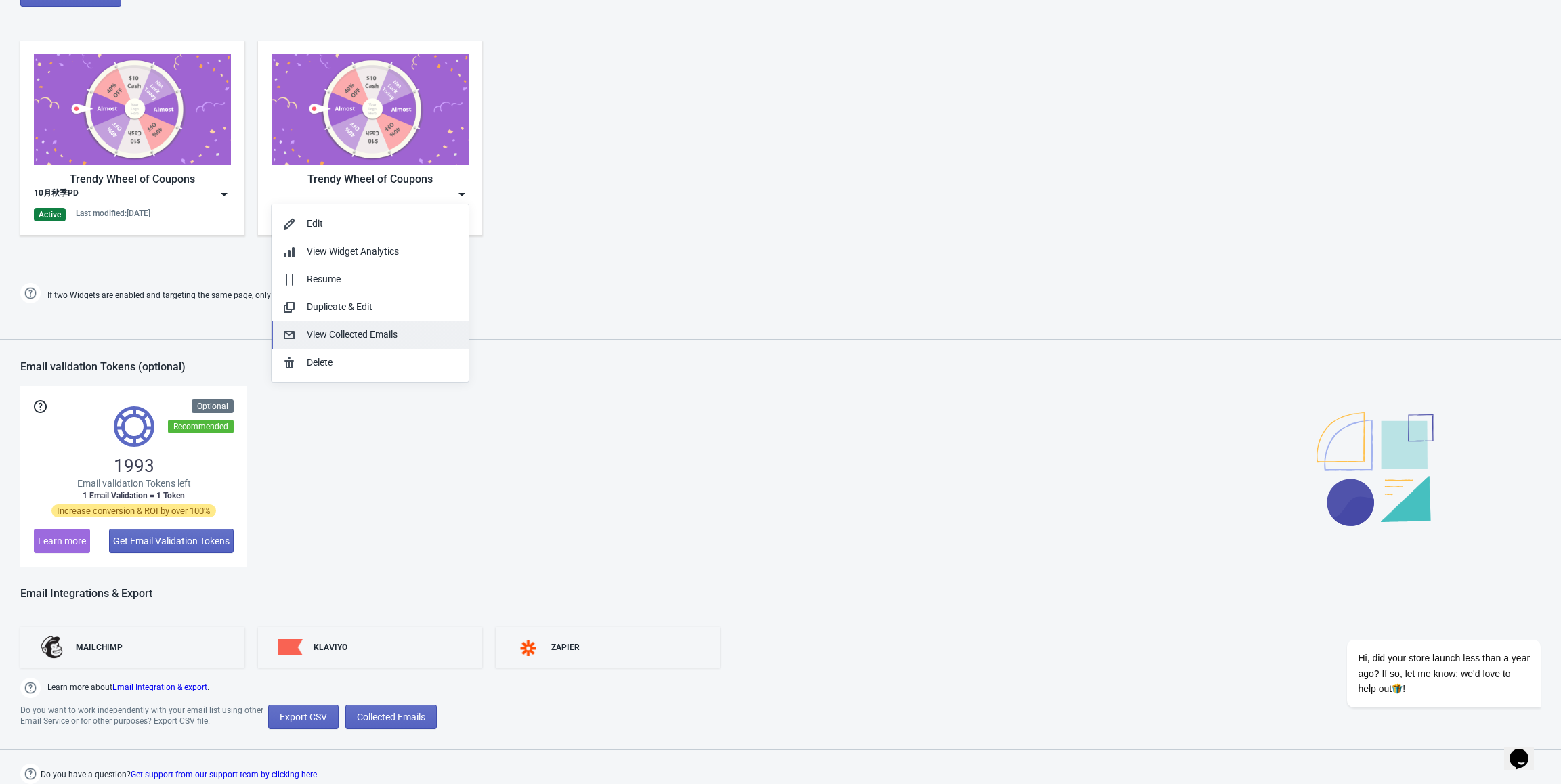
click at [385, 331] on div "View Collected Emails" at bounding box center [382, 334] width 151 height 15
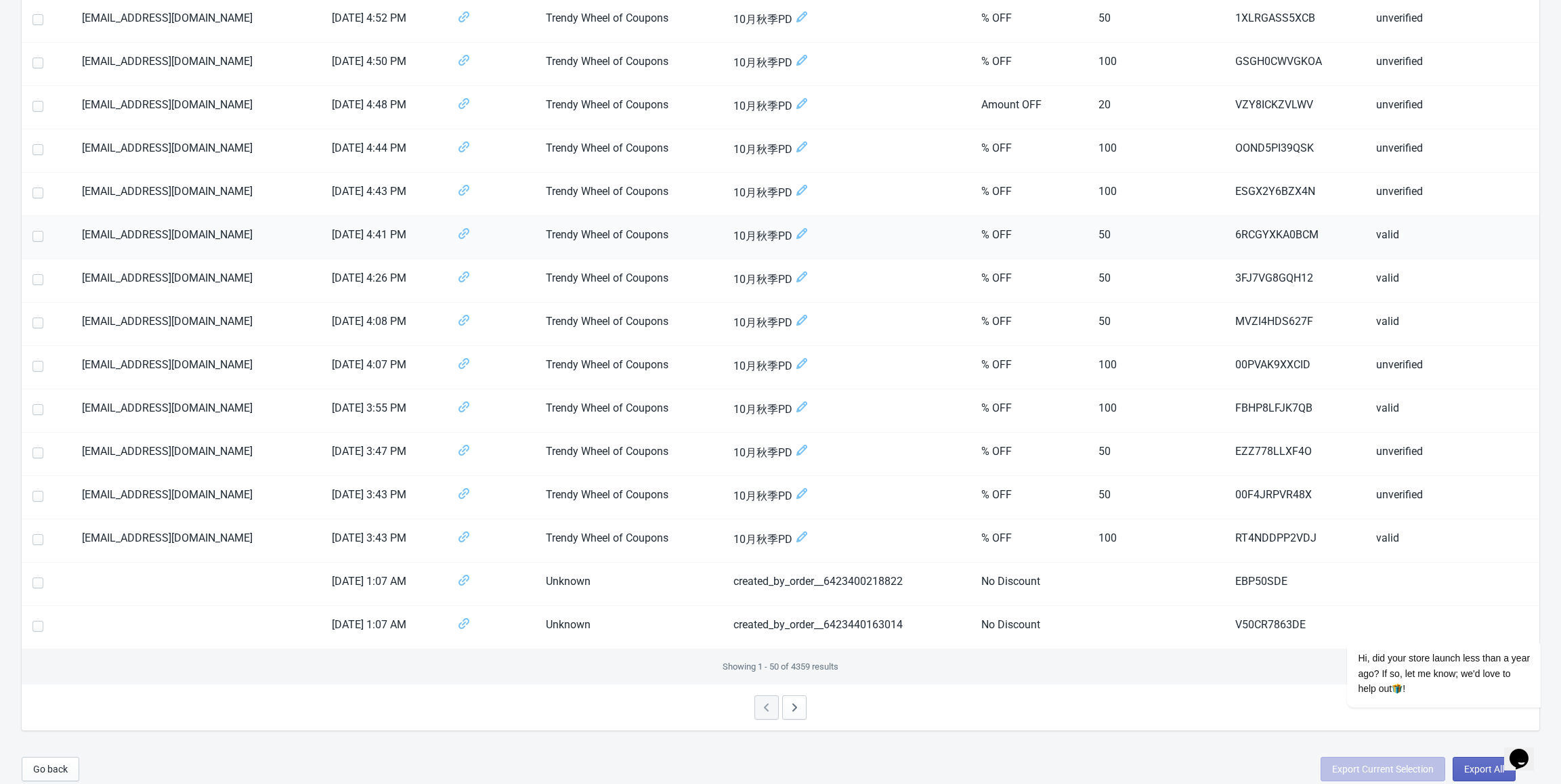
scroll to position [1690, 0]
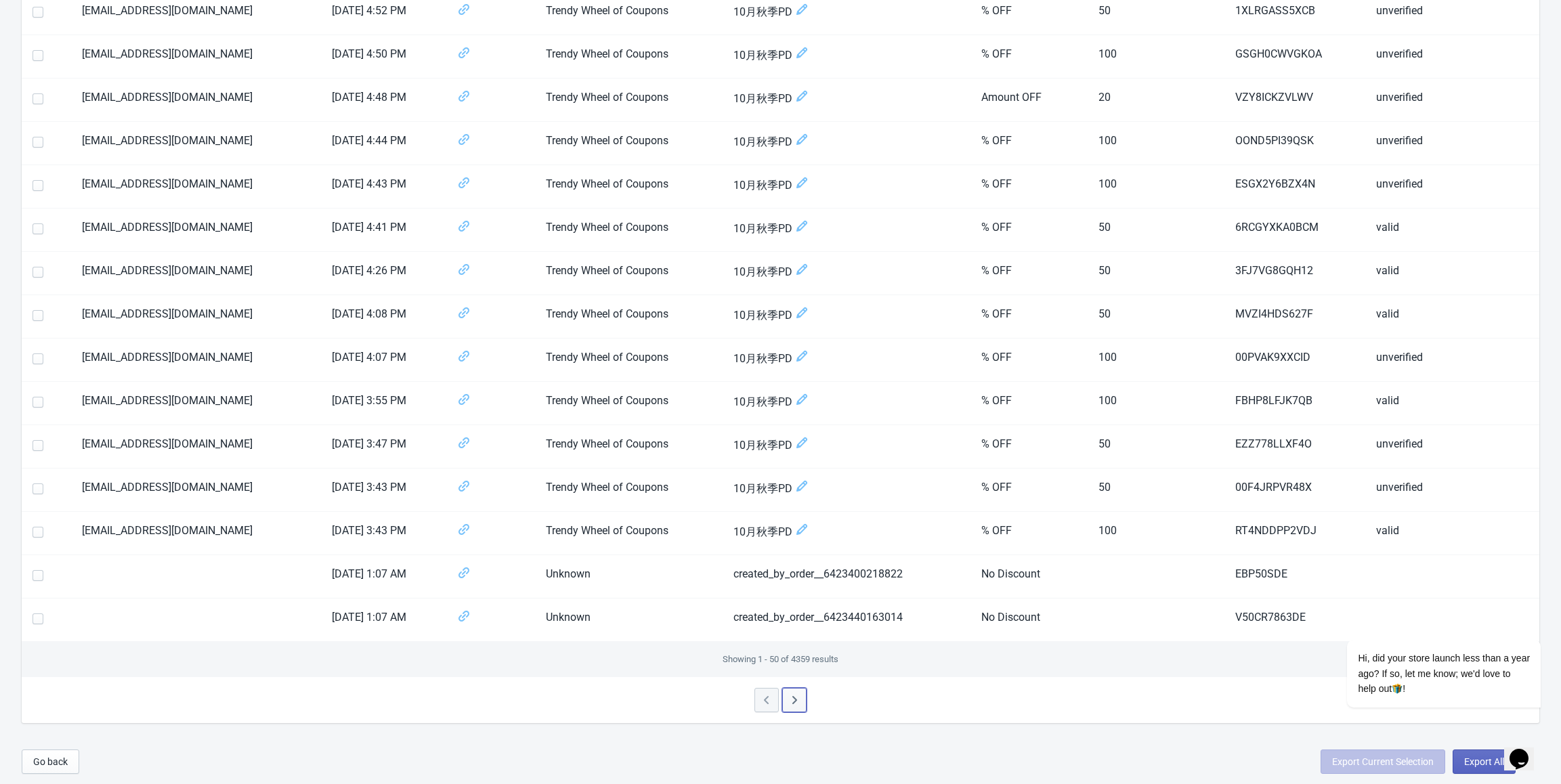
click at [801, 702] on button "button" at bounding box center [794, 700] width 25 height 24
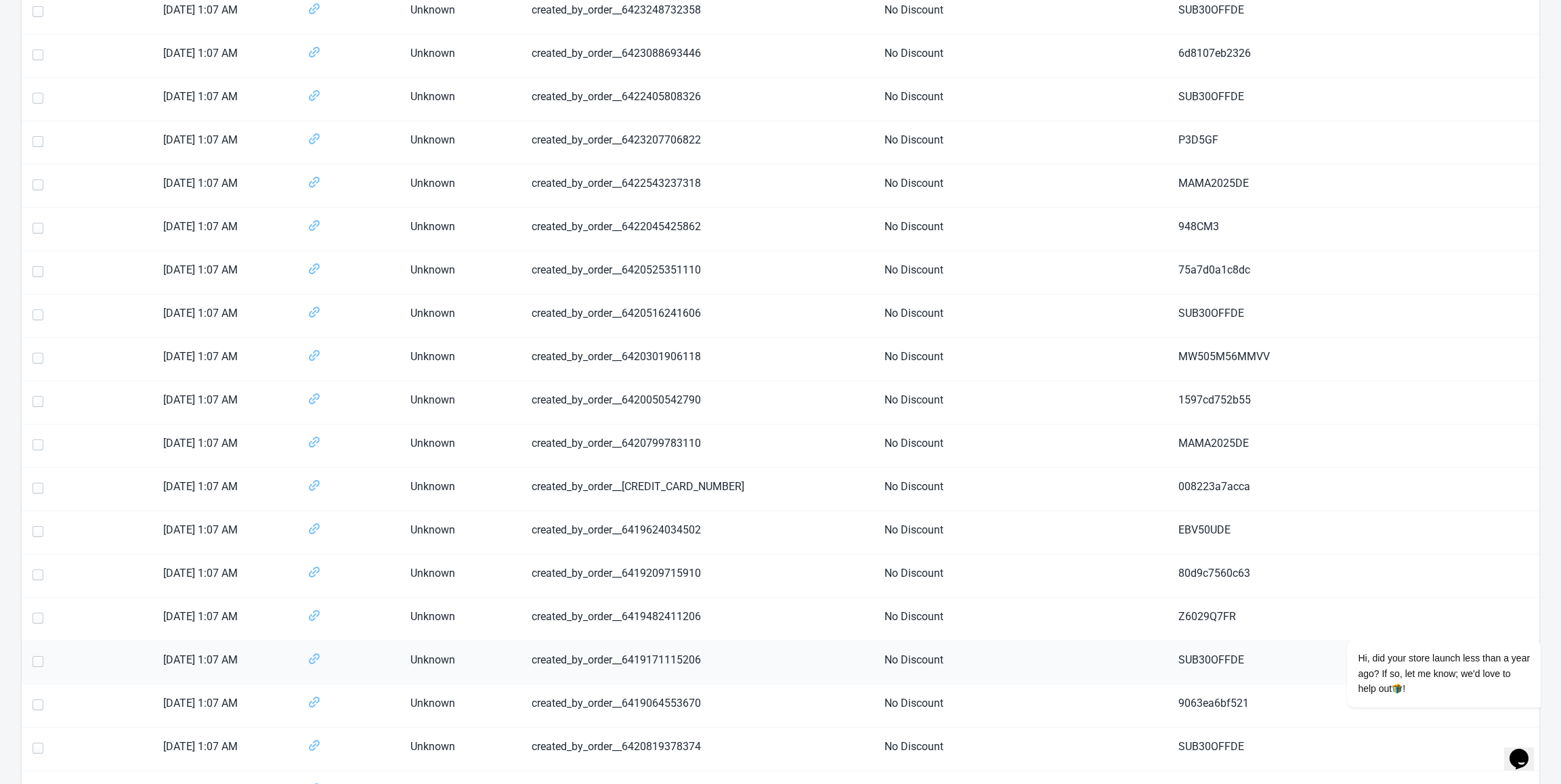
scroll to position [0, 0]
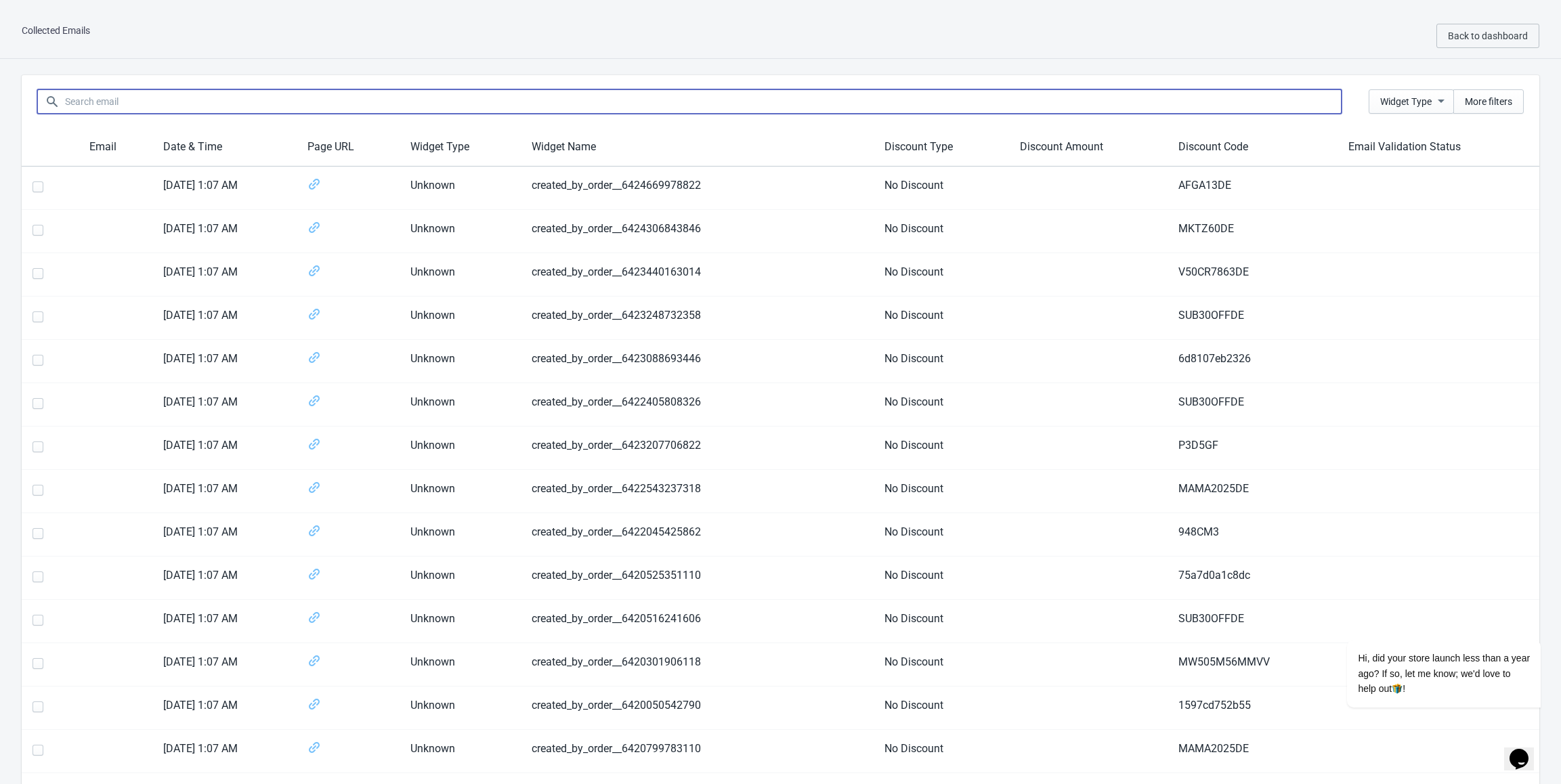
click at [131, 102] on input at bounding box center [703, 101] width 1278 height 24
paste input "qiuwanqi1@mova-tech.com"
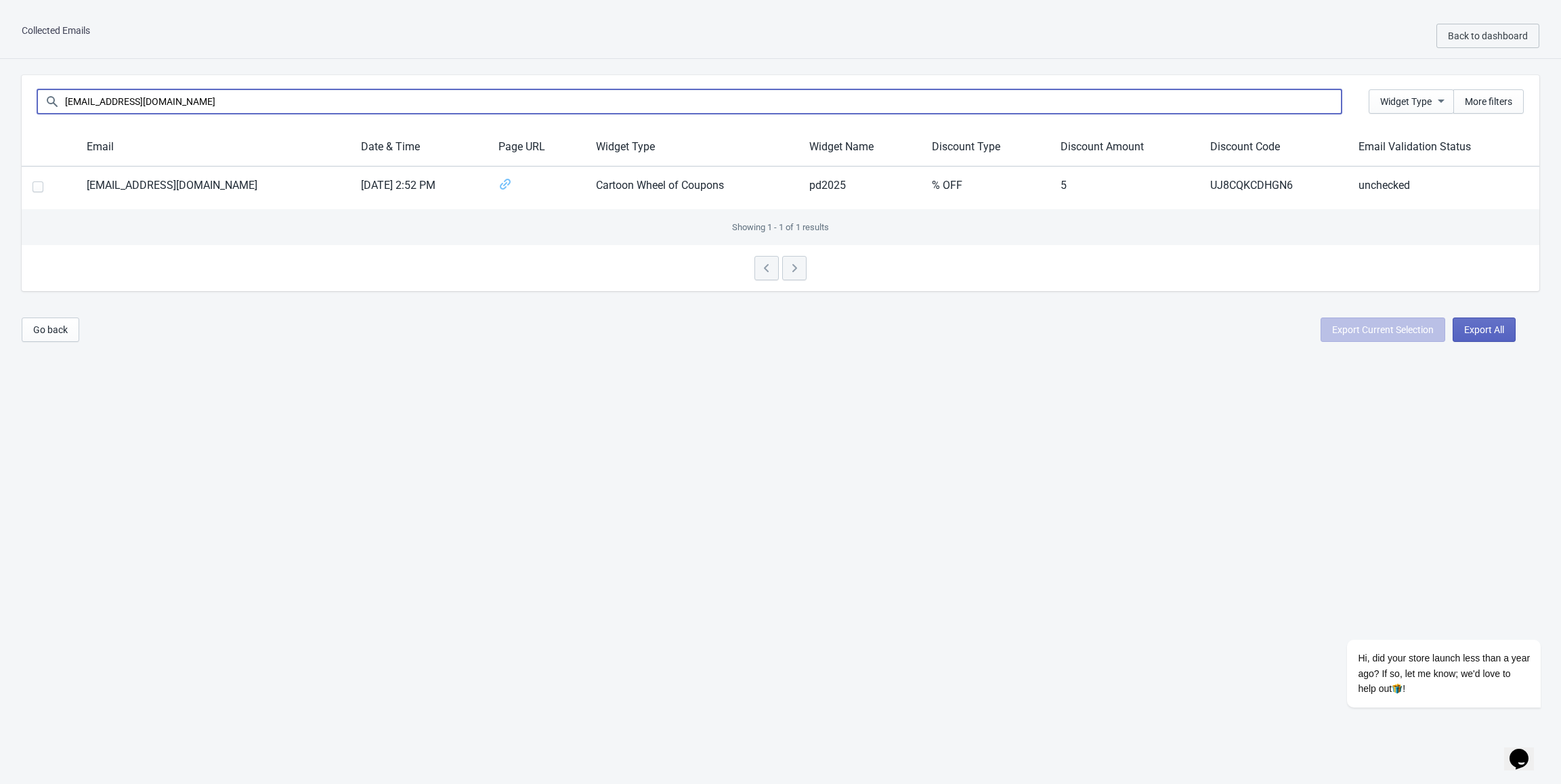
type input "qiuwanqi1@mova-tech.com"
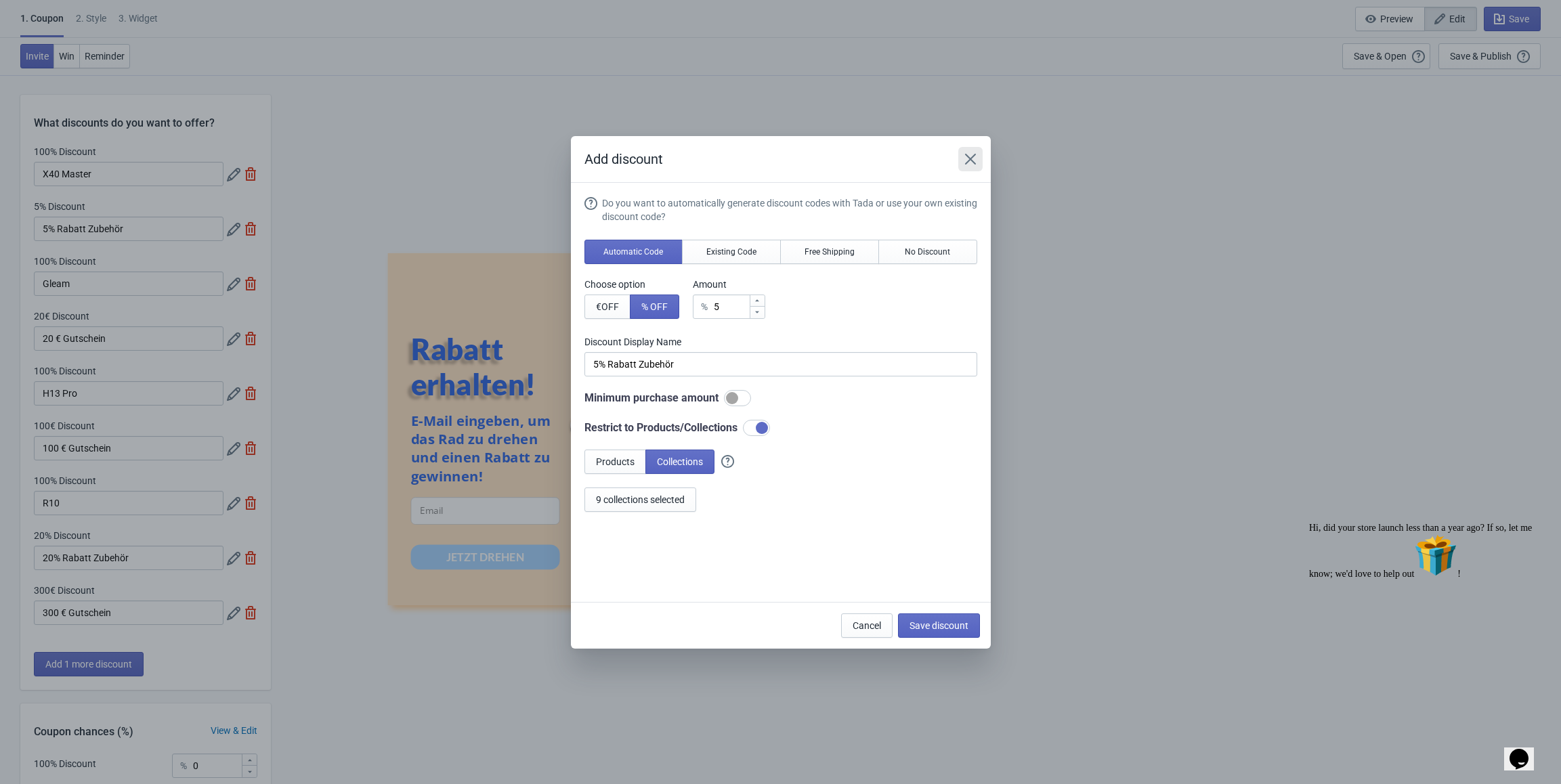
click at [970, 156] on icon "Close" at bounding box center [971, 159] width 14 height 14
